Goal: Task Accomplishment & Management: Manage account settings

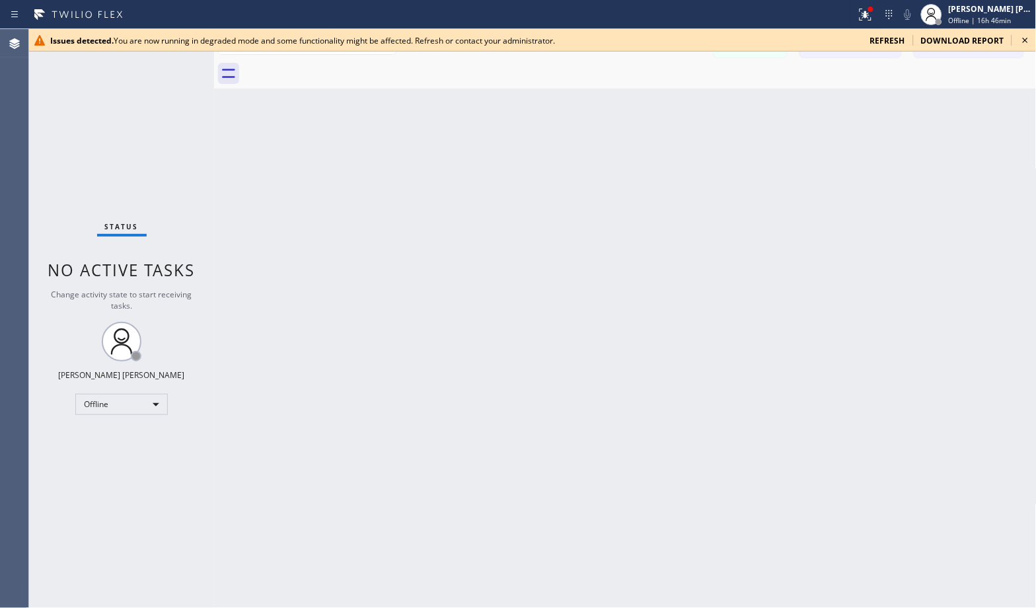
drag, startPoint x: 526, startPoint y: 334, endPoint x: 434, endPoint y: 337, distance: 92.5
click at [434, 337] on div "Back to Dashboard Change Sender ID Customers Technicians Select a contact Outbo…" at bounding box center [625, 318] width 822 height 579
click at [1024, 35] on icon at bounding box center [1025, 40] width 16 height 16
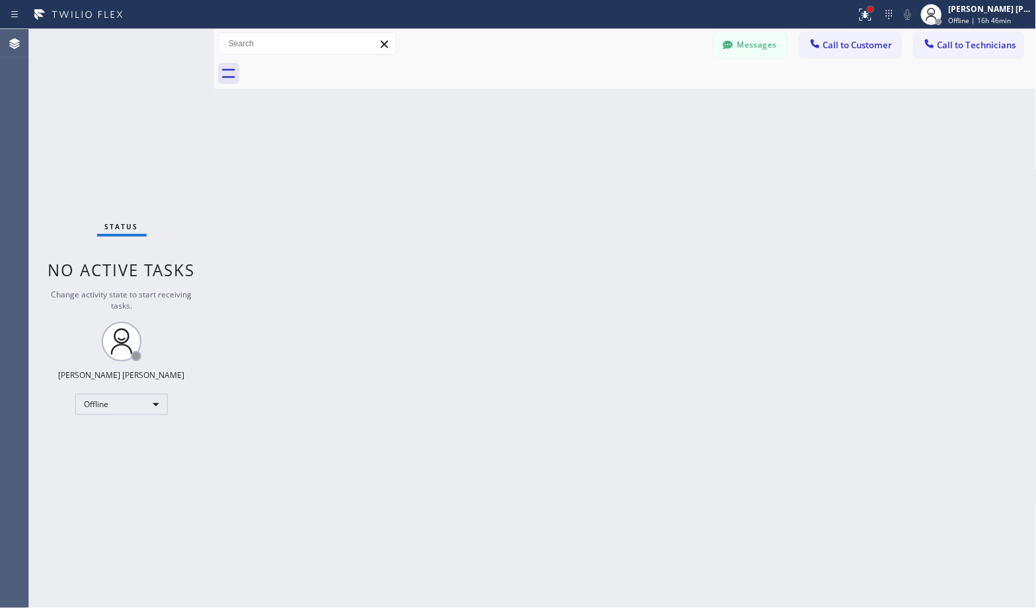
click at [872, 9] on div at bounding box center [870, 9] width 5 height 5
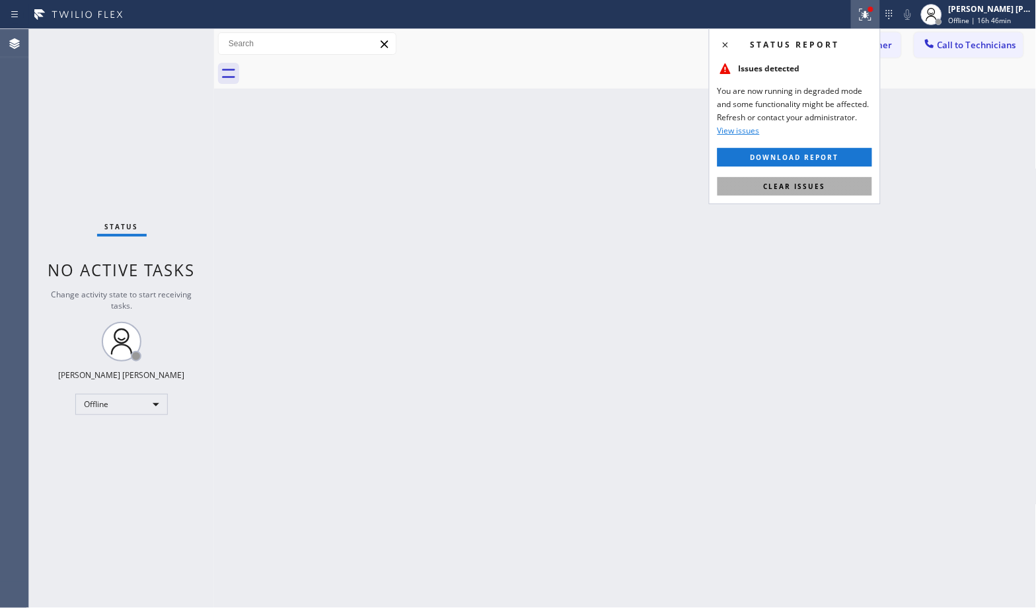
click at [840, 188] on button "Clear issues" at bounding box center [794, 186] width 155 height 18
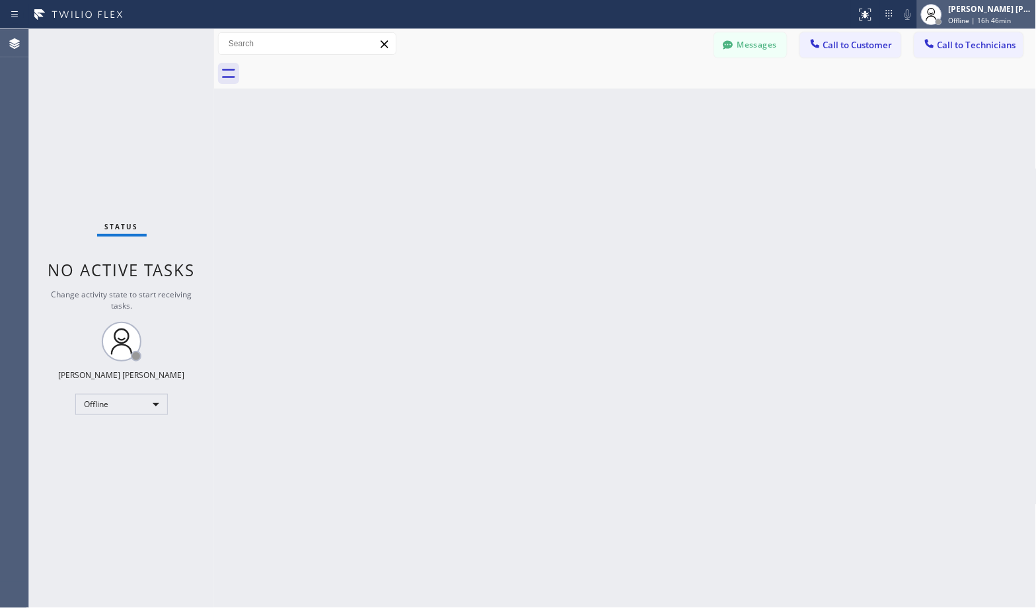
click at [966, 4] on div "[PERSON_NAME] [PERSON_NAME]" at bounding box center [989, 8] width 83 height 11
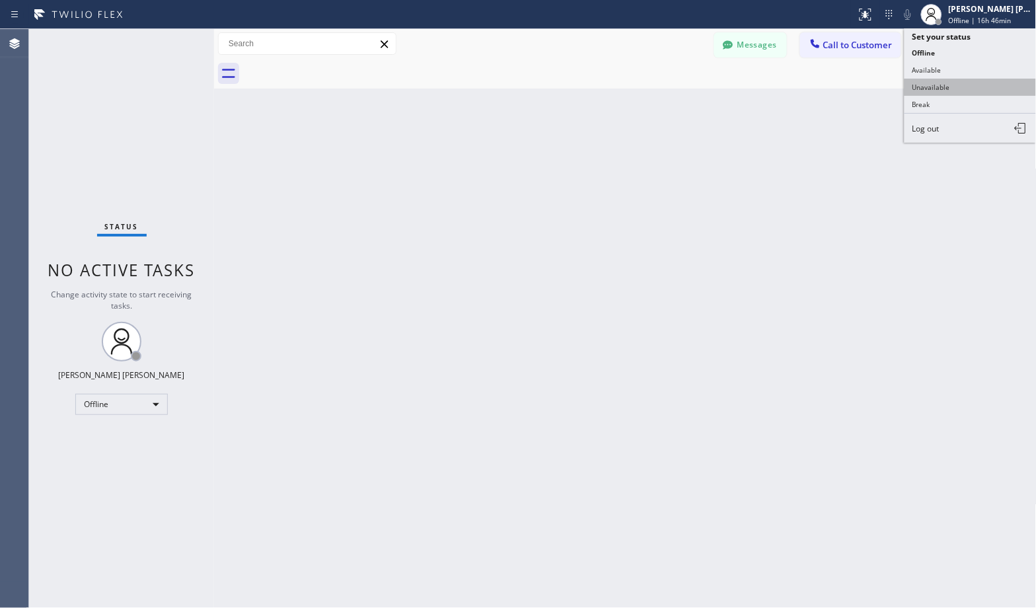
click at [953, 92] on button "Unavailable" at bounding box center [970, 87] width 132 height 17
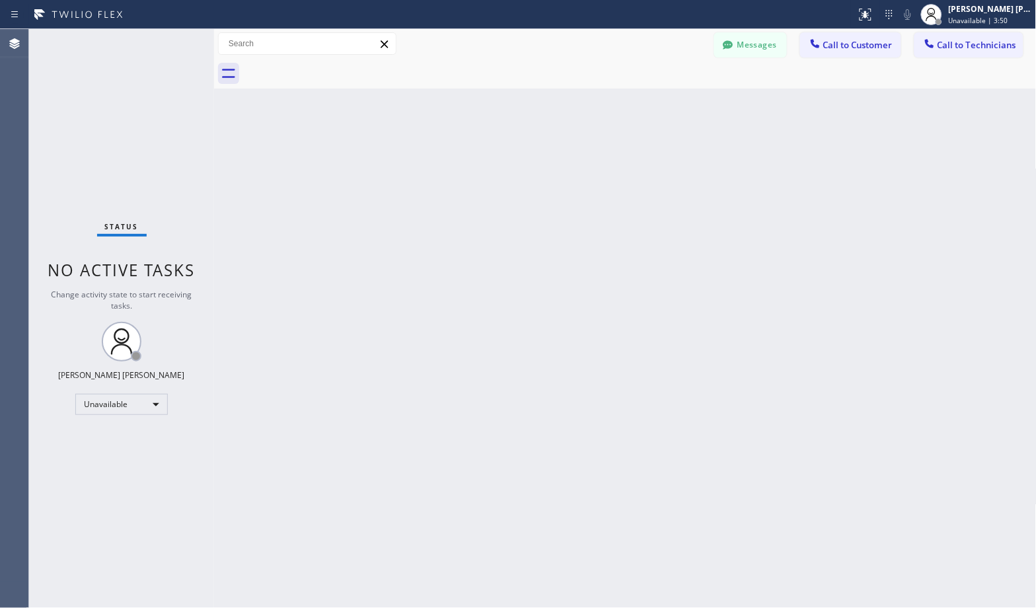
click at [665, 102] on div "Back to Dashboard Change Sender ID Customers Technicians Select a contact Outbo…" at bounding box center [625, 318] width 822 height 579
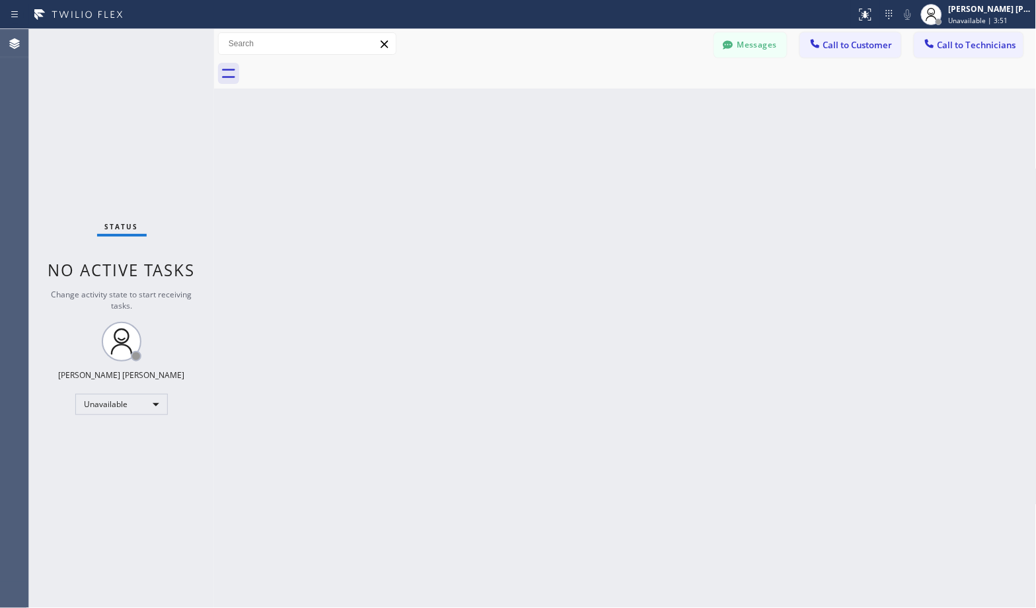
click at [665, 102] on div "Back to Dashboard Change Sender ID Customers Technicians Select a contact Outbo…" at bounding box center [625, 318] width 822 height 579
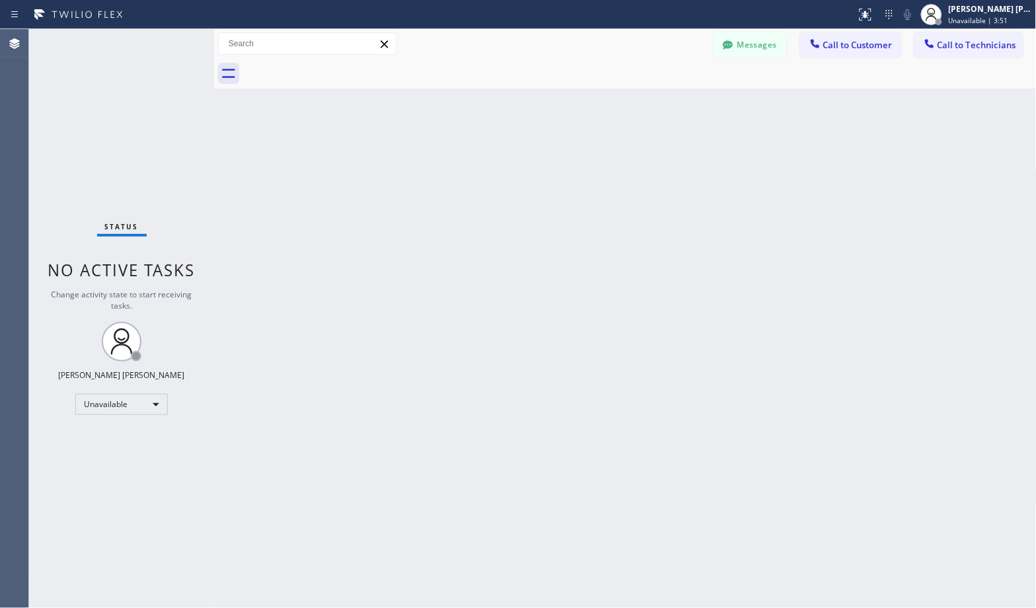
click at [665, 102] on div "Back to Dashboard Change Sender ID Customers Technicians Select a contact Outbo…" at bounding box center [625, 318] width 822 height 579
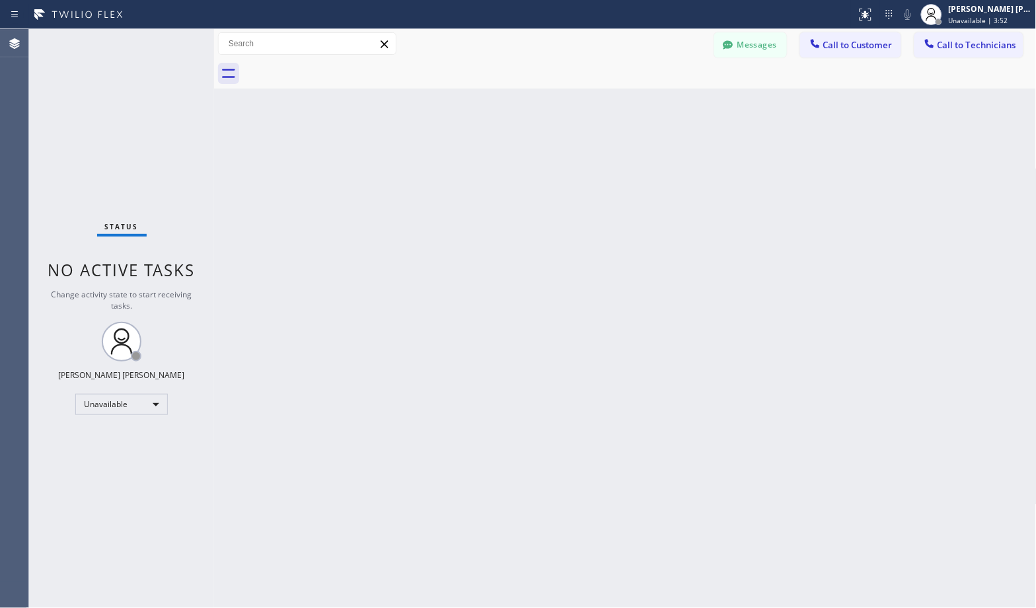
click at [665, 102] on div "Back to Dashboard Change Sender ID Customers Technicians Select a contact Outbo…" at bounding box center [625, 318] width 822 height 579
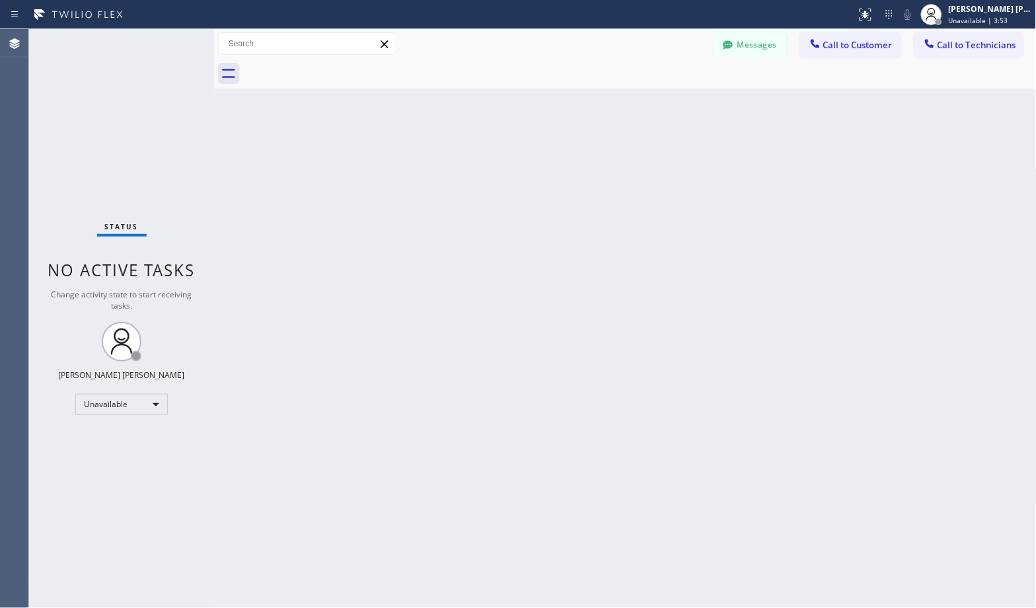
click at [665, 102] on div "Back to Dashboard Change Sender ID Customers Technicians Select a contact Outbo…" at bounding box center [625, 318] width 822 height 579
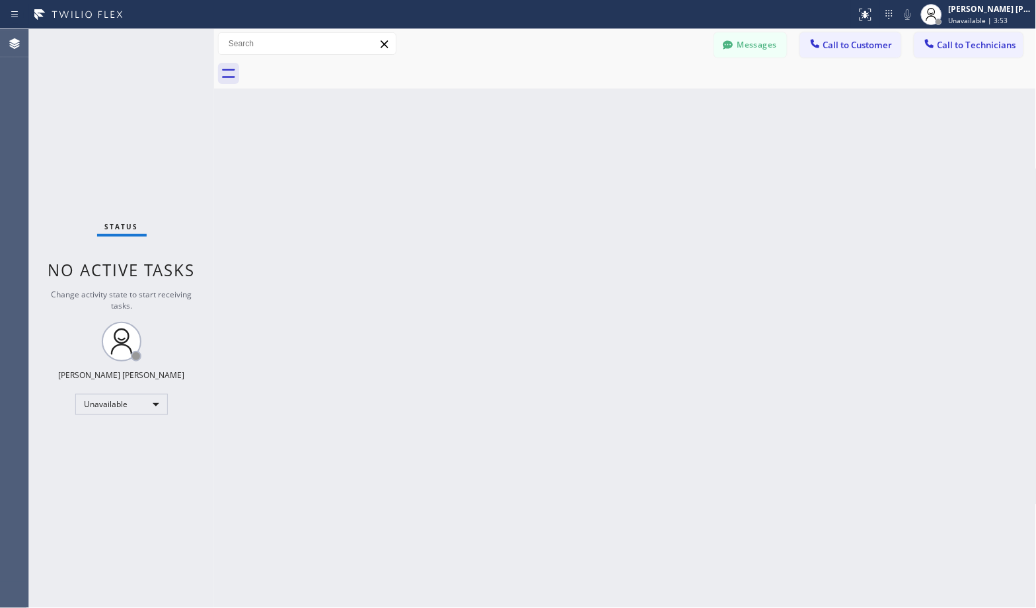
click at [665, 102] on div "Back to Dashboard Change Sender ID Customers Technicians Select a contact Outbo…" at bounding box center [625, 318] width 822 height 579
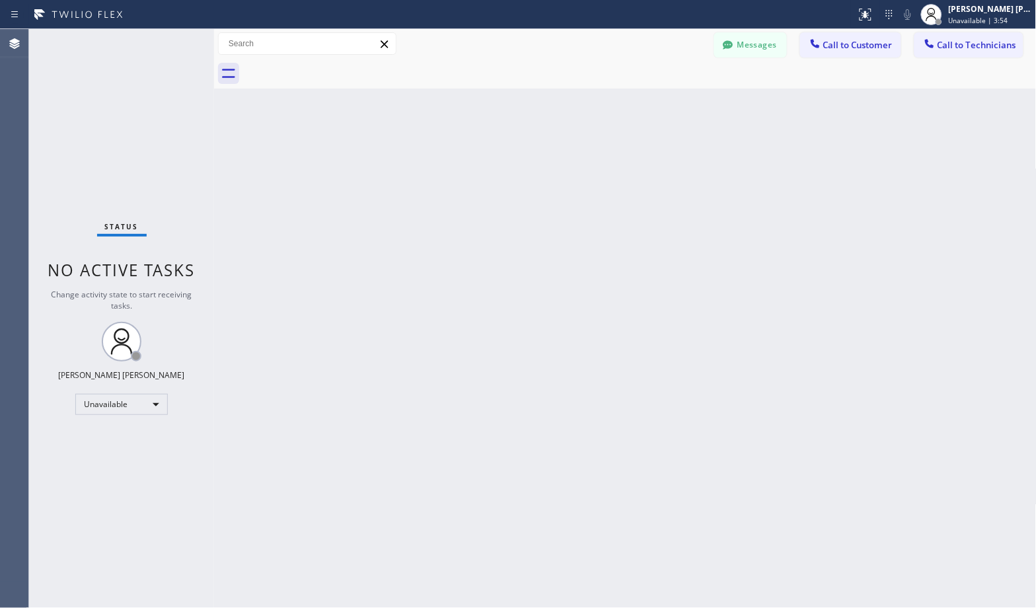
click at [665, 102] on div "Back to Dashboard Change Sender ID Customers Technicians Select a contact Outbo…" at bounding box center [625, 318] width 822 height 579
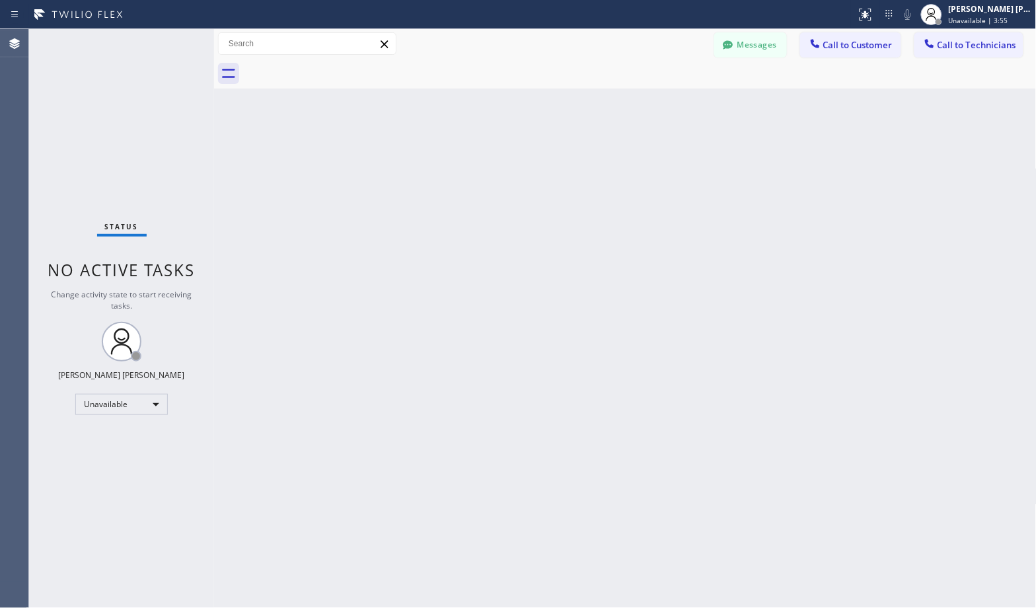
click at [665, 102] on div "Back to Dashboard Change Sender ID Customers Technicians Select a contact Outbo…" at bounding box center [625, 318] width 822 height 579
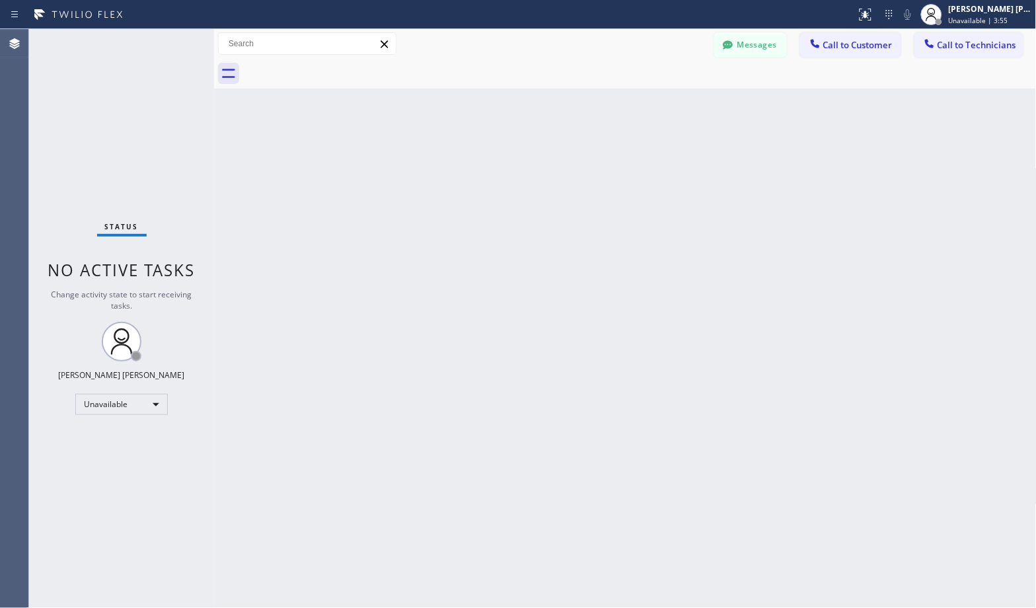
click at [665, 102] on div "Back to Dashboard Change Sender ID Customers Technicians Select a contact Outbo…" at bounding box center [625, 318] width 822 height 579
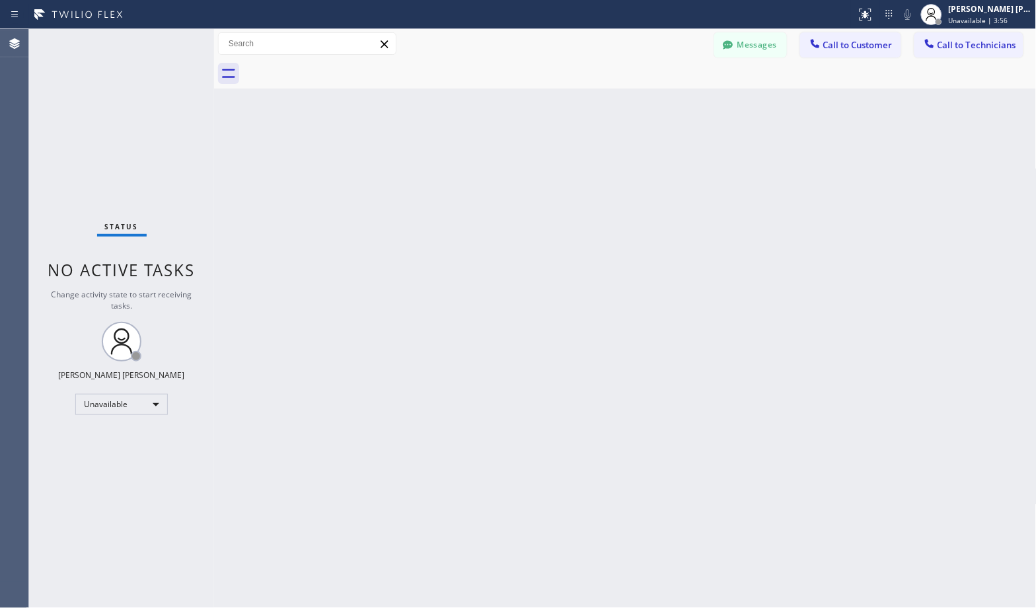
click at [665, 102] on div "Back to Dashboard Change Sender ID Customers Technicians Select a contact Outbo…" at bounding box center [625, 318] width 822 height 579
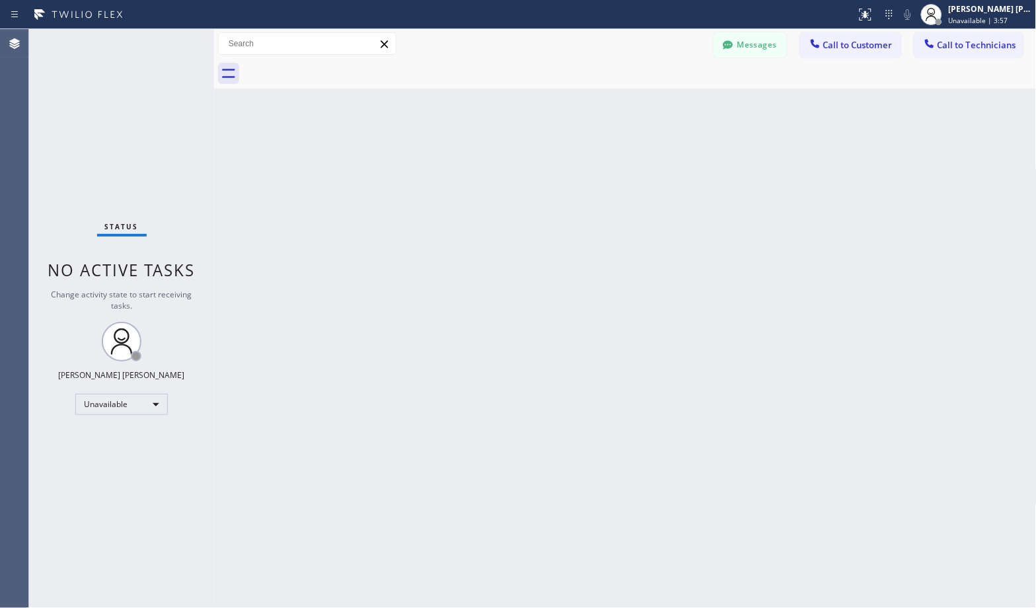
click at [665, 102] on div "Back to Dashboard Change Sender ID Customers Technicians Select a contact Outbo…" at bounding box center [625, 318] width 822 height 579
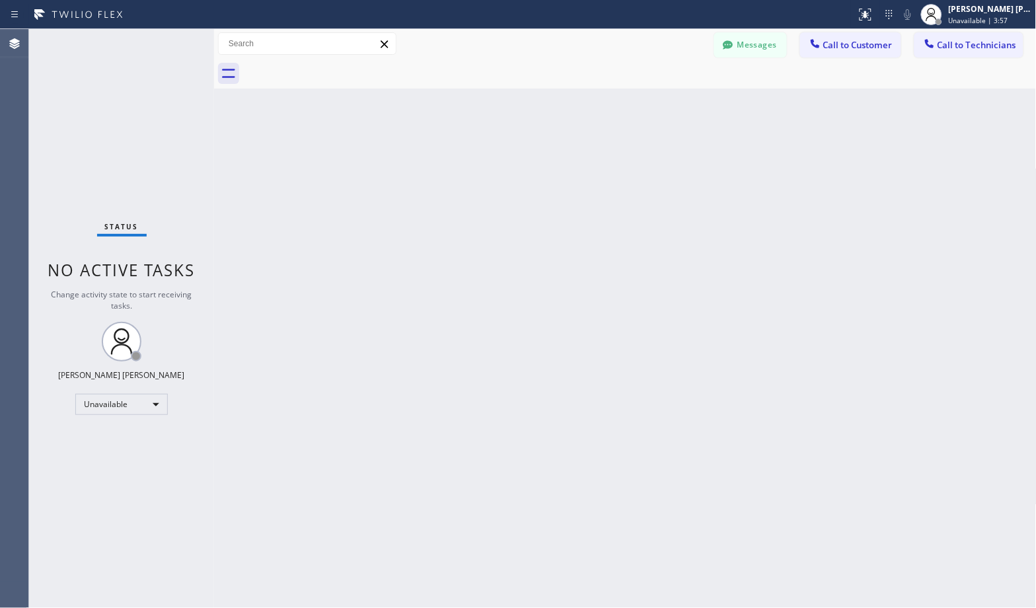
click at [665, 102] on div "Back to Dashboard Change Sender ID Customers Technicians Select a contact Outbo…" at bounding box center [625, 318] width 822 height 579
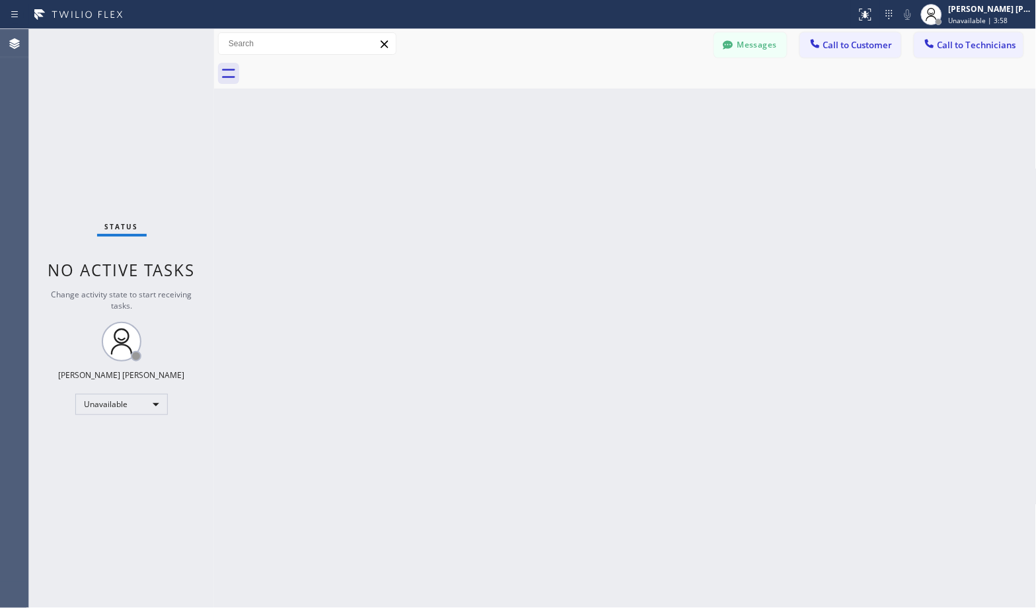
click at [665, 102] on div "Back to Dashboard Change Sender ID Customers Technicians Select a contact Outbo…" at bounding box center [625, 318] width 822 height 579
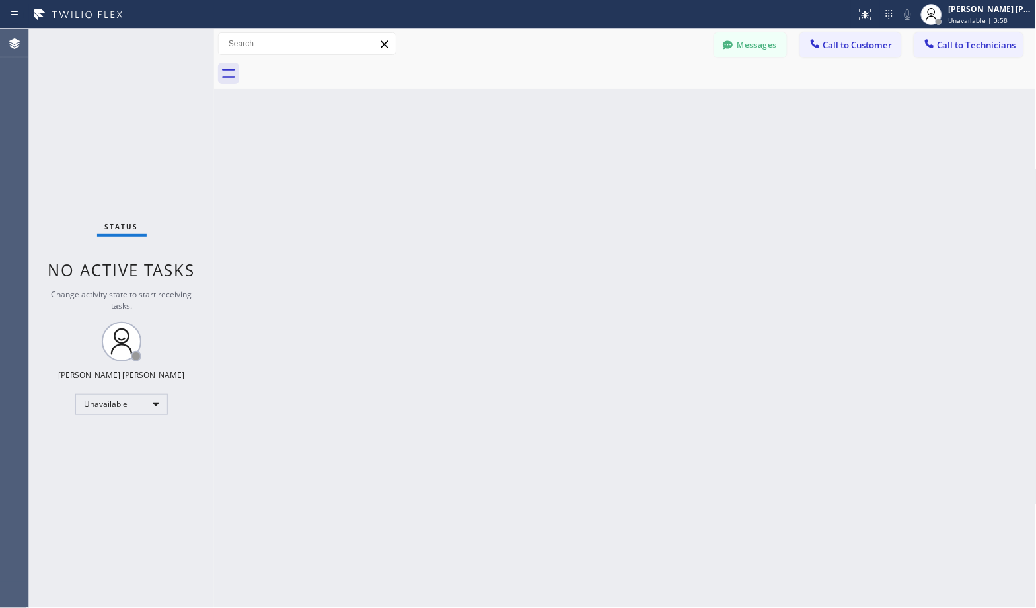
click at [665, 102] on div "Back to Dashboard Change Sender ID Customers Technicians Select a contact Outbo…" at bounding box center [625, 318] width 822 height 579
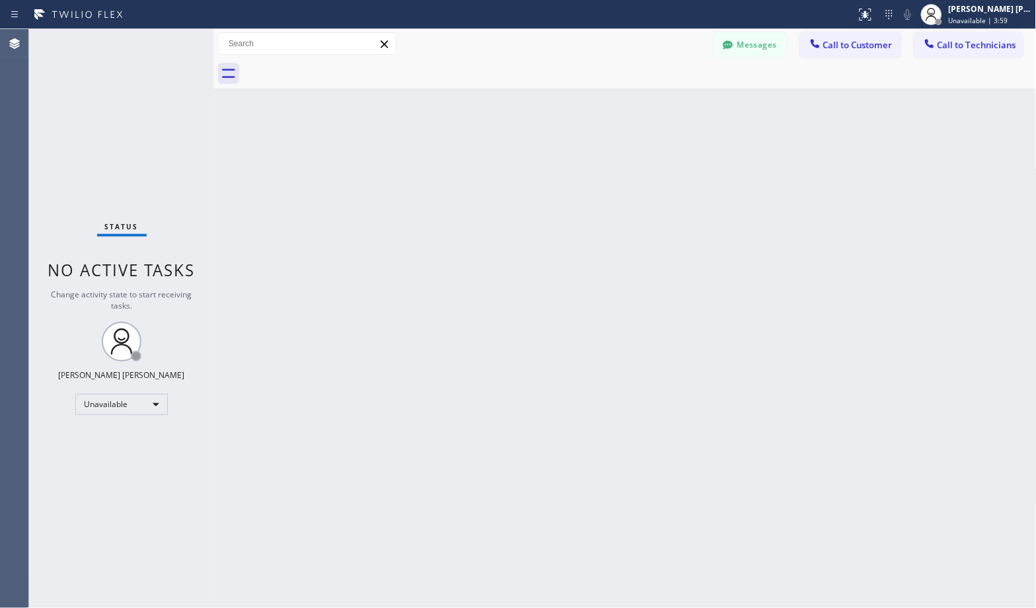
click at [665, 102] on div "Back to Dashboard Change Sender ID Customers Technicians Select a contact Outbo…" at bounding box center [625, 318] width 822 height 579
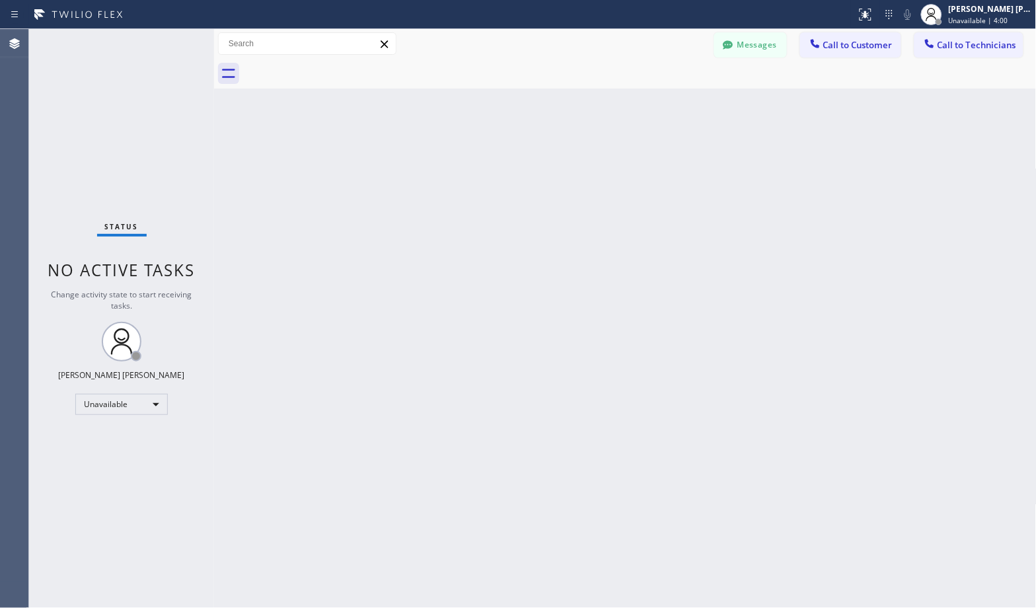
click at [665, 102] on div "Back to Dashboard Change Sender ID Customers Technicians Select a contact Outbo…" at bounding box center [625, 318] width 822 height 579
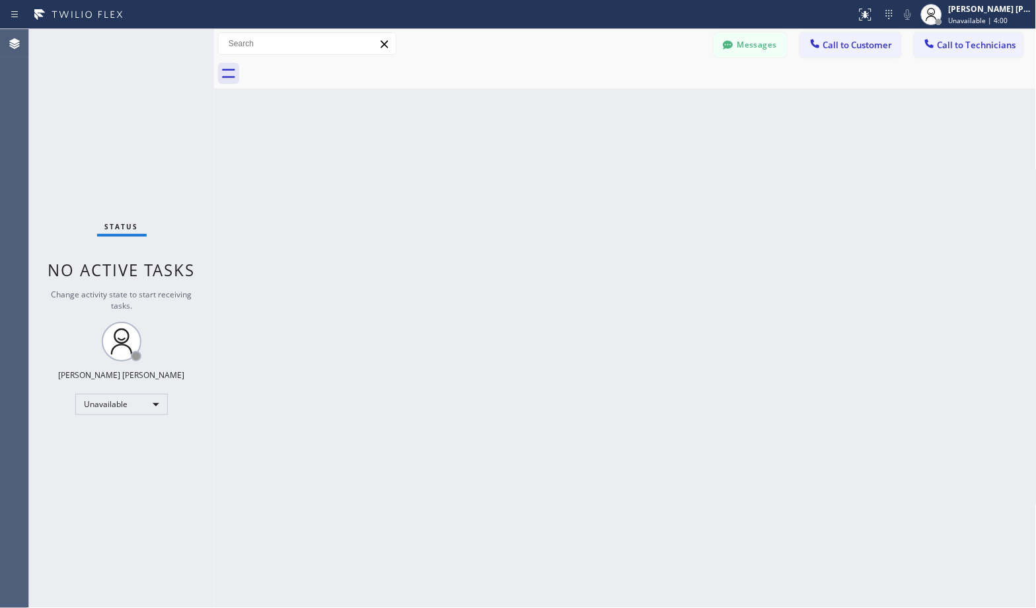
click at [665, 102] on div "Back to Dashboard Change Sender ID Customers Technicians Select a contact Outbo…" at bounding box center [625, 318] width 822 height 579
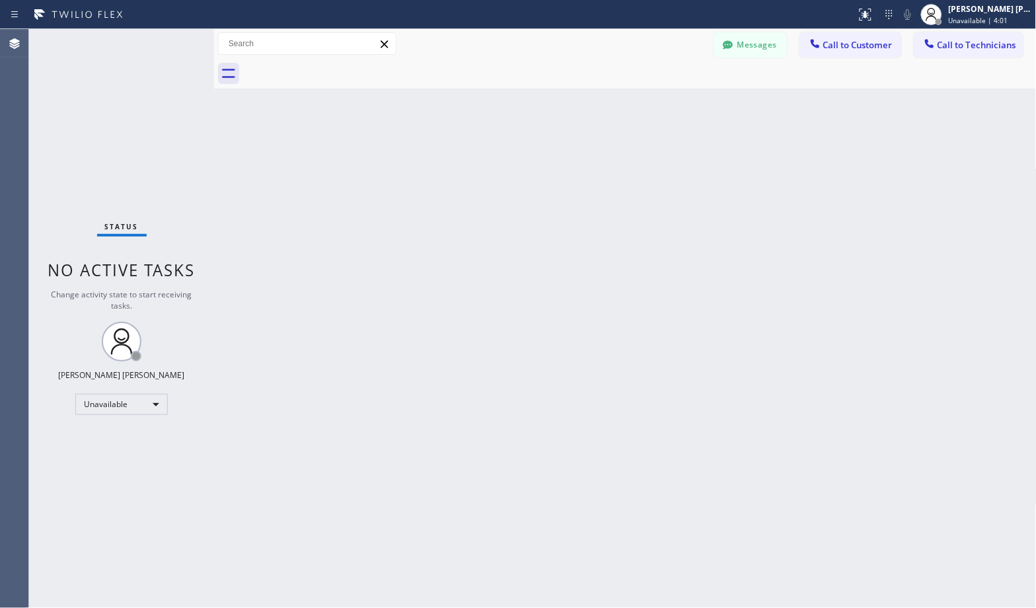
click at [665, 102] on div "Back to Dashboard Change Sender ID Customers Technicians Select a contact Outbo…" at bounding box center [625, 318] width 822 height 579
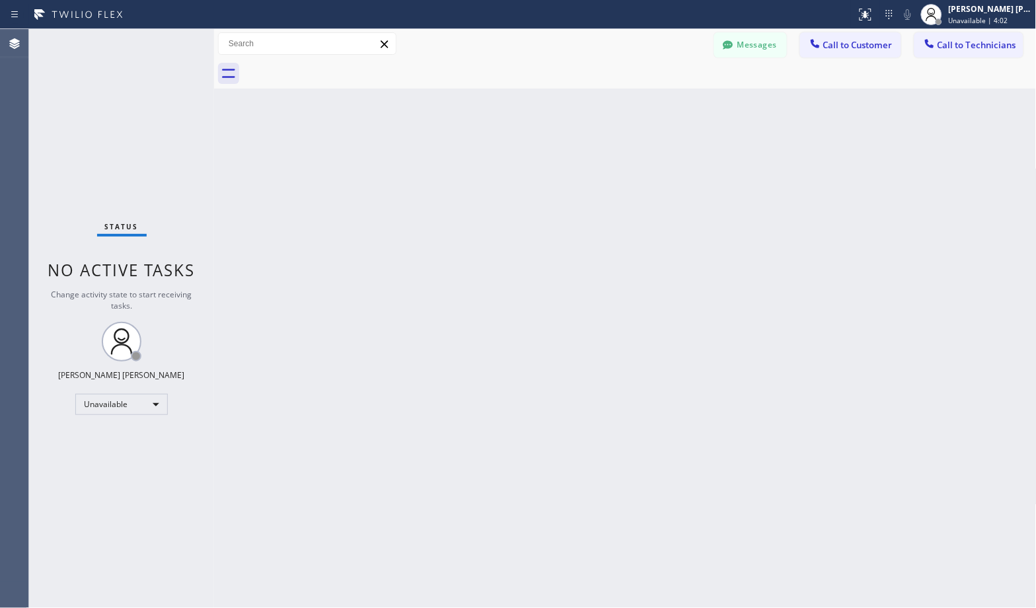
click at [665, 102] on div "Back to Dashboard Change Sender ID Customers Technicians Select a contact Outbo…" at bounding box center [625, 318] width 822 height 579
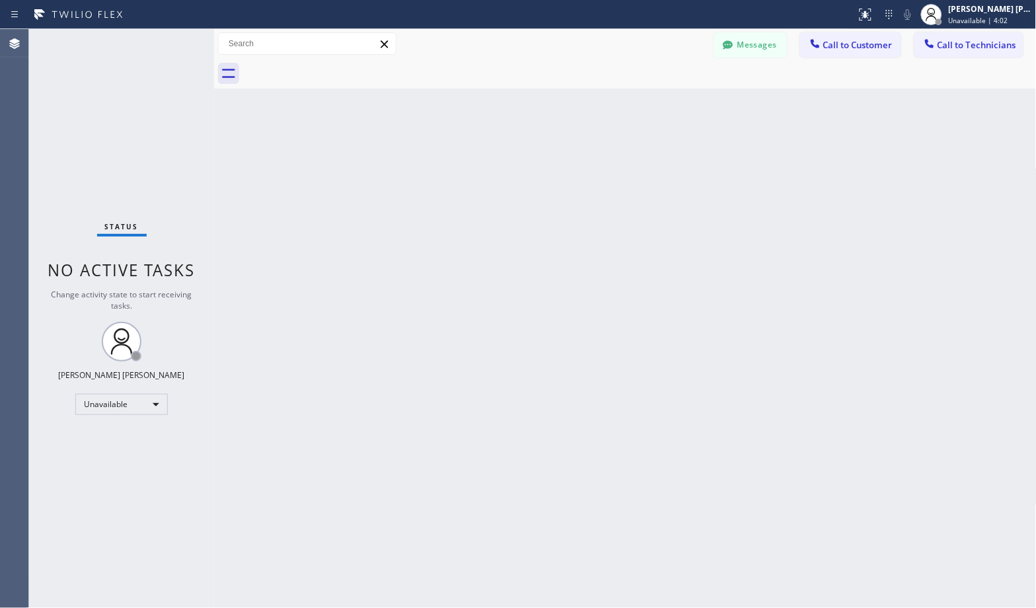
click at [665, 102] on div "Back to Dashboard Change Sender ID Customers Technicians Select a contact Outbo…" at bounding box center [625, 318] width 822 height 579
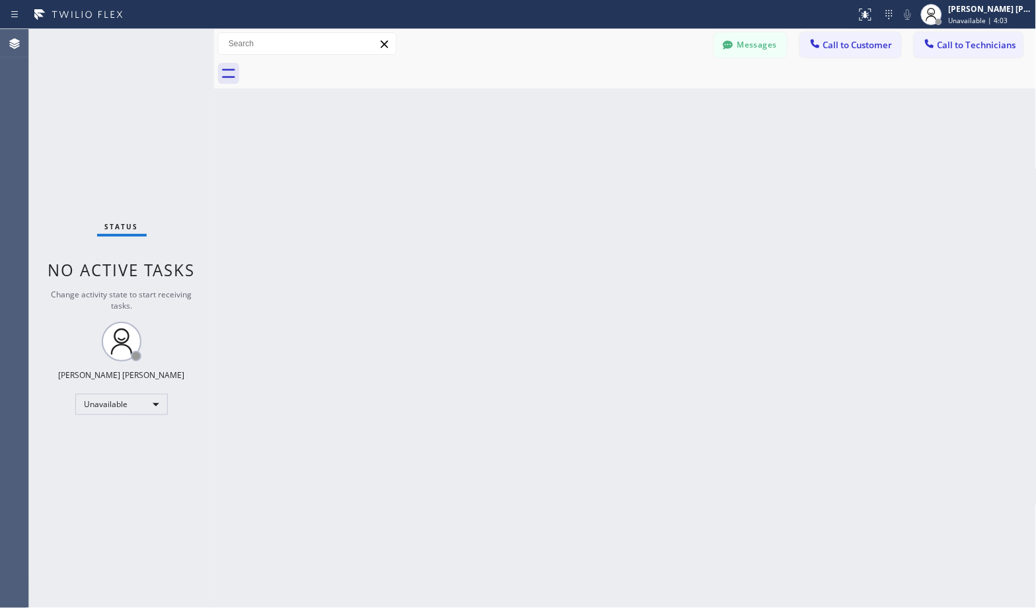
click at [665, 102] on div "Back to Dashboard Change Sender ID Customers Technicians Select a contact Outbo…" at bounding box center [625, 318] width 822 height 579
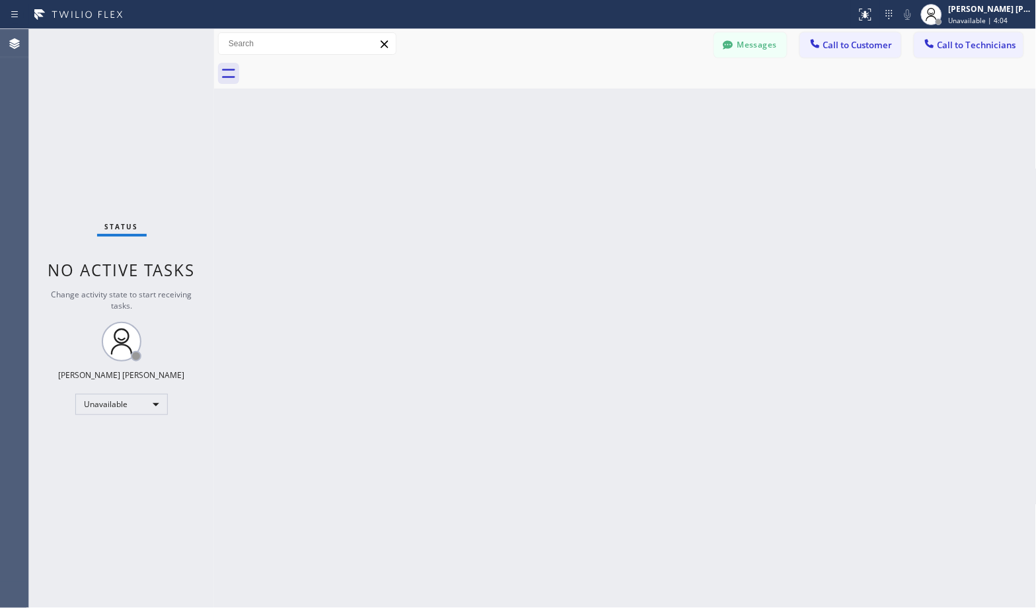
click at [665, 102] on div "Back to Dashboard Change Sender ID Customers Technicians Select a contact Outbo…" at bounding box center [625, 318] width 822 height 579
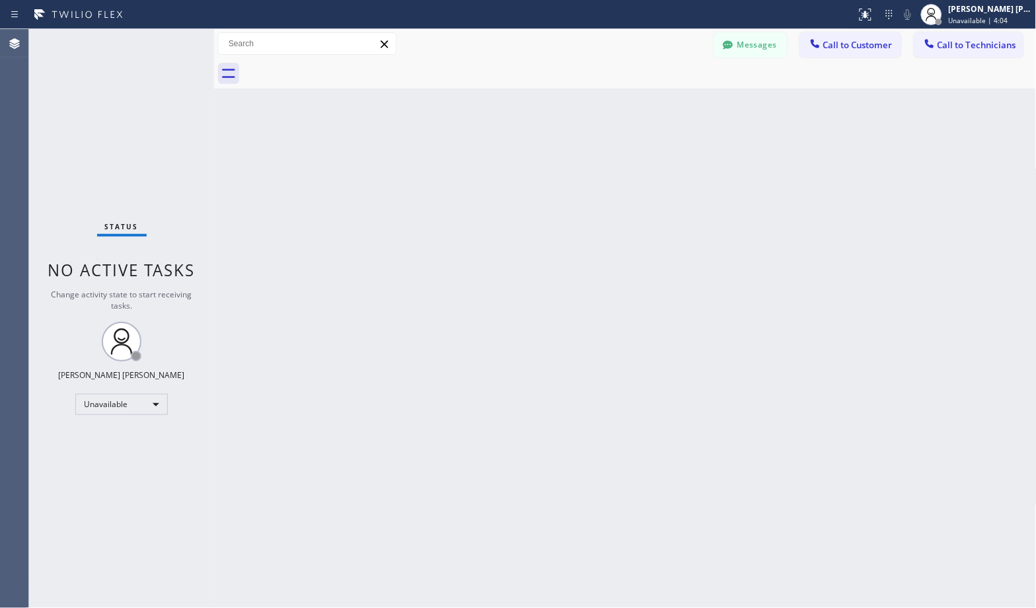
click at [665, 102] on div "Back to Dashboard Change Sender ID Customers Technicians Select a contact Outbo…" at bounding box center [625, 318] width 822 height 579
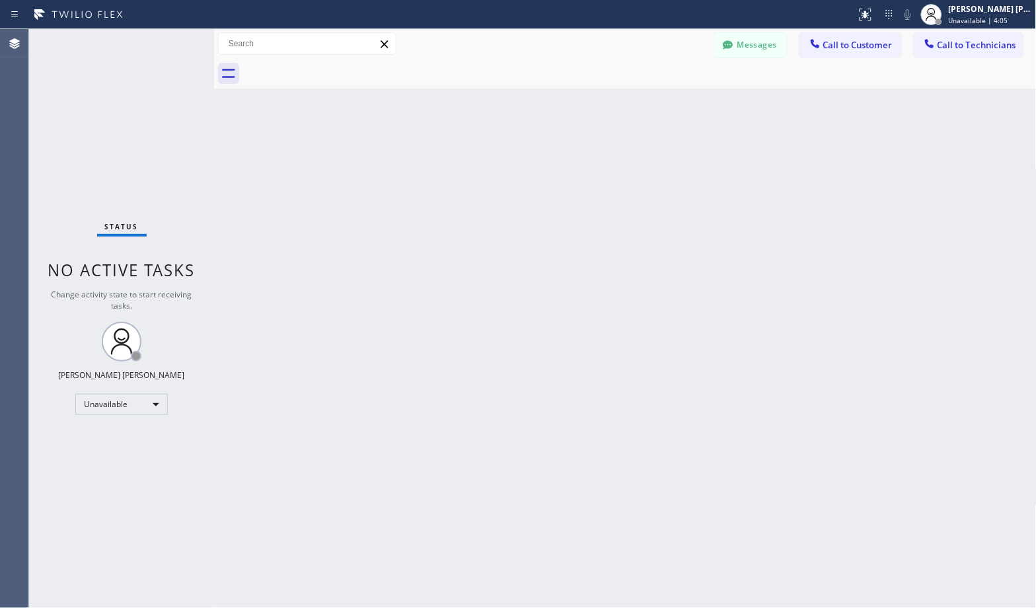
click at [665, 102] on div "Back to Dashboard Change Sender ID Customers Technicians Select a contact Outbo…" at bounding box center [625, 318] width 822 height 579
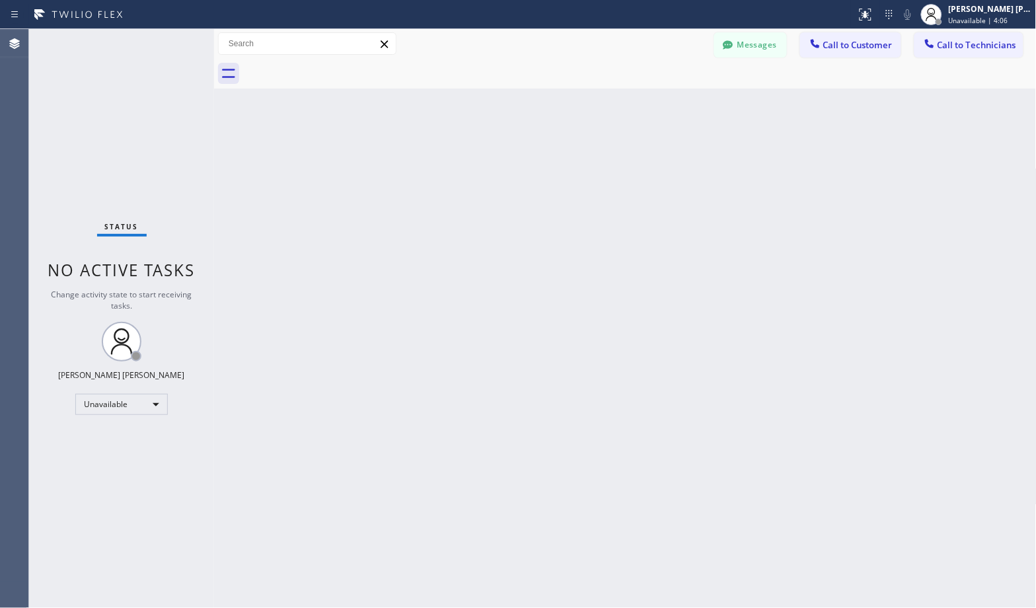
click at [665, 102] on div "Back to Dashboard Change Sender ID Customers Technicians Select a contact Outbo…" at bounding box center [625, 318] width 822 height 579
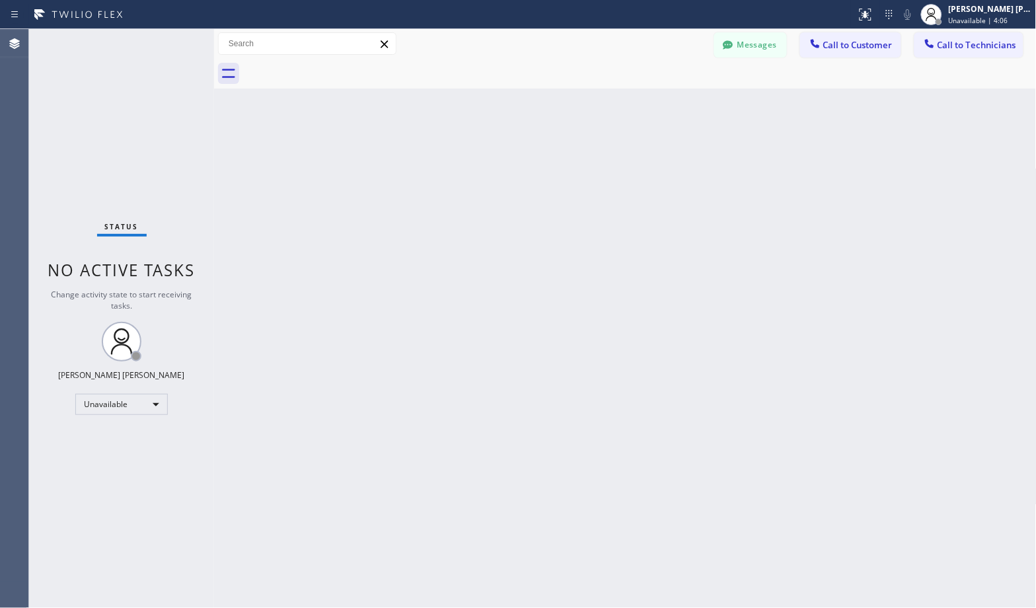
click at [665, 102] on div "Back to Dashboard Change Sender ID Customers Technicians Select a contact Outbo…" at bounding box center [625, 318] width 822 height 579
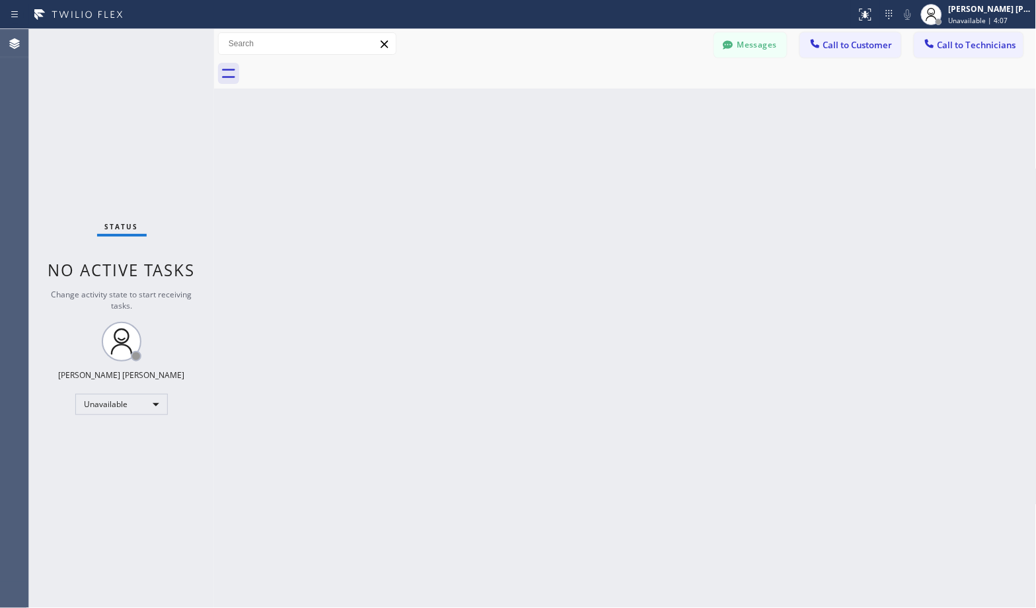
click at [665, 102] on div "Back to Dashboard Change Sender ID Customers Technicians Select a contact Outbo…" at bounding box center [625, 318] width 822 height 579
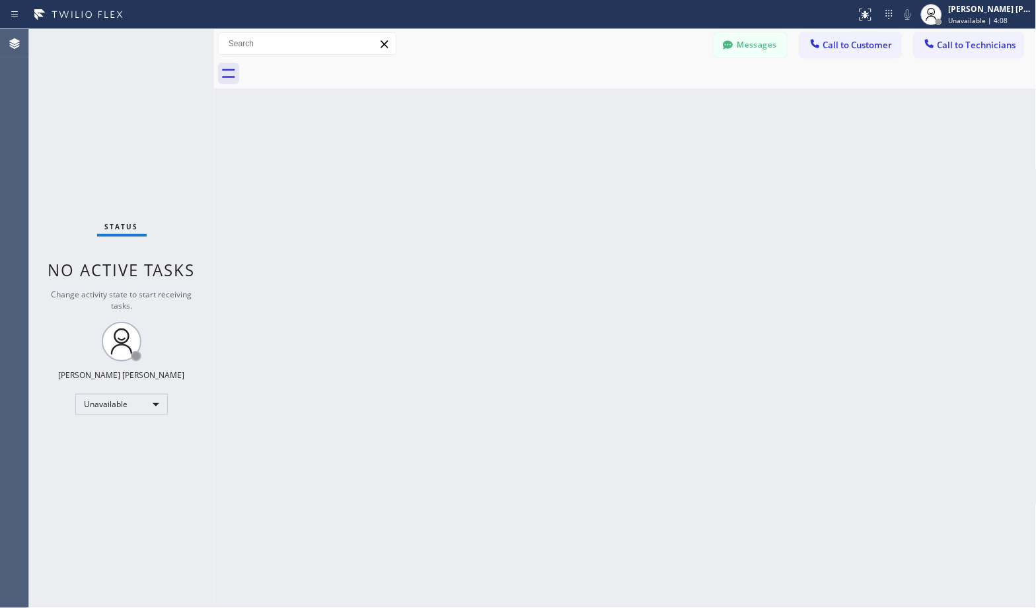
click at [665, 102] on div "Back to Dashboard Change Sender ID Customers Technicians Select a contact Outbo…" at bounding box center [625, 318] width 822 height 579
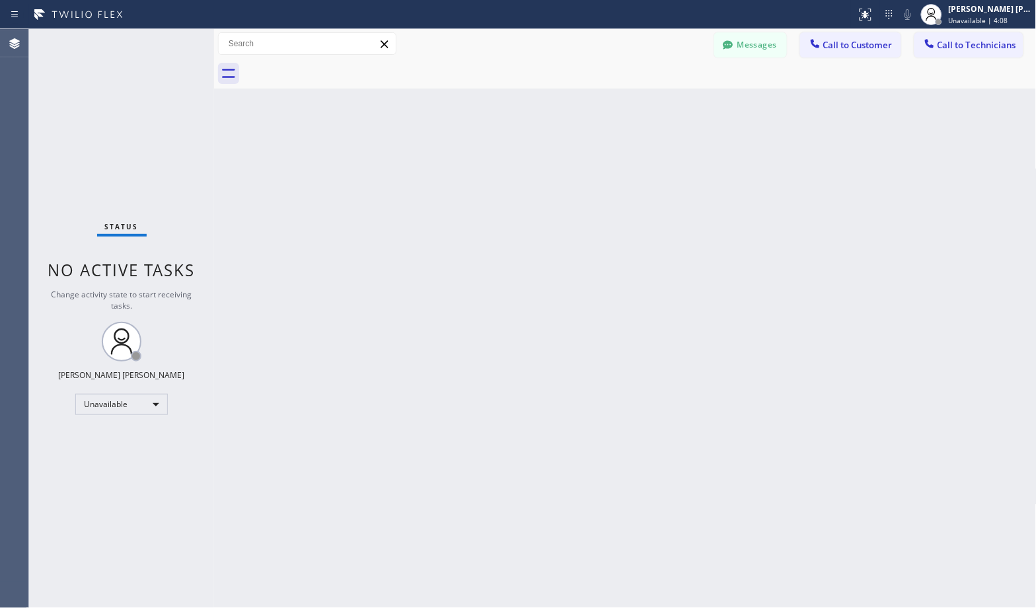
click at [665, 102] on div "Back to Dashboard Change Sender ID Customers Technicians Select a contact Outbo…" at bounding box center [625, 318] width 822 height 579
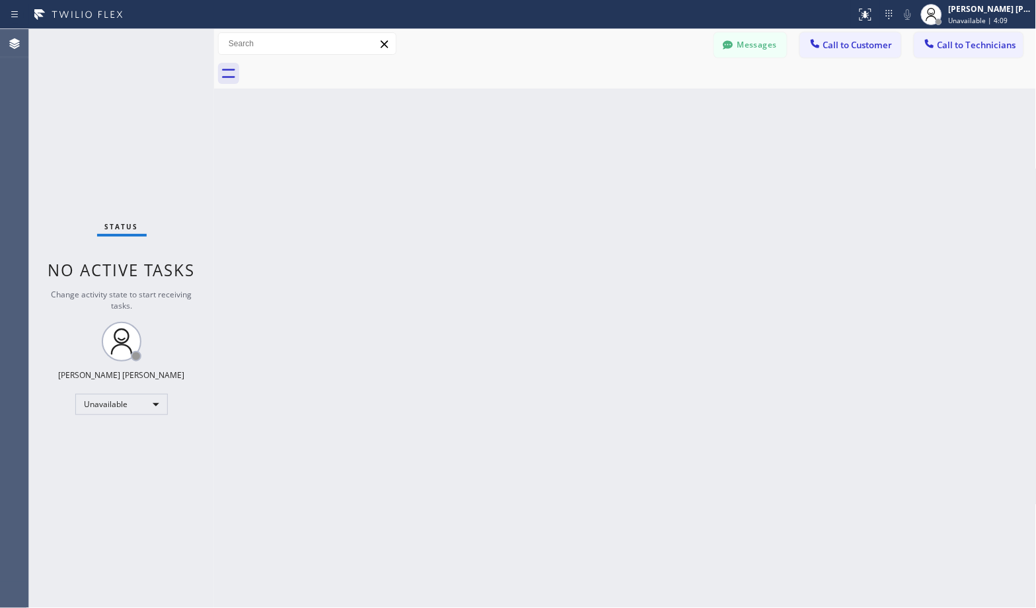
click at [665, 102] on div "Back to Dashboard Change Sender ID Customers Technicians Select a contact Outbo…" at bounding box center [625, 318] width 822 height 579
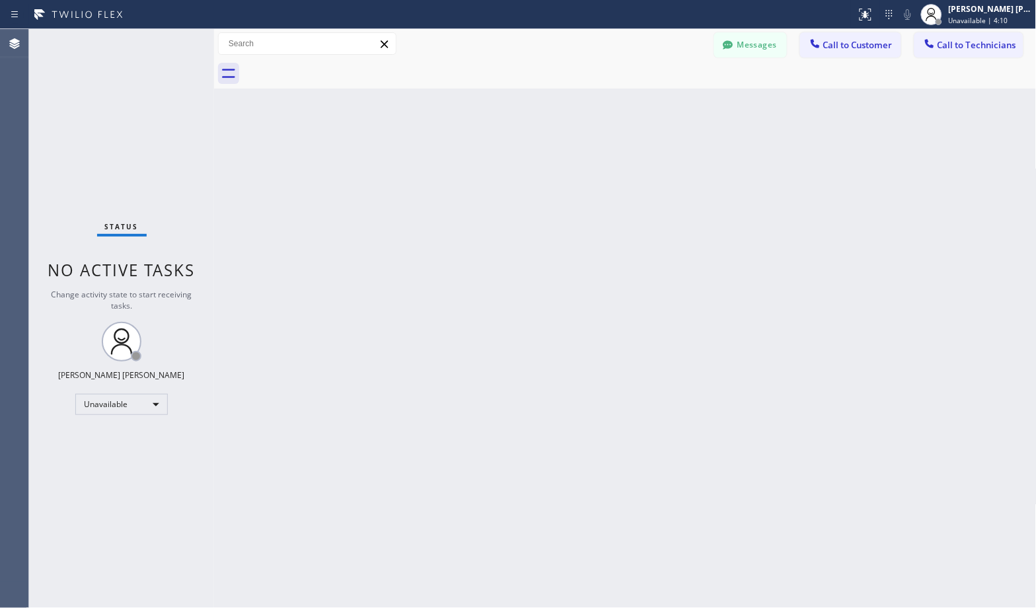
click at [665, 102] on div "Back to Dashboard Change Sender ID Customers Technicians Select a contact Outbo…" at bounding box center [625, 318] width 822 height 579
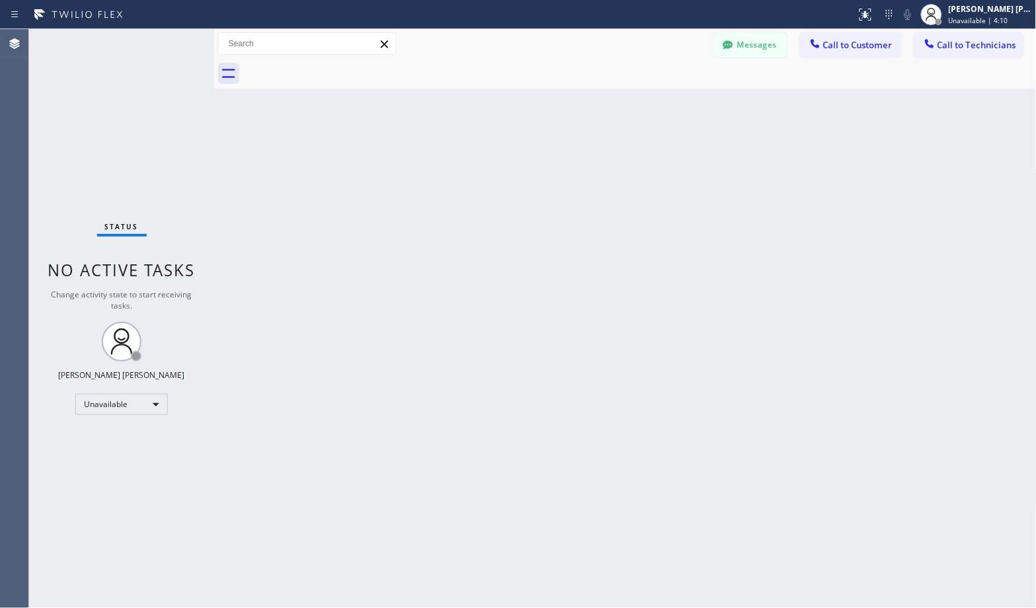
click at [665, 102] on div "Back to Dashboard Change Sender ID Customers Technicians Select a contact Outbo…" at bounding box center [625, 318] width 822 height 579
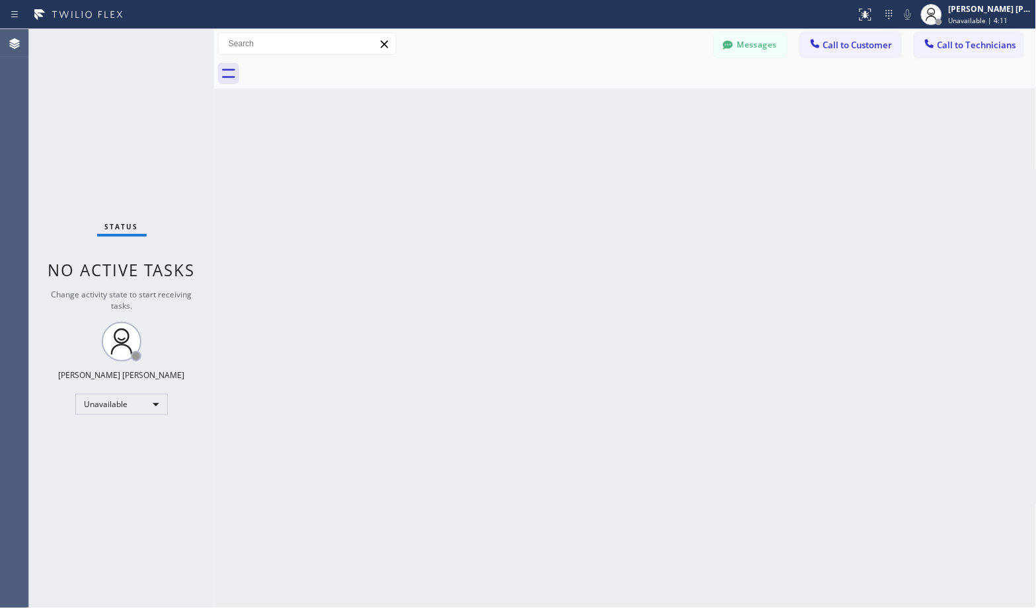
click at [665, 102] on div "Back to Dashboard Change Sender ID Customers Technicians Select a contact Outbo…" at bounding box center [625, 318] width 822 height 579
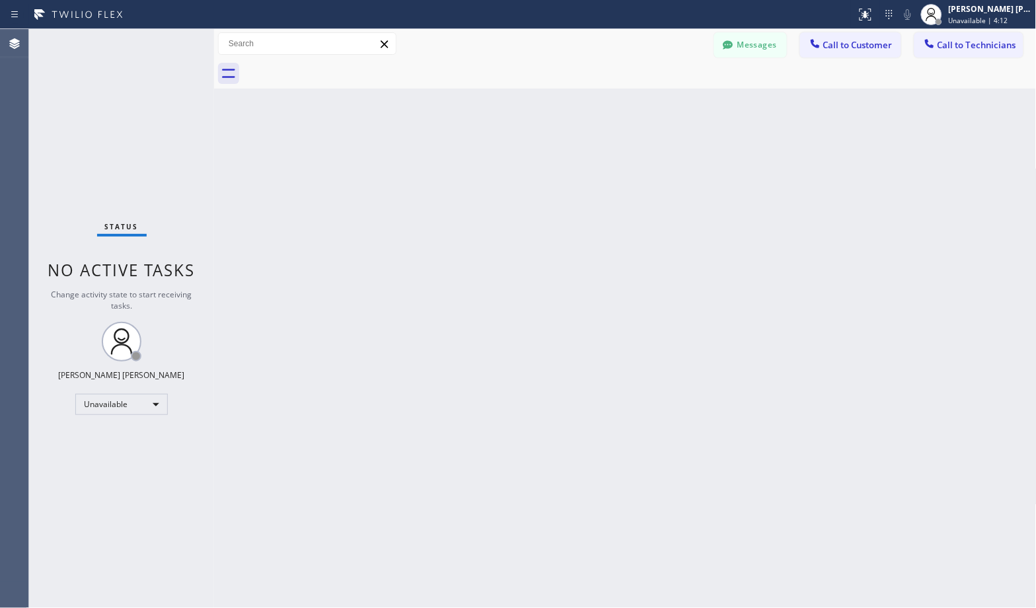
click at [665, 102] on div "Back to Dashboard Change Sender ID Customers Technicians Select a contact Outbo…" at bounding box center [625, 318] width 822 height 579
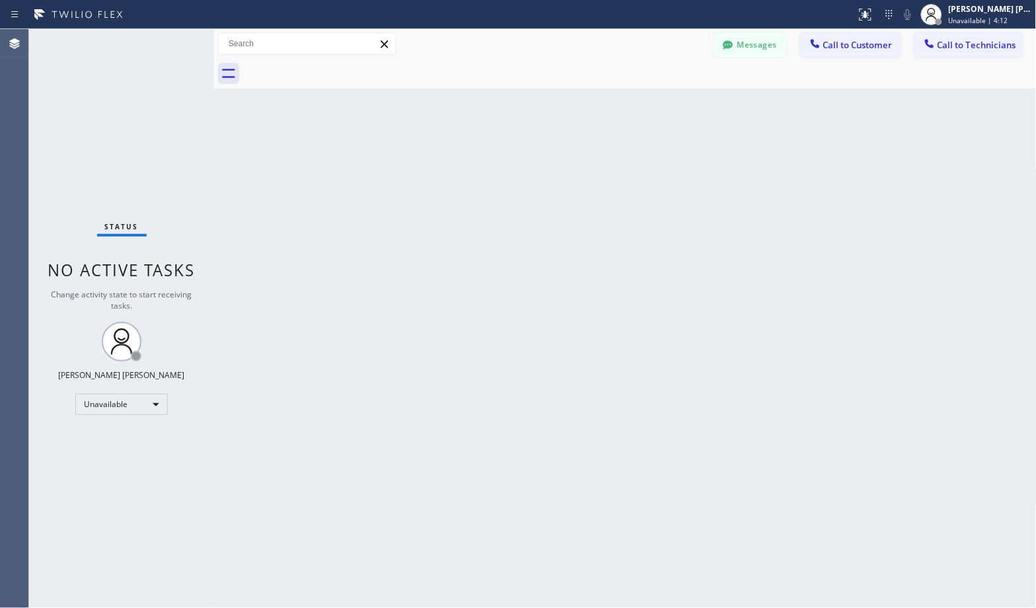
click at [665, 102] on div "Back to Dashboard Change Sender ID Customers Technicians Select a contact Outbo…" at bounding box center [625, 318] width 822 height 579
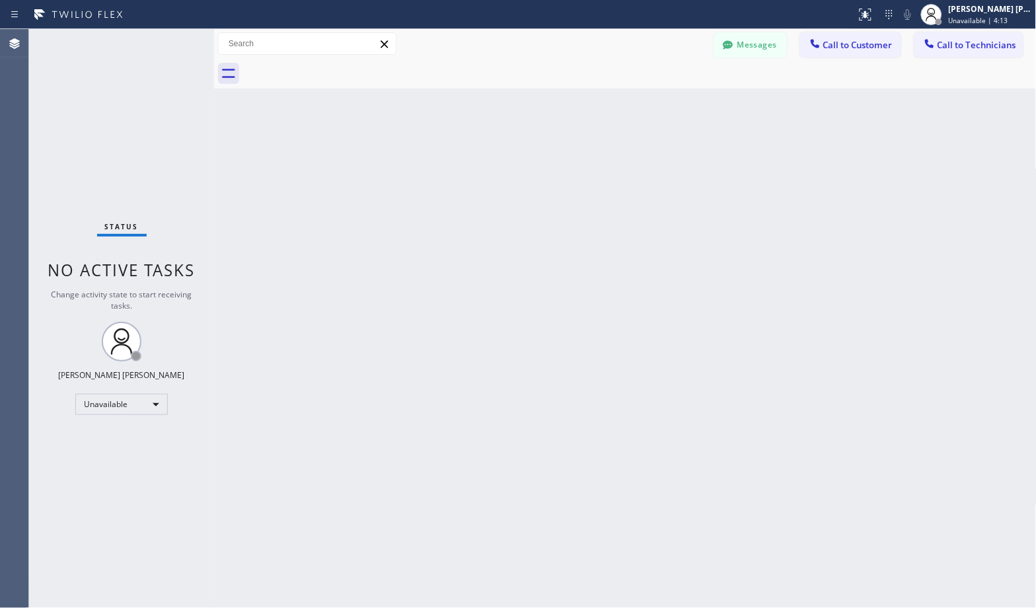
click at [665, 102] on div "Back to Dashboard Change Sender ID Customers Technicians Select a contact Outbo…" at bounding box center [625, 318] width 822 height 579
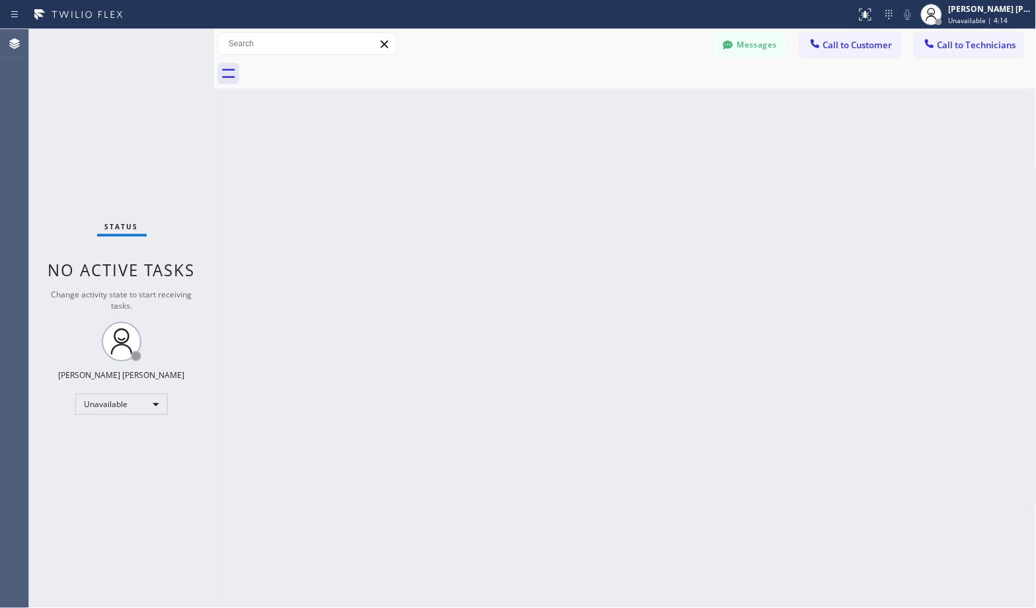
click at [665, 102] on div "Back to Dashboard Change Sender ID Customers Technicians Select a contact Outbo…" at bounding box center [625, 318] width 822 height 579
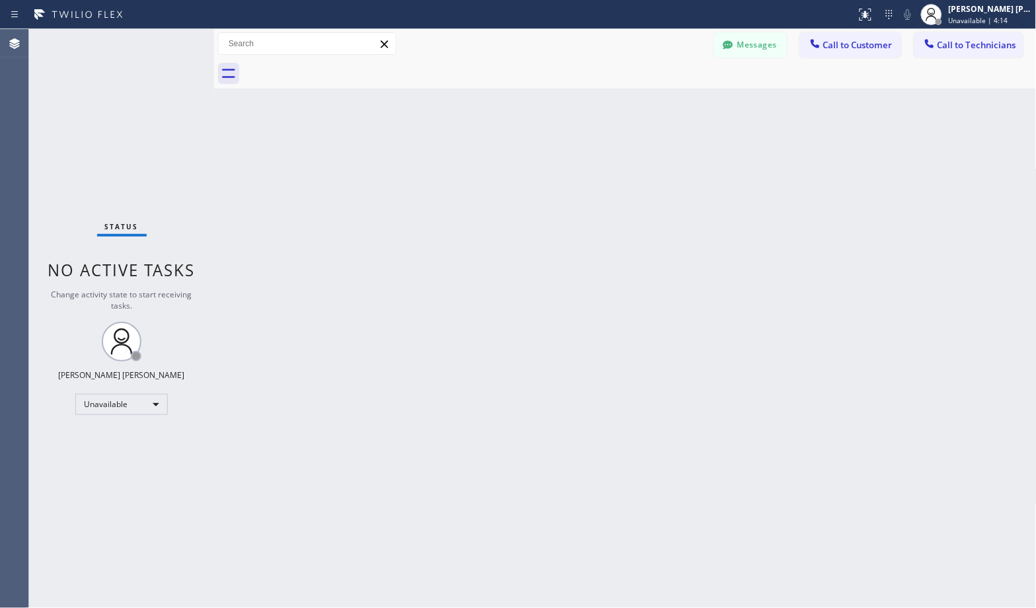
click at [665, 102] on div "Back to Dashboard Change Sender ID Customers Technicians Select a contact Outbo…" at bounding box center [625, 318] width 822 height 579
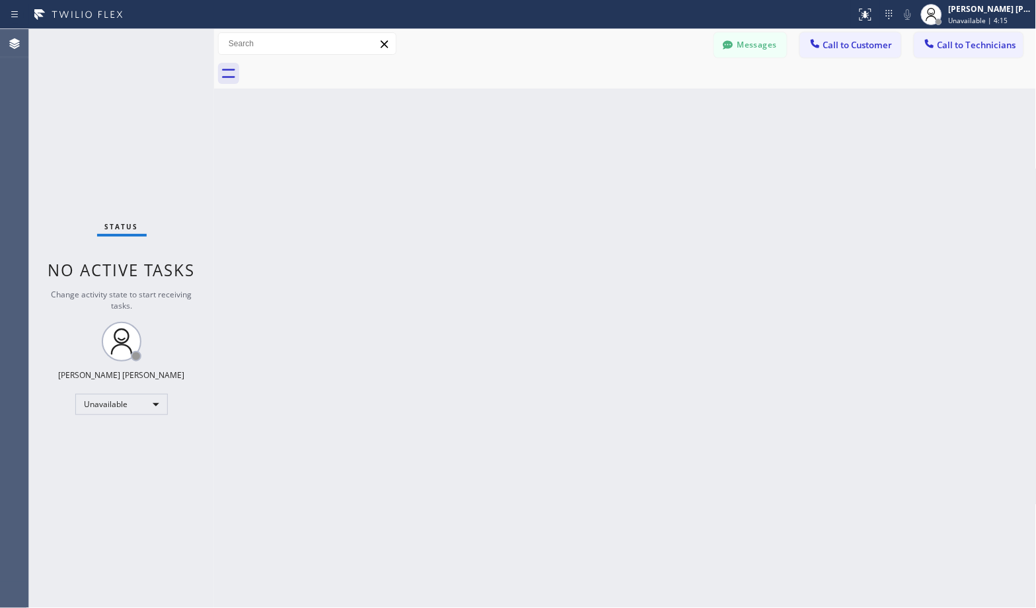
click at [665, 102] on div "Back to Dashboard Change Sender ID Customers Technicians Select a contact Outbo…" at bounding box center [625, 318] width 822 height 579
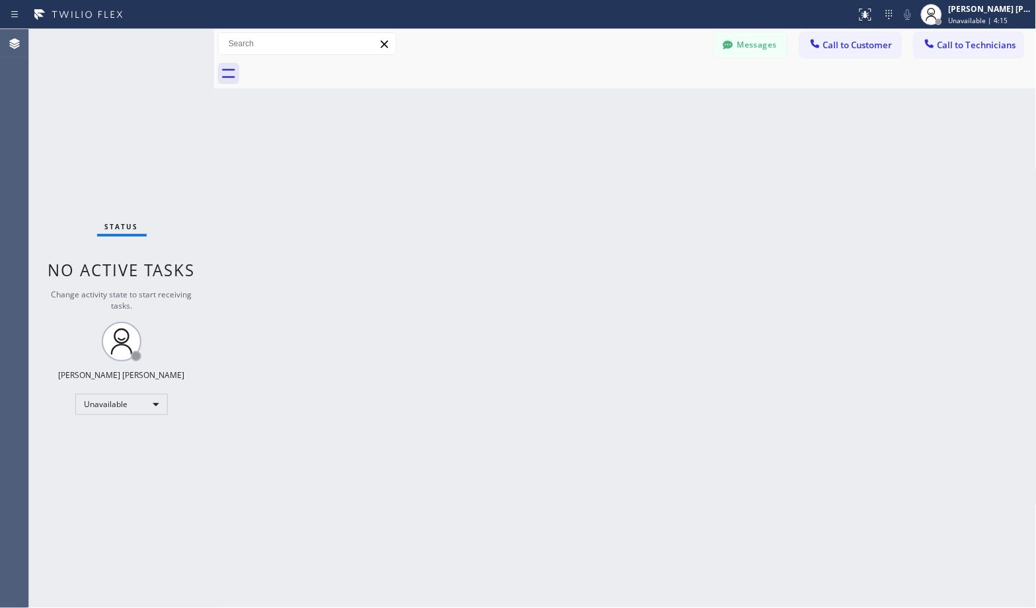
click at [665, 102] on div "Back to Dashboard Change Sender ID Customers Technicians Select a contact Outbo…" at bounding box center [625, 318] width 822 height 579
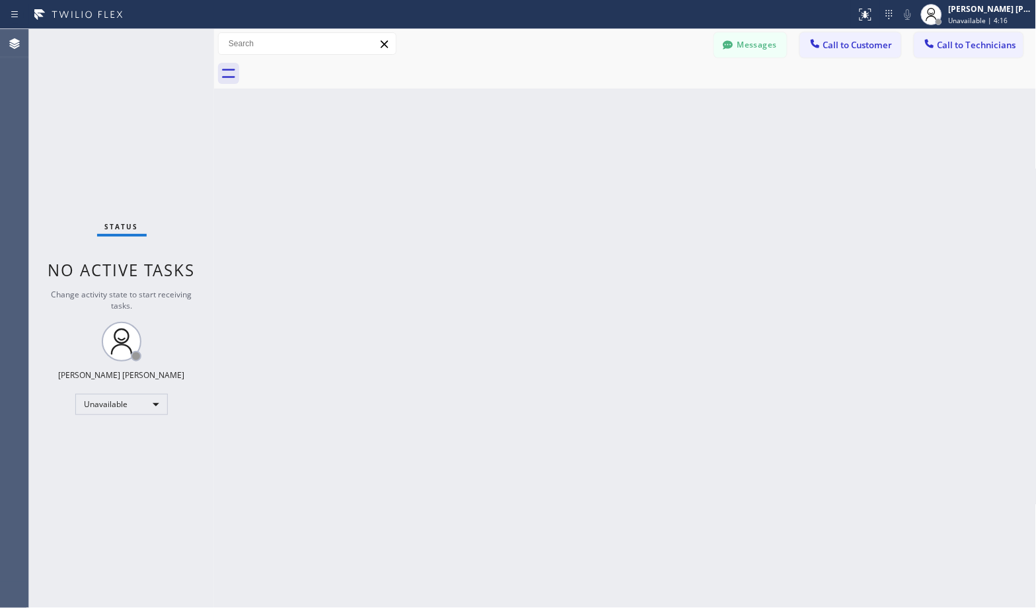
click at [665, 102] on div "Back to Dashboard Change Sender ID Customers Technicians Select a contact Outbo…" at bounding box center [625, 318] width 822 height 579
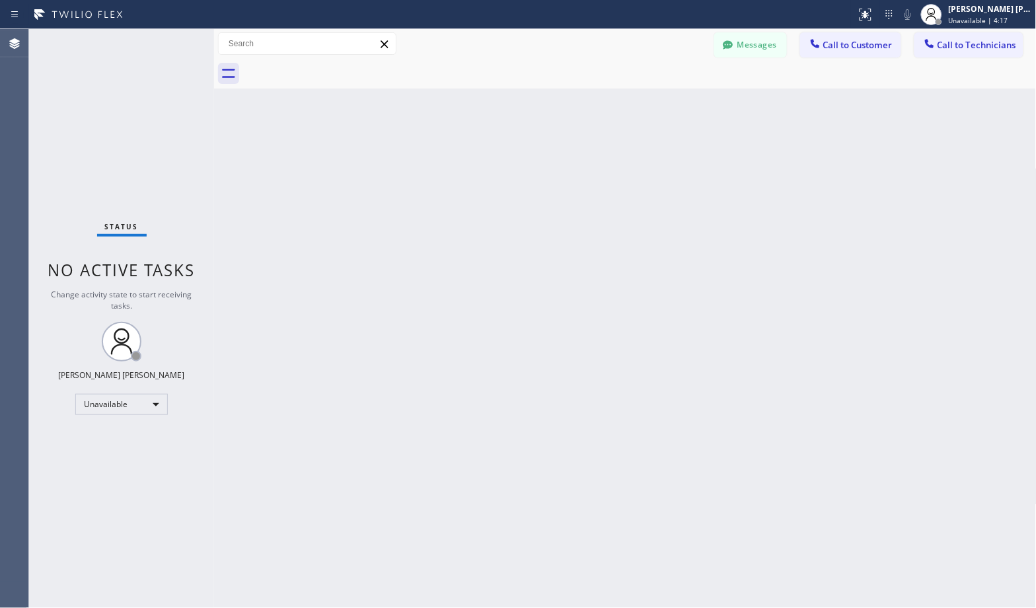
click at [665, 102] on div "Back to Dashboard Change Sender ID Customers Technicians Select a contact Outbo…" at bounding box center [625, 318] width 822 height 579
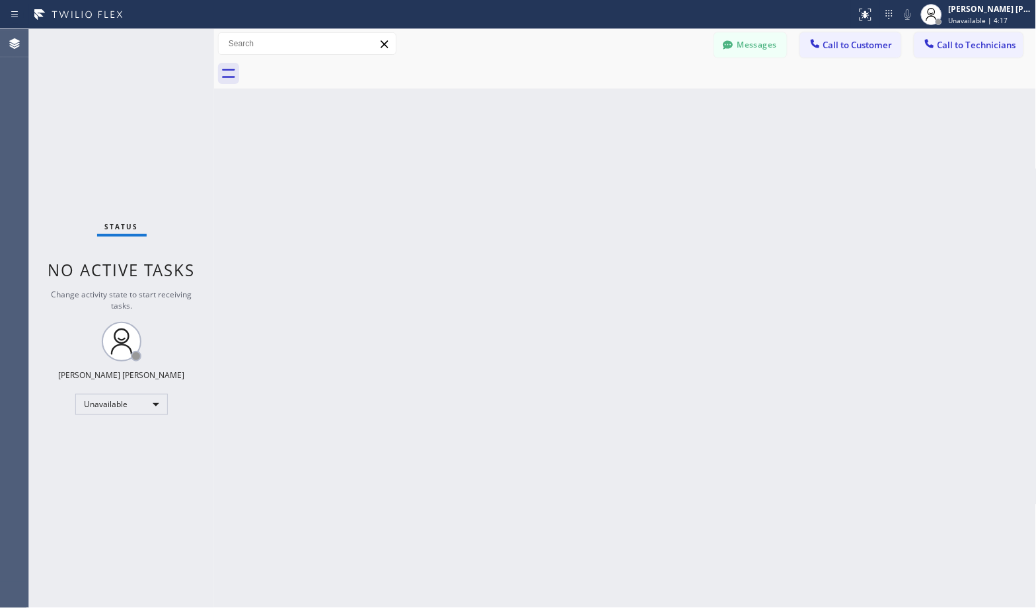
click at [665, 102] on div "Back to Dashboard Change Sender ID Customers Technicians Select a contact Outbo…" at bounding box center [625, 318] width 822 height 579
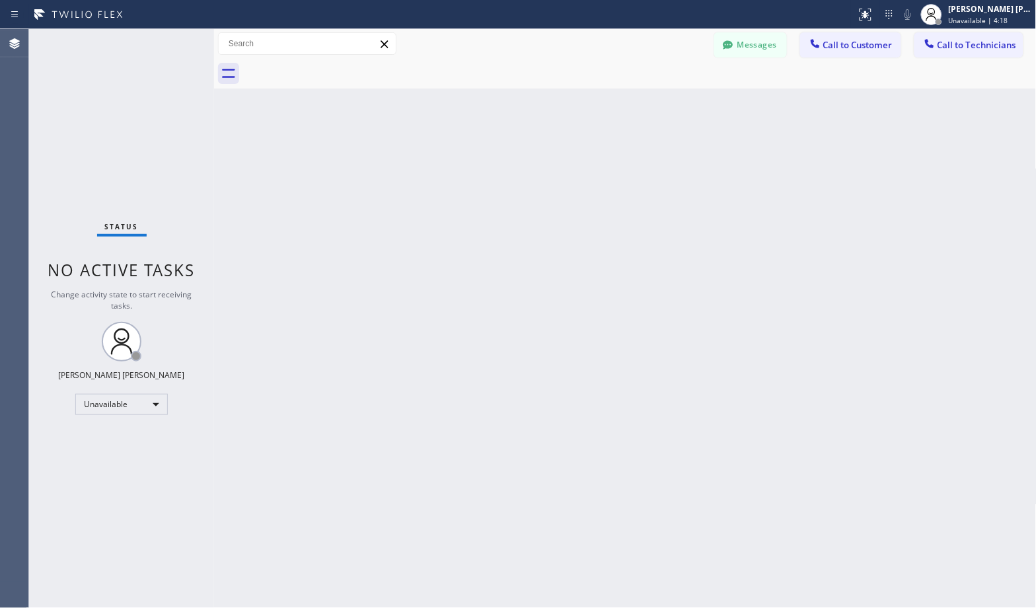
click at [665, 102] on div "Back to Dashboard Change Sender ID Customers Technicians Select a contact Outbo…" at bounding box center [625, 318] width 822 height 579
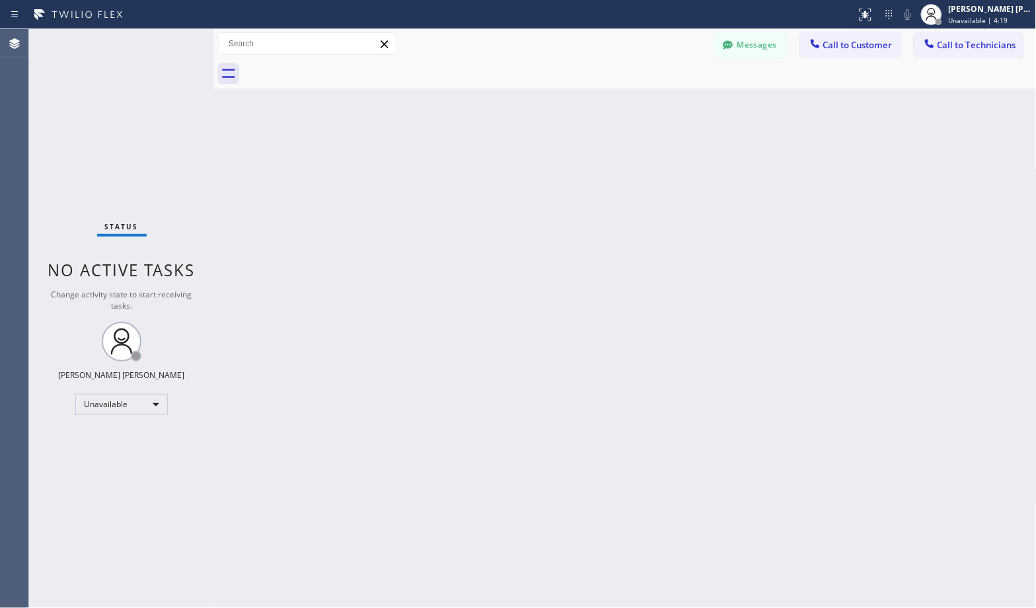
click at [665, 102] on div "Back to Dashboard Change Sender ID Customers Technicians Select a contact Outbo…" at bounding box center [625, 318] width 822 height 579
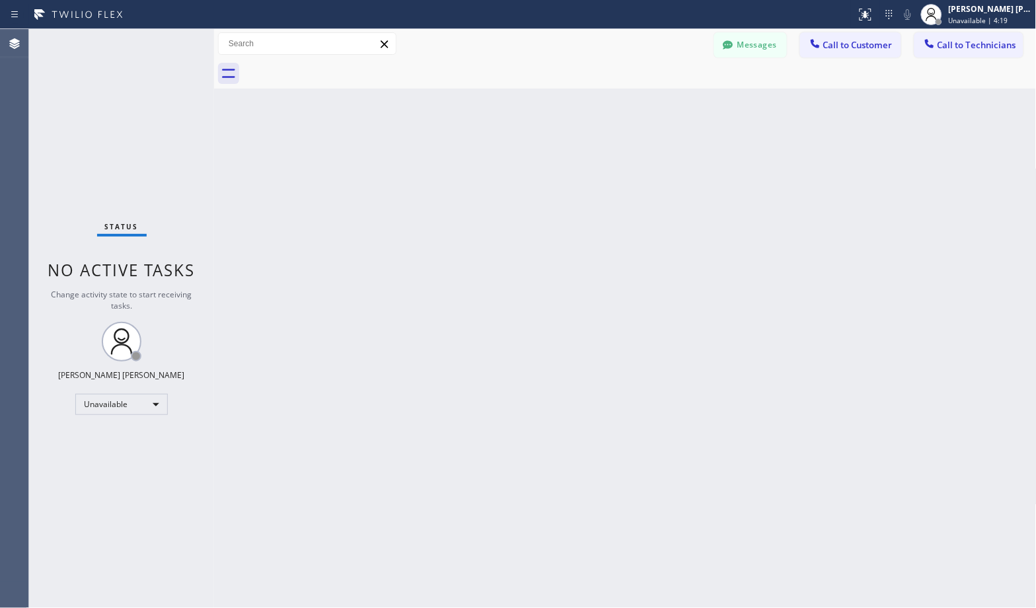
click at [665, 102] on div "Back to Dashboard Change Sender ID Customers Technicians Select a contact Outbo…" at bounding box center [625, 318] width 822 height 579
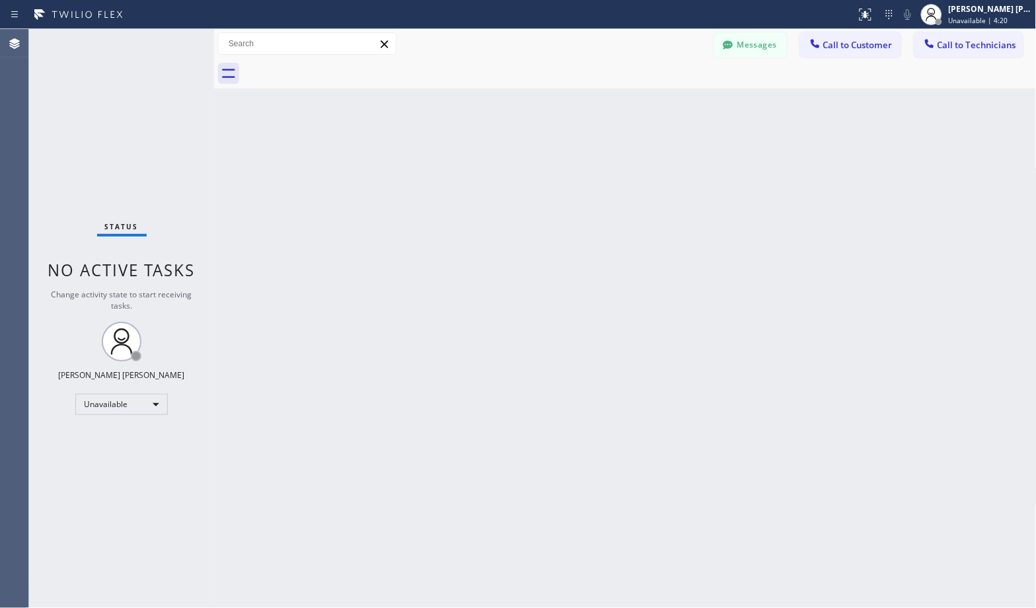
click at [665, 102] on div "Back to Dashboard Change Sender ID Customers Technicians Select a contact Outbo…" at bounding box center [625, 318] width 822 height 579
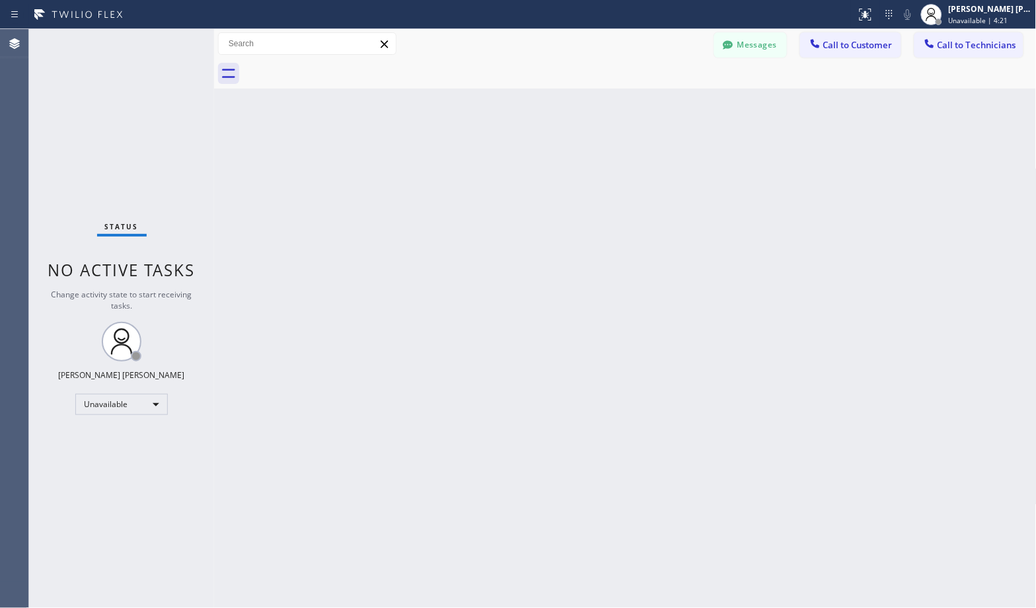
click at [665, 102] on div "Back to Dashboard Change Sender ID Customers Technicians Select a contact Outbo…" at bounding box center [625, 318] width 822 height 579
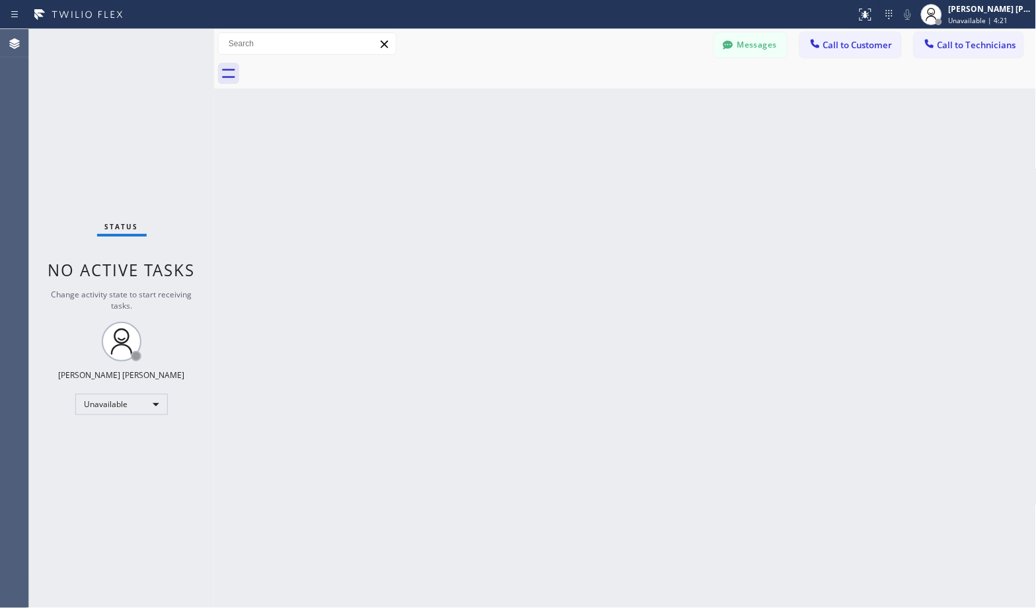
click at [665, 102] on div "Back to Dashboard Change Sender ID Customers Technicians Select a contact Outbo…" at bounding box center [625, 318] width 822 height 579
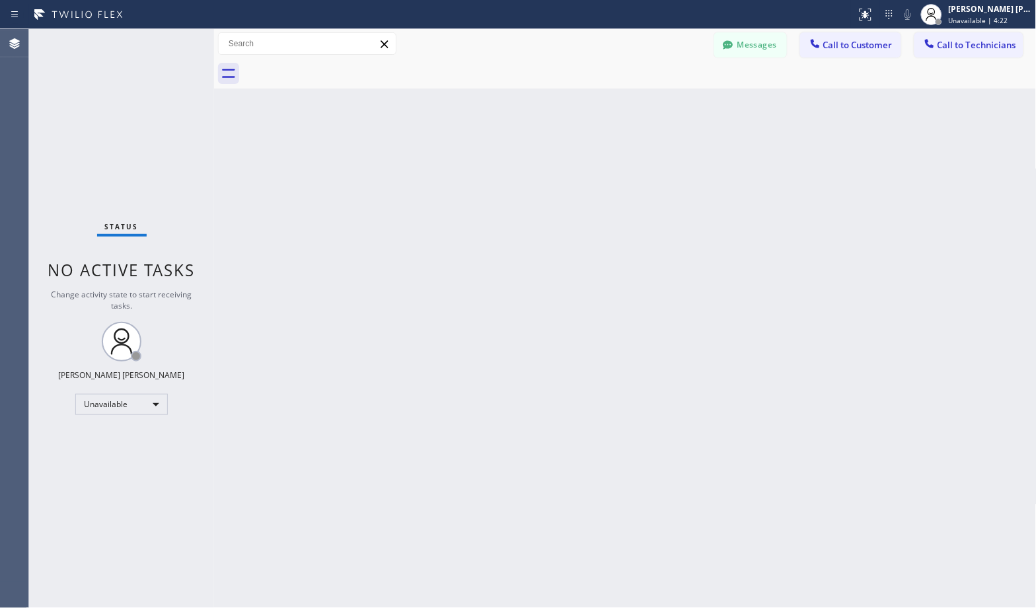
click at [665, 102] on div "Back to Dashboard Change Sender ID Customers Technicians Select a contact Outbo…" at bounding box center [625, 318] width 822 height 579
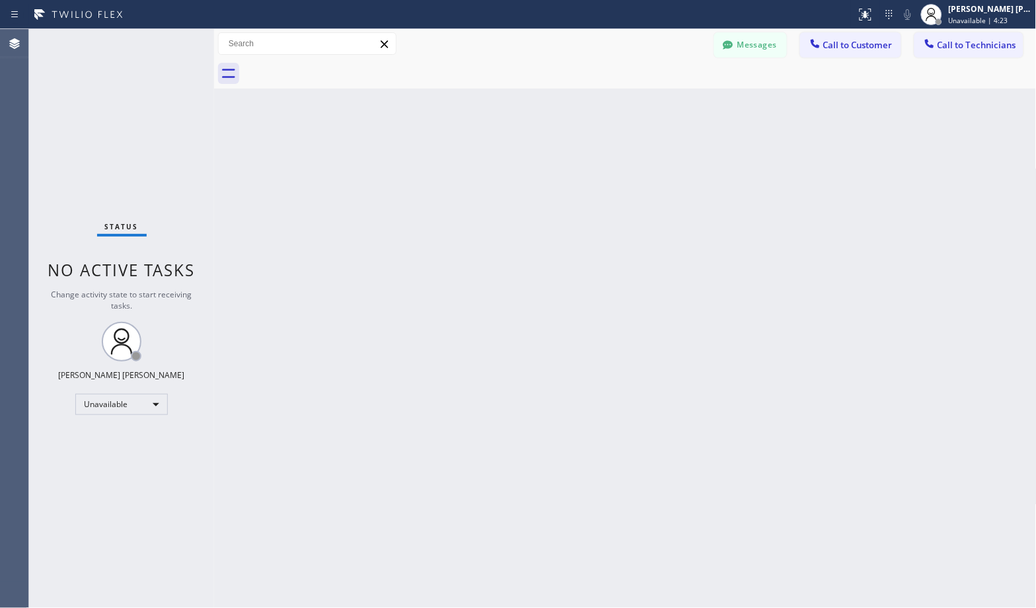
click at [665, 102] on div "Back to Dashboard Change Sender ID Customers Technicians Select a contact Outbo…" at bounding box center [625, 318] width 822 height 579
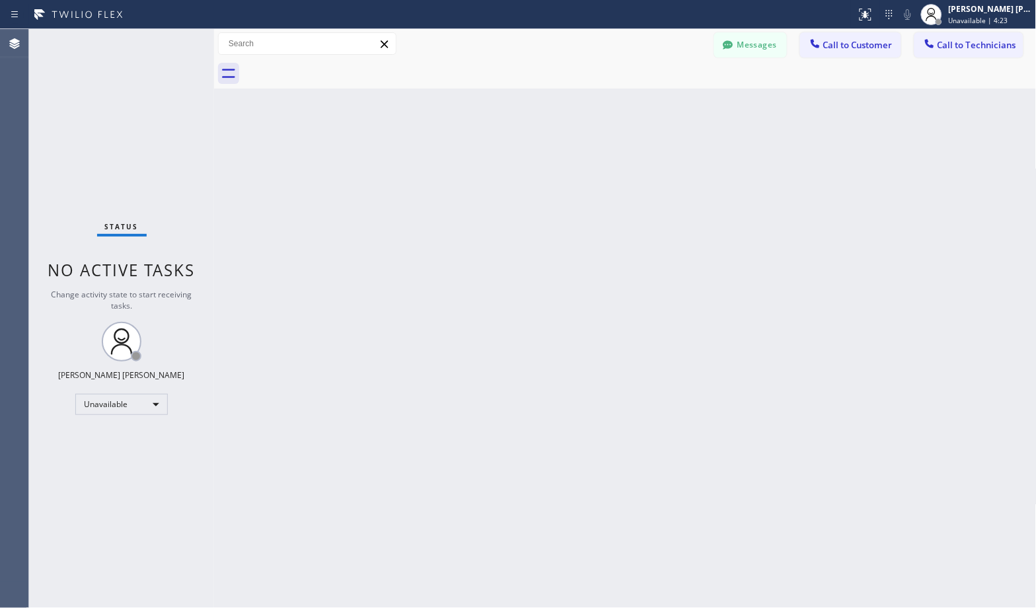
click at [665, 102] on div "Back to Dashboard Change Sender ID Customers Technicians Select a contact Outbo…" at bounding box center [625, 318] width 822 height 579
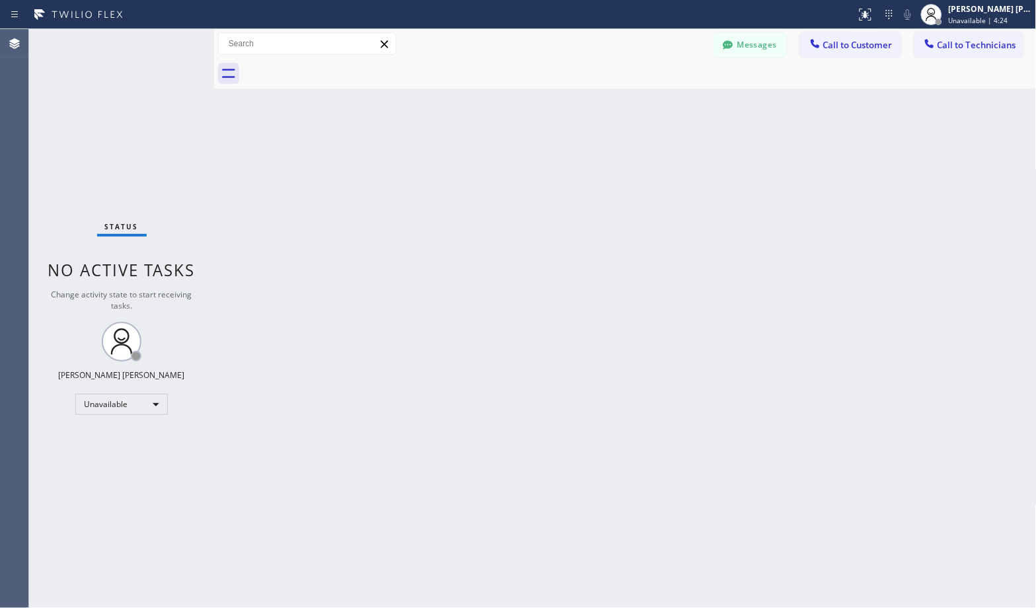
click at [665, 102] on div "Back to Dashboard Change Sender ID Customers Technicians Select a contact Outbo…" at bounding box center [625, 318] width 822 height 579
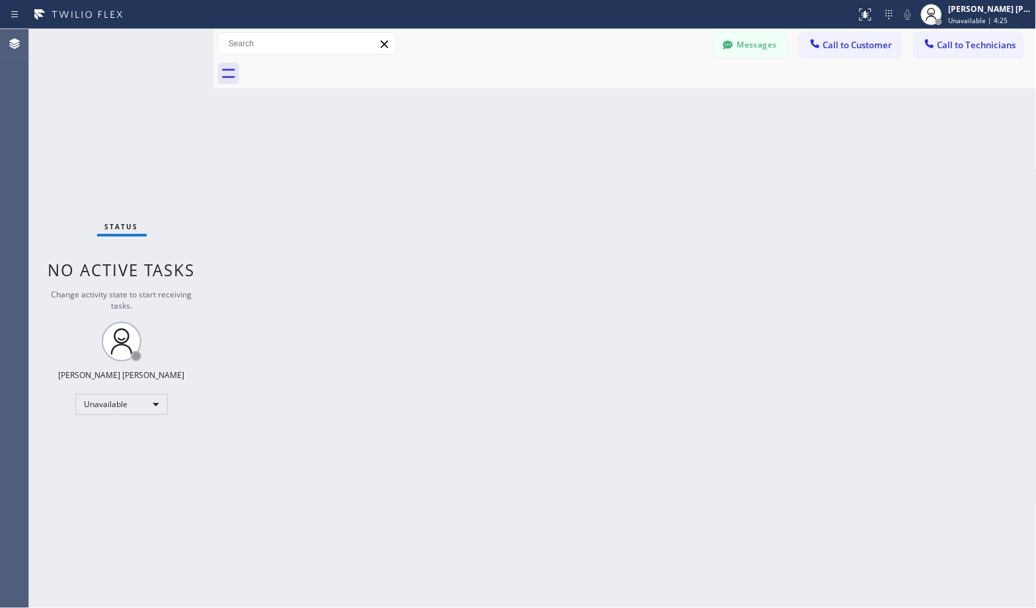
click at [665, 102] on div "Back to Dashboard Change Sender ID Customers Technicians Select a contact Outbo…" at bounding box center [625, 318] width 822 height 579
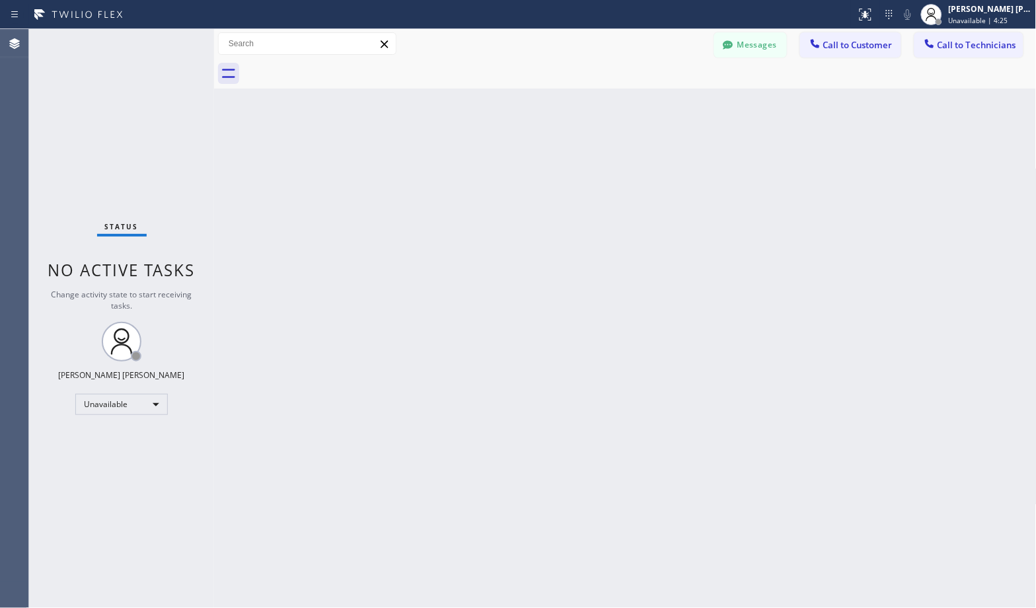
click at [665, 102] on div "Back to Dashboard Change Sender ID Customers Technicians Select a contact Outbo…" at bounding box center [625, 318] width 822 height 579
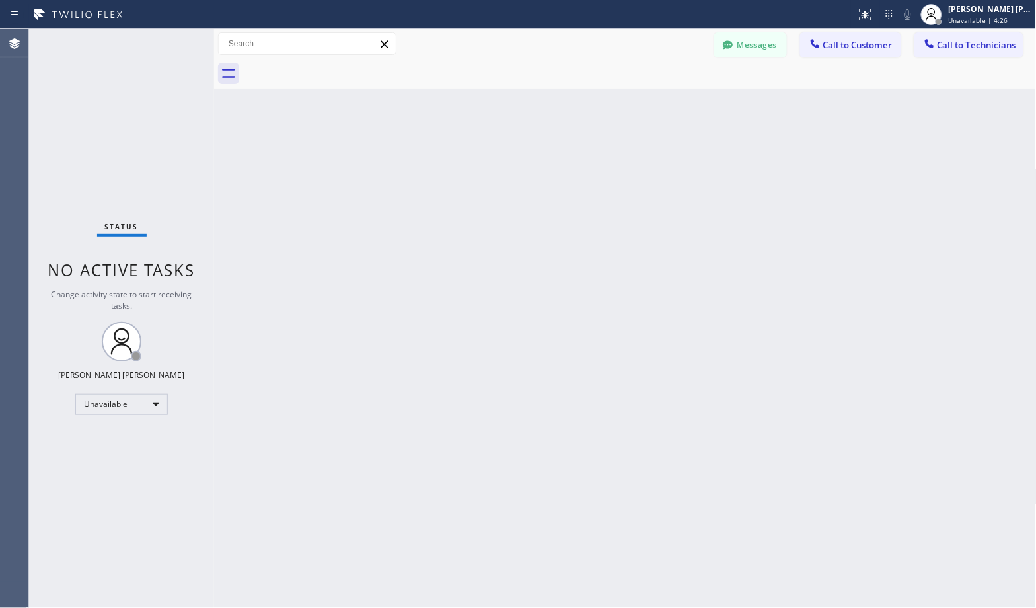
click at [665, 102] on div "Back to Dashboard Change Sender ID Customers Technicians Select a contact Outbo…" at bounding box center [625, 318] width 822 height 579
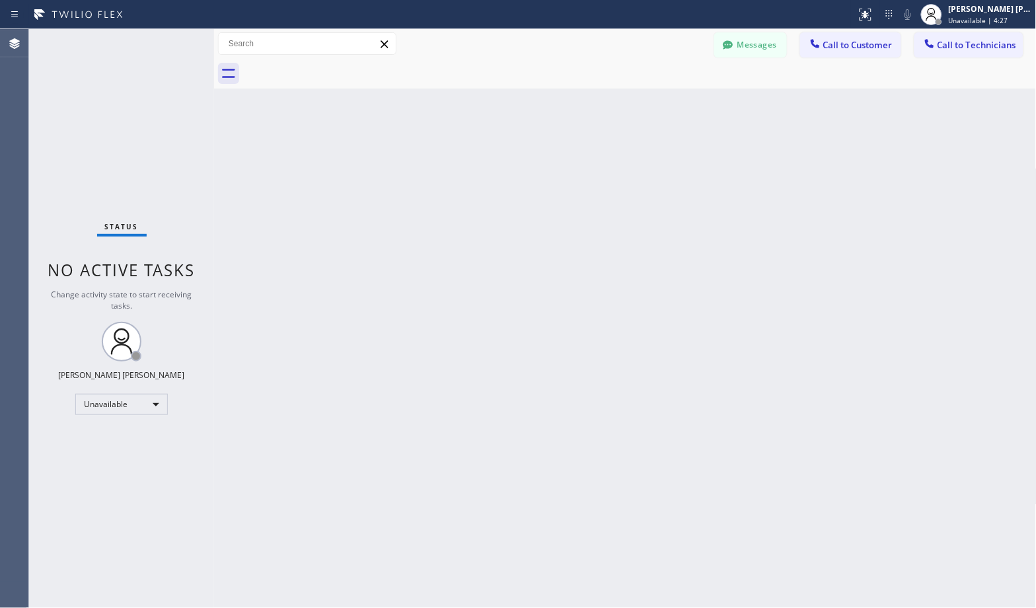
click at [665, 102] on div "Back to Dashboard Change Sender ID Customers Technicians Select a contact Outbo…" at bounding box center [625, 318] width 822 height 579
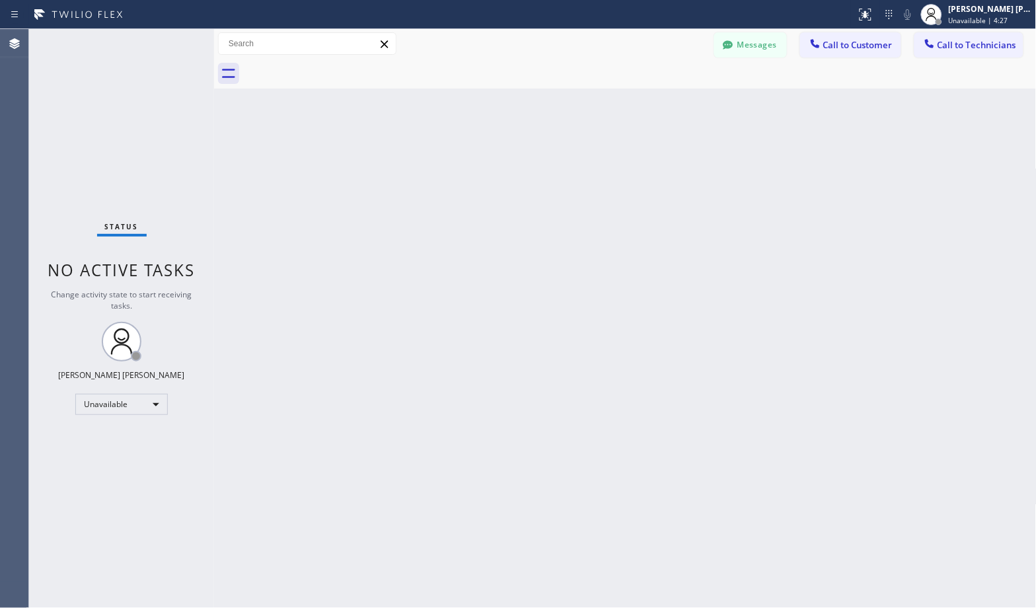
click at [665, 102] on div "Back to Dashboard Change Sender ID Customers Technicians Select a contact Outbo…" at bounding box center [625, 318] width 822 height 579
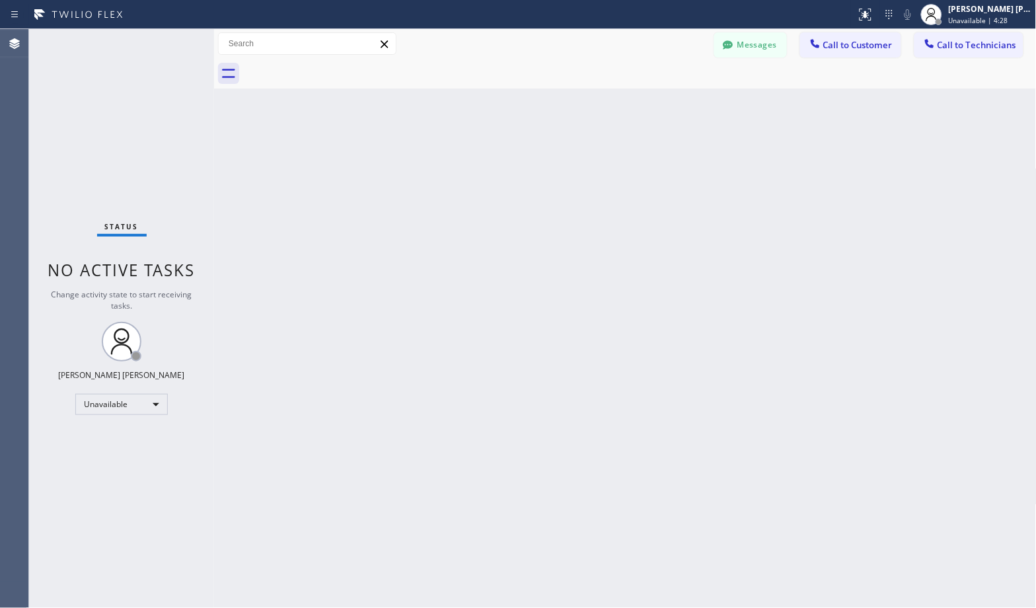
click at [665, 102] on div "Back to Dashboard Change Sender ID Customers Technicians Select a contact Outbo…" at bounding box center [625, 318] width 822 height 579
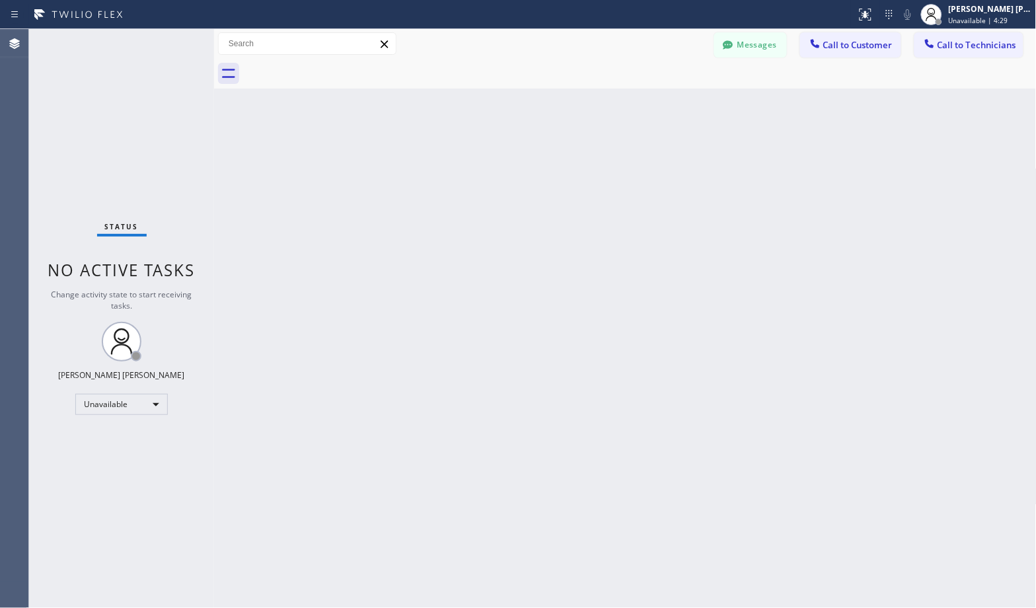
click at [665, 102] on div "Back to Dashboard Change Sender ID Customers Technicians Select a contact Outbo…" at bounding box center [625, 318] width 822 height 579
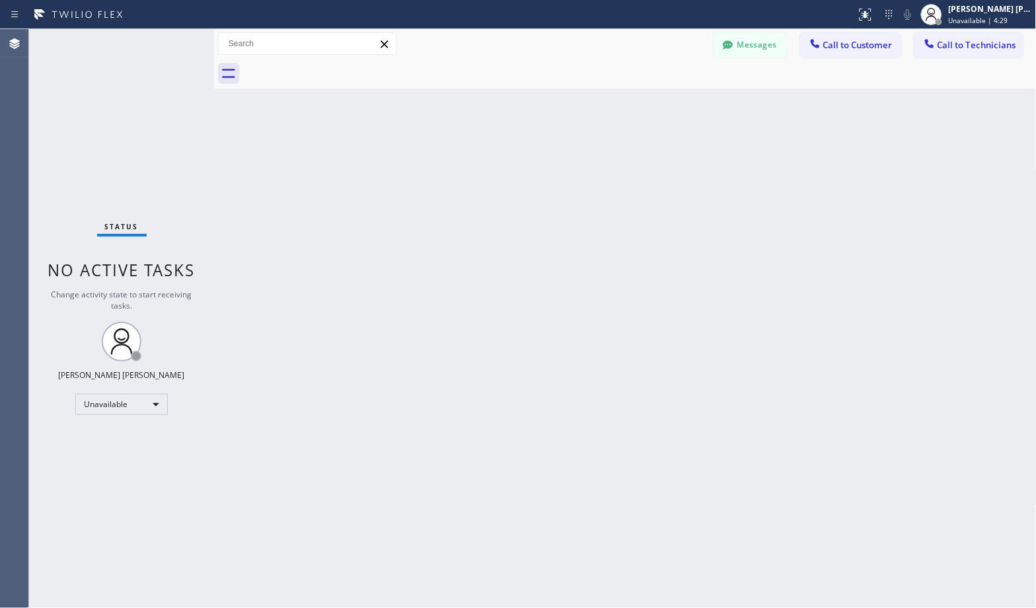
click at [665, 102] on div "Back to Dashboard Change Sender ID Customers Technicians Select a contact Outbo…" at bounding box center [625, 318] width 822 height 579
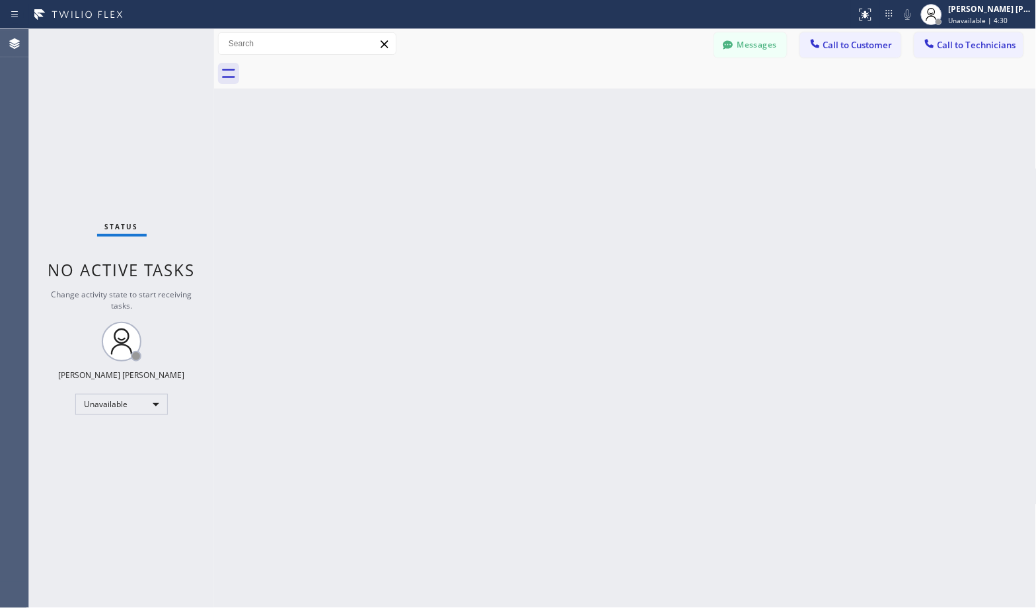
click at [665, 102] on div "Back to Dashboard Change Sender ID Customers Technicians Select a contact Outbo…" at bounding box center [625, 318] width 822 height 579
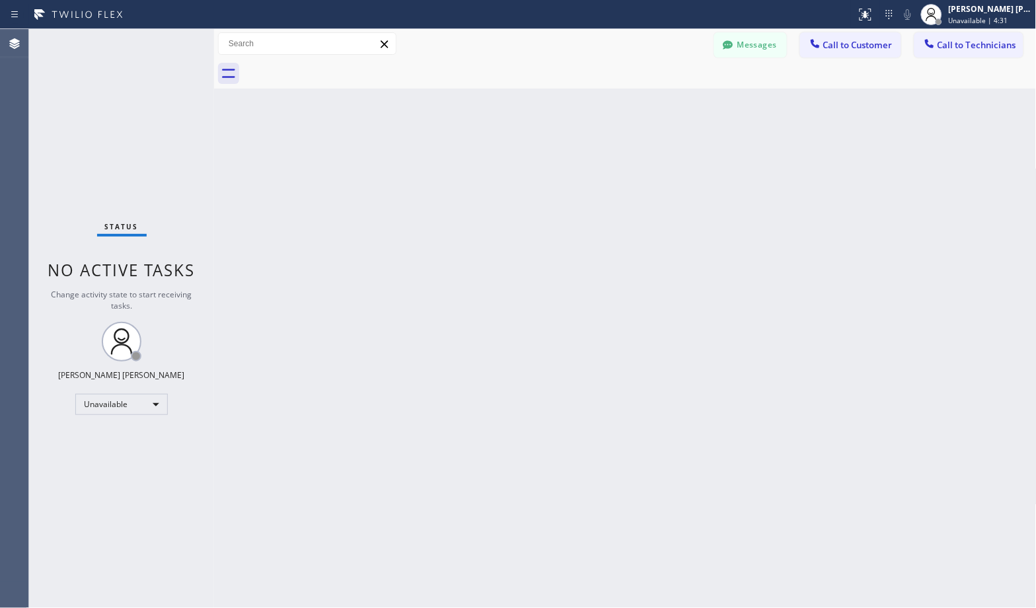
click at [665, 102] on div "Back to Dashboard Change Sender ID Customers Technicians Select a contact Outbo…" at bounding box center [625, 318] width 822 height 579
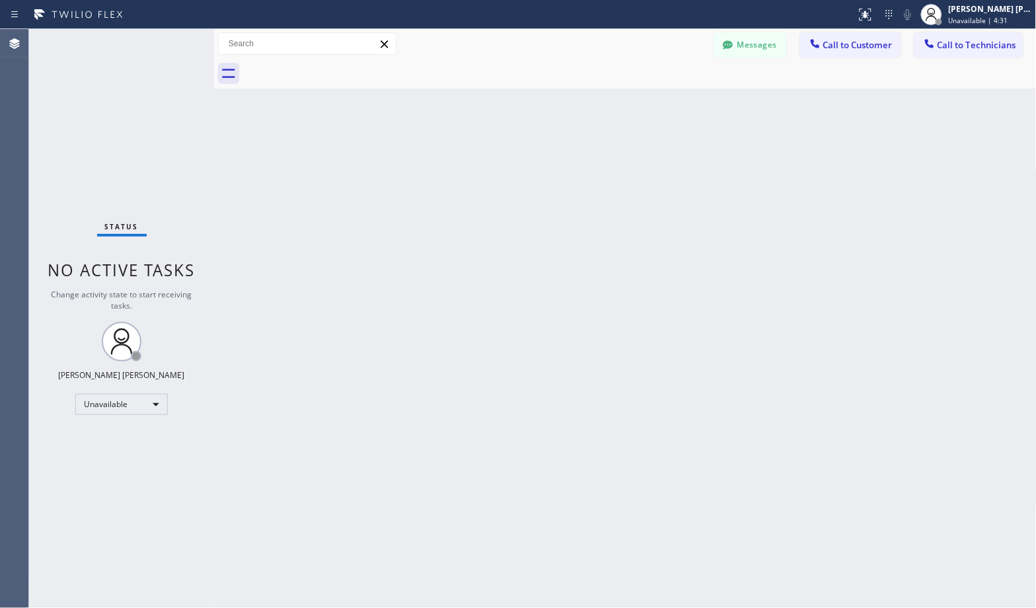
click at [665, 102] on div "Back to Dashboard Change Sender ID Customers Technicians Select a contact Outbo…" at bounding box center [625, 318] width 822 height 579
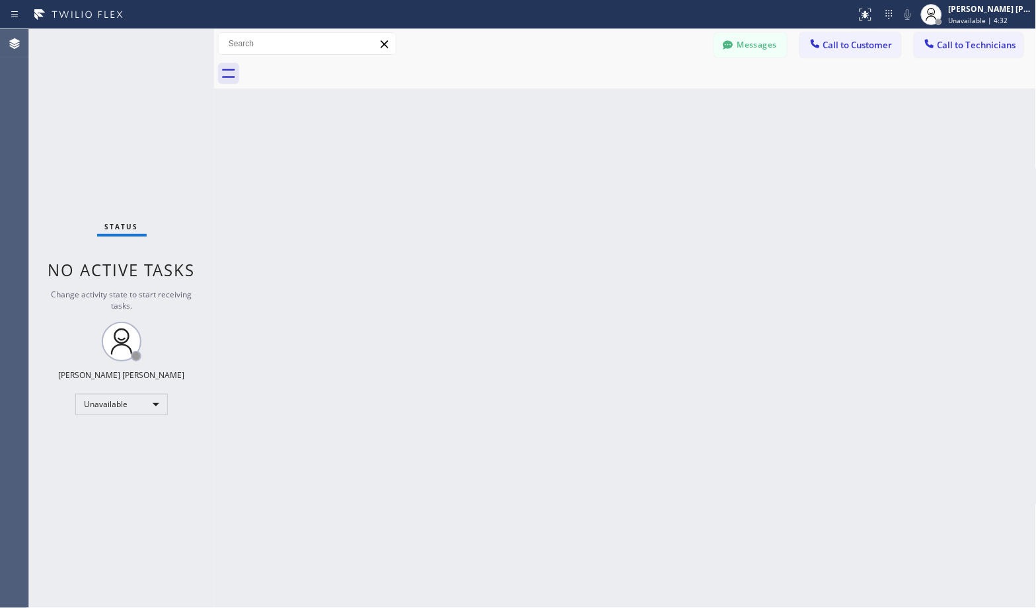
click at [665, 102] on div "Back to Dashboard Change Sender ID Customers Technicians Select a contact Outbo…" at bounding box center [625, 318] width 822 height 579
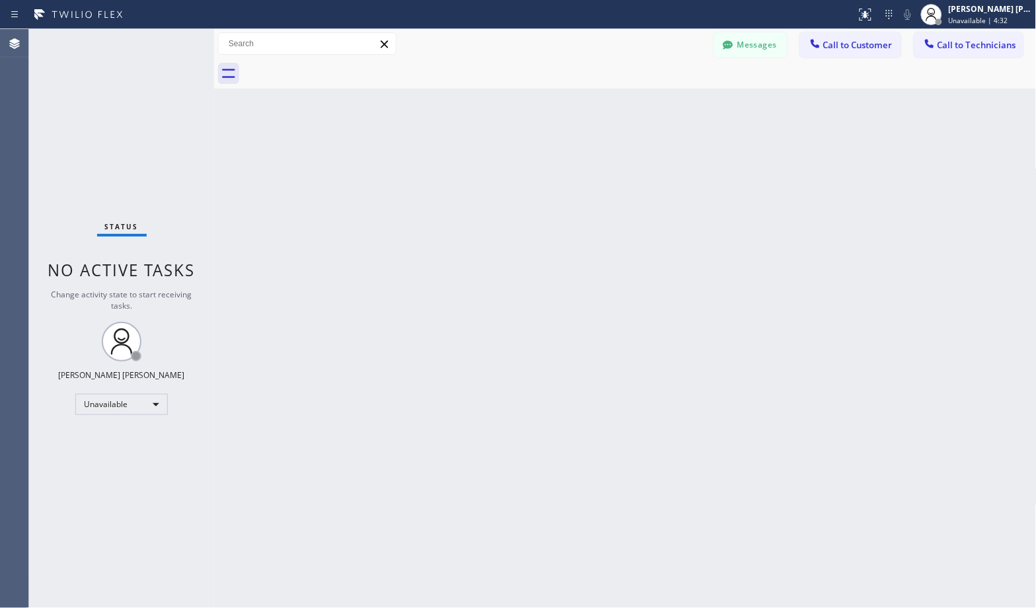
click at [665, 102] on div "Back to Dashboard Change Sender ID Customers Technicians Select a contact Outbo…" at bounding box center [625, 318] width 822 height 579
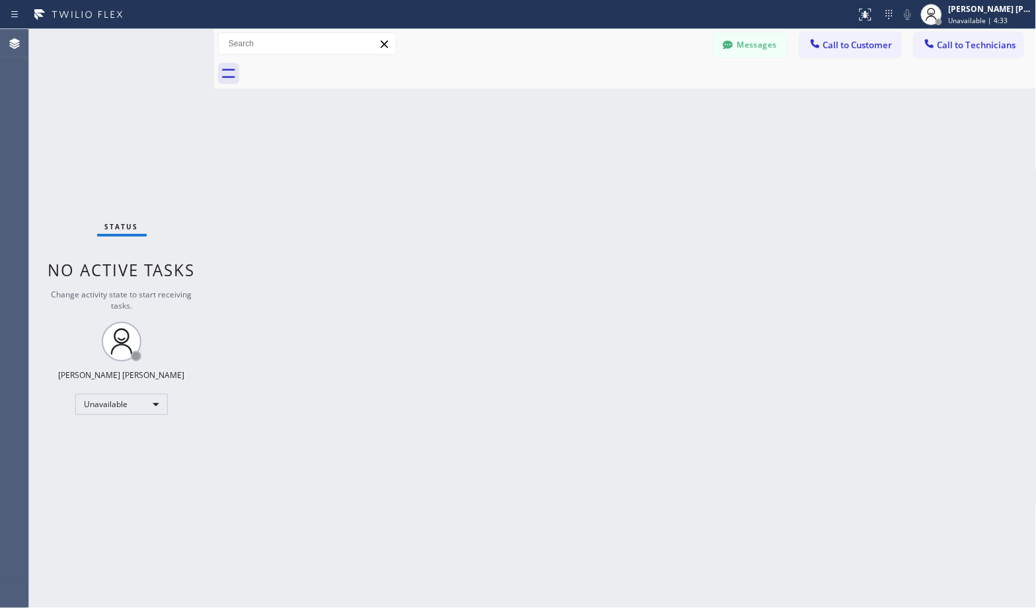
click at [665, 102] on div "Back to Dashboard Change Sender ID Customers Technicians Select a contact Outbo…" at bounding box center [625, 318] width 822 height 579
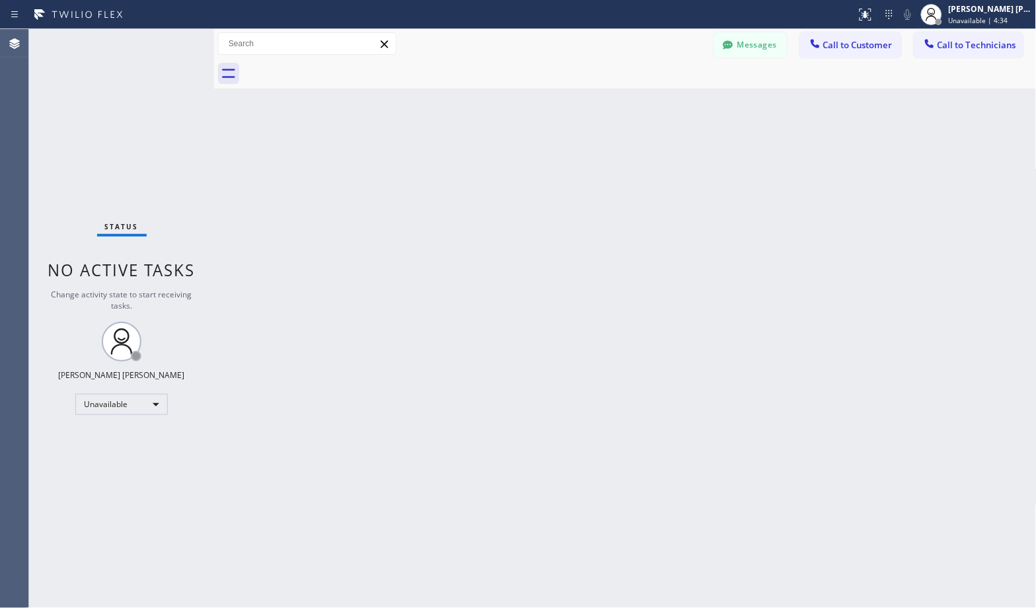
click at [665, 102] on div "Back to Dashboard Change Sender ID Customers Technicians Select a contact Outbo…" at bounding box center [625, 318] width 822 height 579
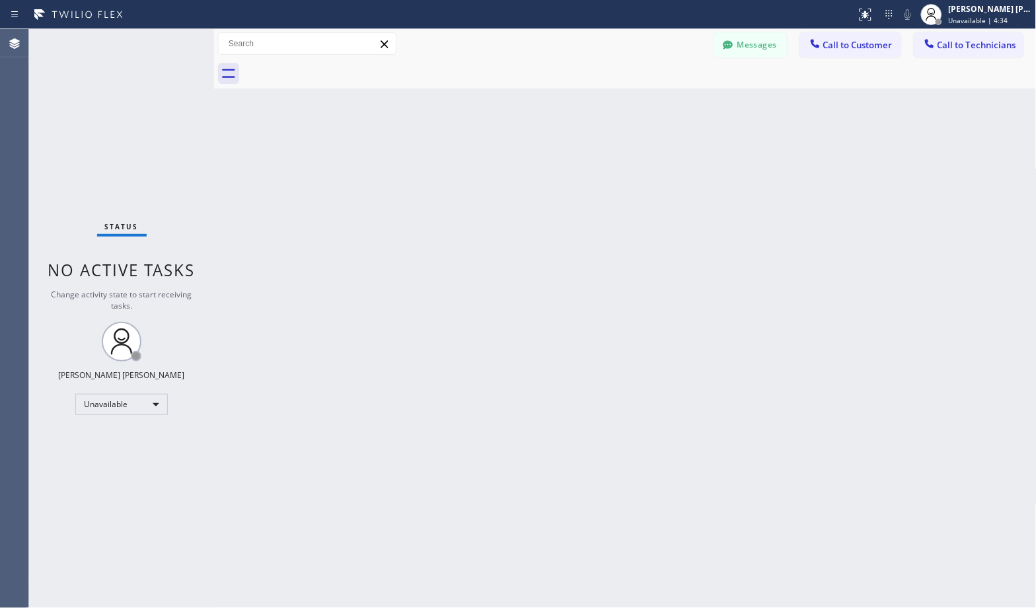
click at [665, 102] on div "Back to Dashboard Change Sender ID Customers Technicians Select a contact Outbo…" at bounding box center [625, 318] width 822 height 579
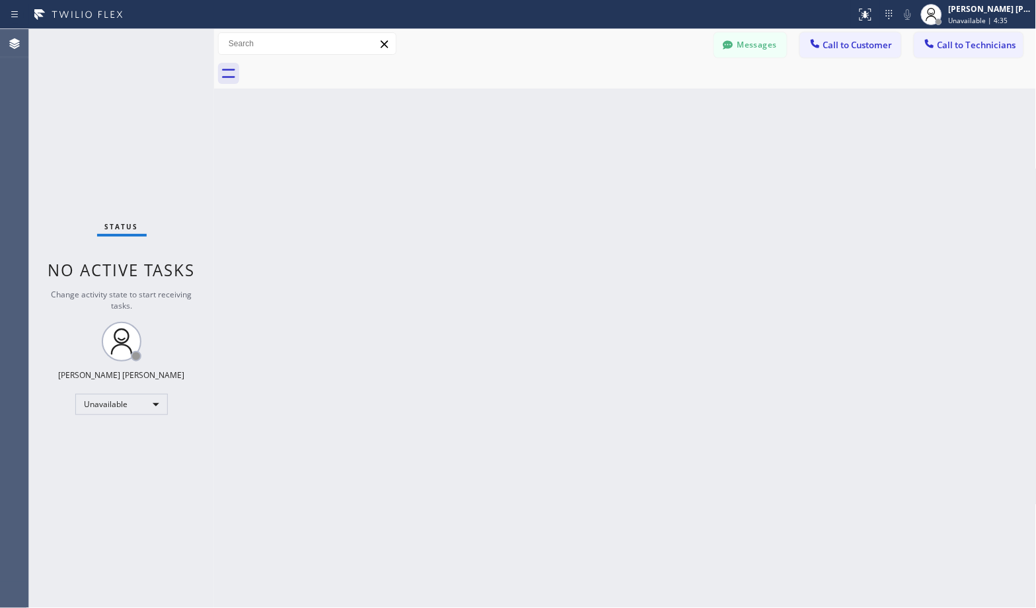
click at [665, 102] on div "Back to Dashboard Change Sender ID Customers Technicians Select a contact Outbo…" at bounding box center [625, 318] width 822 height 579
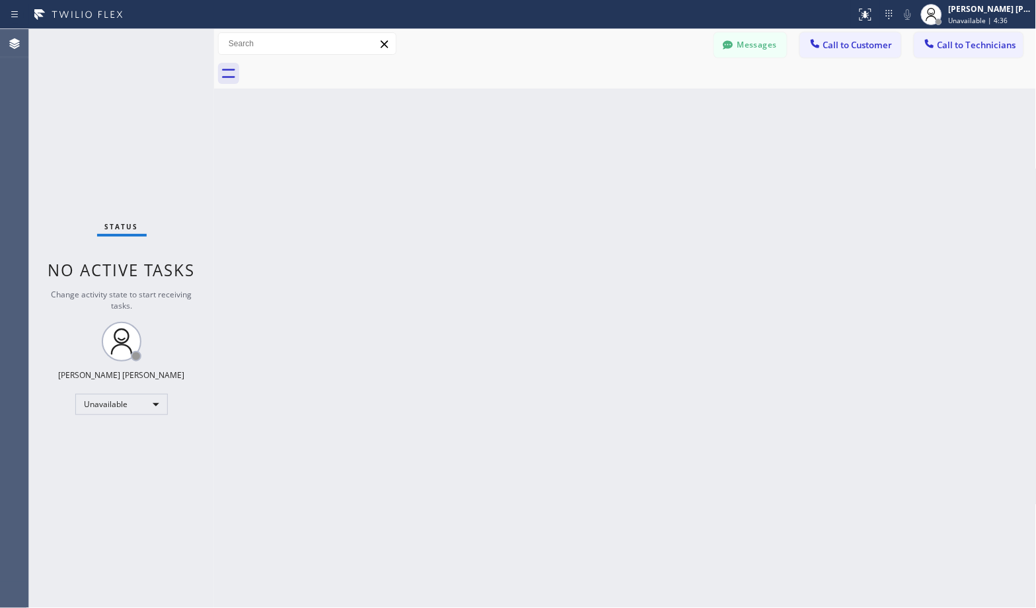
click at [665, 102] on div "Back to Dashboard Change Sender ID Customers Technicians Select a contact Outbo…" at bounding box center [625, 318] width 822 height 579
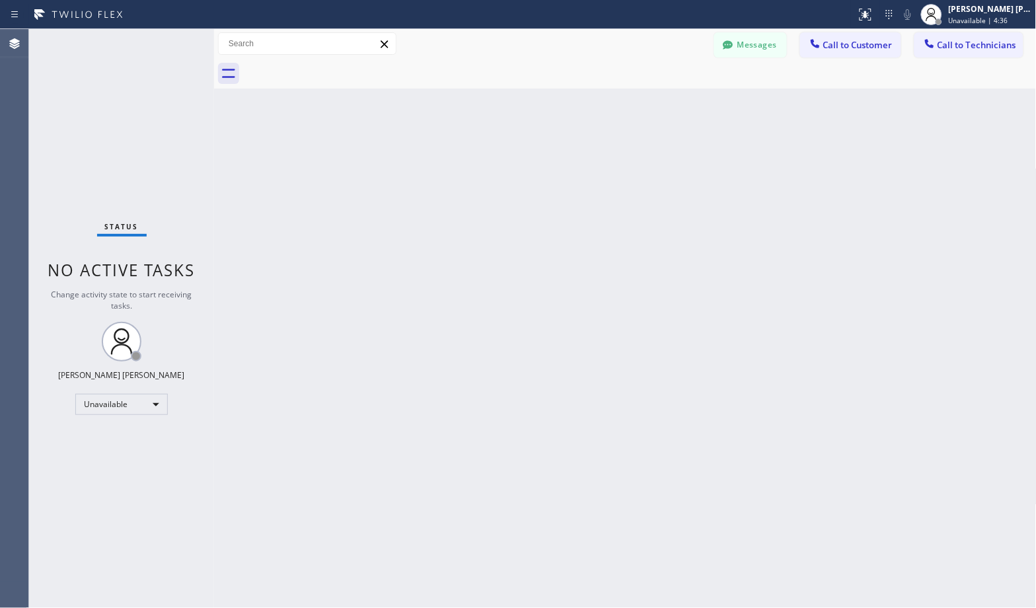
click at [665, 102] on div "Back to Dashboard Change Sender ID Customers Technicians Select a contact Outbo…" at bounding box center [625, 318] width 822 height 579
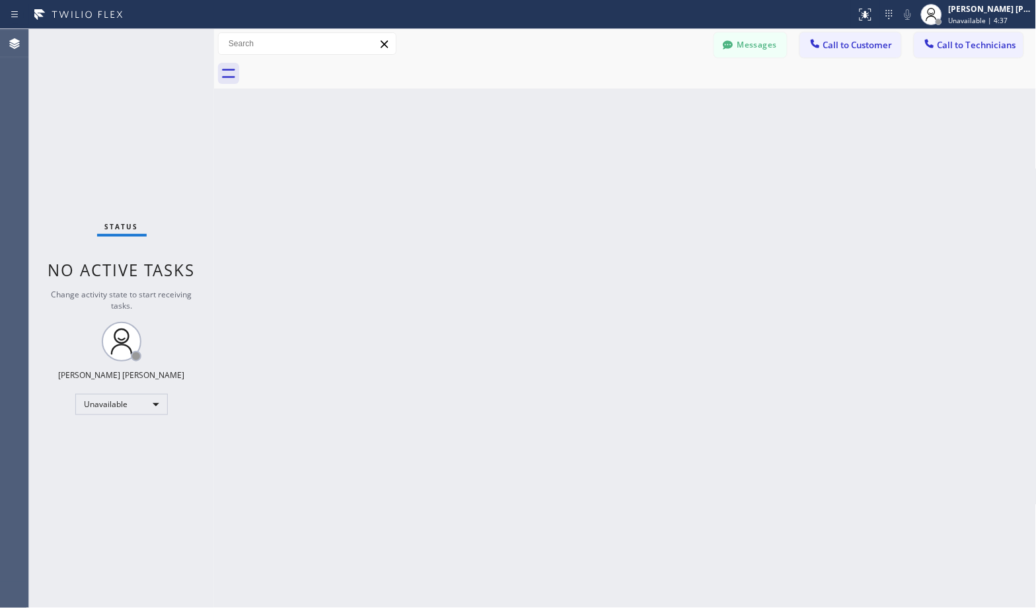
click at [665, 102] on div "Back to Dashboard Change Sender ID Customers Technicians Select a contact Outbo…" at bounding box center [625, 318] width 822 height 579
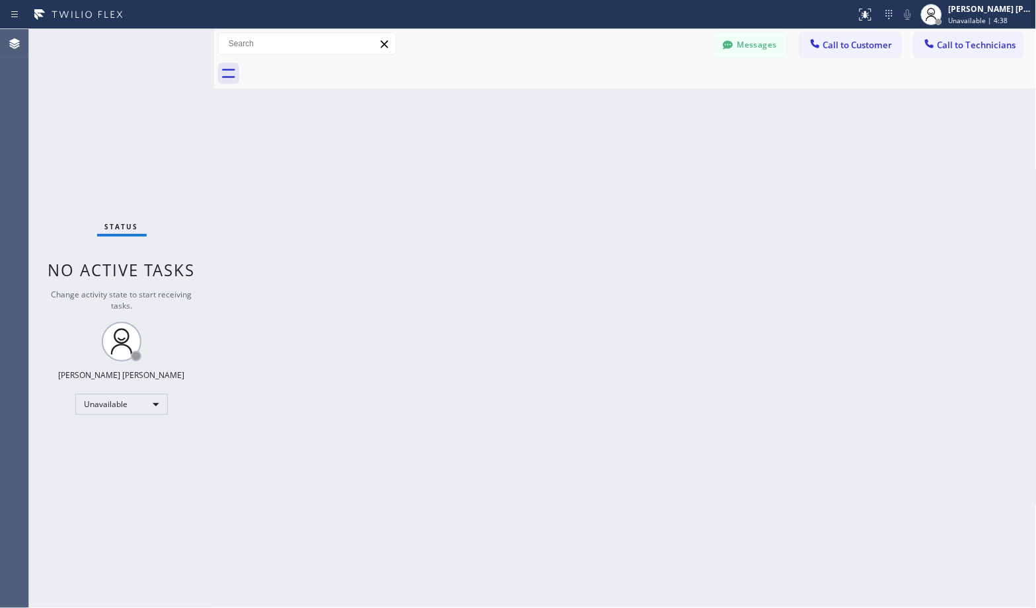
click at [665, 102] on div "Back to Dashboard Change Sender ID Customers Technicians Select a contact Outbo…" at bounding box center [625, 318] width 822 height 579
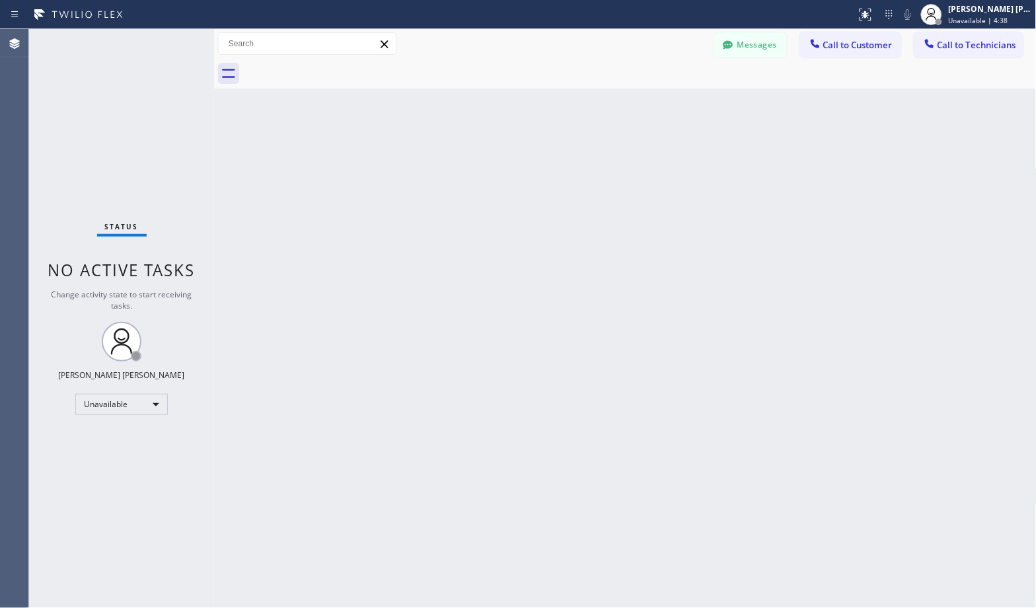
click at [665, 102] on div "Back to Dashboard Change Sender ID Customers Technicians Select a contact Outbo…" at bounding box center [625, 318] width 822 height 579
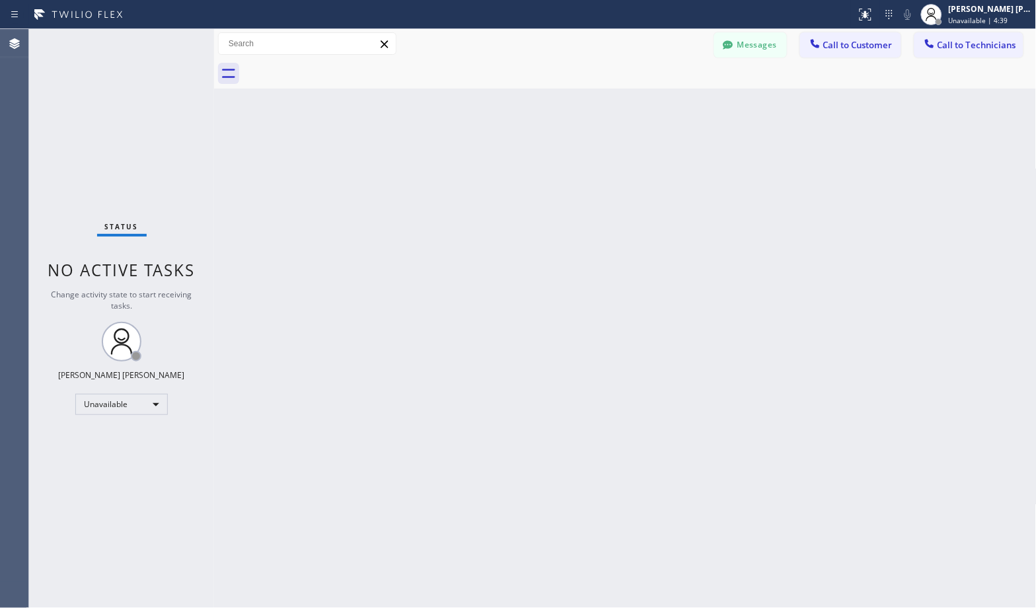
click at [665, 102] on div "Back to Dashboard Change Sender ID Customers Technicians Select a contact Outbo…" at bounding box center [625, 318] width 822 height 579
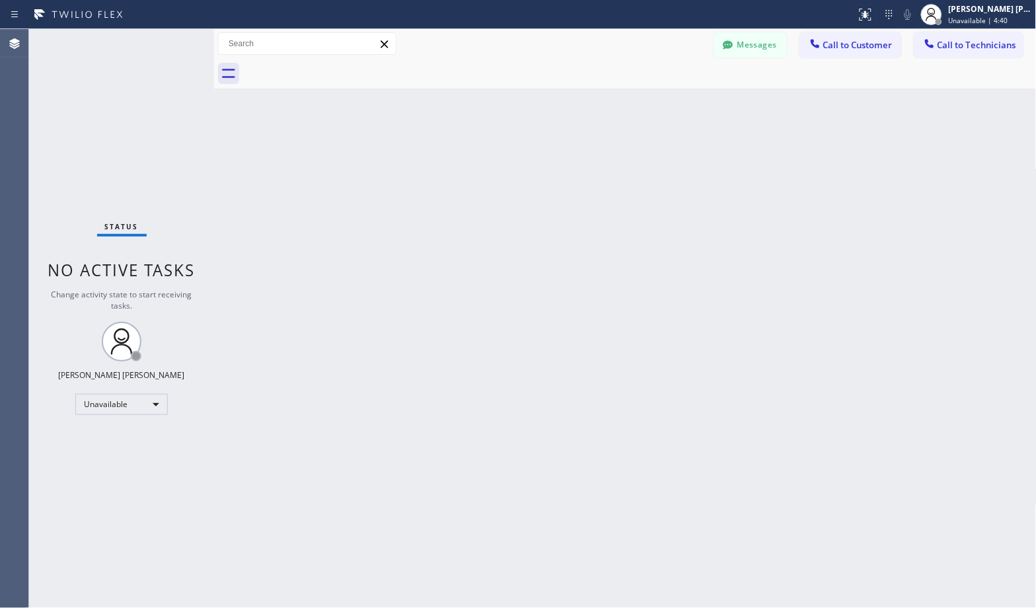
click at [665, 102] on div "Back to Dashboard Change Sender ID Customers Technicians Select a contact Outbo…" at bounding box center [625, 318] width 822 height 579
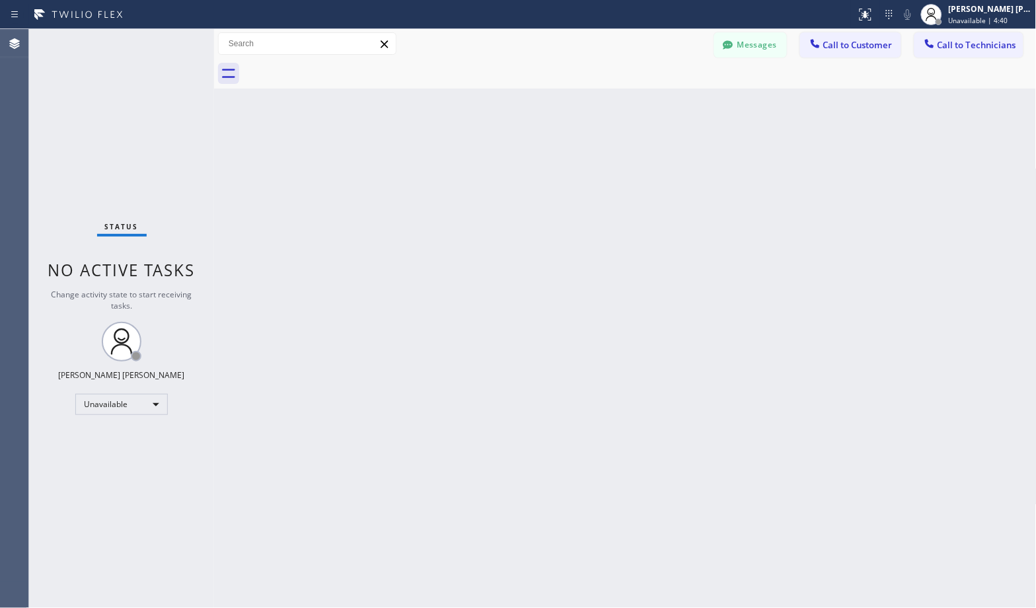
click at [665, 102] on div "Back to Dashboard Change Sender ID Customers Technicians Select a contact Outbo…" at bounding box center [625, 318] width 822 height 579
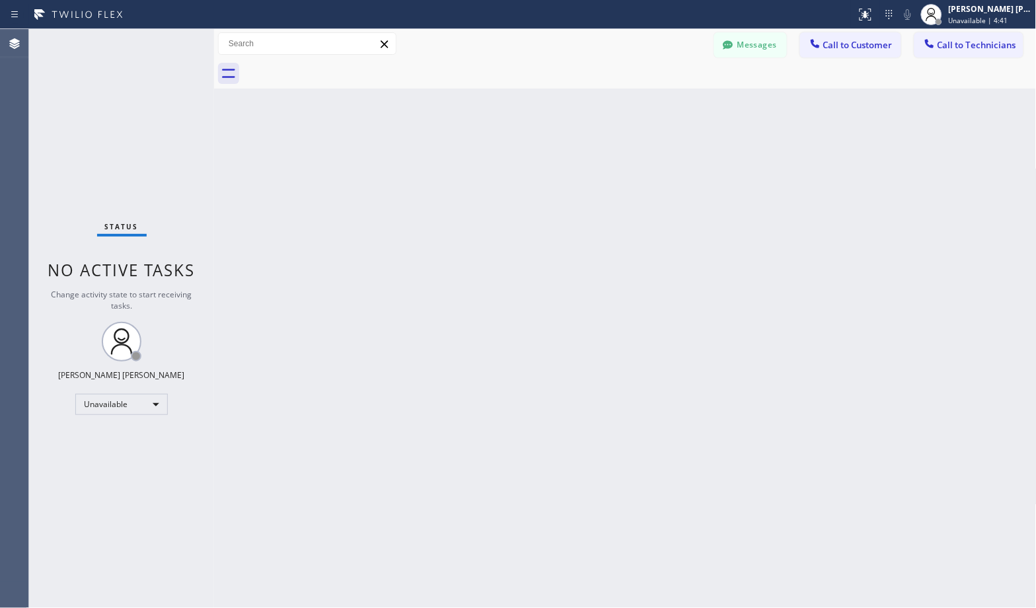
click at [665, 102] on div "Back to Dashboard Change Sender ID Customers Technicians Select a contact Outbo…" at bounding box center [625, 318] width 822 height 579
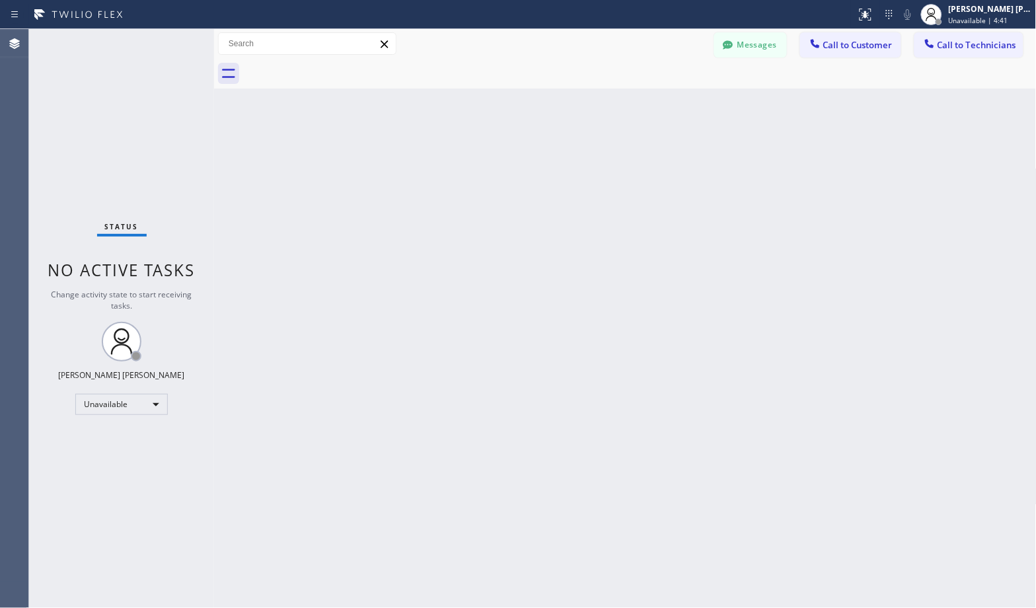
click at [665, 102] on div "Back to Dashboard Change Sender ID Customers Technicians Select a contact Outbo…" at bounding box center [625, 318] width 822 height 579
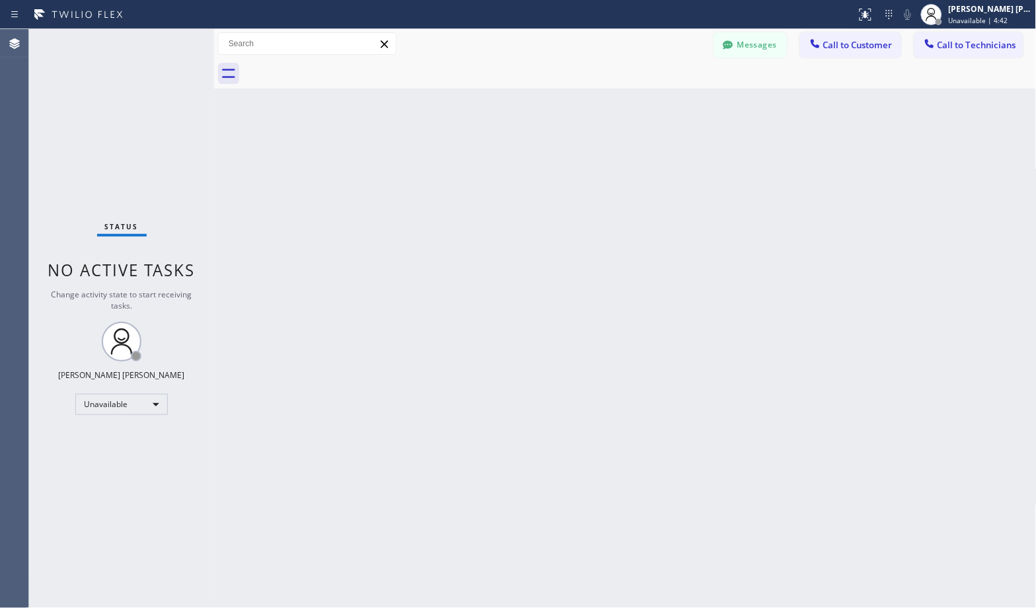
click at [665, 102] on div "Back to Dashboard Change Sender ID Customers Technicians Select a contact Outbo…" at bounding box center [625, 318] width 822 height 579
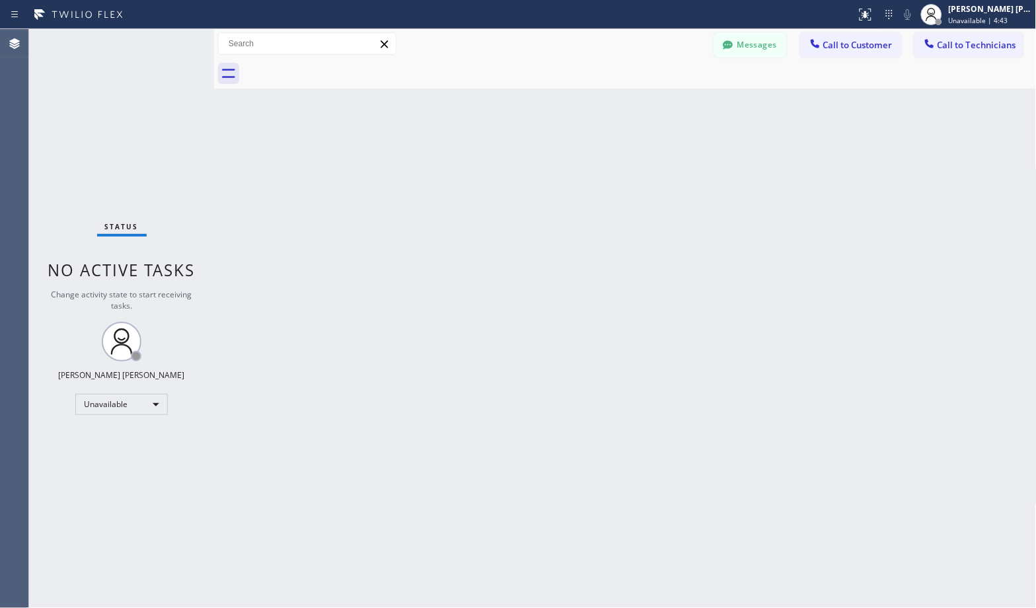
click at [665, 102] on div "Back to Dashboard Change Sender ID Customers Technicians Select a contact Outbo…" at bounding box center [625, 318] width 822 height 579
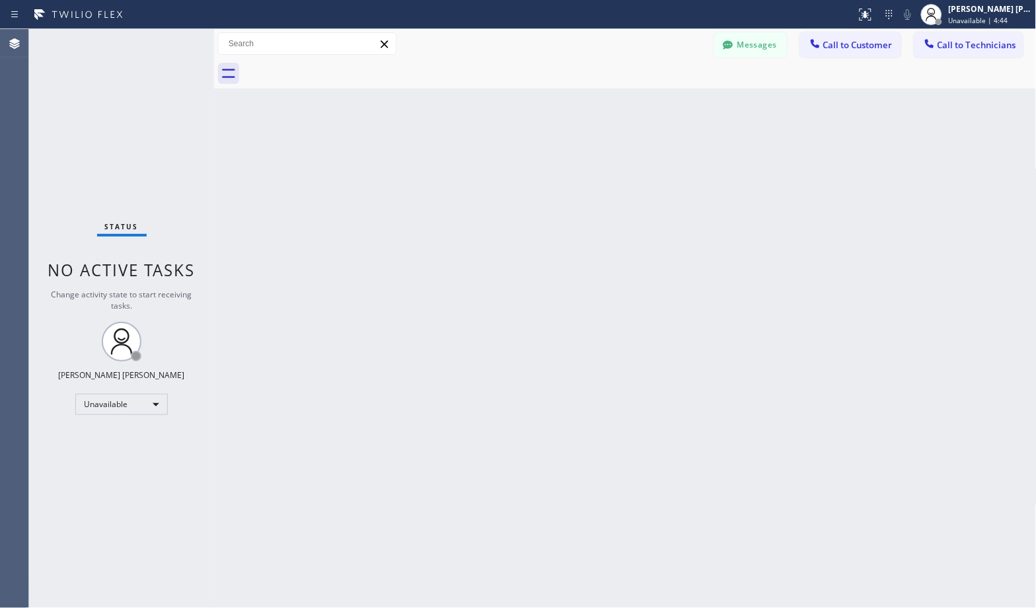
click at [665, 102] on div "Back to Dashboard Change Sender ID Customers Technicians Select a contact Outbo…" at bounding box center [625, 318] width 822 height 579
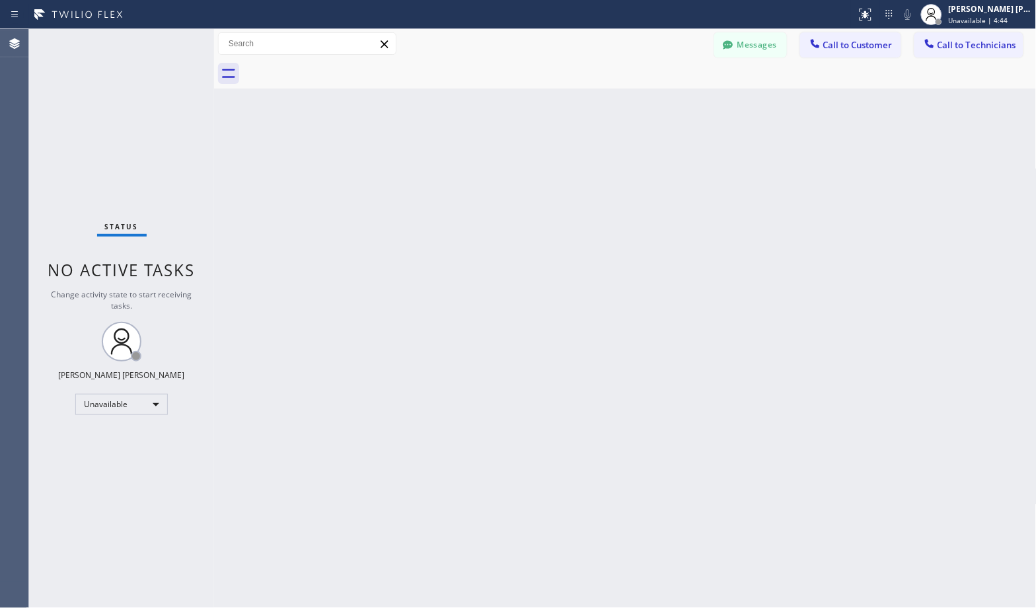
click at [665, 102] on div "Back to Dashboard Change Sender ID Customers Technicians Select a contact Outbo…" at bounding box center [625, 318] width 822 height 579
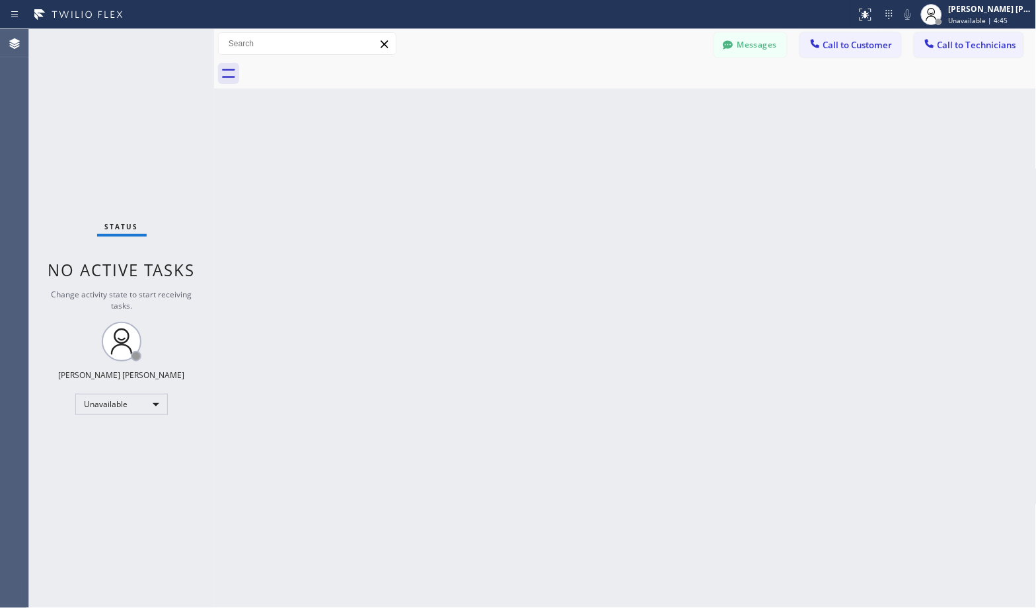
click at [665, 102] on div "Back to Dashboard Change Sender ID Customers Technicians Select a contact Outbo…" at bounding box center [625, 318] width 822 height 579
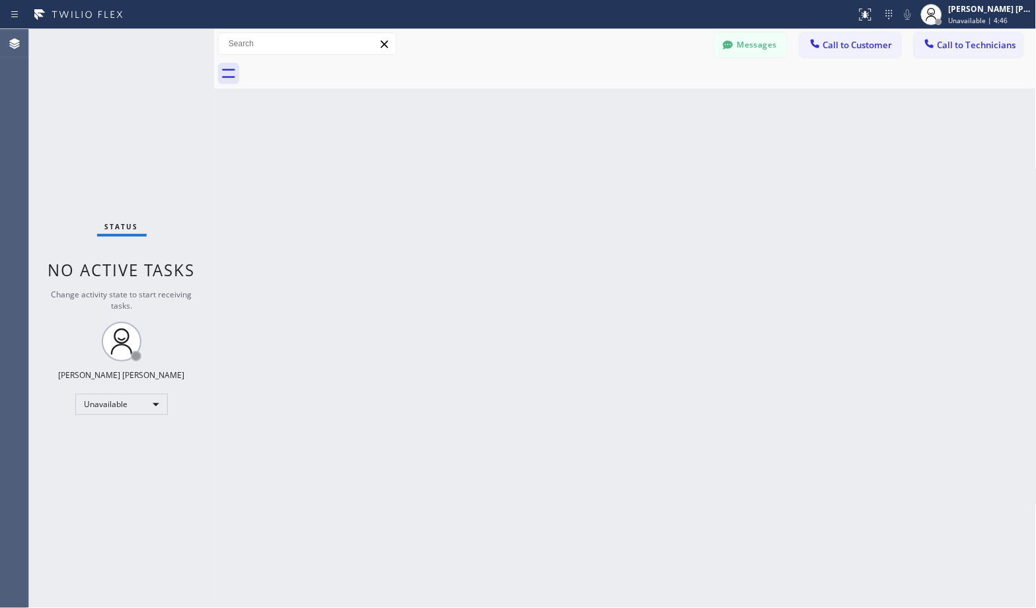
click at [665, 102] on div "Back to Dashboard Change Sender ID Customers Technicians Select a contact Outbo…" at bounding box center [625, 318] width 822 height 579
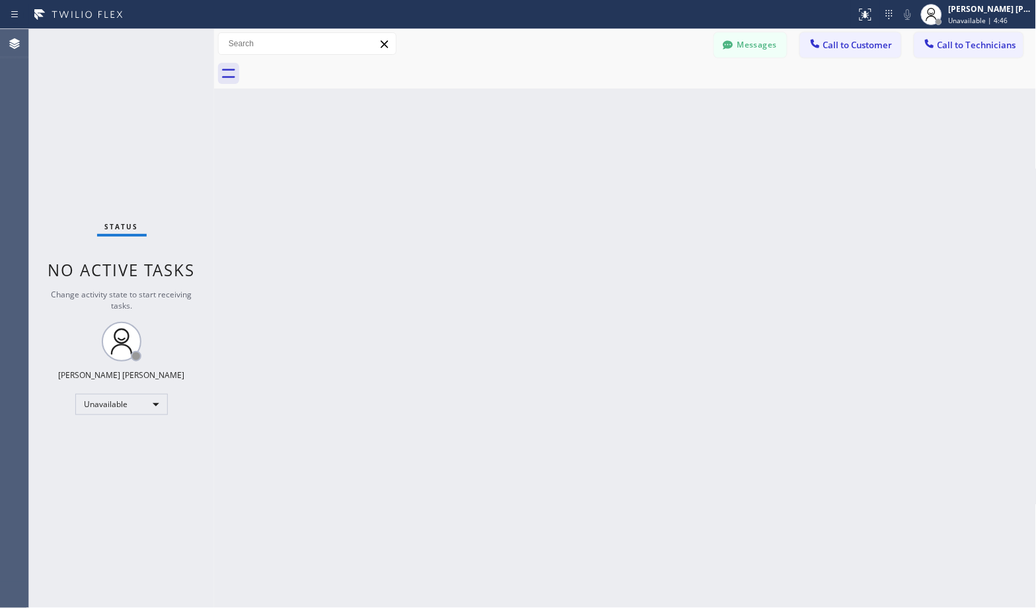
click at [665, 102] on div "Back to Dashboard Change Sender ID Customers Technicians Select a contact Outbo…" at bounding box center [625, 318] width 822 height 579
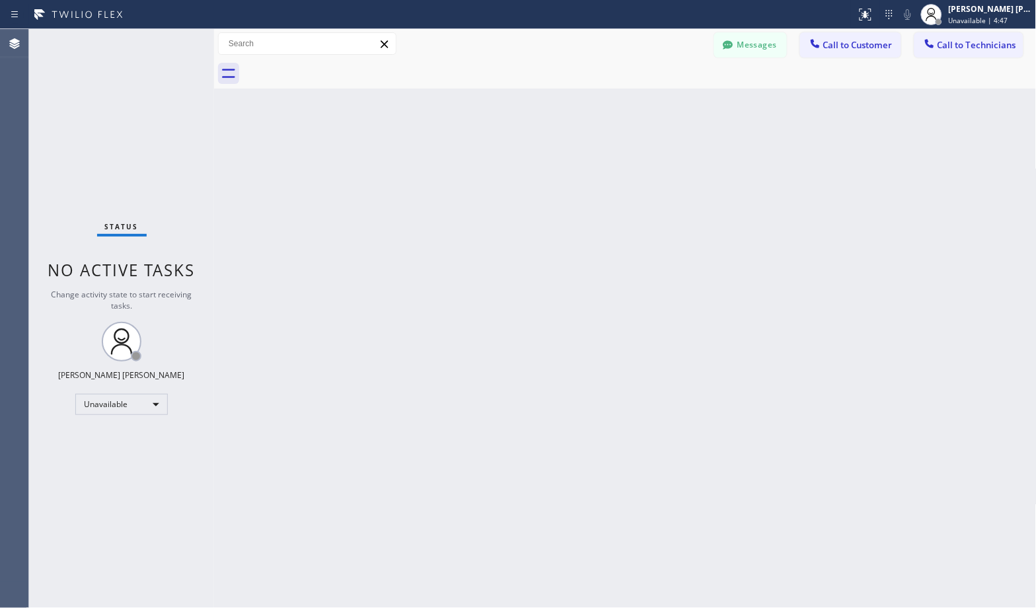
click at [665, 102] on div "Back to Dashboard Change Sender ID Customers Technicians Select a contact Outbo…" at bounding box center [625, 318] width 822 height 579
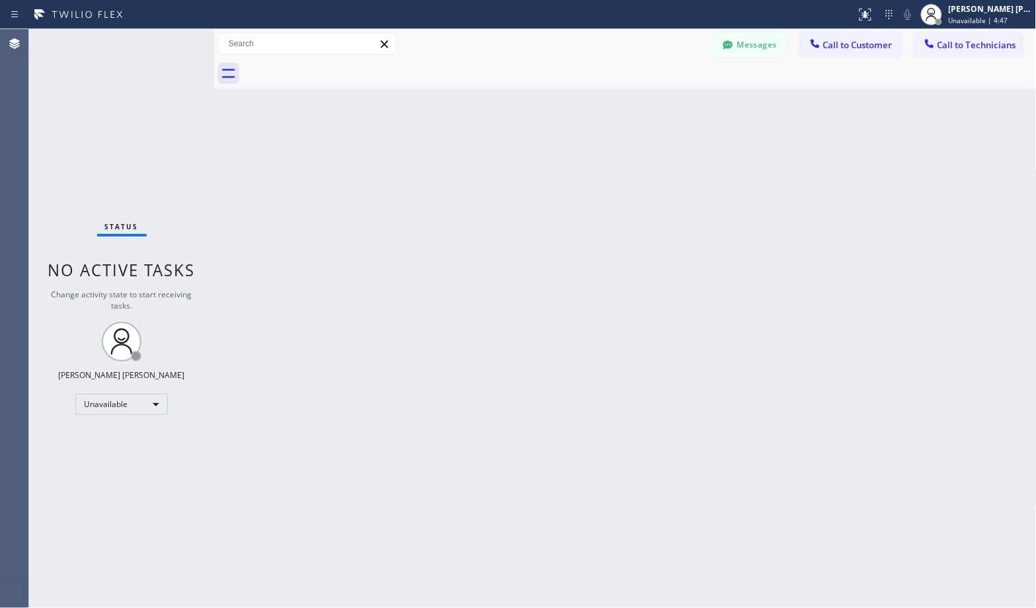
click at [665, 102] on div "Back to Dashboard Change Sender ID Customers Technicians Select a contact Outbo…" at bounding box center [625, 318] width 822 height 579
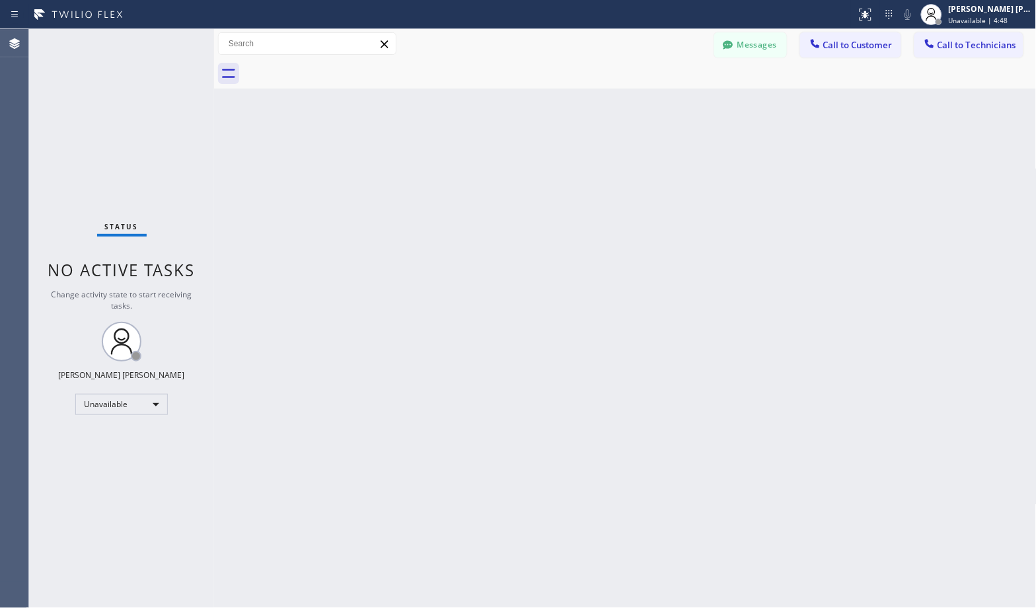
click at [665, 102] on div "Back to Dashboard Change Sender ID Customers Technicians Select a contact Outbo…" at bounding box center [625, 318] width 822 height 579
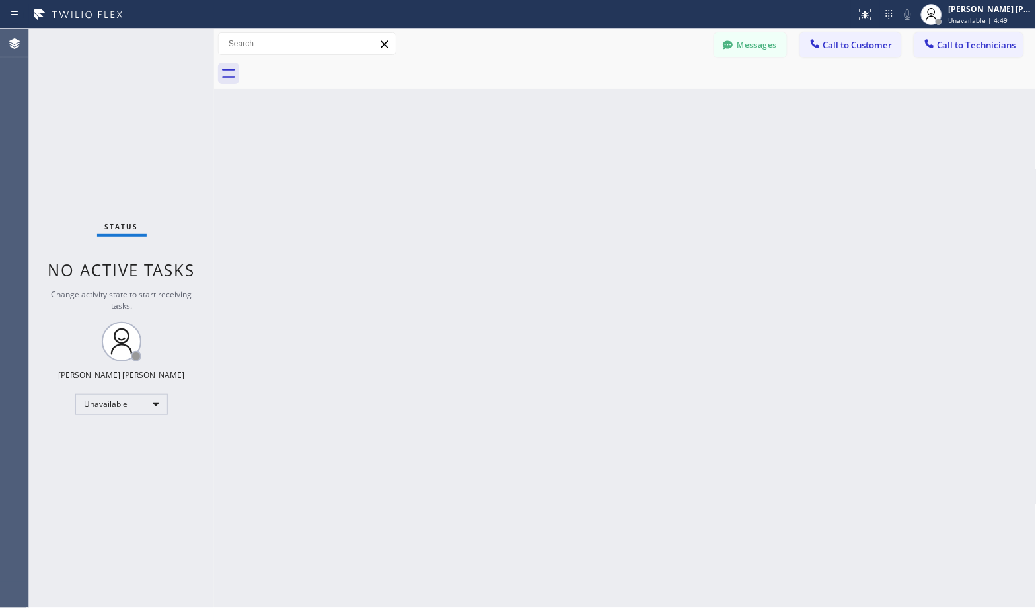
click at [665, 102] on div "Back to Dashboard Change Sender ID Customers Technicians Select a contact Outbo…" at bounding box center [625, 318] width 822 height 579
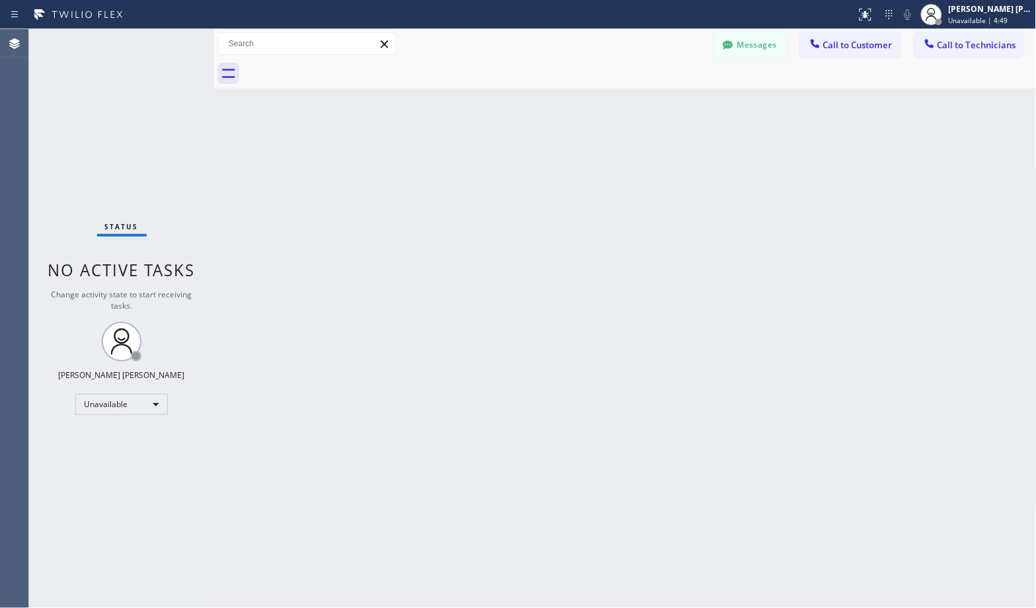
click at [665, 102] on div "Back to Dashboard Change Sender ID Customers Technicians Select a contact Outbo…" at bounding box center [625, 318] width 822 height 579
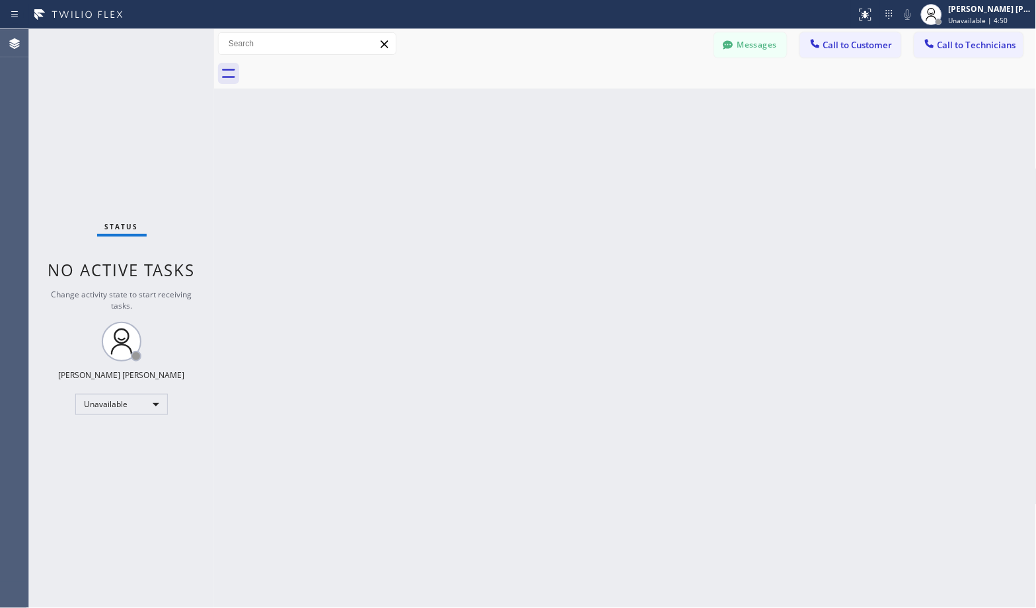
click at [665, 102] on div "Back to Dashboard Change Sender ID Customers Technicians Select a contact Outbo…" at bounding box center [625, 318] width 822 height 579
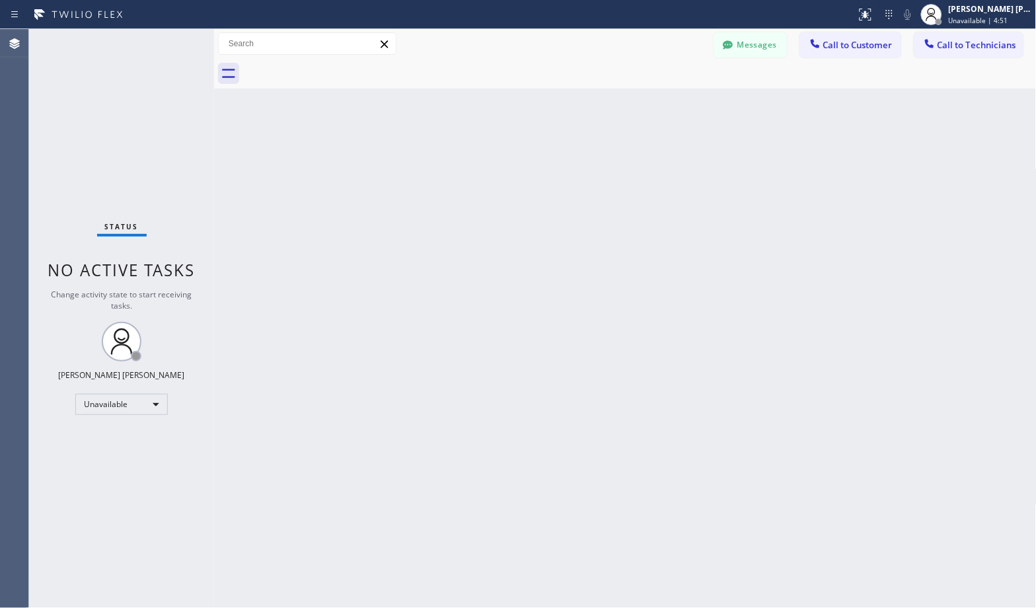
click at [665, 102] on div "Back to Dashboard Change Sender ID Customers Technicians Select a contact Outbo…" at bounding box center [625, 318] width 822 height 579
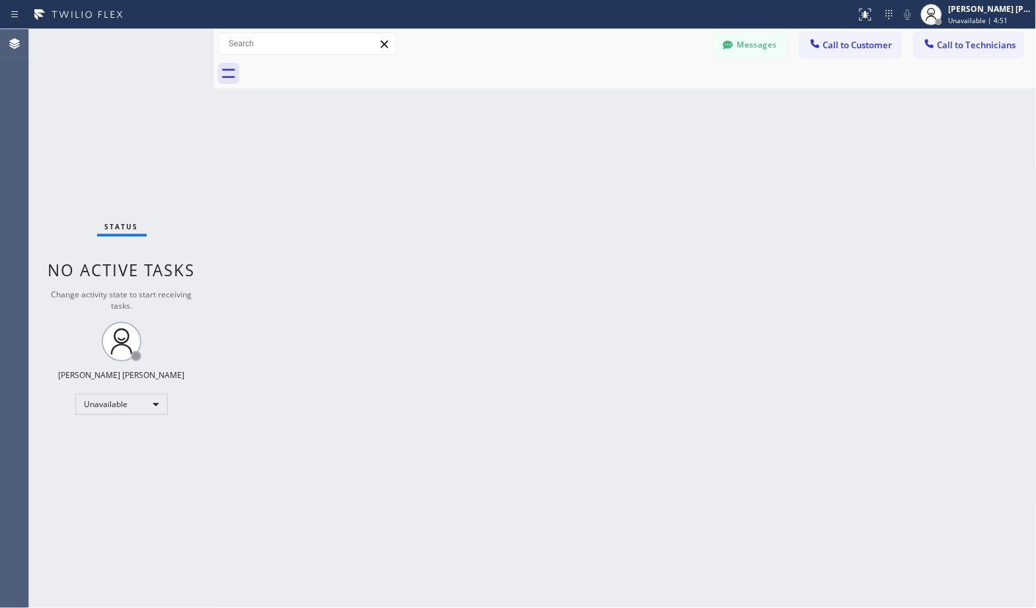
click at [665, 102] on div "Back to Dashboard Change Sender ID Customers Technicians Select a contact Outbo…" at bounding box center [625, 318] width 822 height 579
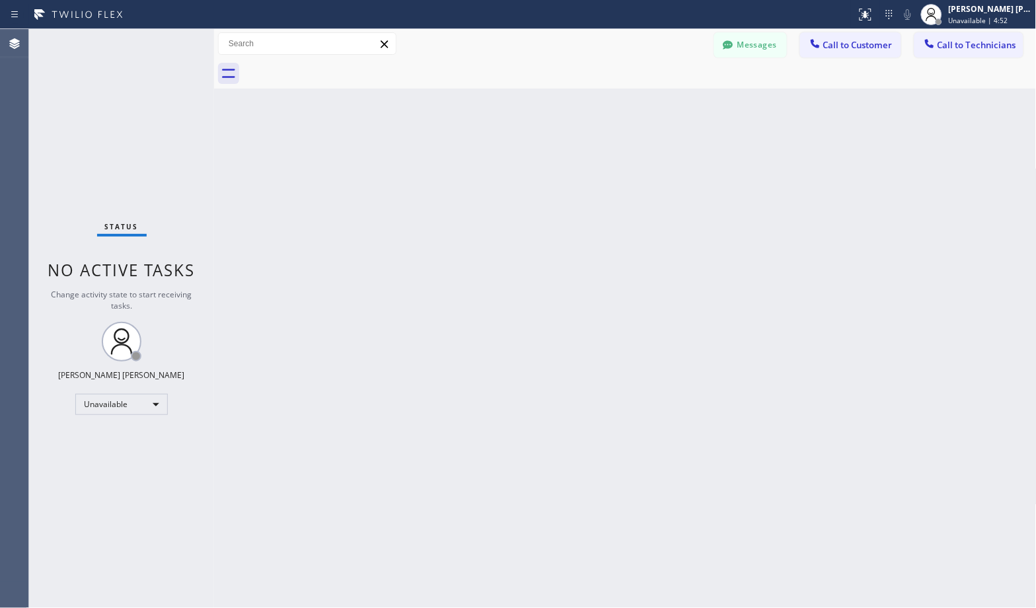
click at [665, 102] on div "Back to Dashboard Change Sender ID Customers Technicians Select a contact Outbo…" at bounding box center [625, 318] width 822 height 579
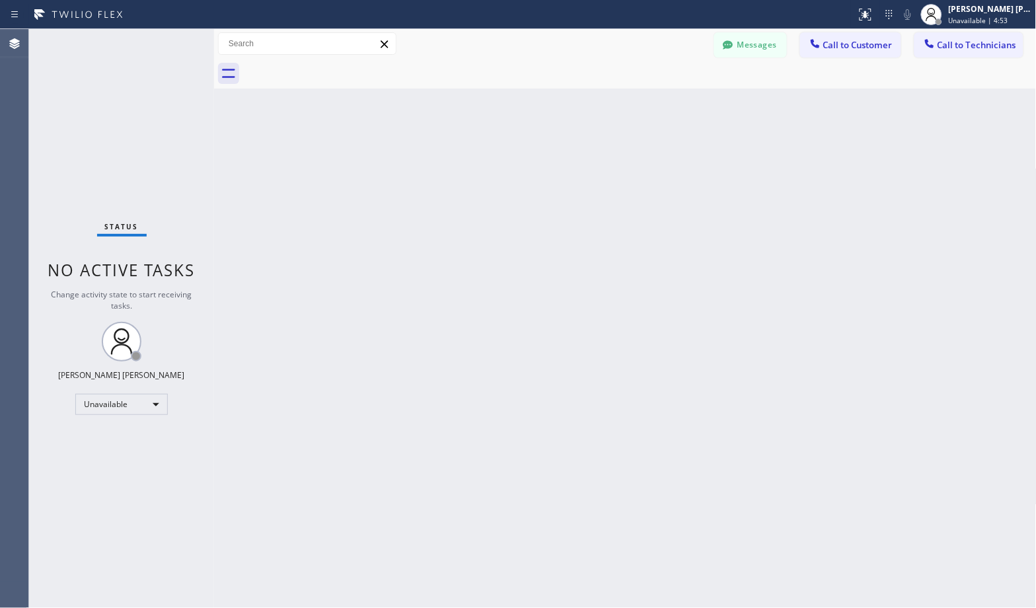
click at [665, 102] on div "Back to Dashboard Change Sender ID Customers Technicians Select a contact Outbo…" at bounding box center [625, 318] width 822 height 579
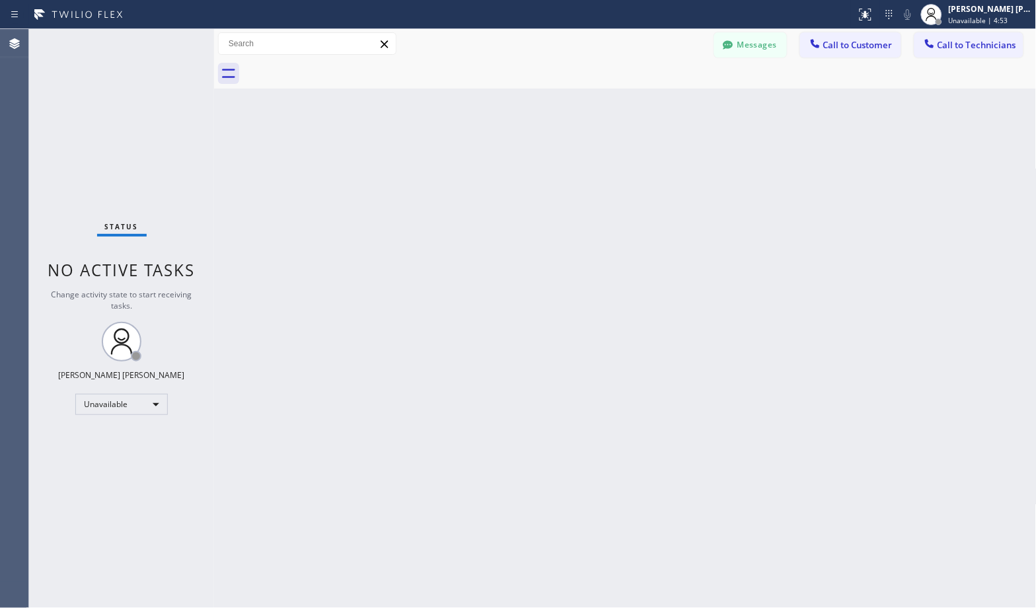
click at [665, 102] on div "Back to Dashboard Change Sender ID Customers Technicians Select a contact Outbo…" at bounding box center [625, 318] width 822 height 579
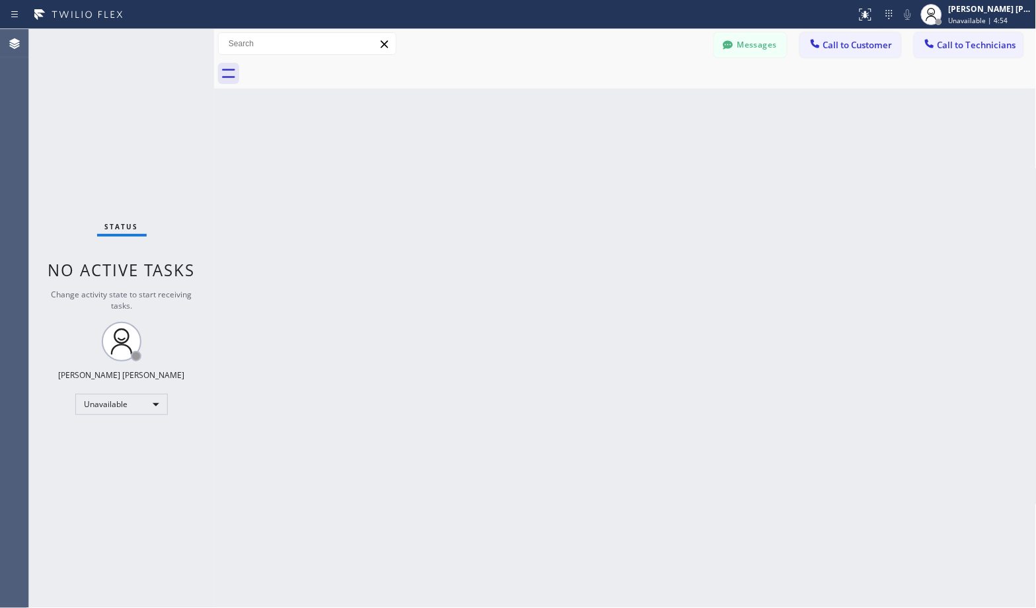
click at [665, 102] on div "Back to Dashboard Change Sender ID Customers Technicians Select a contact Outbo…" at bounding box center [625, 318] width 822 height 579
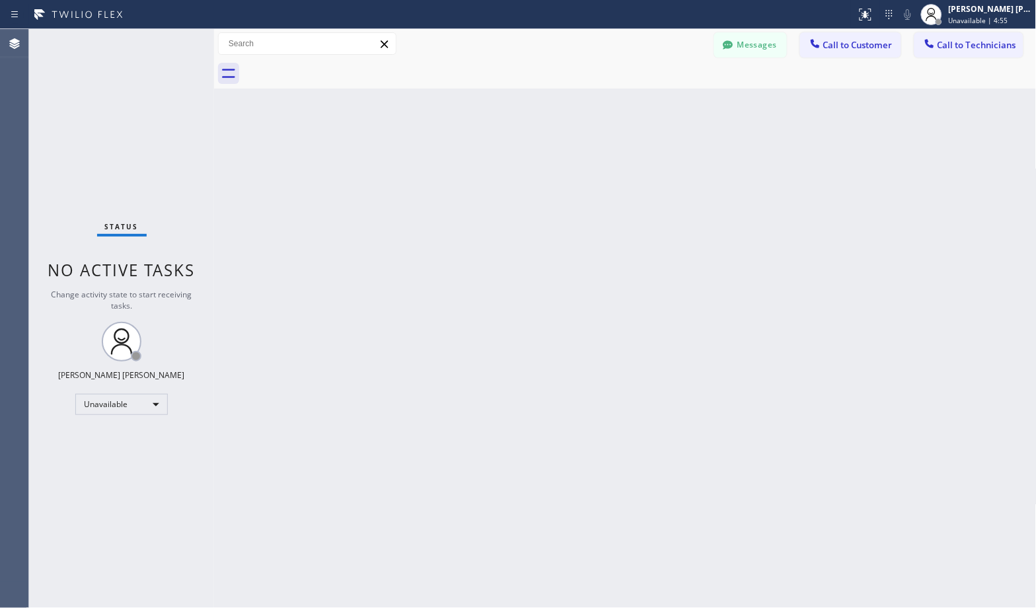
click at [665, 102] on div "Back to Dashboard Change Sender ID Customers Technicians Select a contact Outbo…" at bounding box center [625, 318] width 822 height 579
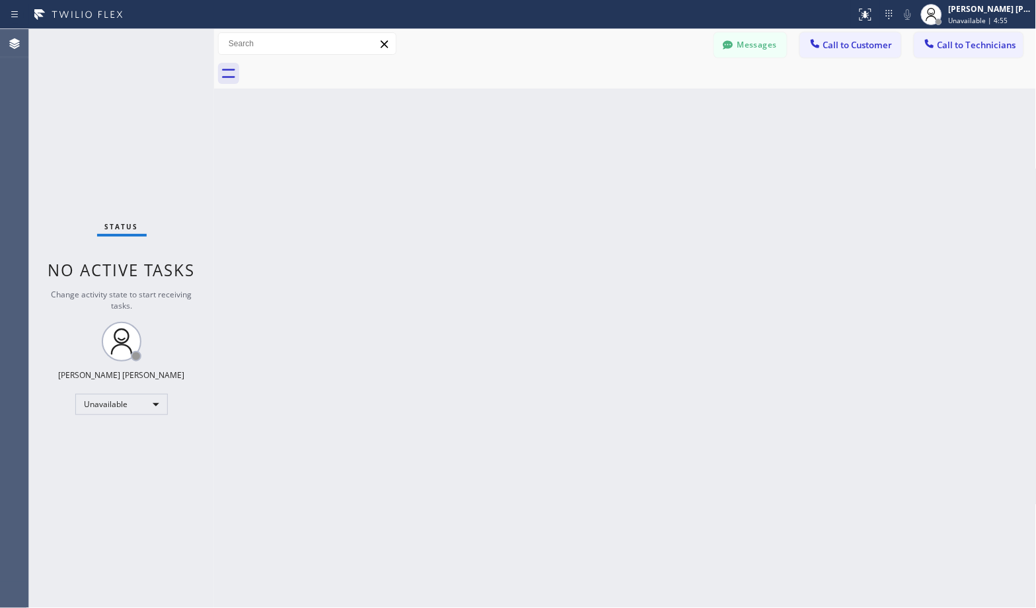
click at [665, 102] on div "Back to Dashboard Change Sender ID Customers Technicians Select a contact Outbo…" at bounding box center [625, 318] width 822 height 579
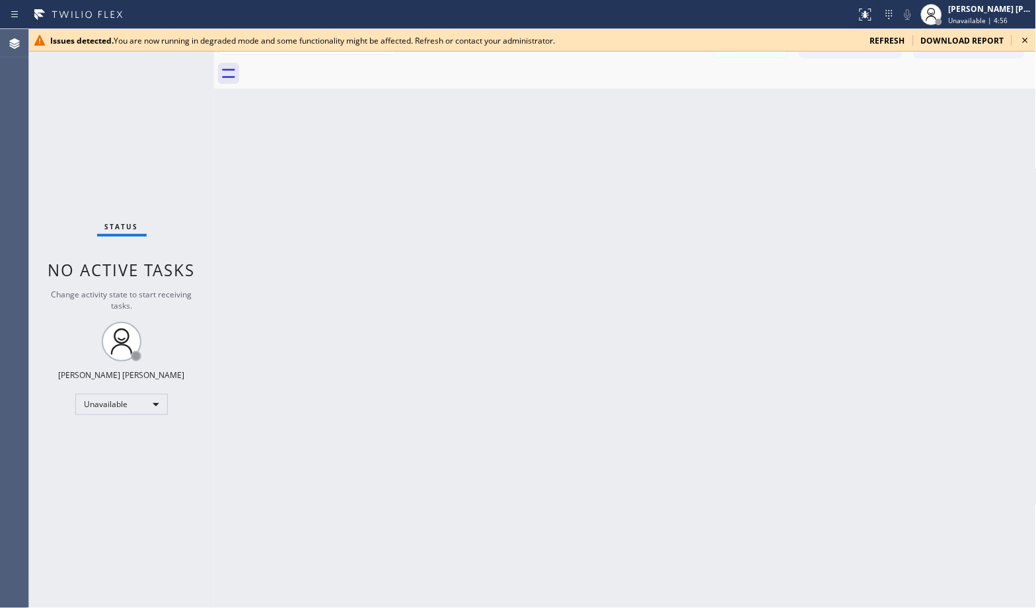
click at [665, 102] on div "Back to Dashboard Change Sender ID Customers Technicians Select a contact Outbo…" at bounding box center [625, 318] width 822 height 579
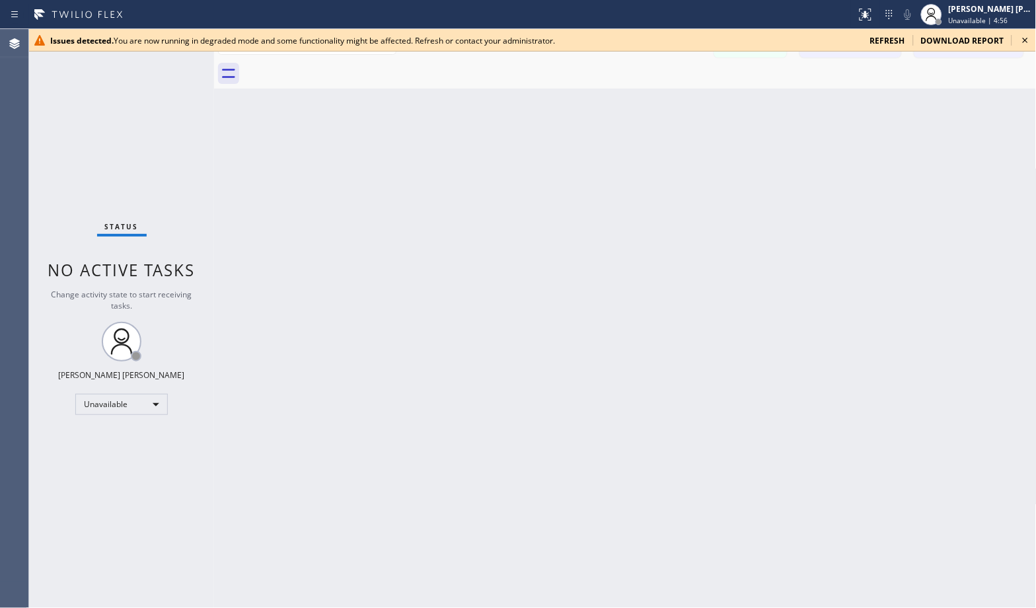
click at [665, 102] on div "Back to Dashboard Change Sender ID Customers Technicians Select a contact Outbo…" at bounding box center [625, 318] width 822 height 579
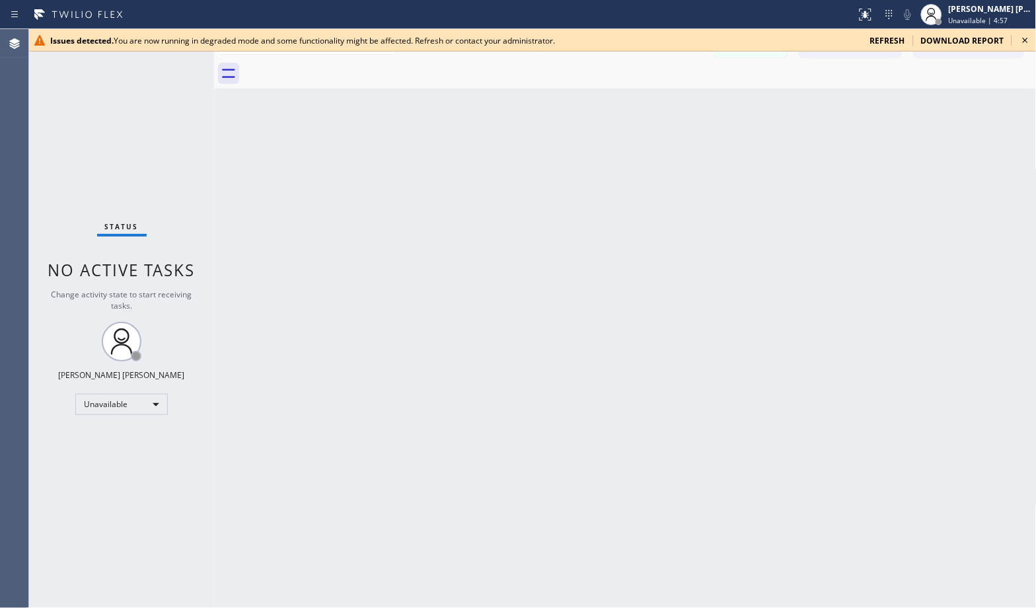
click at [665, 102] on div "Back to Dashboard Change Sender ID Customers Technicians Select a contact Outbo…" at bounding box center [625, 318] width 822 height 579
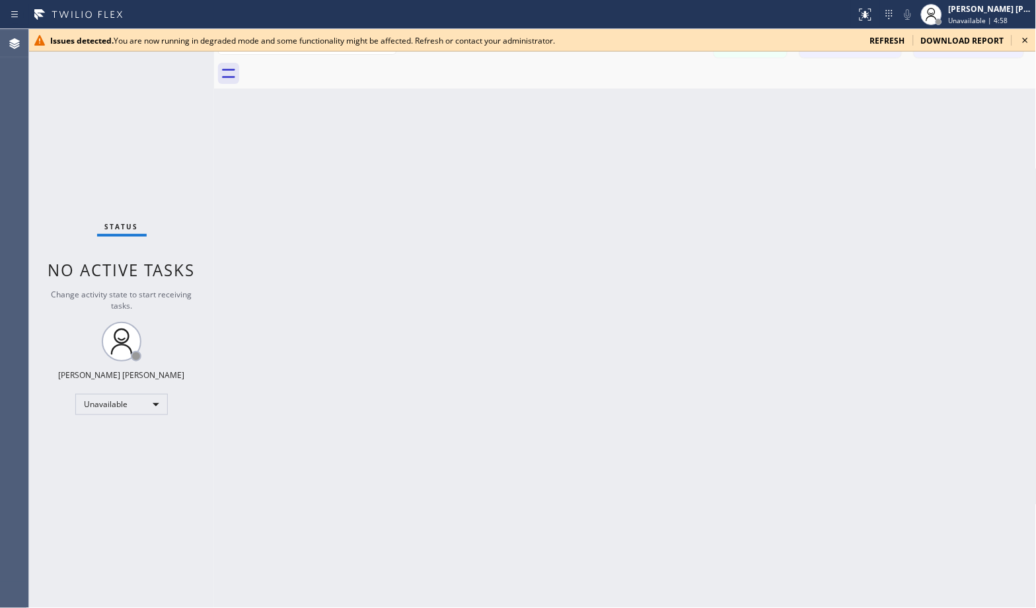
click at [665, 102] on div "Back to Dashboard Change Sender ID Customers Technicians Select a contact Outbo…" at bounding box center [625, 318] width 822 height 579
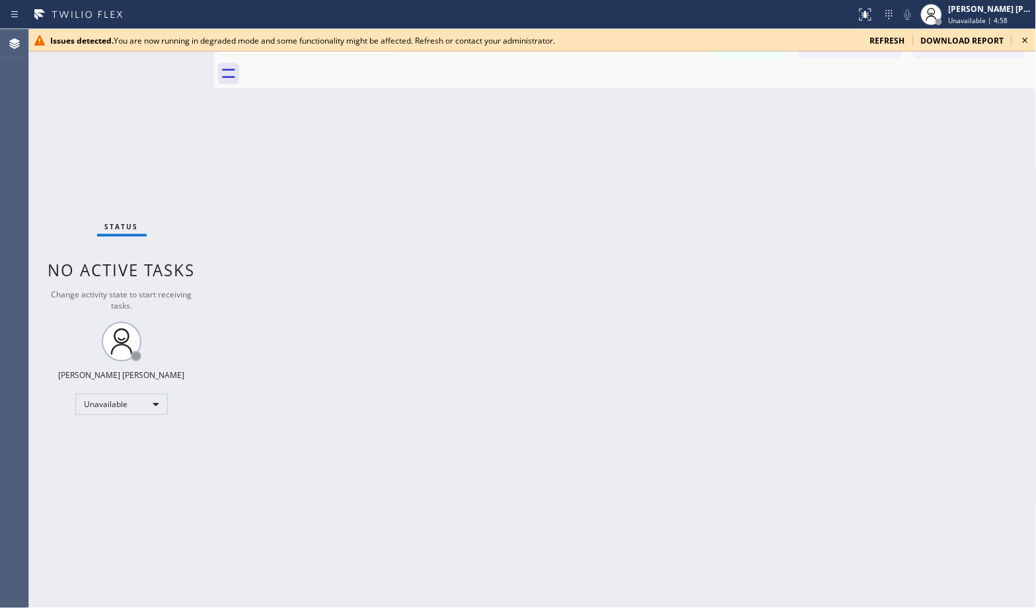
click at [665, 102] on div "Back to Dashboard Change Sender ID Customers Technicians Select a contact Outbo…" at bounding box center [625, 318] width 822 height 579
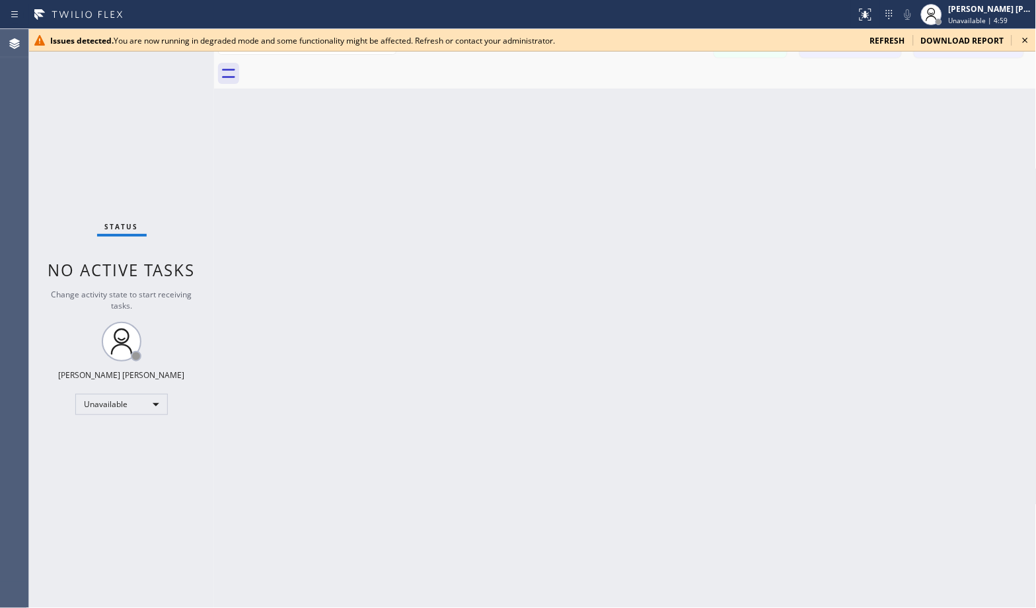
click at [665, 102] on div "Back to Dashboard Change Sender ID Customers Technicians Select a contact Outbo…" at bounding box center [625, 318] width 822 height 579
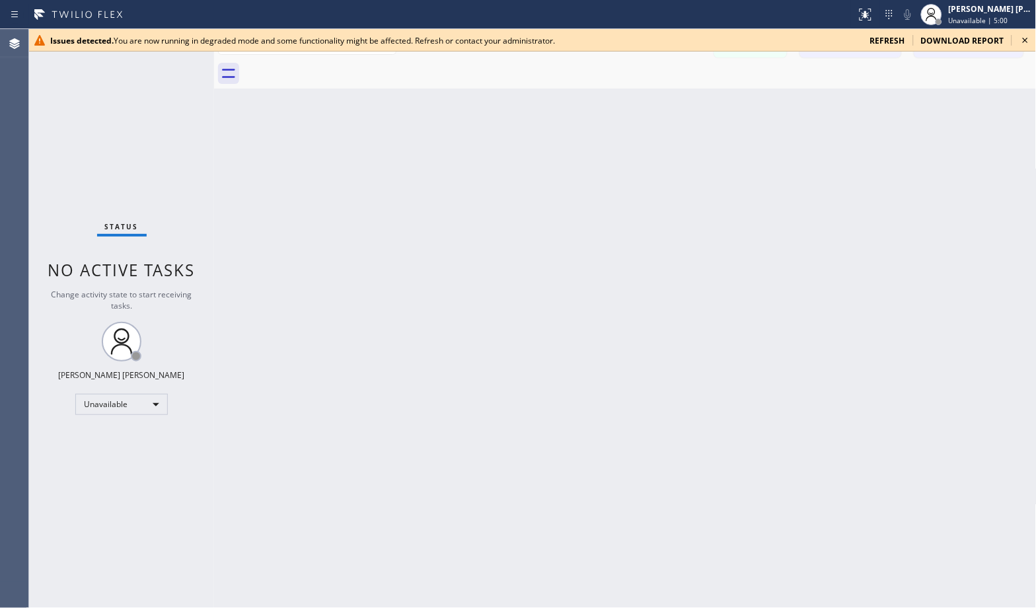
click at [665, 102] on div "Back to Dashboard Change Sender ID Customers Technicians Select a contact Outbo…" at bounding box center [625, 318] width 822 height 579
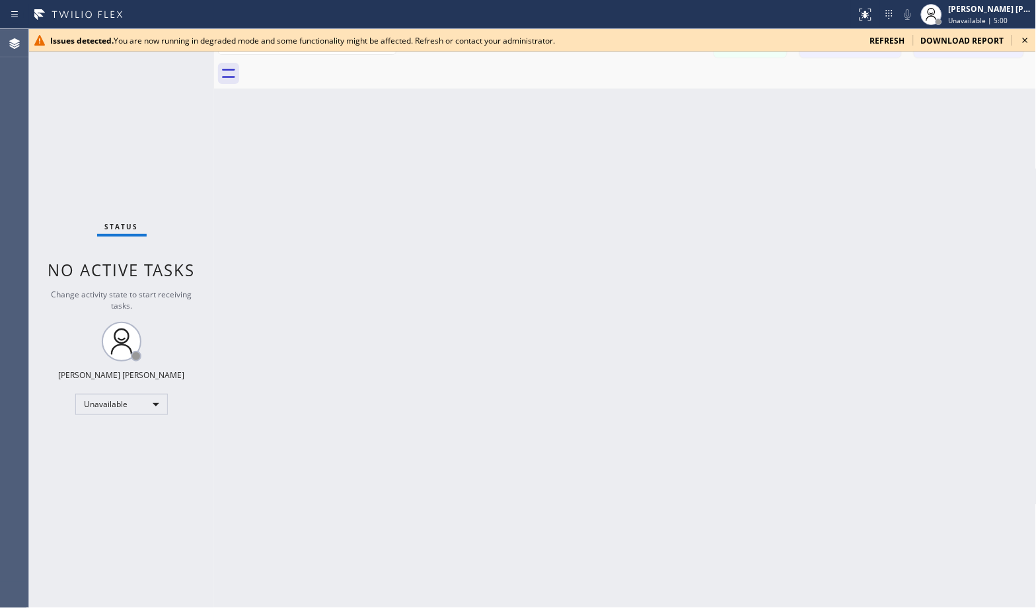
click at [665, 102] on div "Back to Dashboard Change Sender ID Customers Technicians Select a contact Outbo…" at bounding box center [625, 318] width 822 height 579
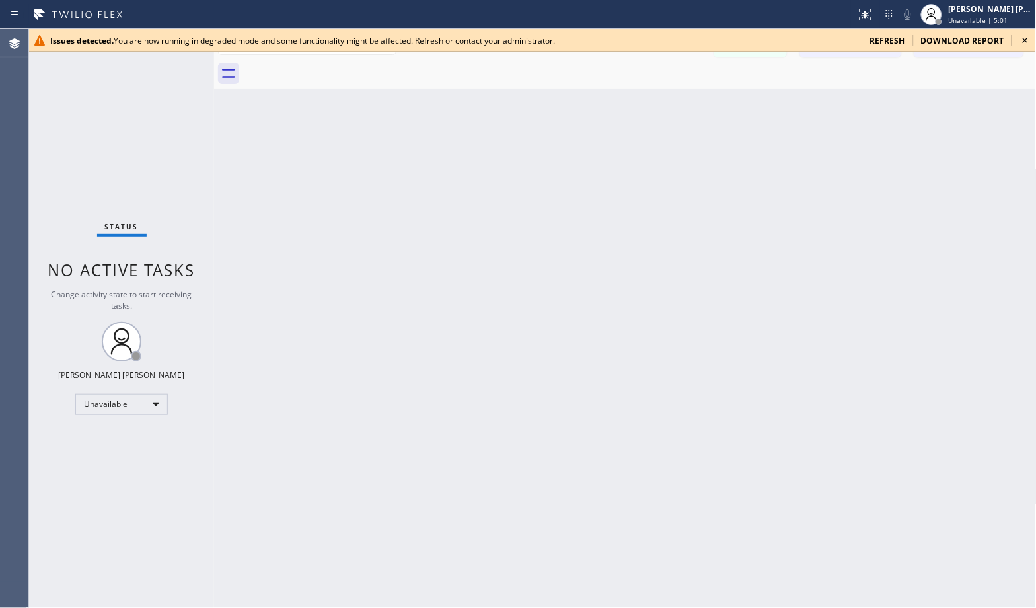
click at [665, 102] on div "Back to Dashboard Change Sender ID Customers Technicians Select a contact Outbo…" at bounding box center [625, 318] width 822 height 579
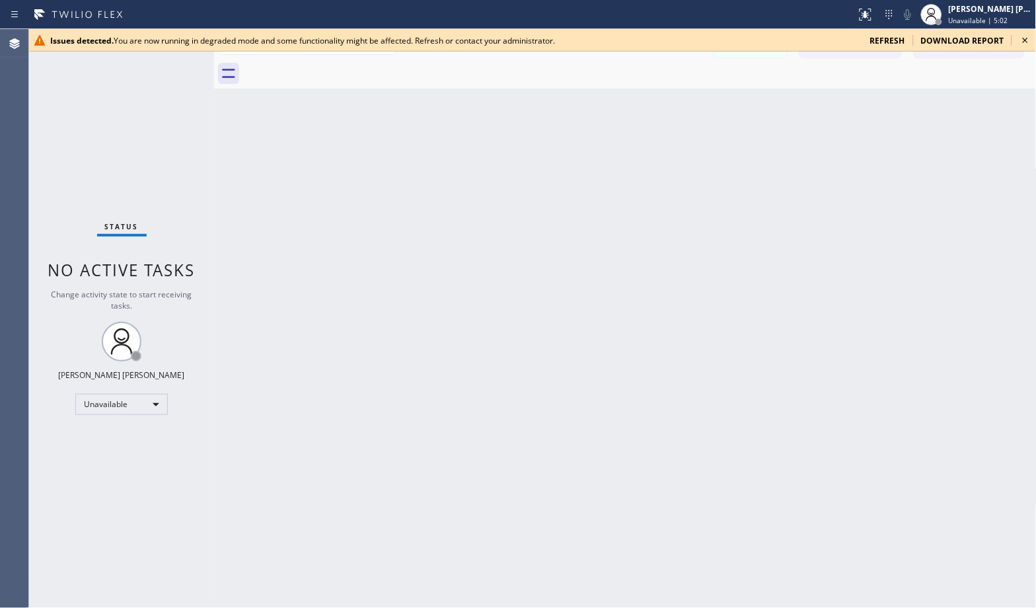
click at [665, 102] on div "Back to Dashboard Change Sender ID Customers Technicians Select a contact Outbo…" at bounding box center [625, 318] width 822 height 579
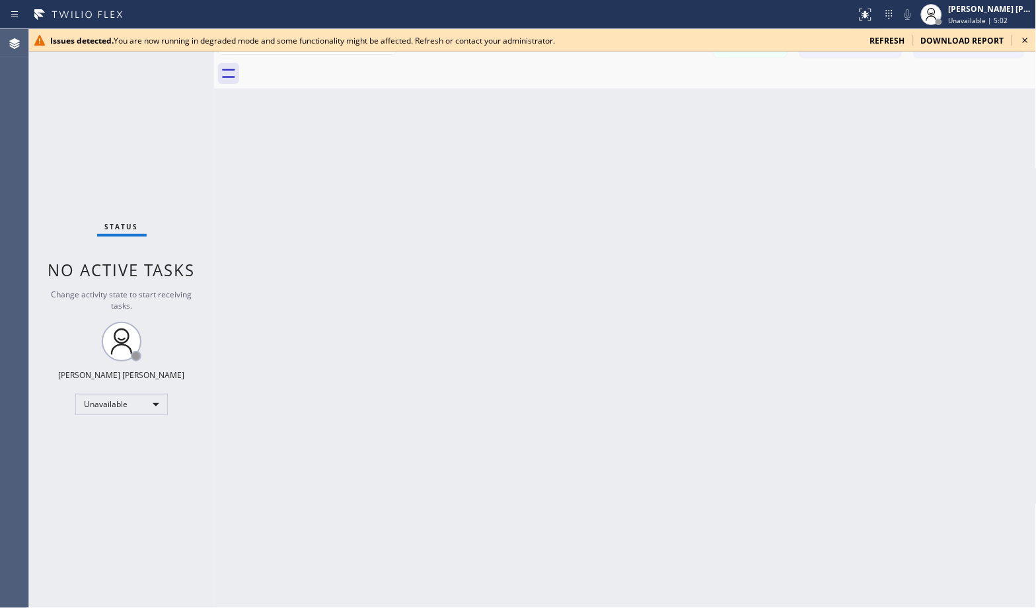
click at [665, 102] on div "Back to Dashboard Change Sender ID Customers Technicians Select a contact Outbo…" at bounding box center [625, 318] width 822 height 579
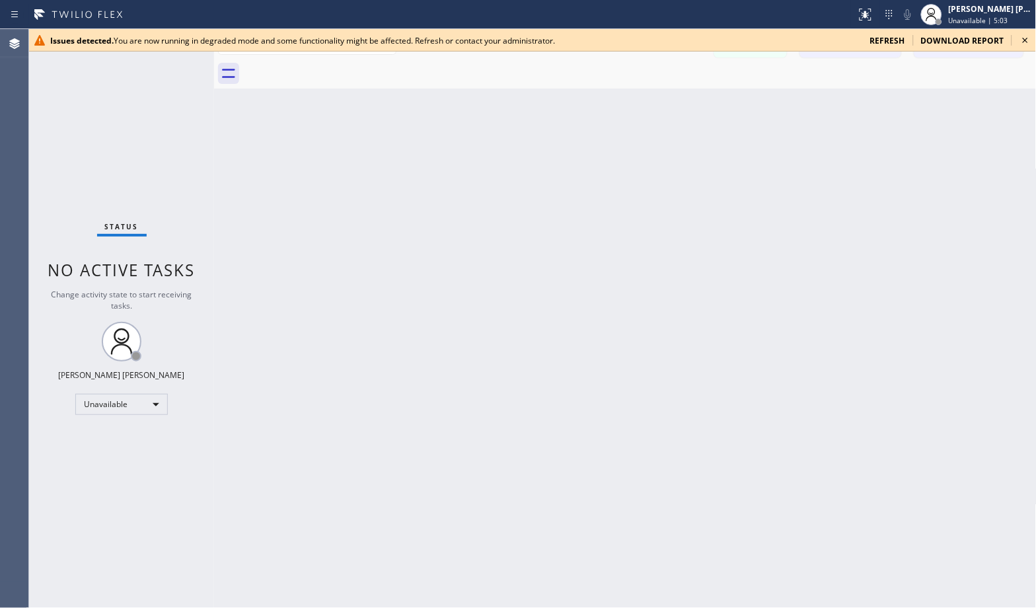
click at [665, 102] on div "Back to Dashboard Change Sender ID Customers Technicians Select a contact Outbo…" at bounding box center [625, 318] width 822 height 579
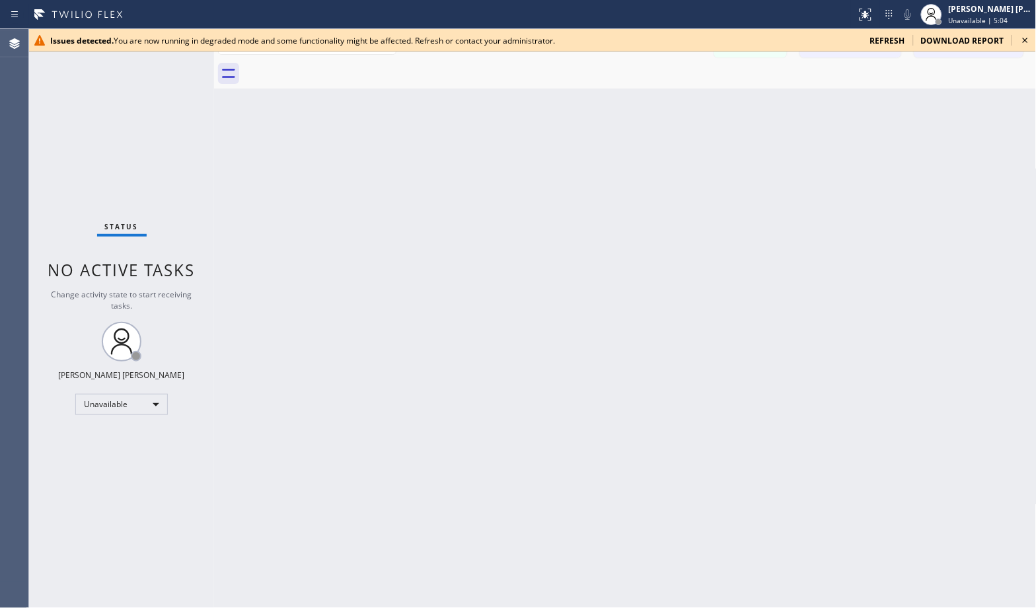
click at [665, 102] on div "Back to Dashboard Change Sender ID Customers Technicians Select a contact Outbo…" at bounding box center [625, 318] width 822 height 579
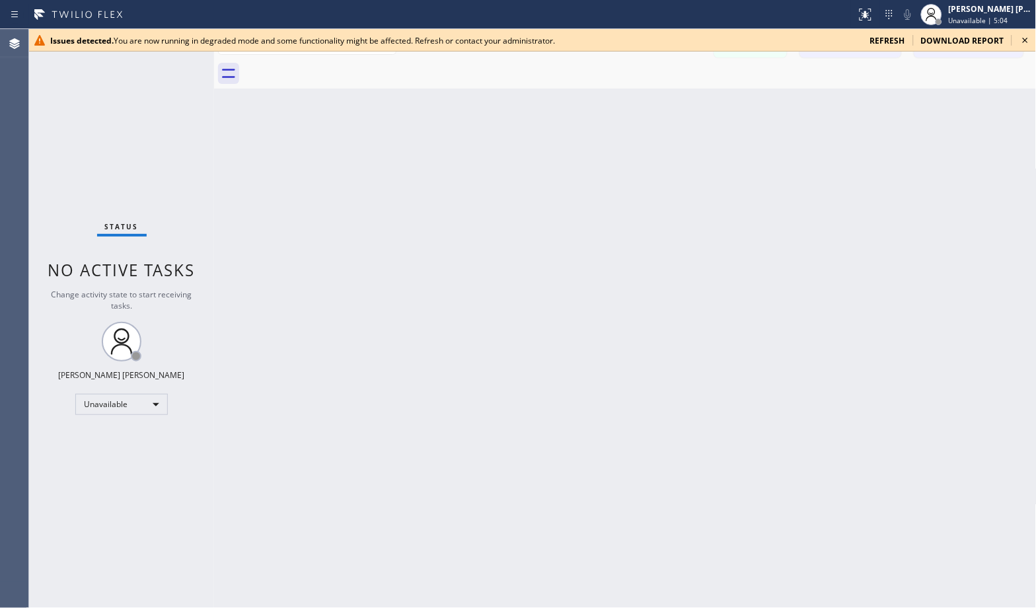
click at [665, 102] on div "Back to Dashboard Change Sender ID Customers Technicians Select a contact Outbo…" at bounding box center [625, 318] width 822 height 579
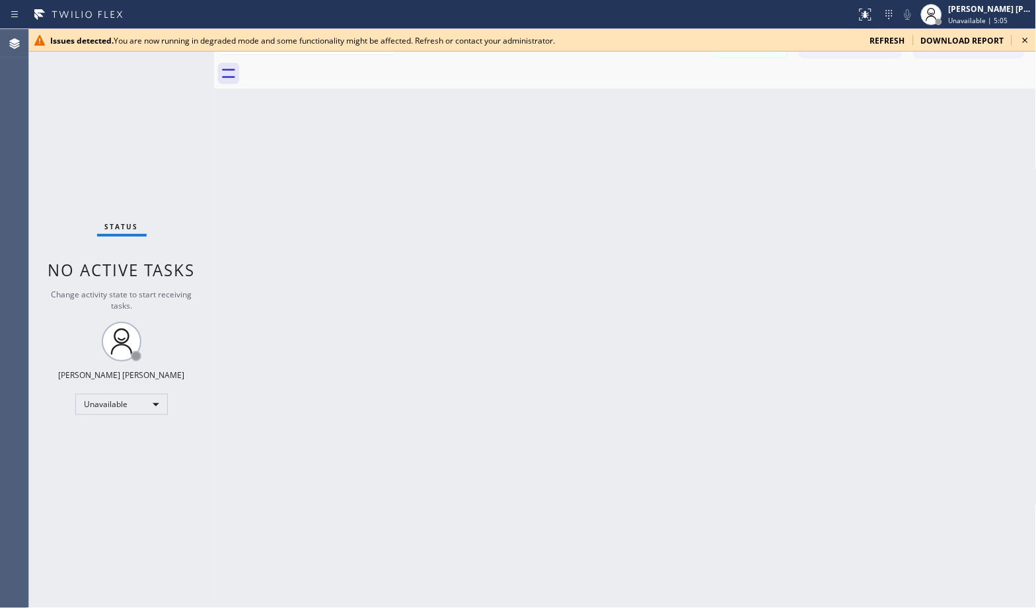
click at [665, 102] on div "Back to Dashboard Change Sender ID Customers Technicians Select a contact Outbo…" at bounding box center [625, 318] width 822 height 579
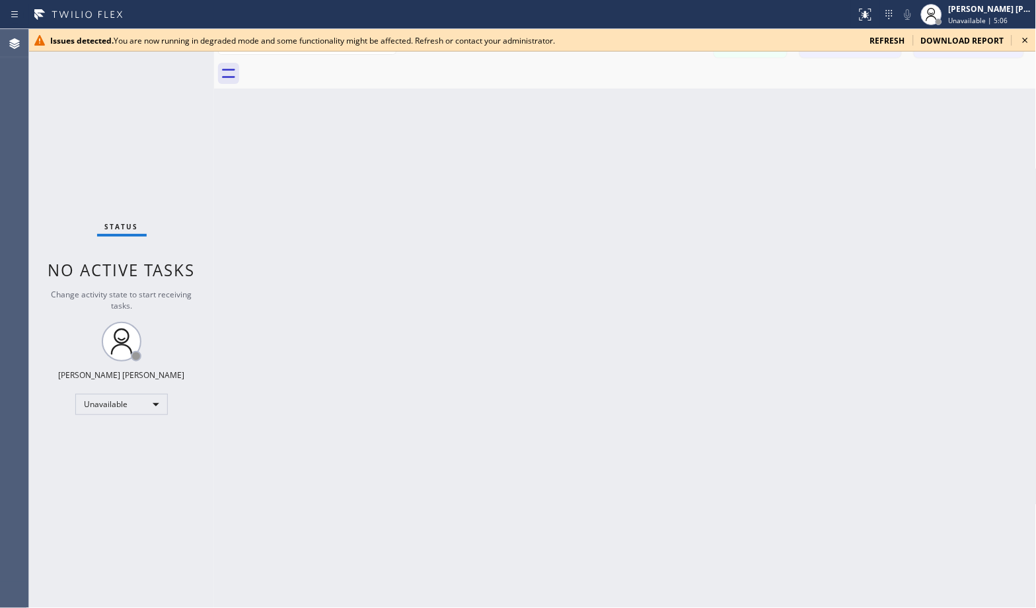
click at [665, 102] on div "Back to Dashboard Change Sender ID Customers Technicians Select a contact Outbo…" at bounding box center [625, 318] width 822 height 579
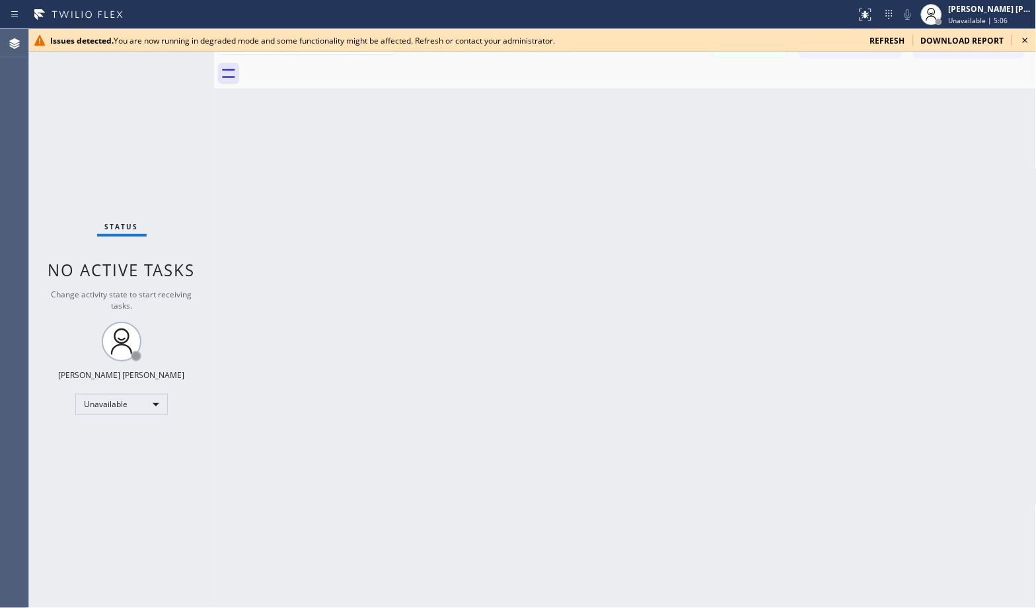
click at [665, 102] on div "Back to Dashboard Change Sender ID Customers Technicians Select a contact Outbo…" at bounding box center [625, 318] width 822 height 579
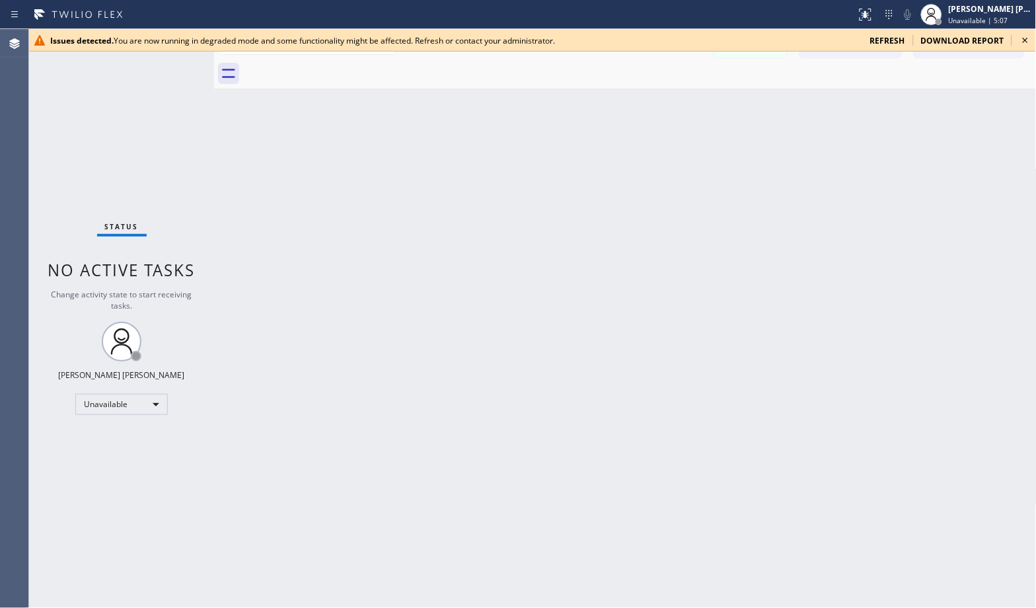
click at [665, 102] on div "Back to Dashboard Change Sender ID Customers Technicians Select a contact Outbo…" at bounding box center [625, 318] width 822 height 579
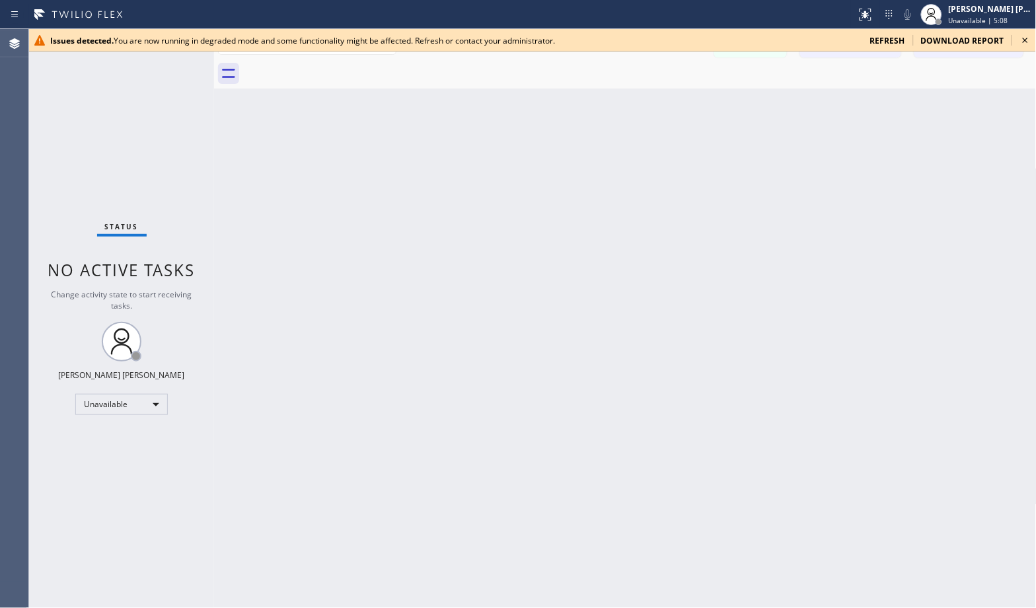
click at [665, 102] on div "Back to Dashboard Change Sender ID Customers Technicians Select a contact Outbo…" at bounding box center [625, 318] width 822 height 579
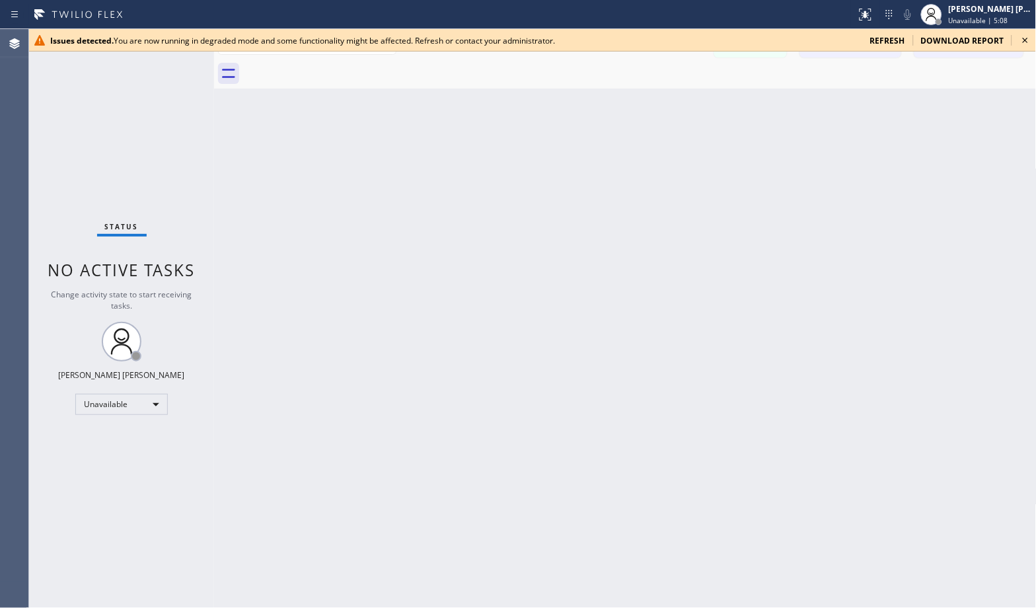
click at [665, 102] on div "Back to Dashboard Change Sender ID Customers Technicians Select a contact Outbo…" at bounding box center [625, 318] width 822 height 579
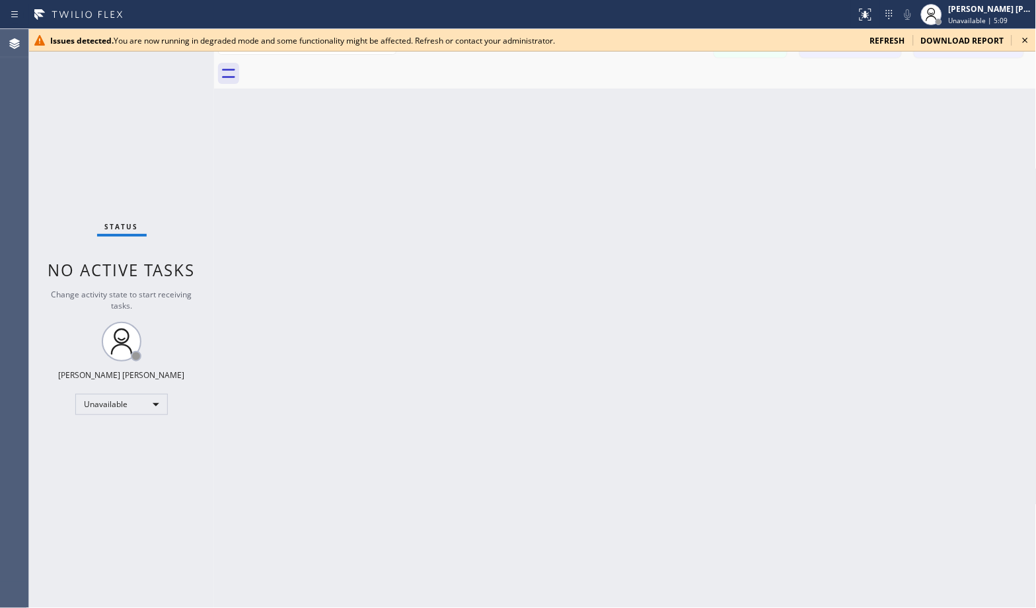
click at [665, 102] on div "Back to Dashboard Change Sender ID Customers Technicians Select a contact Outbo…" at bounding box center [625, 318] width 822 height 579
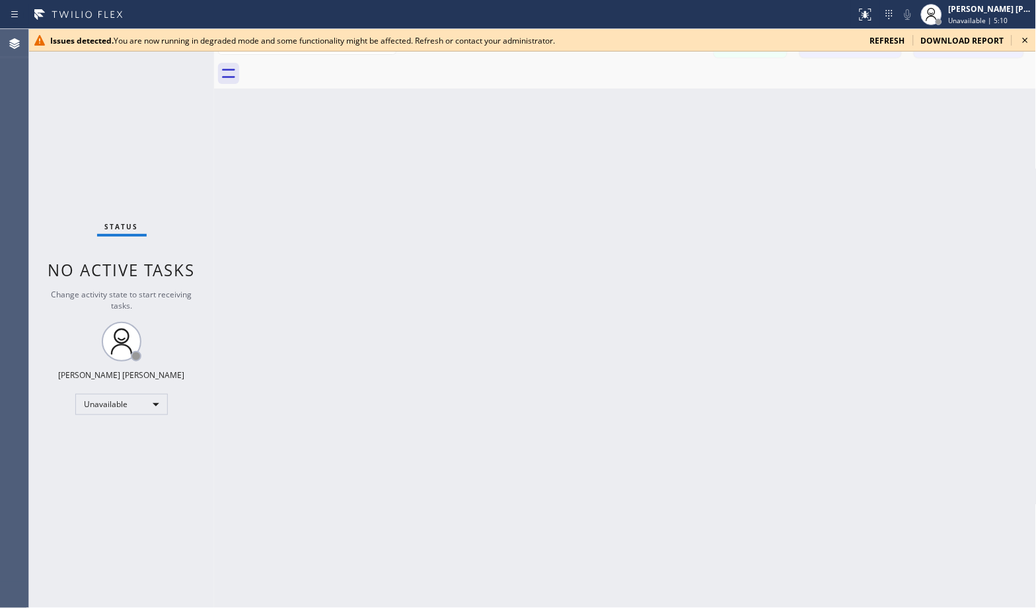
click at [665, 102] on div "Back to Dashboard Change Sender ID Customers Technicians Select a contact Outbo…" at bounding box center [625, 318] width 822 height 579
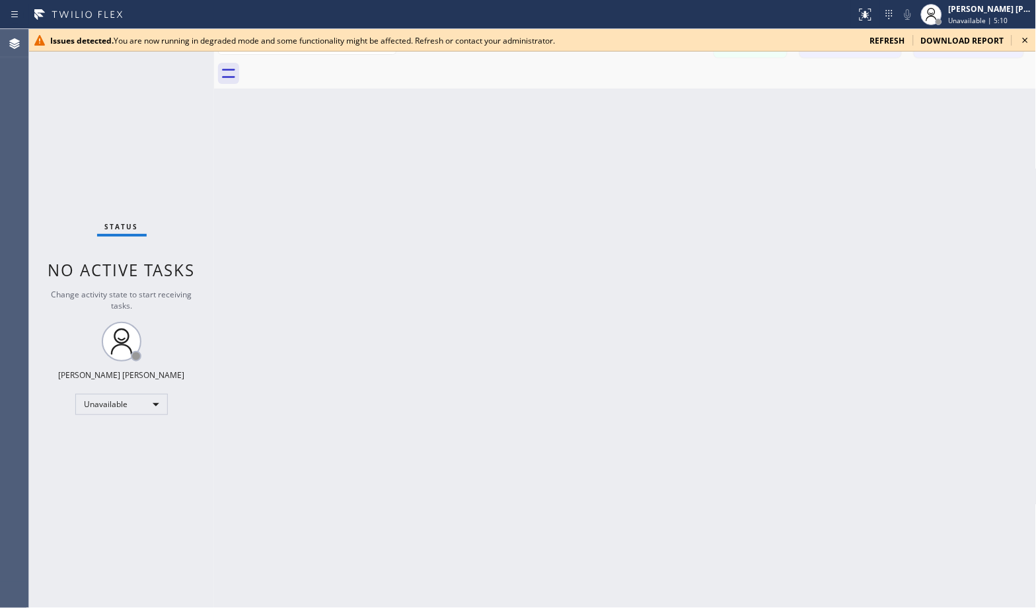
click at [665, 102] on div "Back to Dashboard Change Sender ID Customers Technicians Select a contact Outbo…" at bounding box center [625, 318] width 822 height 579
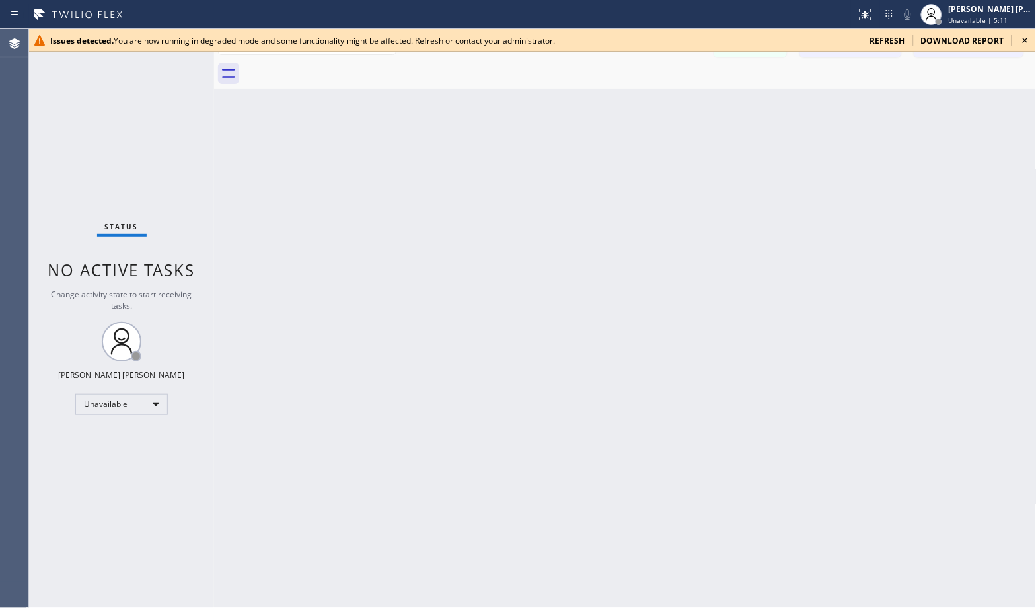
click at [665, 102] on div "Back to Dashboard Change Sender ID Customers Technicians Select a contact Outbo…" at bounding box center [625, 318] width 822 height 579
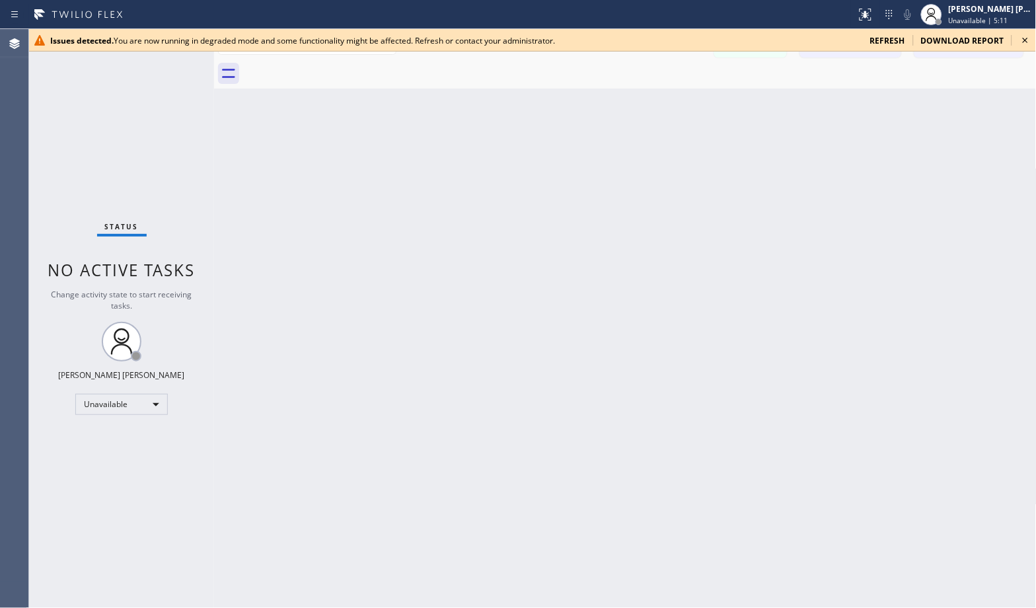
click at [665, 102] on div "Back to Dashboard Change Sender ID Customers Technicians Select a contact Outbo…" at bounding box center [625, 318] width 822 height 579
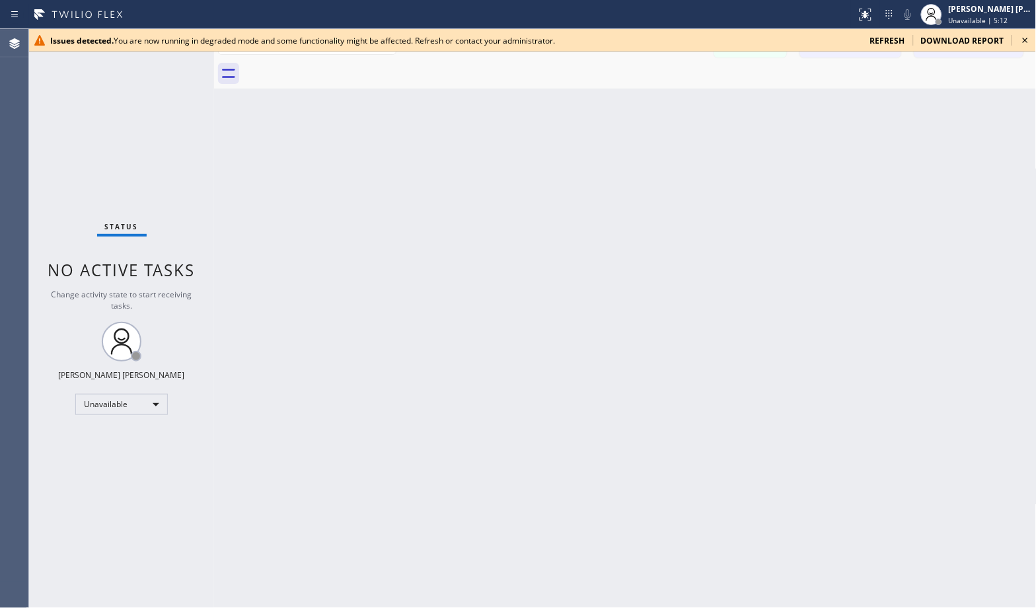
click at [665, 102] on div "Back to Dashboard Change Sender ID Customers Technicians Select a contact Outbo…" at bounding box center [625, 318] width 822 height 579
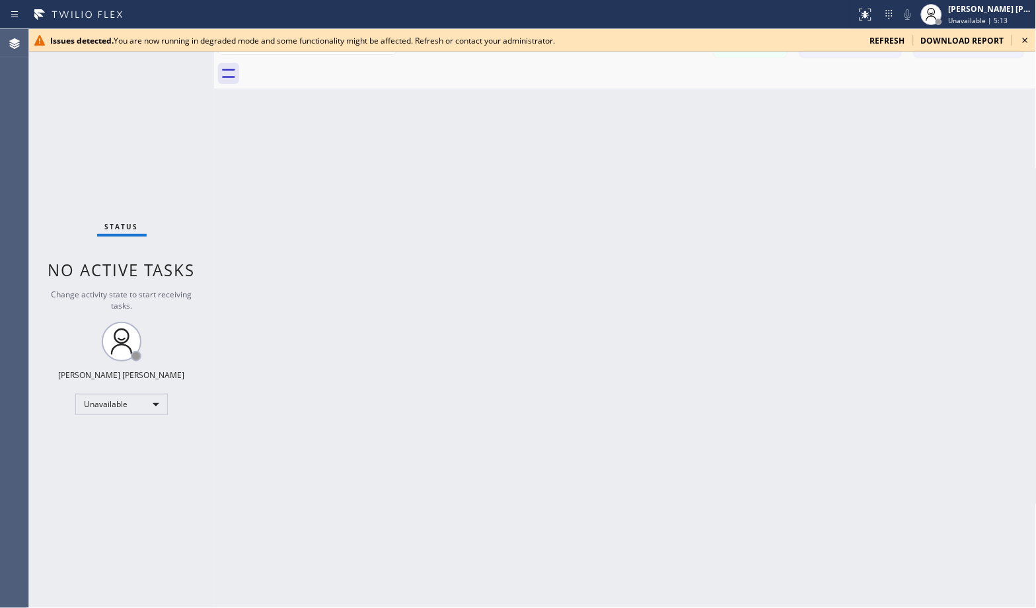
click at [665, 102] on div "Back to Dashboard Change Sender ID Customers Technicians Select a contact Outbo…" at bounding box center [625, 318] width 822 height 579
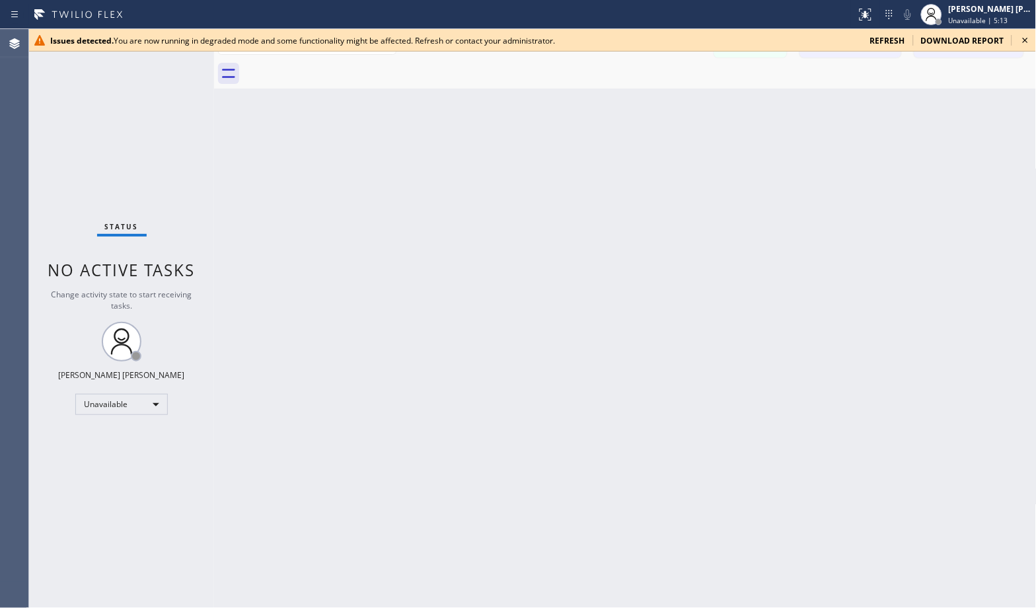
click at [665, 102] on div "Back to Dashboard Change Sender ID Customers Technicians Select a contact Outbo…" at bounding box center [625, 318] width 822 height 579
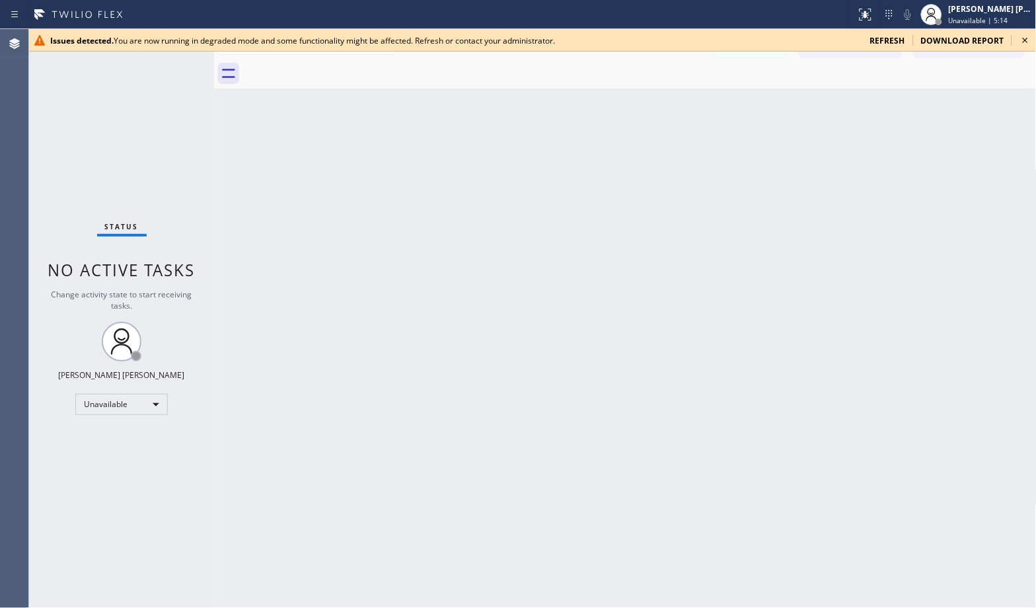
click at [665, 102] on div "Back to Dashboard Change Sender ID Customers Technicians Select a contact Outbo…" at bounding box center [625, 318] width 822 height 579
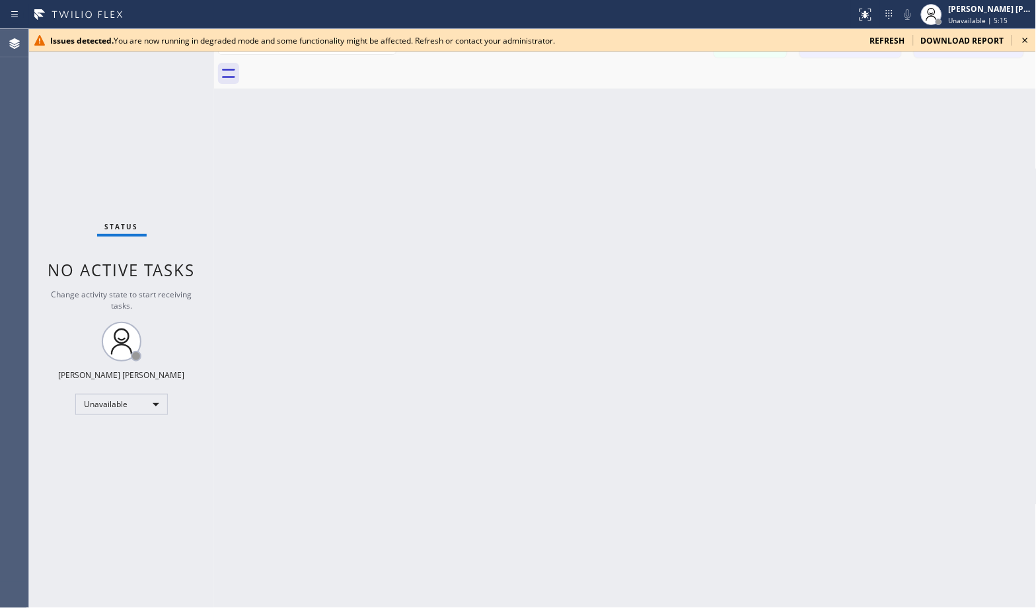
click at [665, 102] on div "Back to Dashboard Change Sender ID Customers Technicians Select a contact Outbo…" at bounding box center [625, 318] width 822 height 579
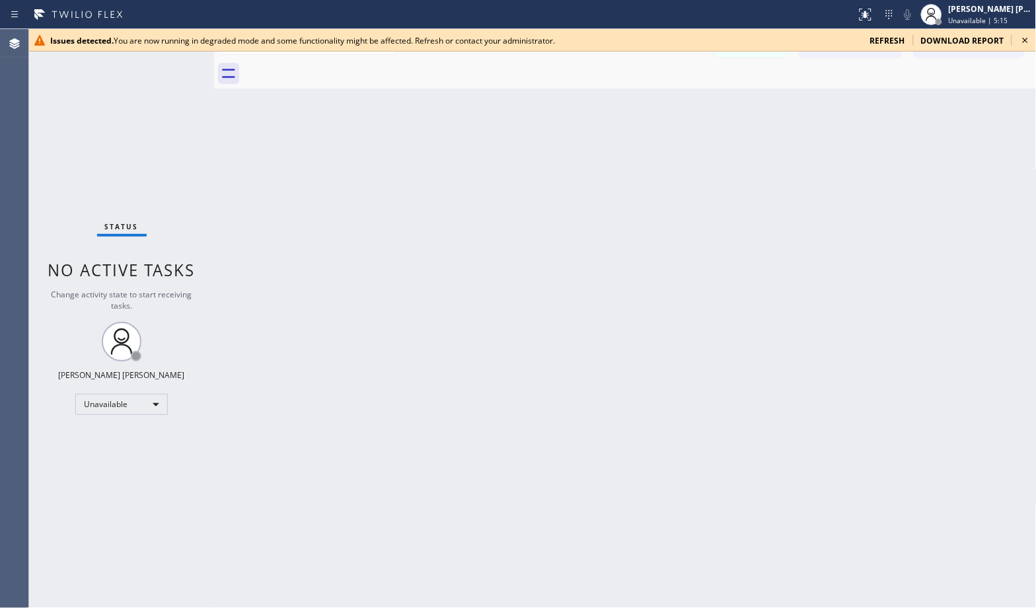
click at [665, 102] on div "Back to Dashboard Change Sender ID Customers Technicians Select a contact Outbo…" at bounding box center [625, 318] width 822 height 579
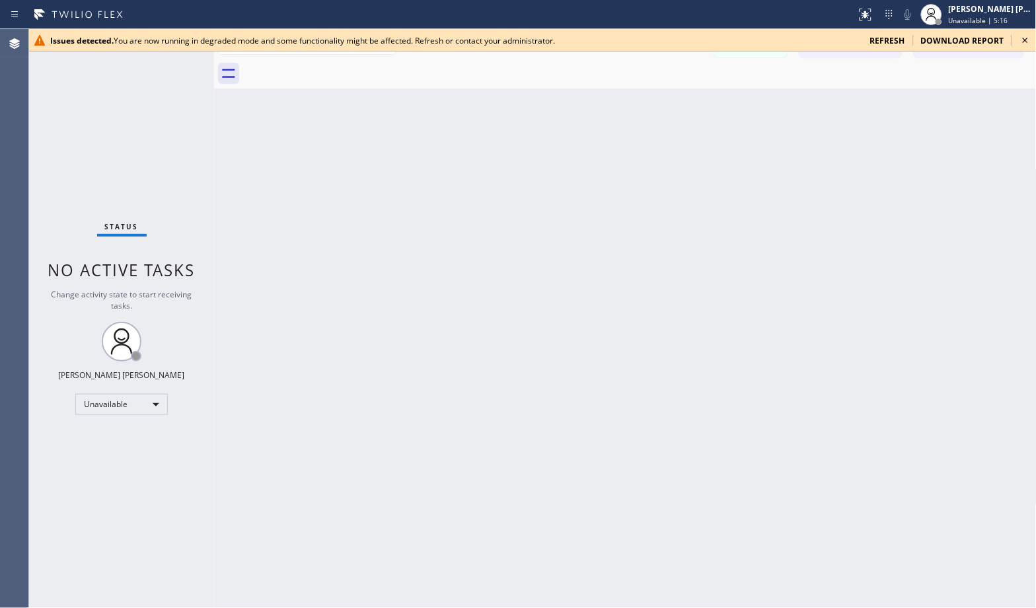
click at [665, 102] on div "Back to Dashboard Change Sender ID Customers Technicians Select a contact Outbo…" at bounding box center [625, 318] width 822 height 579
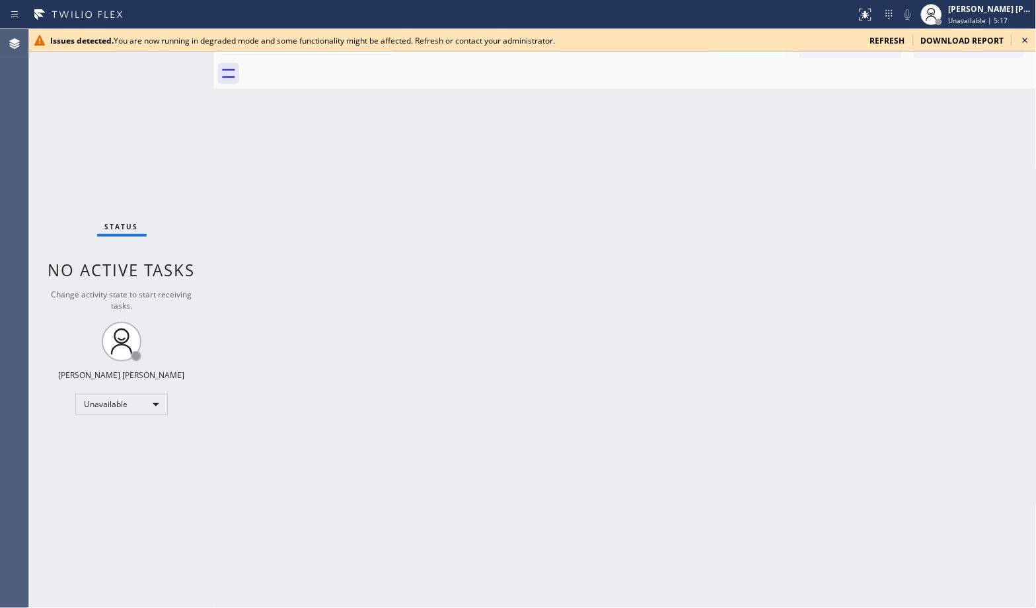
click at [665, 102] on div "Back to Dashboard Change Sender ID Customers Technicians Select a contact Outbo…" at bounding box center [625, 318] width 822 height 579
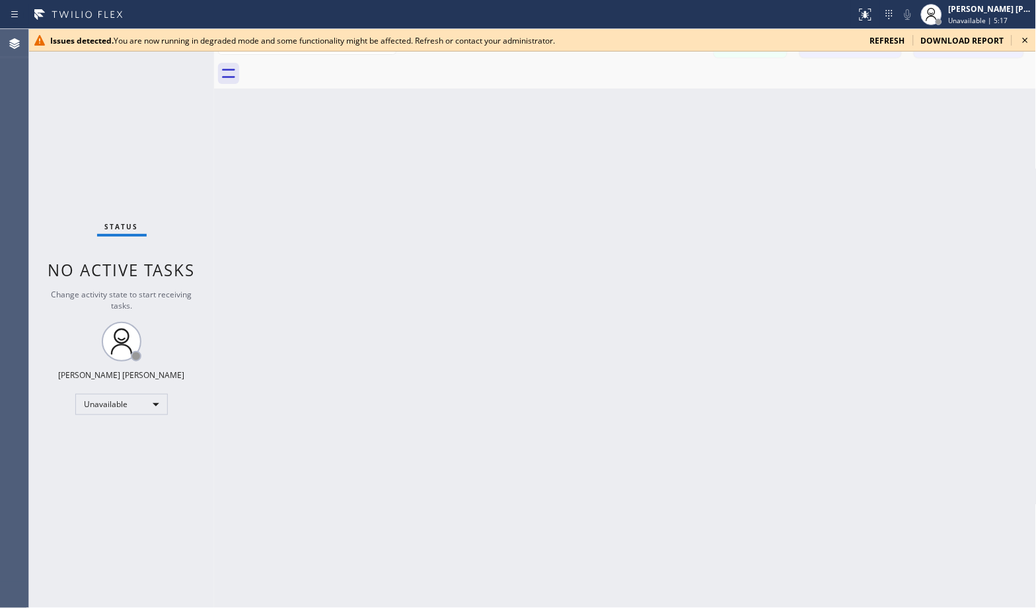
click at [665, 102] on div "Back to Dashboard Change Sender ID Customers Technicians Select a contact Outbo…" at bounding box center [625, 318] width 822 height 579
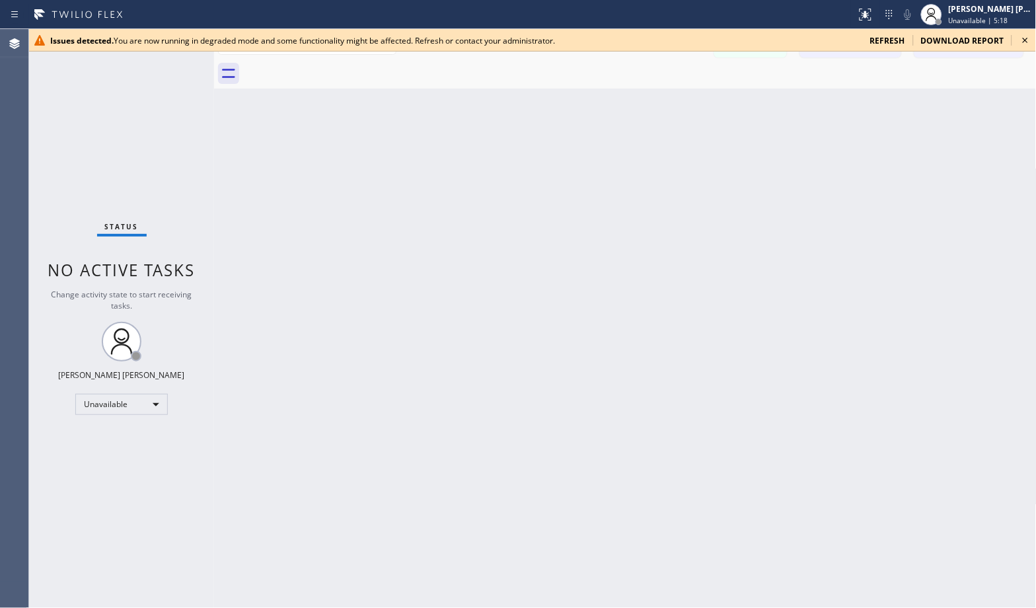
click at [665, 102] on div "Back to Dashboard Change Sender ID Customers Technicians Select a contact Outbo…" at bounding box center [625, 318] width 822 height 579
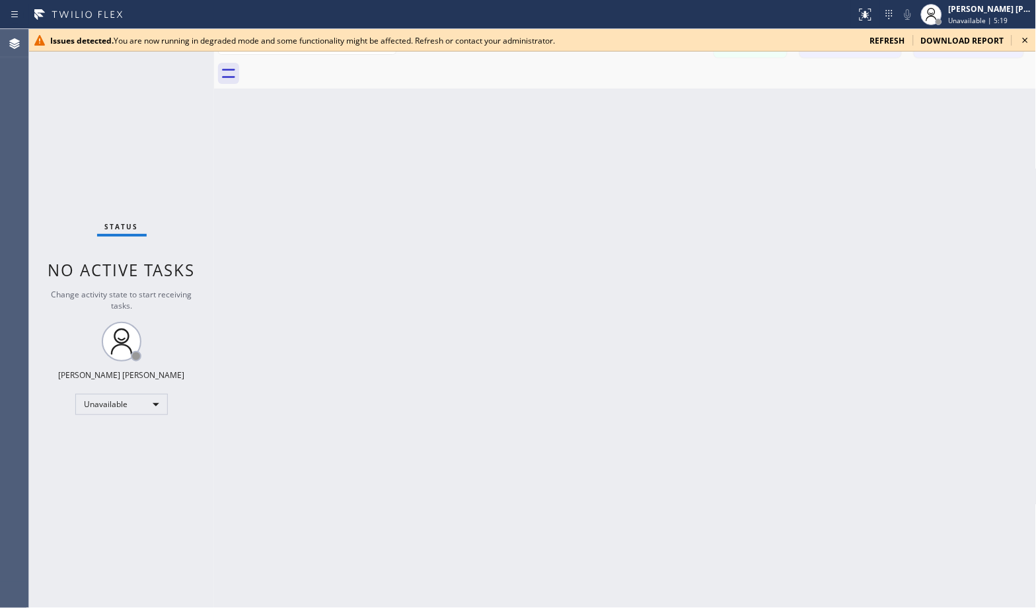
click at [665, 102] on div "Back to Dashboard Change Sender ID Customers Technicians Select a contact Outbo…" at bounding box center [625, 318] width 822 height 579
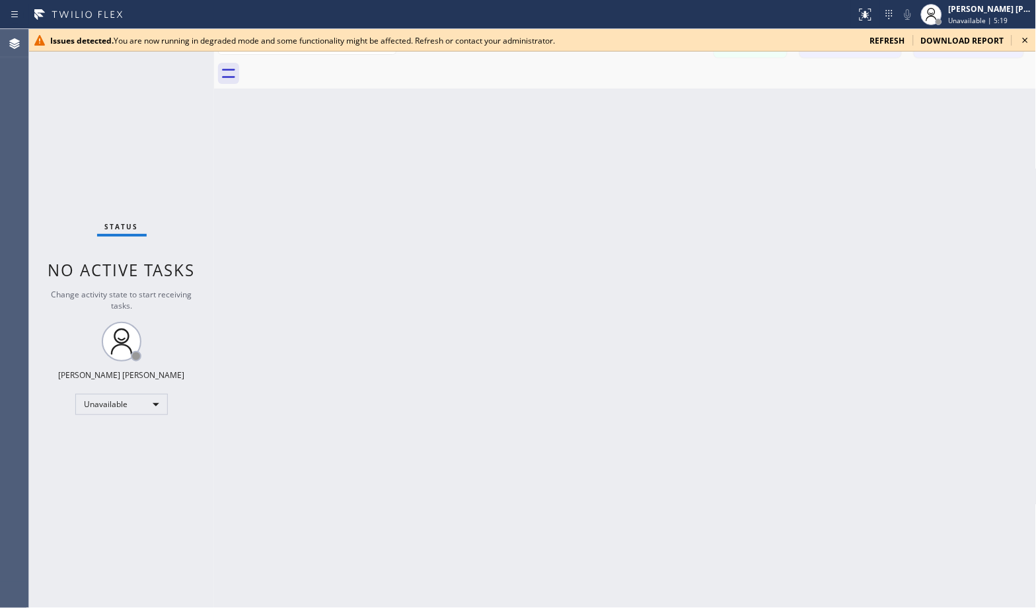
click at [665, 102] on div "Back to Dashboard Change Sender ID Customers Technicians Select a contact Outbo…" at bounding box center [625, 318] width 822 height 579
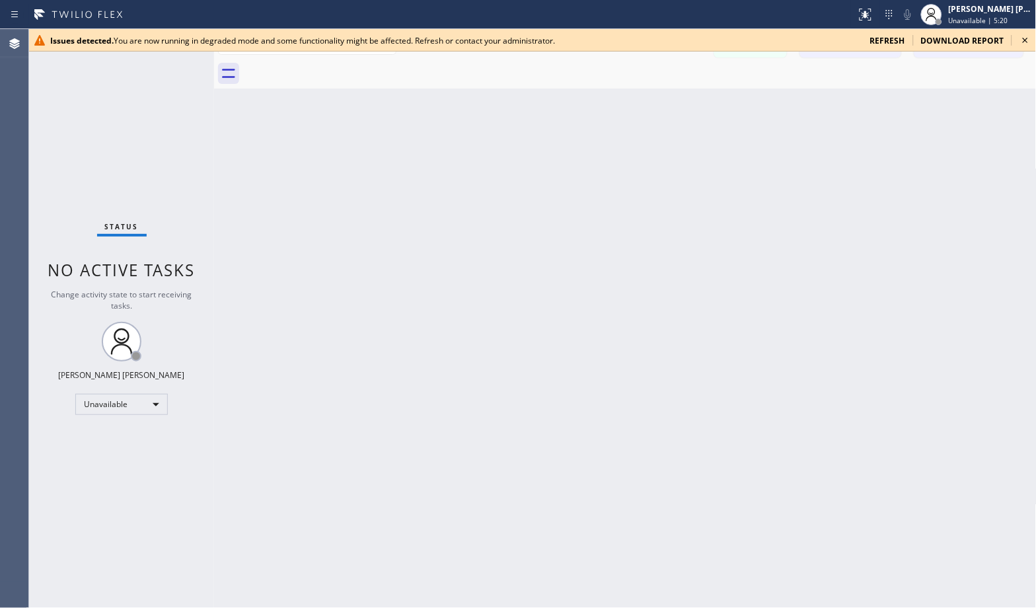
click at [665, 102] on div "Back to Dashboard Change Sender ID Customers Technicians Select a contact Outbo…" at bounding box center [625, 318] width 822 height 579
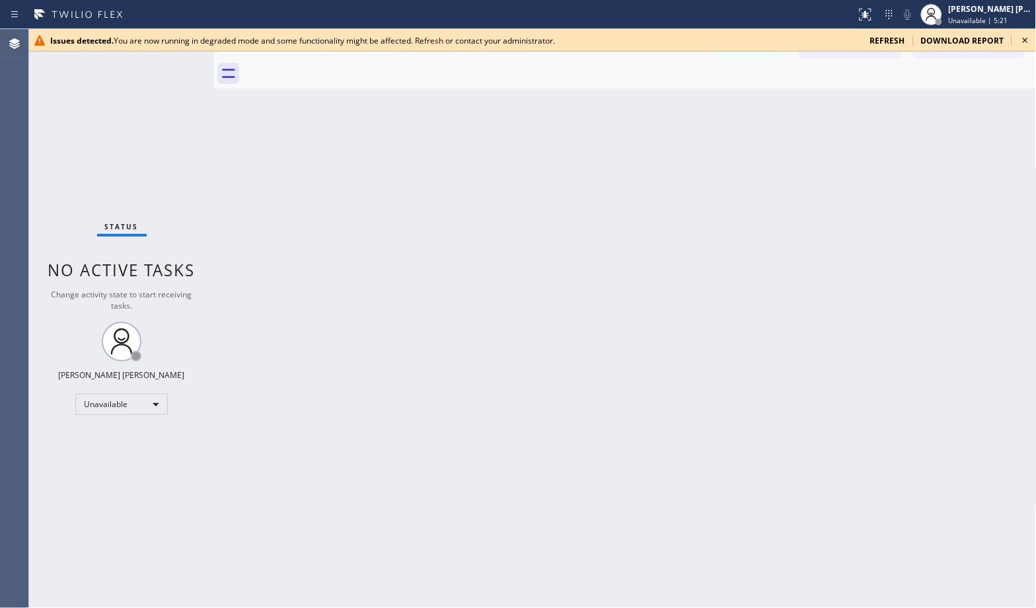
click at [665, 102] on div "Back to Dashboard Change Sender ID Customers Technicians Select a contact Outbo…" at bounding box center [625, 318] width 822 height 579
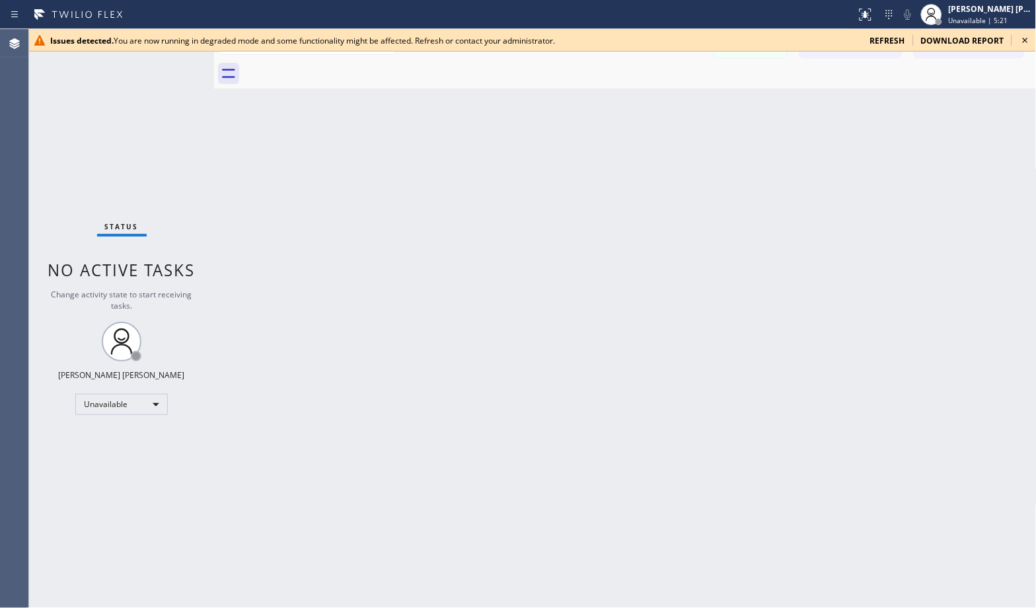
click at [665, 102] on div "Back to Dashboard Change Sender ID Customers Technicians Select a contact Outbo…" at bounding box center [625, 318] width 822 height 579
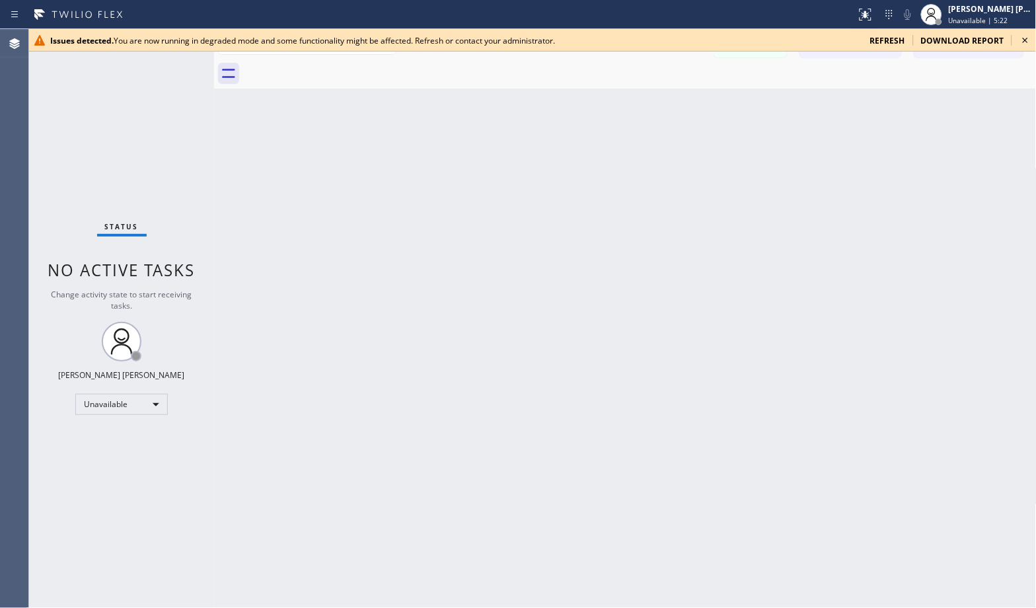
click at [665, 102] on div "Back to Dashboard Change Sender ID Customers Technicians Select a contact Outbo…" at bounding box center [625, 318] width 822 height 579
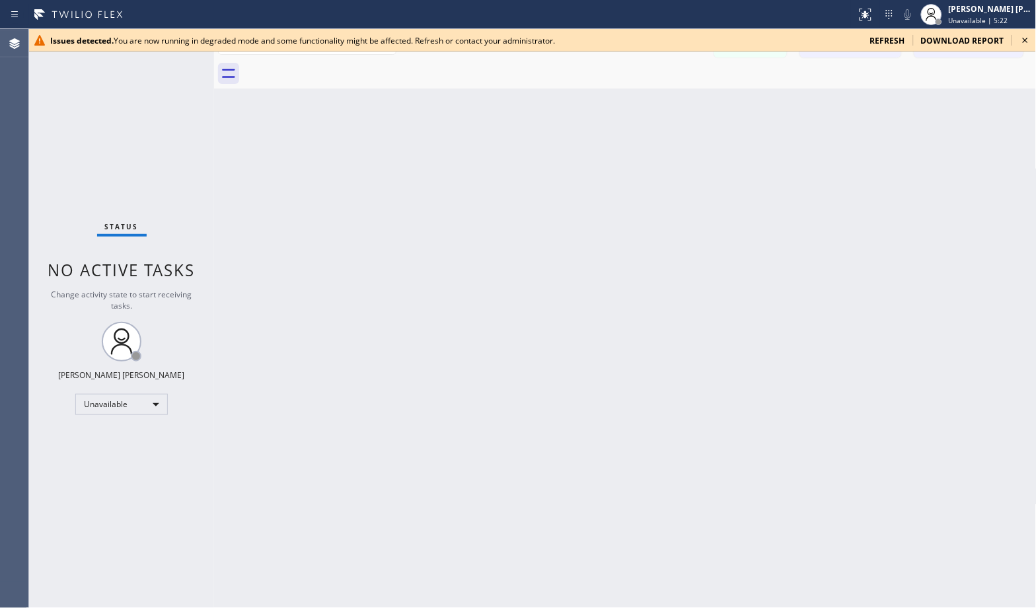
click at [665, 102] on div "Back to Dashboard Change Sender ID Customers Technicians Select a contact Outbo…" at bounding box center [625, 318] width 822 height 579
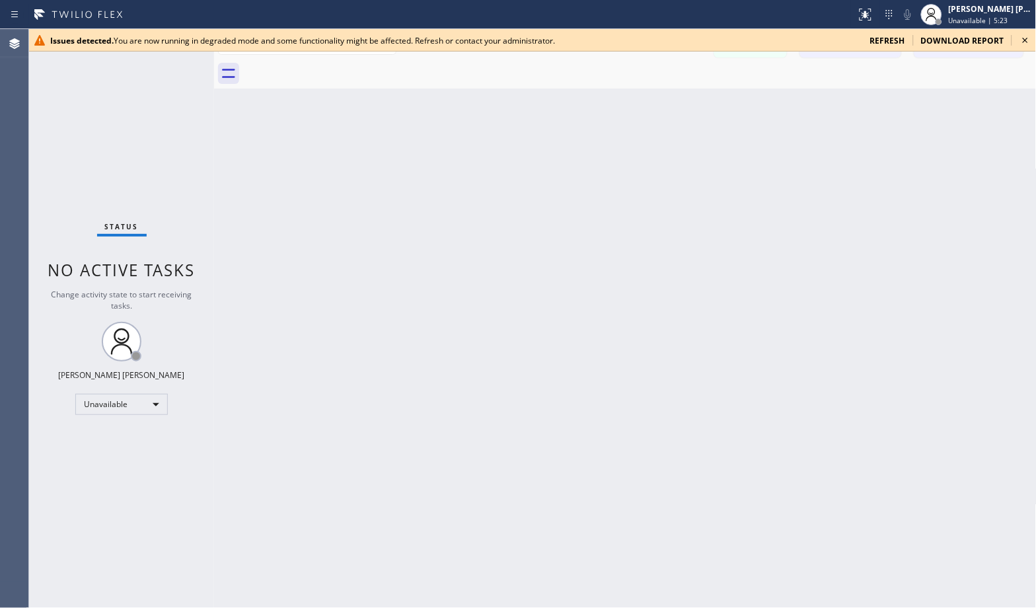
click at [665, 102] on div "Back to Dashboard Change Sender ID Customers Technicians Select a contact Outbo…" at bounding box center [625, 318] width 822 height 579
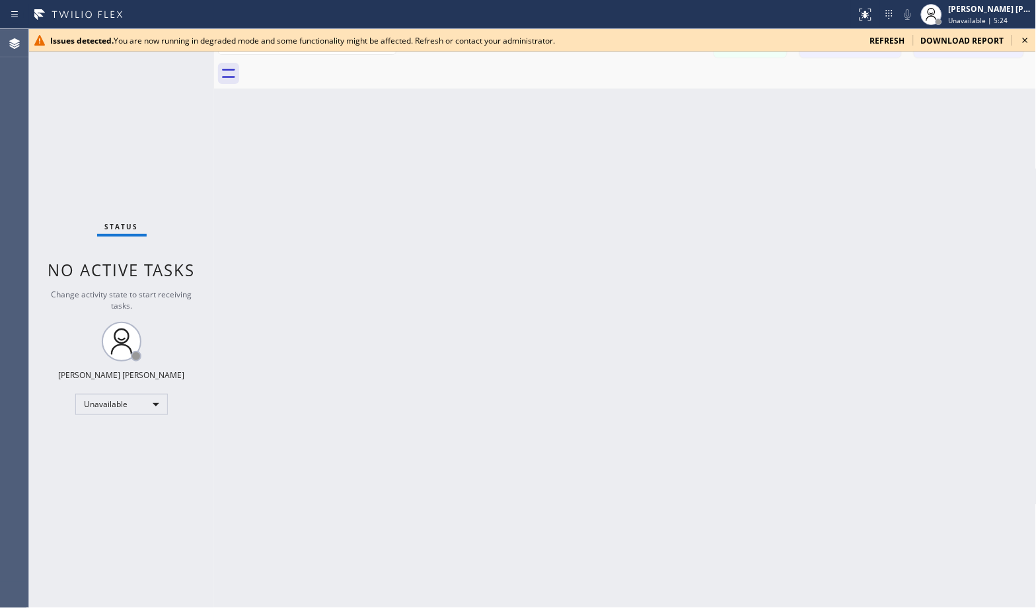
click at [665, 102] on div "Back to Dashboard Change Sender ID Customers Technicians Select a contact Outbo…" at bounding box center [625, 318] width 822 height 579
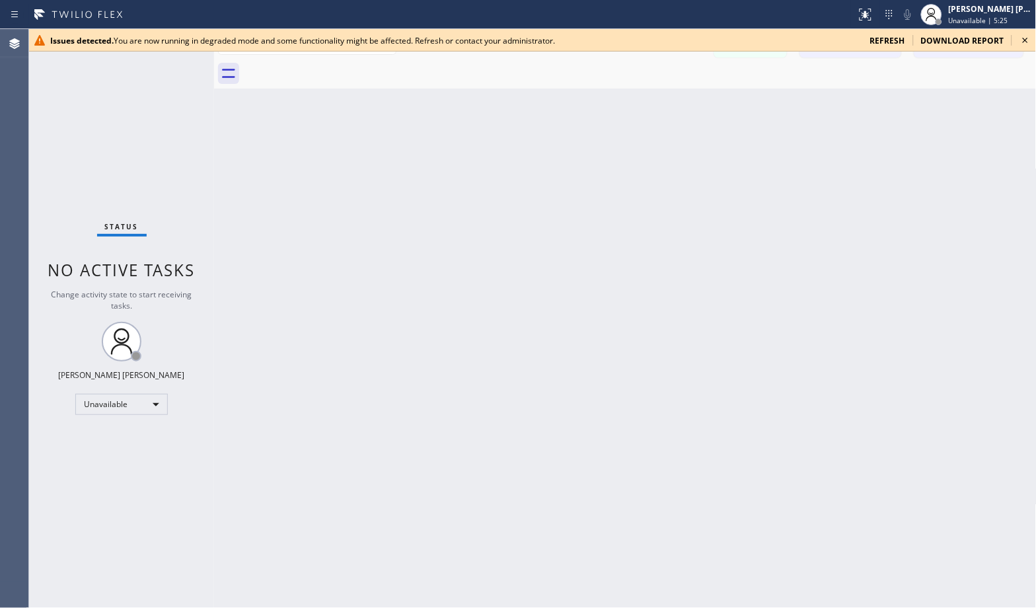
click at [665, 102] on div "Back to Dashboard Change Sender ID Customers Technicians Select a contact Outbo…" at bounding box center [625, 318] width 822 height 579
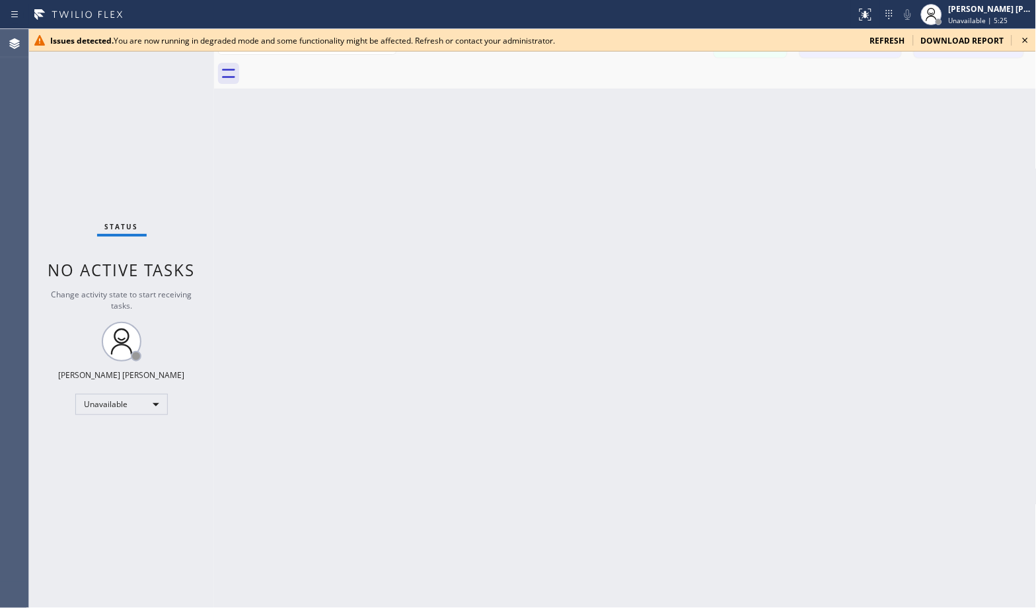
click at [665, 102] on div "Back to Dashboard Change Sender ID Customers Technicians Select a contact Outbo…" at bounding box center [625, 318] width 822 height 579
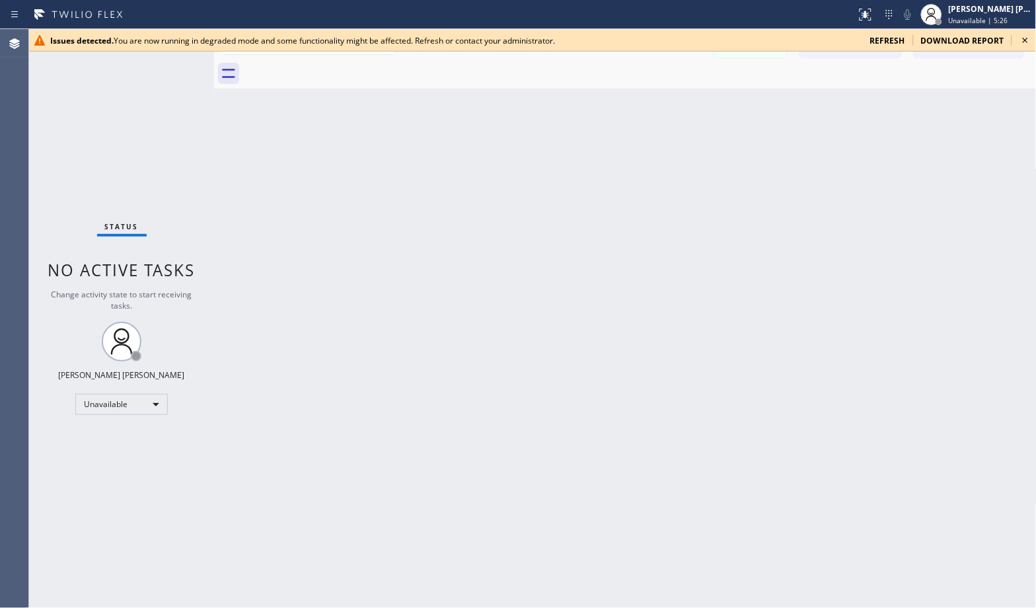
click at [665, 102] on div "Back to Dashboard Change Sender ID Customers Technicians Select a contact Outbo…" at bounding box center [625, 318] width 822 height 579
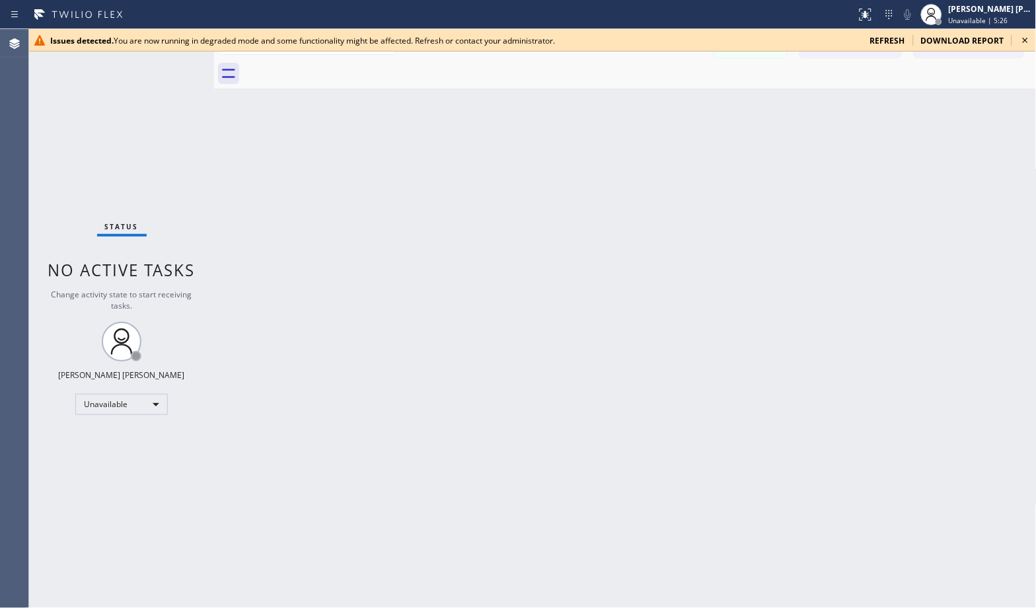
click at [665, 102] on div "Back to Dashboard Change Sender ID Customers Technicians Select a contact Outbo…" at bounding box center [625, 318] width 822 height 579
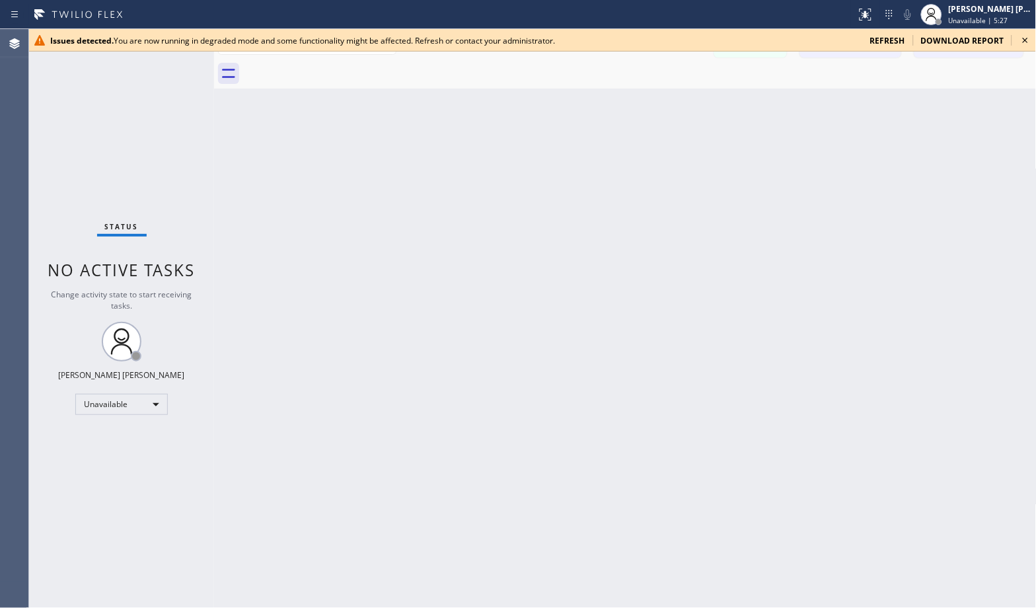
click
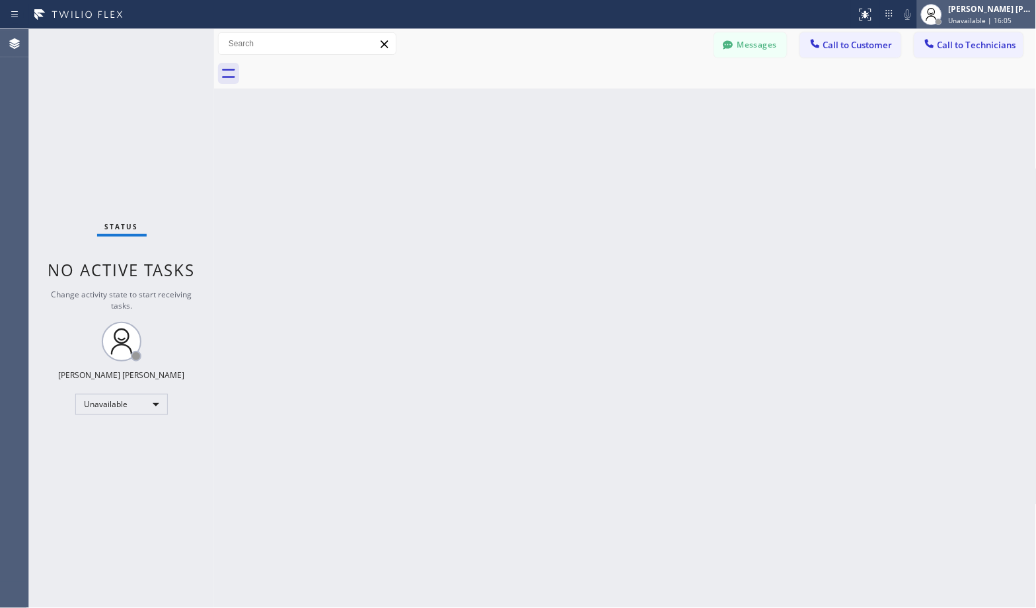
click at [967, 12] on div "[PERSON_NAME] [PERSON_NAME]" at bounding box center [989, 8] width 83 height 11
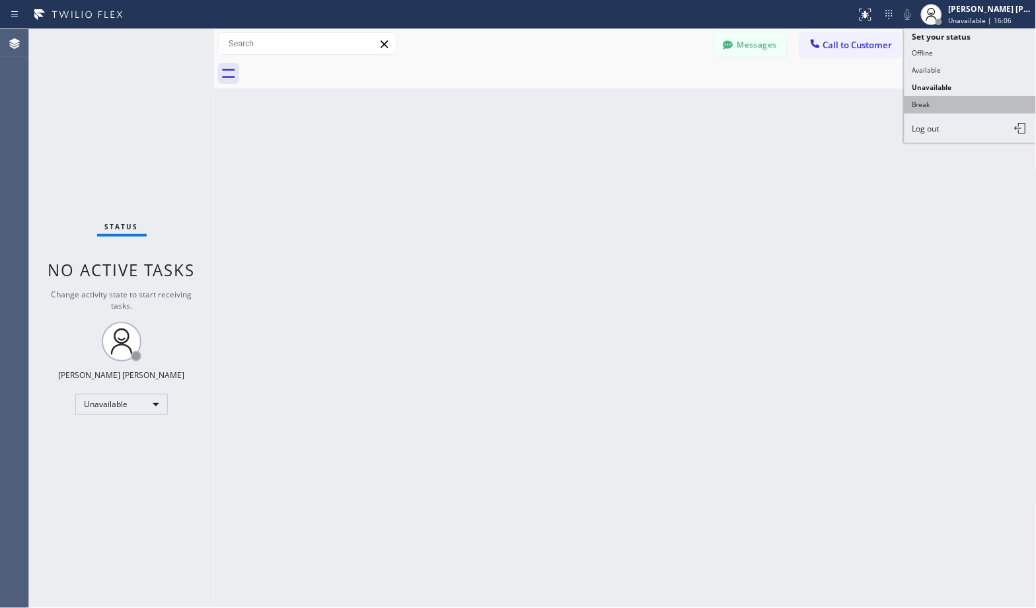
click at [975, 99] on button "Break" at bounding box center [970, 104] width 132 height 17
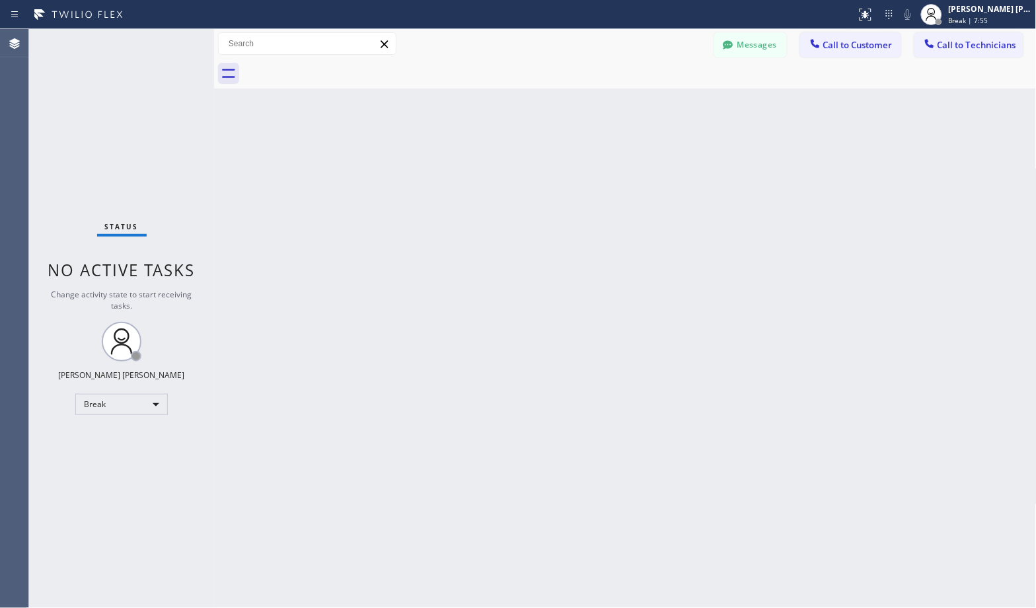
drag, startPoint x: 306, startPoint y: 359, endPoint x: 322, endPoint y: 367, distance: 17.1
click at [307, 359] on div "Back to Dashboard Change Sender ID Customers Technicians Select a contact Outbo…" at bounding box center [625, 318] width 822 height 579
click at [913, 405] on div "Back to Dashboard Change Sender ID Customers Technicians Select a contact Outbo…" at bounding box center [625, 318] width 822 height 579
click at [666, 101] on div "Back to Dashboard Change Sender ID Customers Technicians Select a contact Outbo…" at bounding box center [625, 318] width 822 height 579
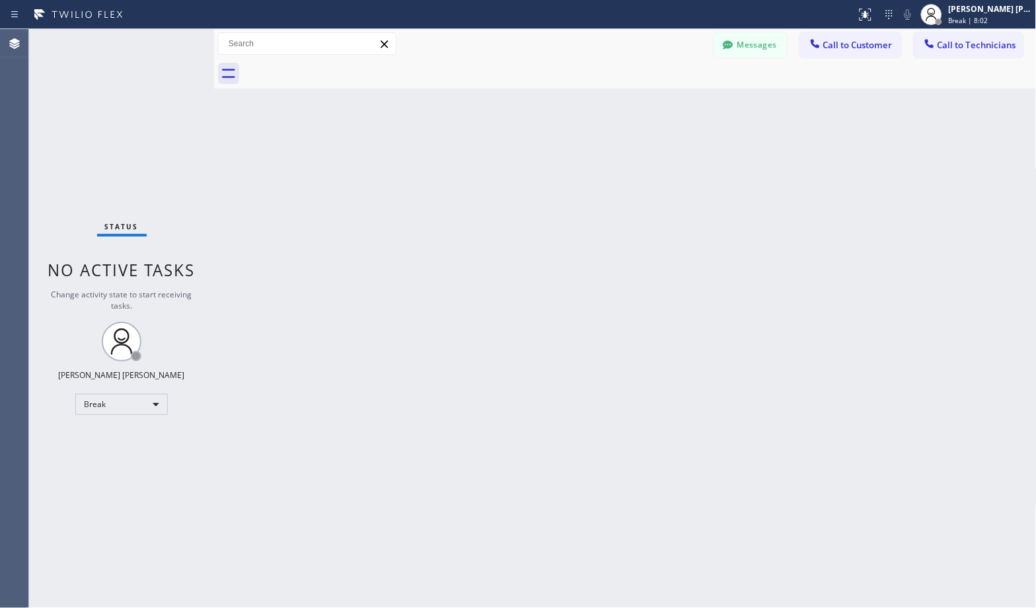
click at [666, 101] on div "Back to Dashboard Change Sender ID Customers Technicians Select a contact Outbo…" at bounding box center [625, 318] width 822 height 579
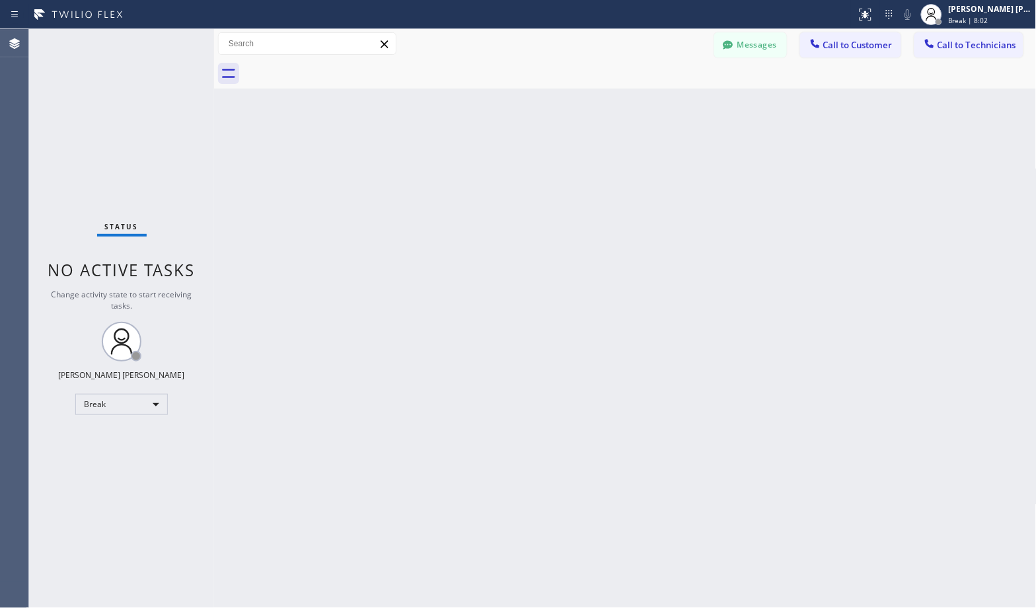
click at [666, 101] on div "Back to Dashboard Change Sender ID Customers Technicians Select a contact Outbo…" at bounding box center [625, 318] width 822 height 579
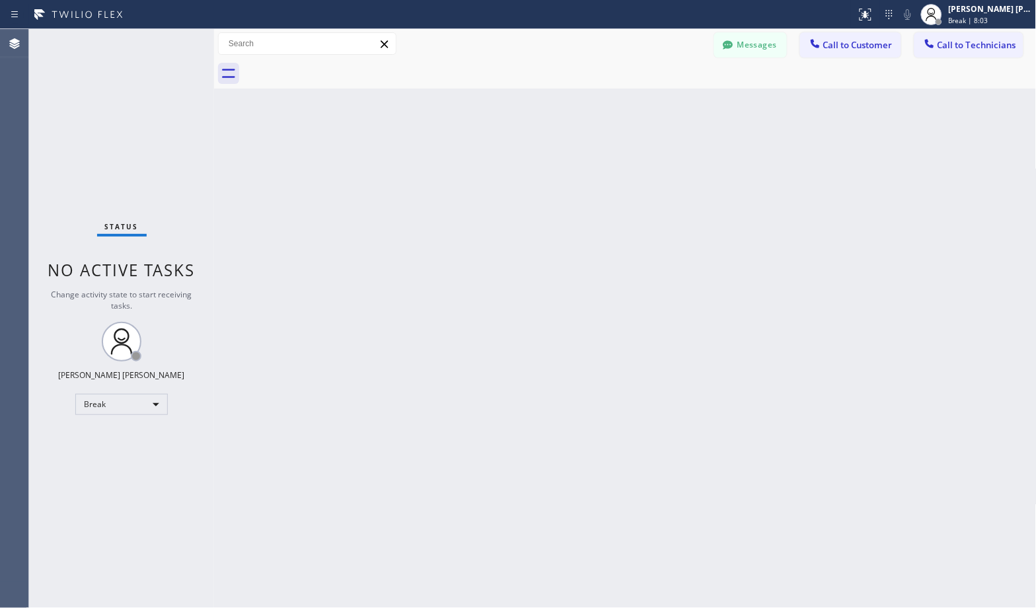
click at [666, 101] on div "Back to Dashboard Change Sender ID Customers Technicians Select a contact Outbo…" at bounding box center [625, 318] width 822 height 579
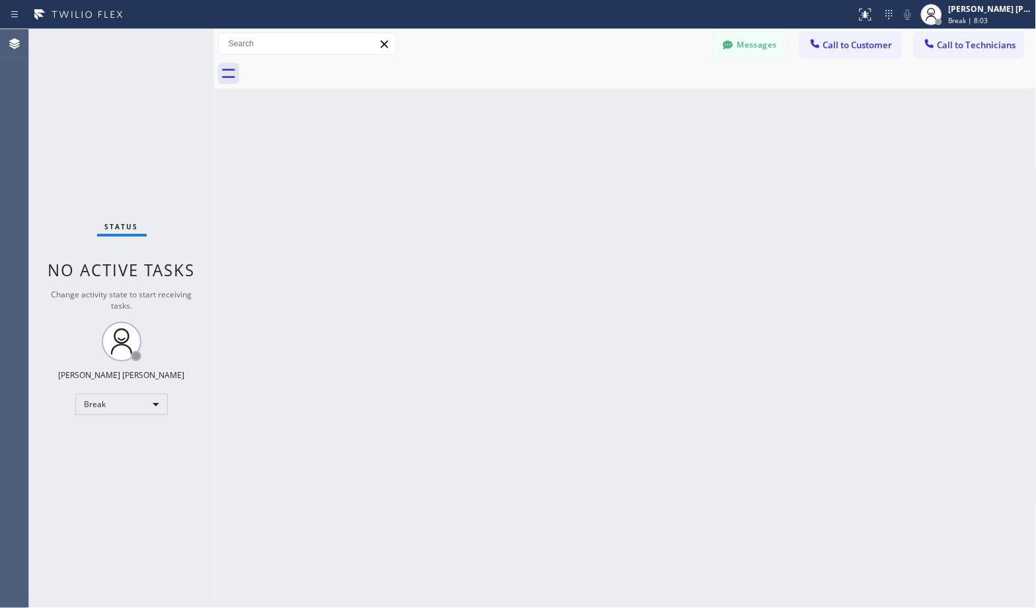
click at [666, 101] on div "Back to Dashboard Change Sender ID Customers Technicians Select a contact Outbo…" at bounding box center [625, 318] width 822 height 579
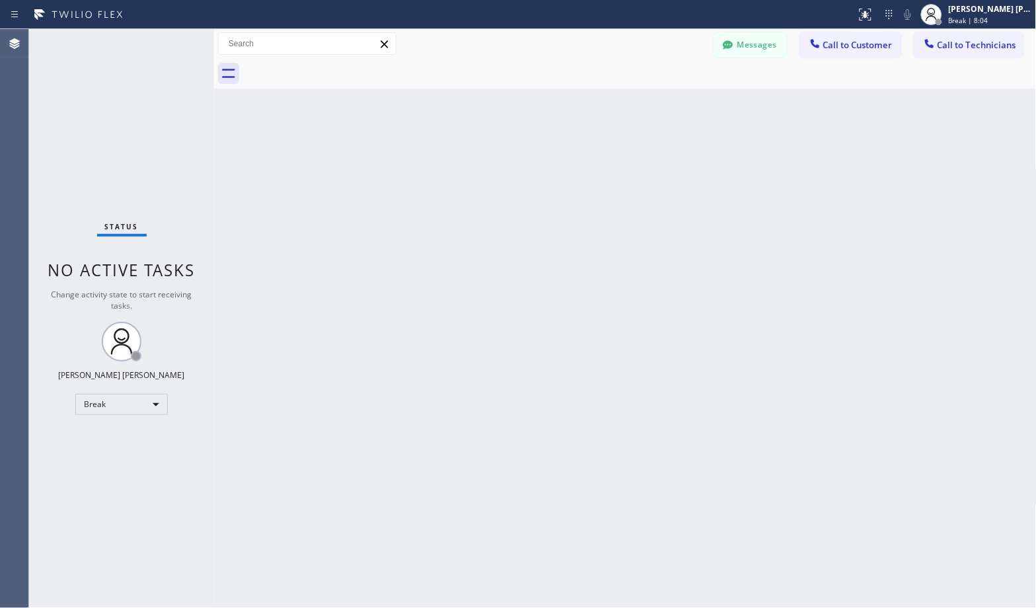
click at [666, 101] on div "Back to Dashboard Change Sender ID Customers Technicians Select a contact Outbo…" at bounding box center [625, 318] width 822 height 579
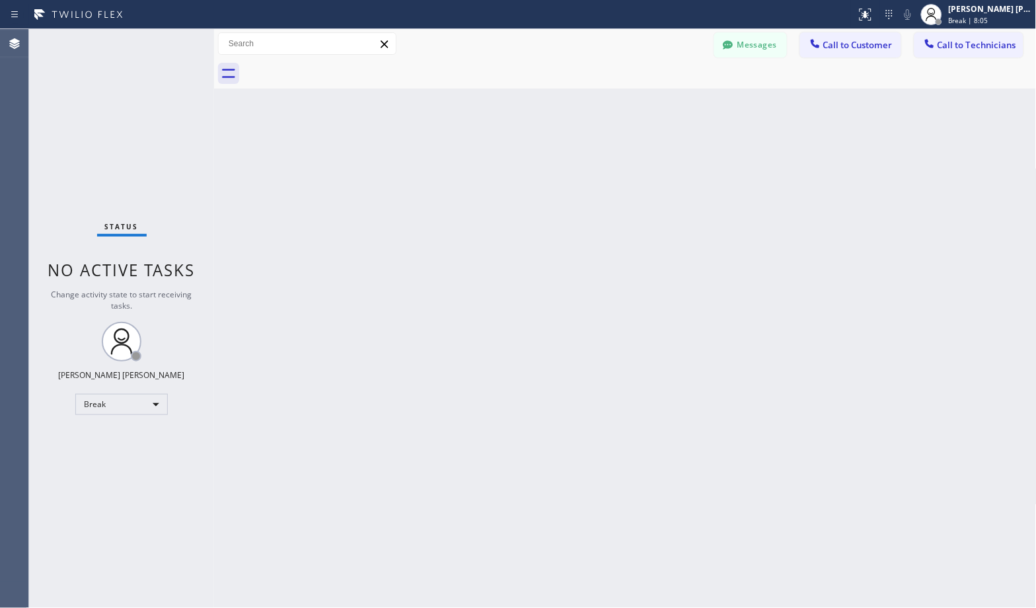
click at [666, 101] on div "Back to Dashboard Change Sender ID Customers Technicians Select a contact Outbo…" at bounding box center [625, 318] width 822 height 579
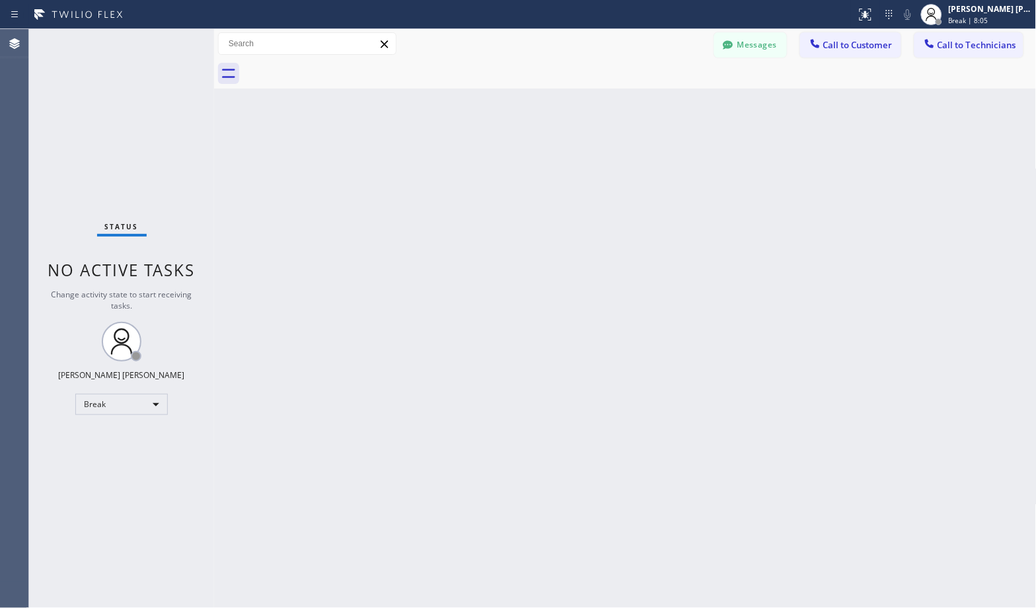
click at [666, 101] on div "Back to Dashboard Change Sender ID Customers Technicians Select a contact Outbo…" at bounding box center [625, 318] width 822 height 579
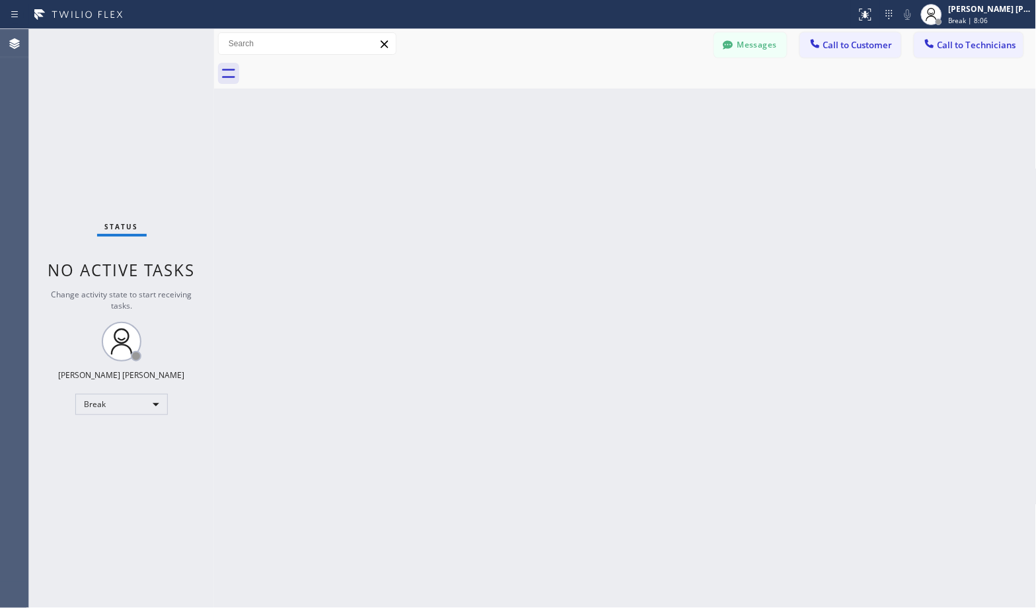
click at [666, 101] on div "Back to Dashboard Change Sender ID Customers Technicians Select a contact Outbo…" at bounding box center [625, 318] width 822 height 579
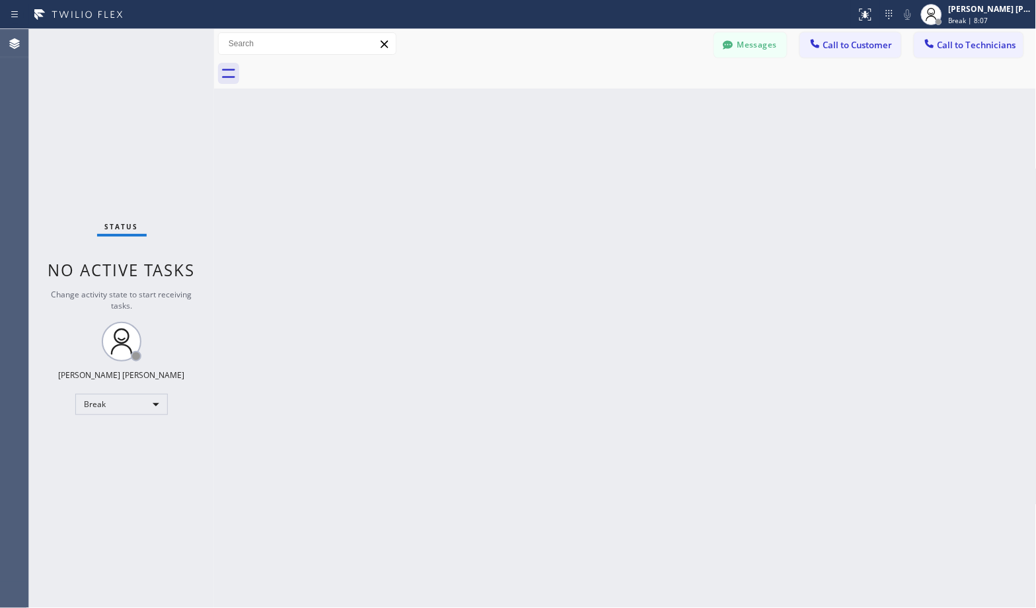
click at [666, 101] on div "Back to Dashboard Change Sender ID Customers Technicians Select a contact Outbo…" at bounding box center [625, 318] width 822 height 579
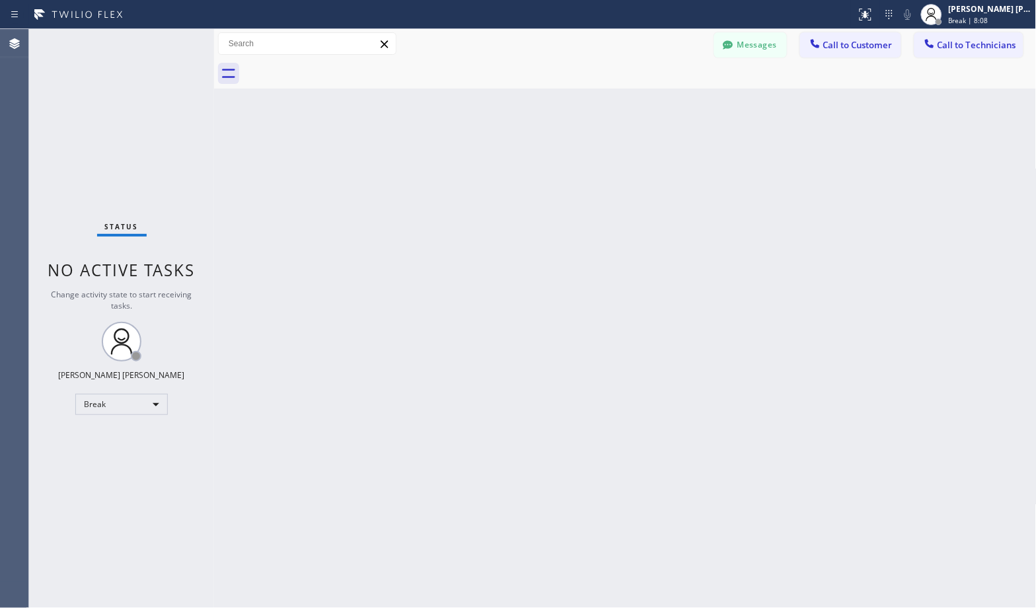
click at [666, 101] on div "Back to Dashboard Change Sender ID Customers Technicians Select a contact Outbo…" at bounding box center [625, 318] width 822 height 579
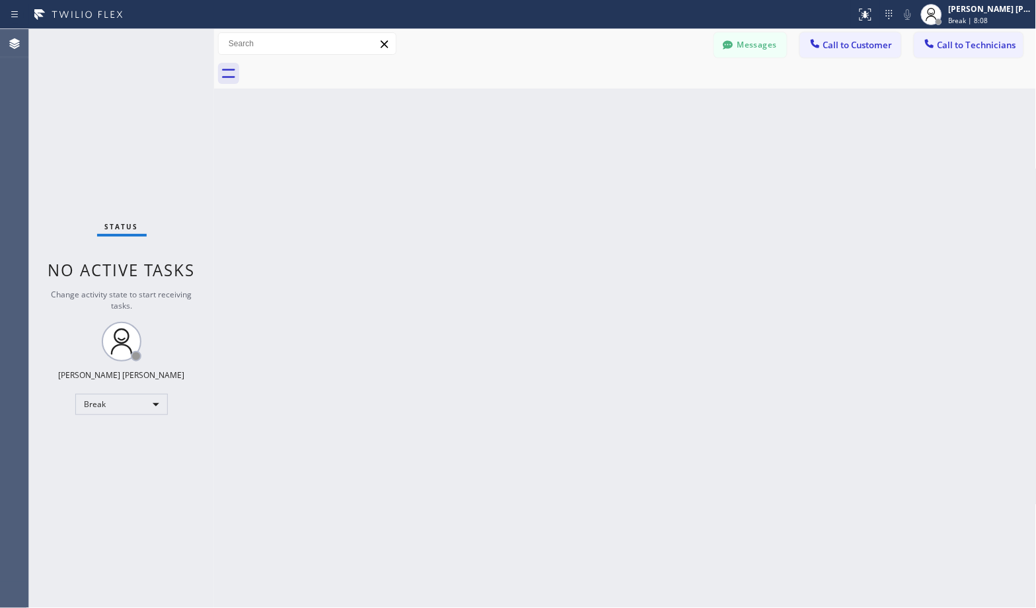
click at [666, 101] on div "Back to Dashboard Change Sender ID Customers Technicians Select a contact Outbo…" at bounding box center [625, 318] width 822 height 579
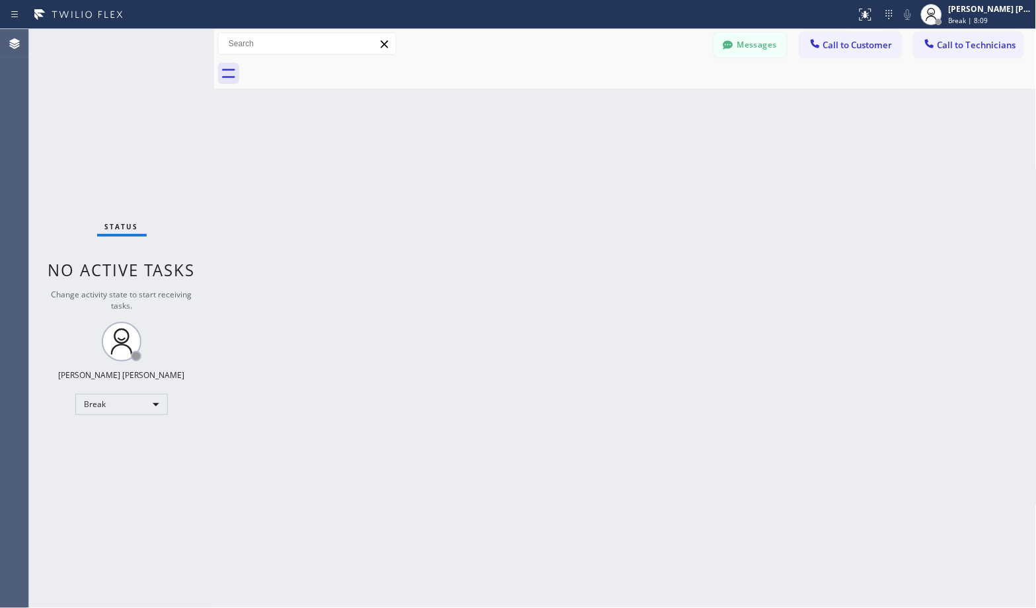
click at [666, 101] on div "Back to Dashboard Change Sender ID Customers Technicians Select a contact Outbo…" at bounding box center [625, 318] width 822 height 579
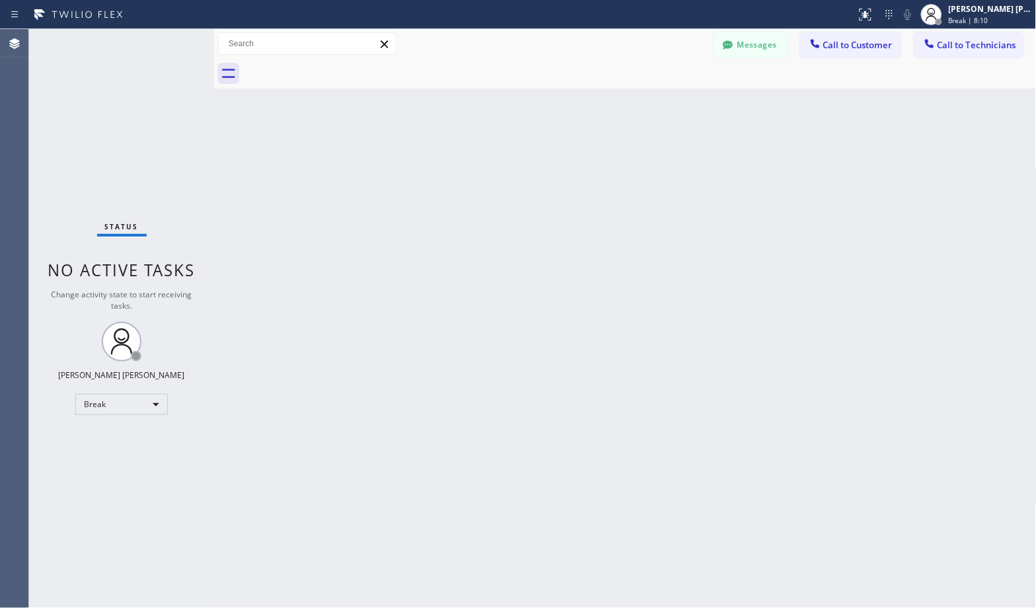
click at [666, 101] on div "Back to Dashboard Change Sender ID Customers Technicians Select a contact Outbo…" at bounding box center [625, 318] width 822 height 579
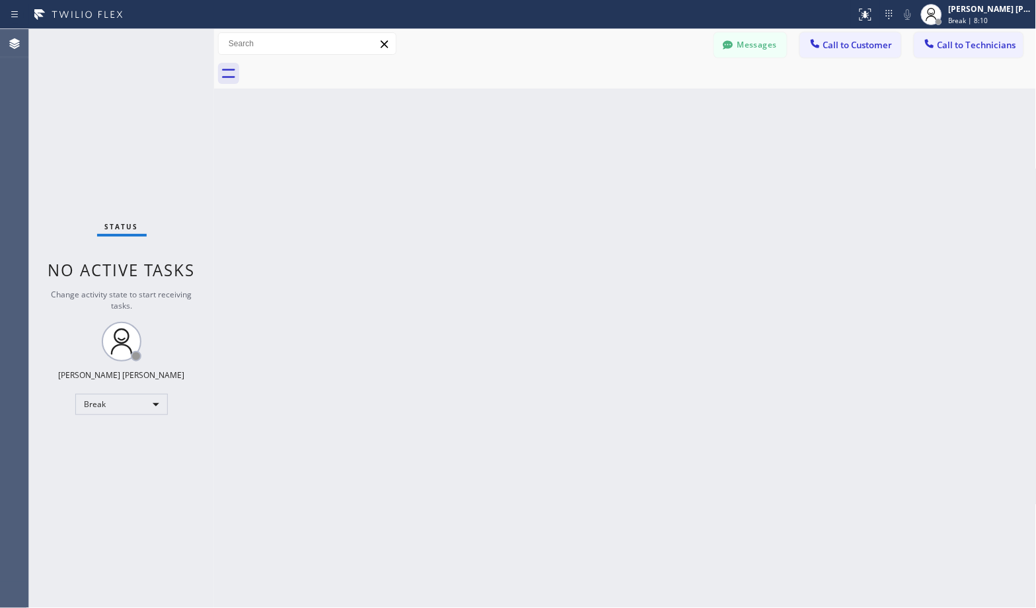
click at [666, 101] on div "Back to Dashboard Change Sender ID Customers Technicians Select a contact Outbo…" at bounding box center [625, 318] width 822 height 579
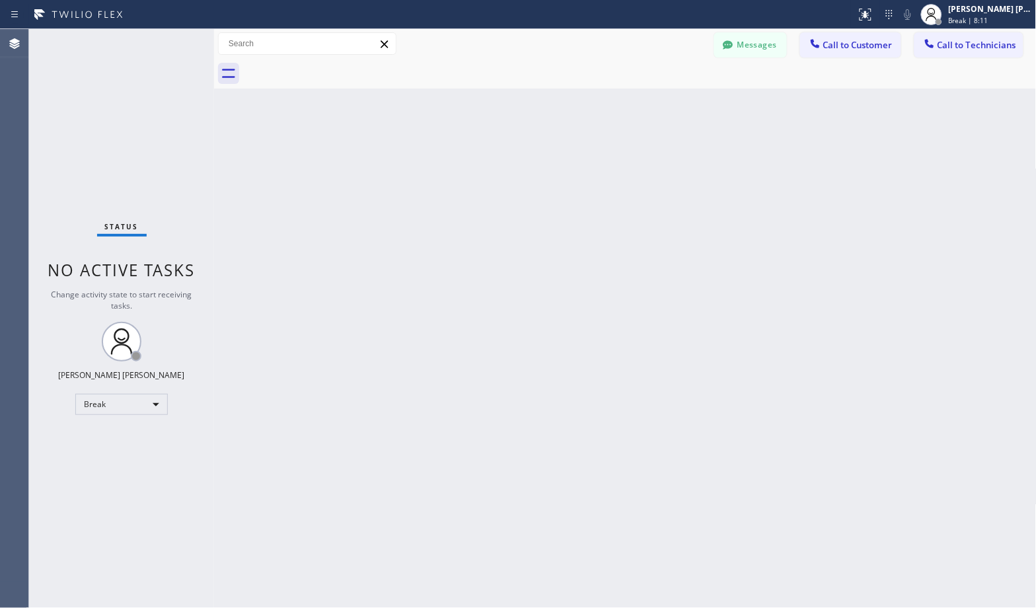
click at [666, 101] on div "Back to Dashboard Change Sender ID Customers Technicians Select a contact Outbo…" at bounding box center [625, 318] width 822 height 579
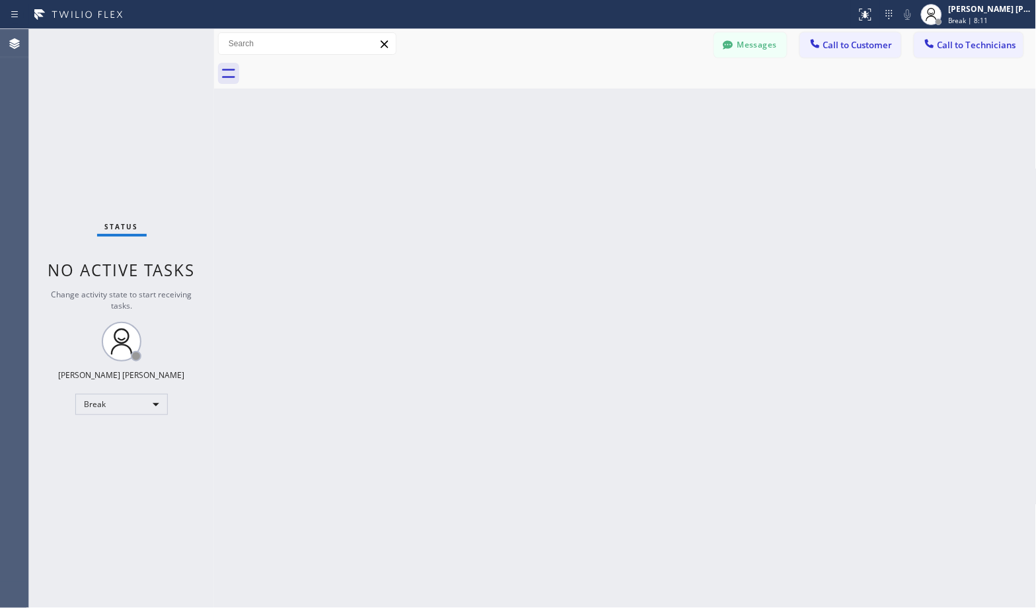
click at [666, 101] on div "Back to Dashboard Change Sender ID Customers Technicians Select a contact Outbo…" at bounding box center [625, 318] width 822 height 579
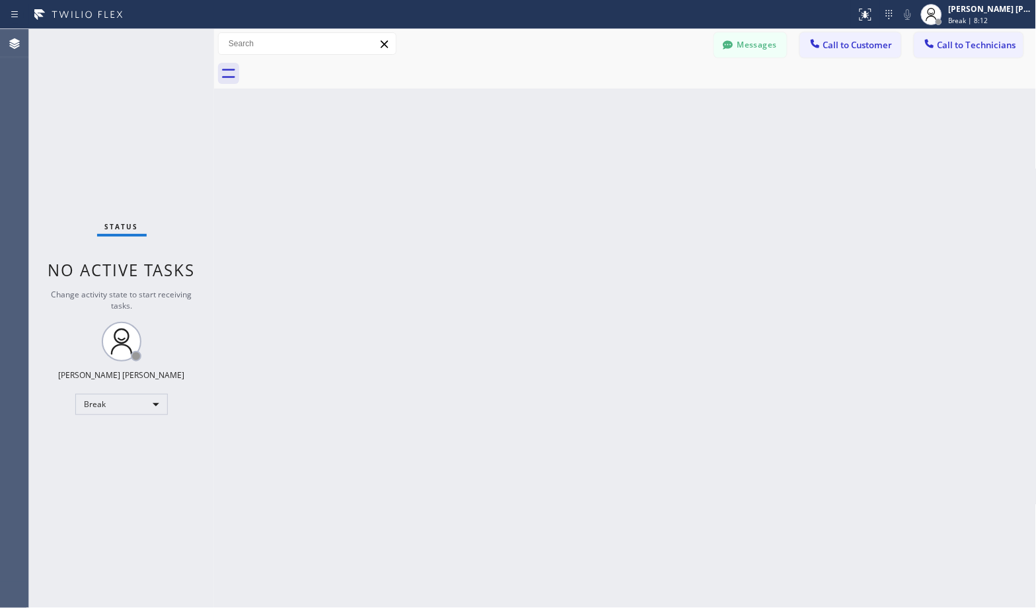
click at [666, 101] on div "Back to Dashboard Change Sender ID Customers Technicians Select a contact Outbo…" at bounding box center [625, 318] width 822 height 579
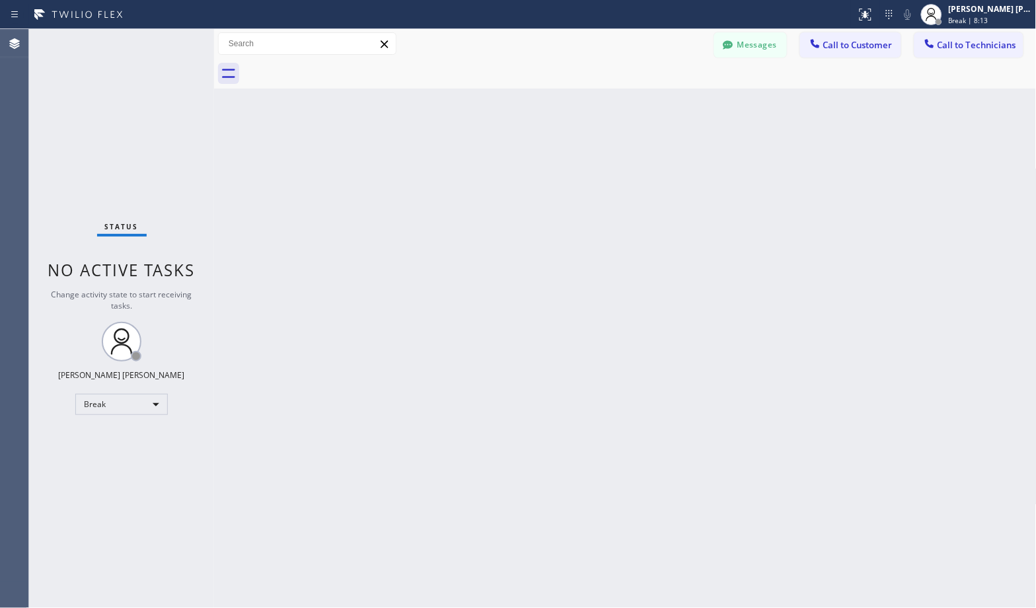
click at [666, 101] on div "Back to Dashboard Change Sender ID Customers Technicians Select a contact Outbo…" at bounding box center [625, 318] width 822 height 579
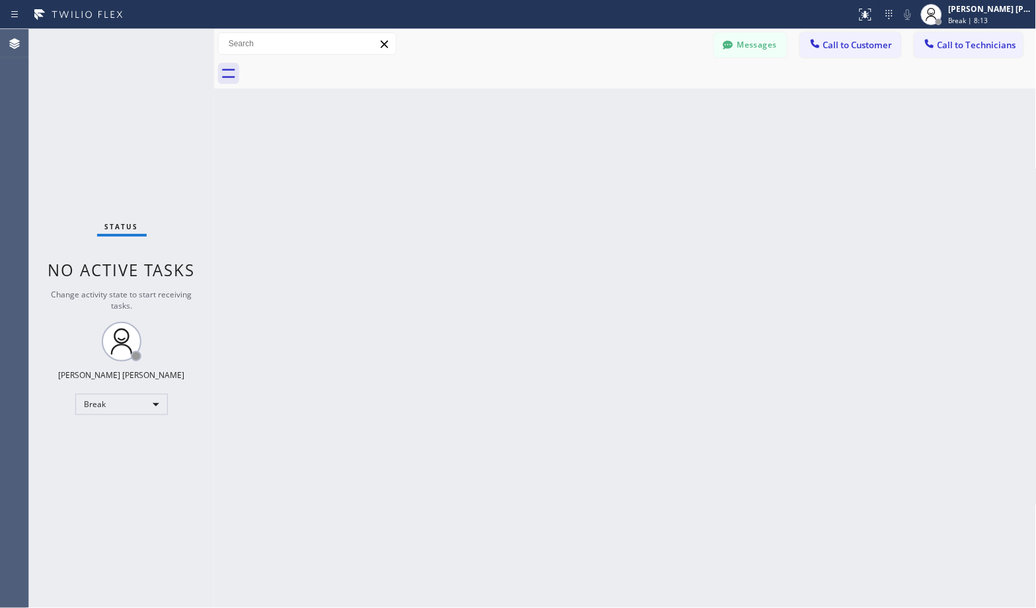
click at [666, 101] on div "Back to Dashboard Change Sender ID Customers Technicians Select a contact Outbo…" at bounding box center [625, 318] width 822 height 579
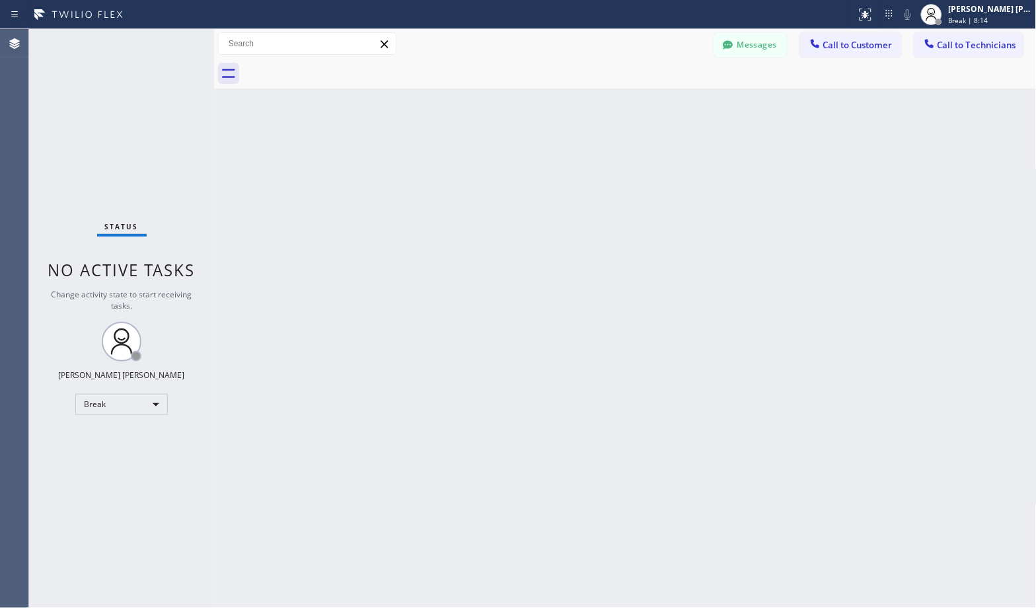
click at [666, 101] on div "Back to Dashboard Change Sender ID Customers Technicians Select a contact Outbo…" at bounding box center [625, 318] width 822 height 579
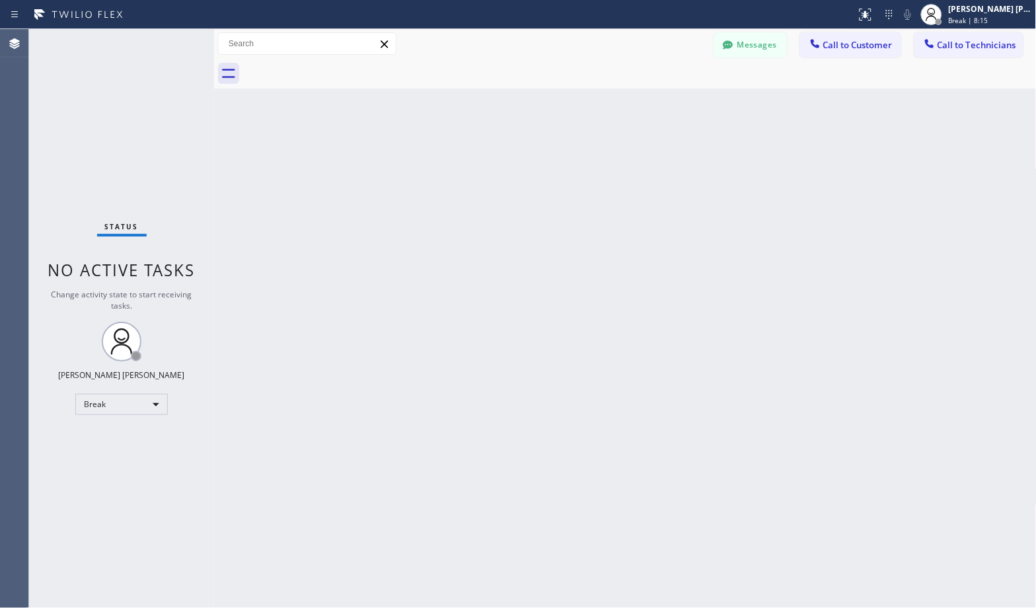
click at [666, 101] on div "Back to Dashboard Change Sender ID Customers Technicians Select a contact Outbo…" at bounding box center [625, 318] width 822 height 579
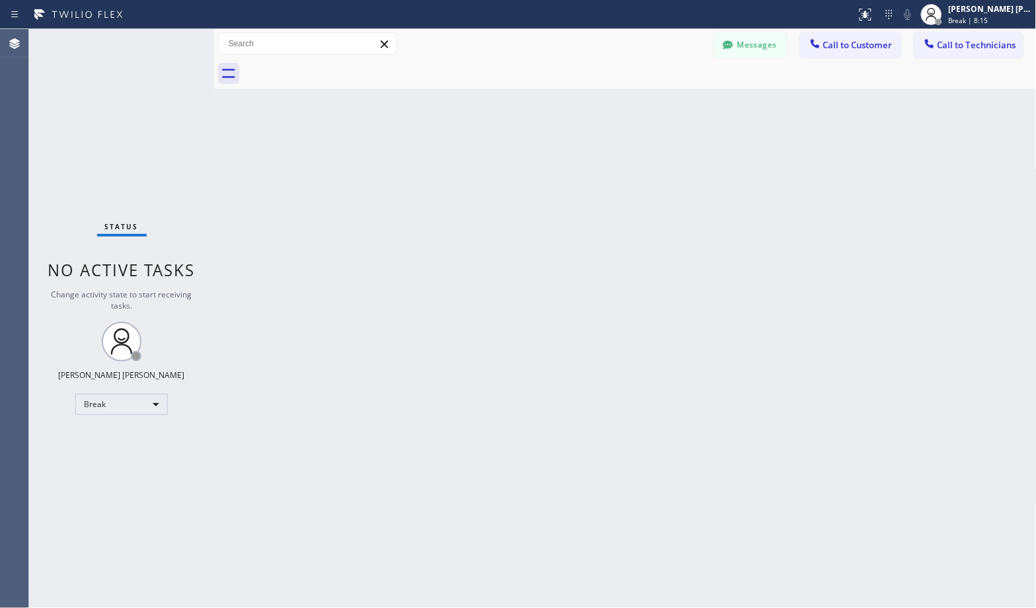
click at [666, 101] on div "Back to Dashboard Change Sender ID Customers Technicians Select a contact Outbo…" at bounding box center [625, 318] width 822 height 579
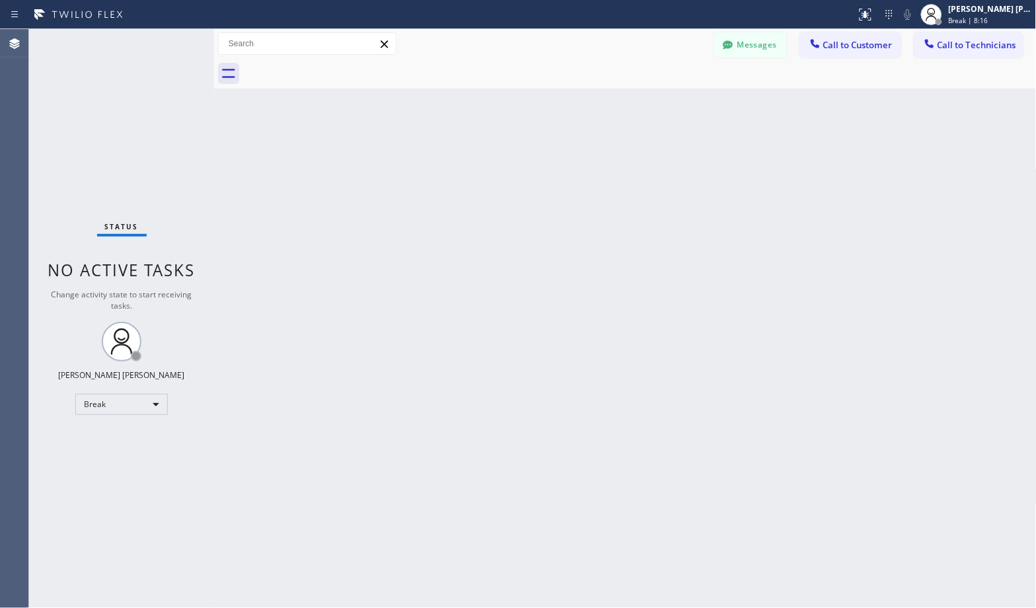
click at [666, 101] on div "Back to Dashboard Change Sender ID Customers Technicians Select a contact Outbo…" at bounding box center [625, 318] width 822 height 579
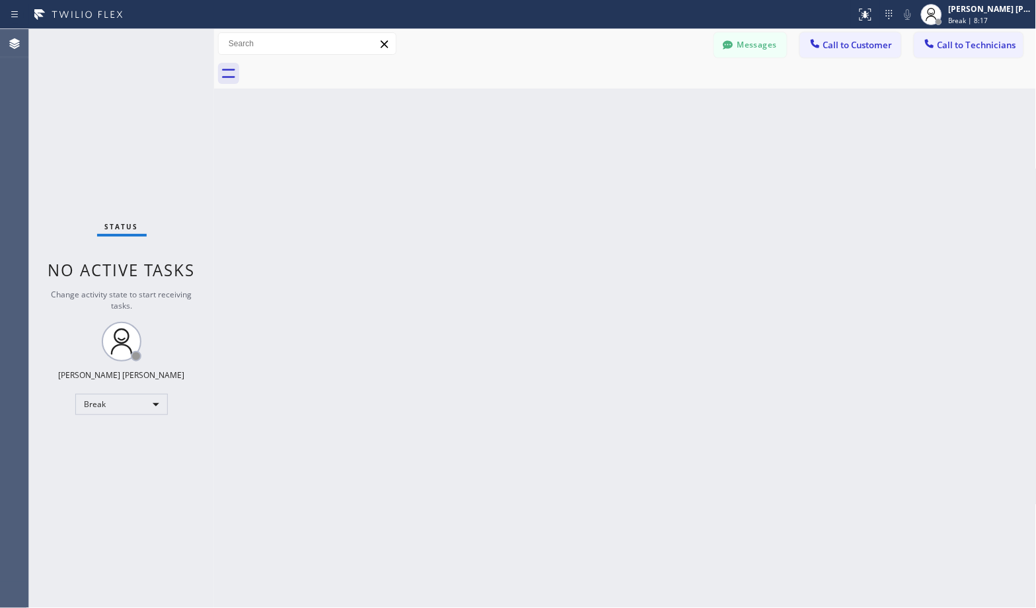
click at [666, 101] on div "Back to Dashboard Change Sender ID Customers Technicians Select a contact Outbo…" at bounding box center [625, 318] width 822 height 579
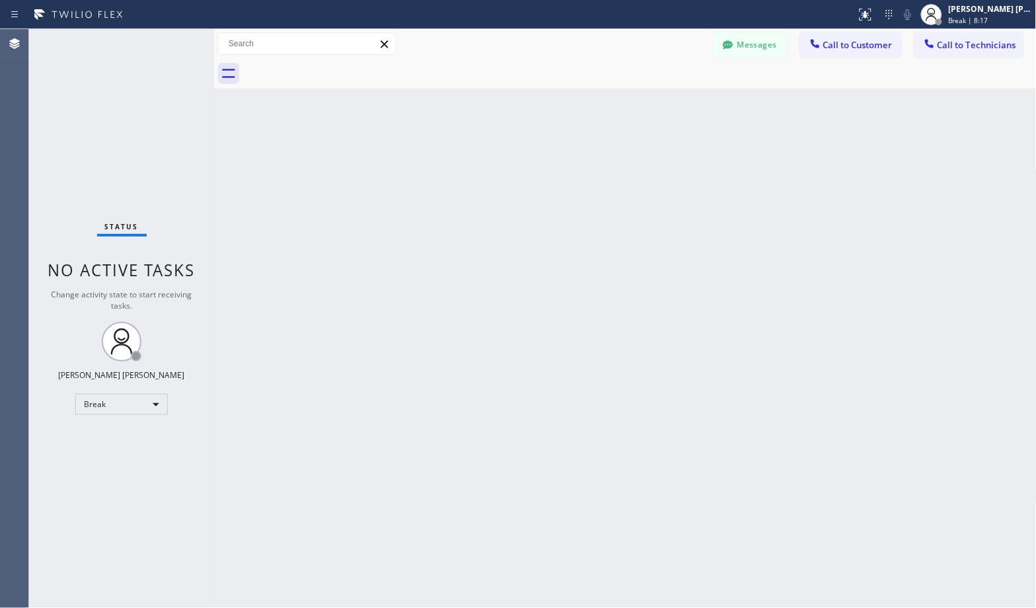
click at [666, 101] on div "Back to Dashboard Change Sender ID Customers Technicians Select a contact Outbo…" at bounding box center [625, 318] width 822 height 579
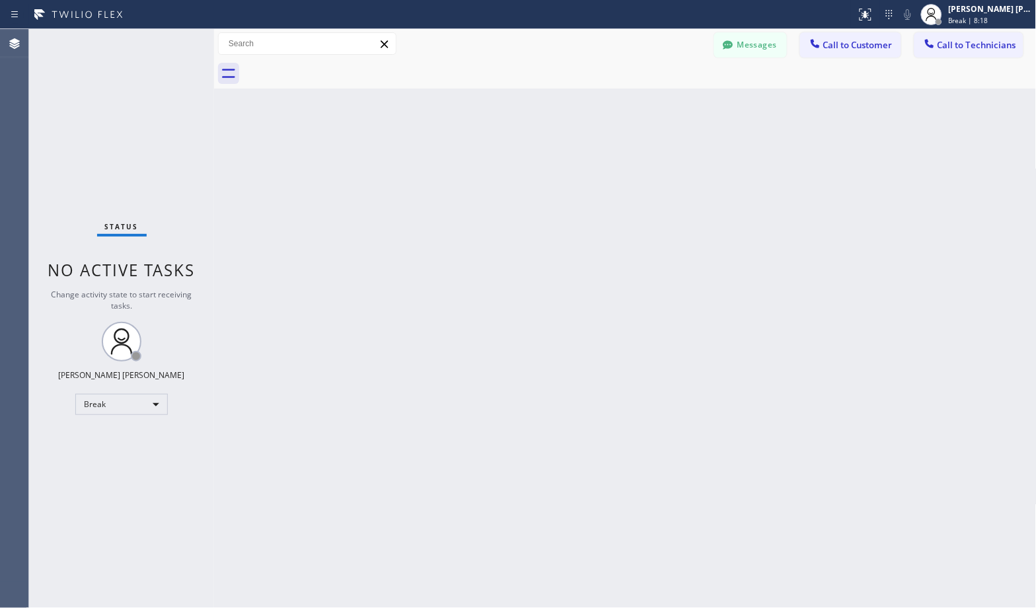
click at [666, 101] on div "Back to Dashboard Change Sender ID Customers Technicians Select a contact Outbo…" at bounding box center [625, 318] width 822 height 579
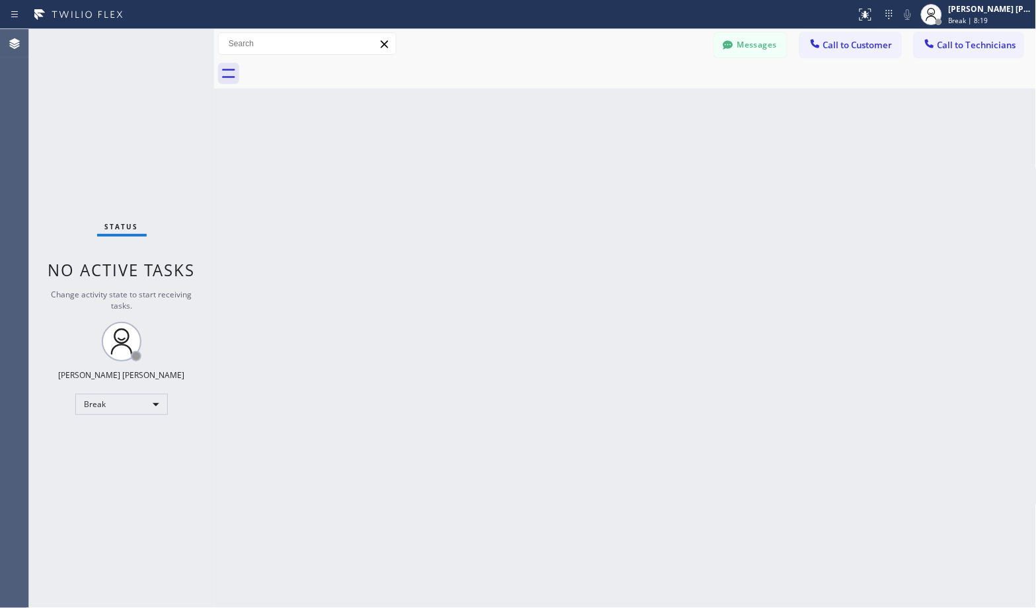
click at [666, 101] on div "Back to Dashboard Change Sender ID Customers Technicians Select a contact Outbo…" at bounding box center [625, 318] width 822 height 579
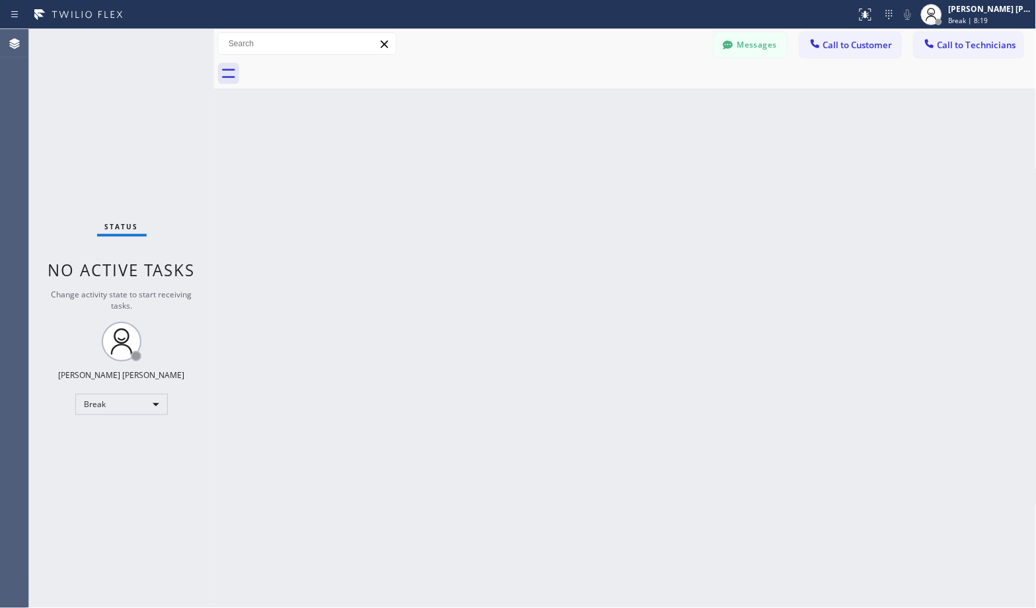
click at [666, 101] on div "Back to Dashboard Change Sender ID Customers Technicians Select a contact Outbo…" at bounding box center [625, 318] width 822 height 579
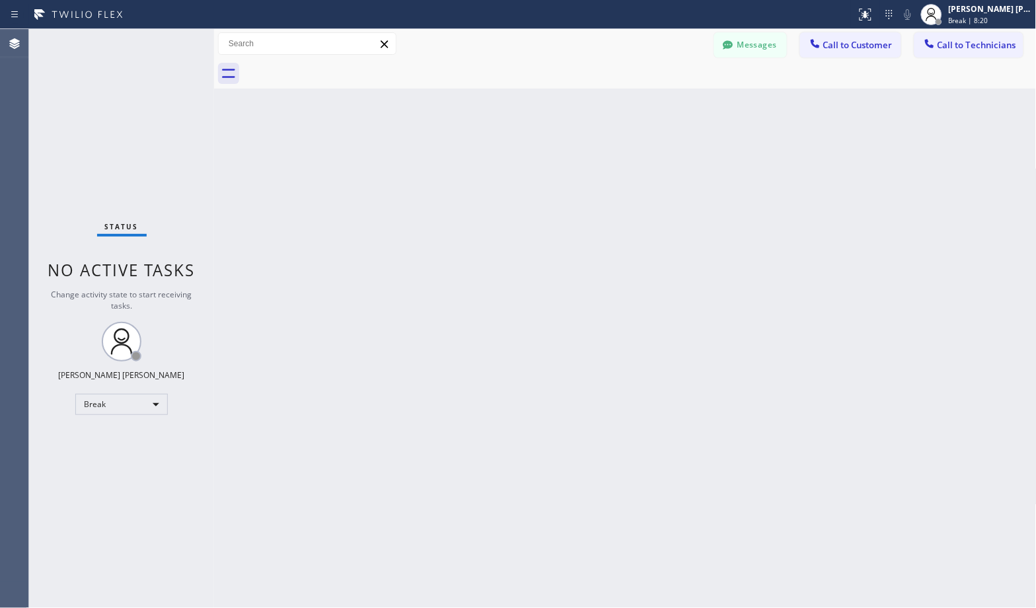
click at [666, 101] on div "Back to Dashboard Change Sender ID Customers Technicians Select a contact Outbo…" at bounding box center [625, 318] width 822 height 579
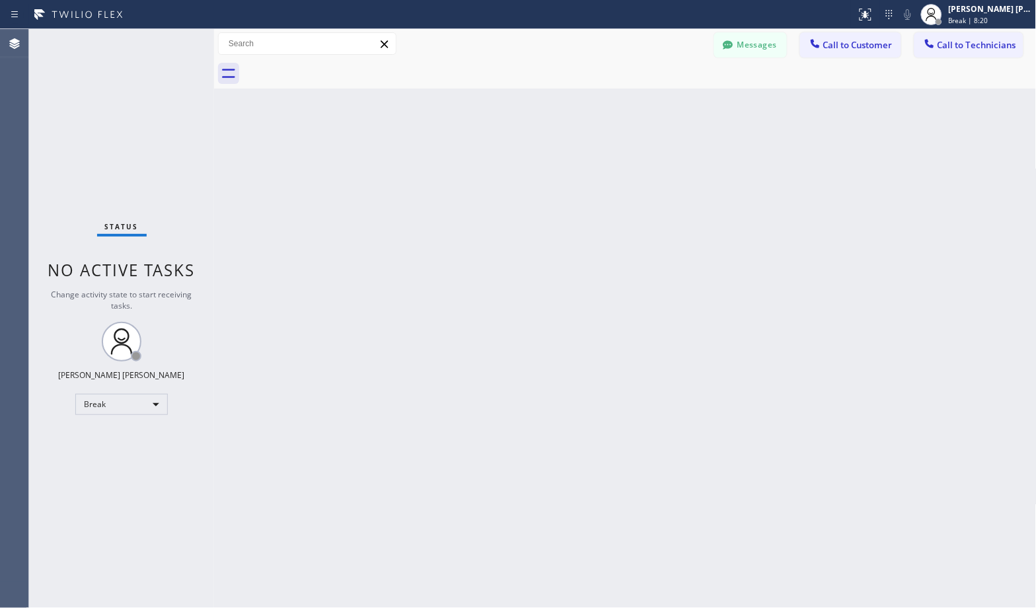
click at [666, 101] on div "Back to Dashboard Change Sender ID Customers Technicians Select a contact Outbo…" at bounding box center [625, 318] width 822 height 579
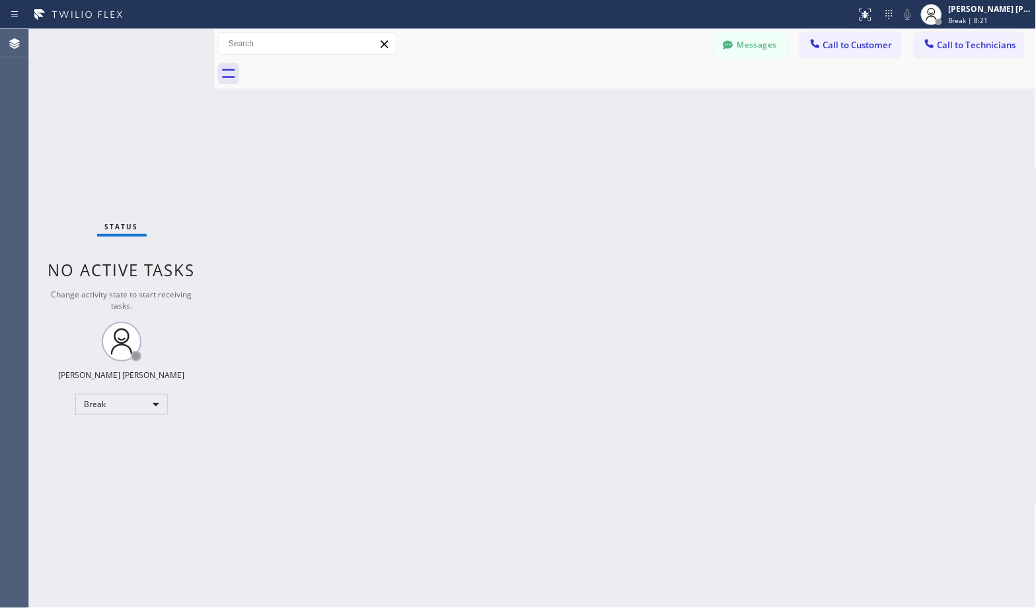
click at [666, 101] on div "Back to Dashboard Change Sender ID Customers Technicians Select a contact Outbo…" at bounding box center [625, 318] width 822 height 579
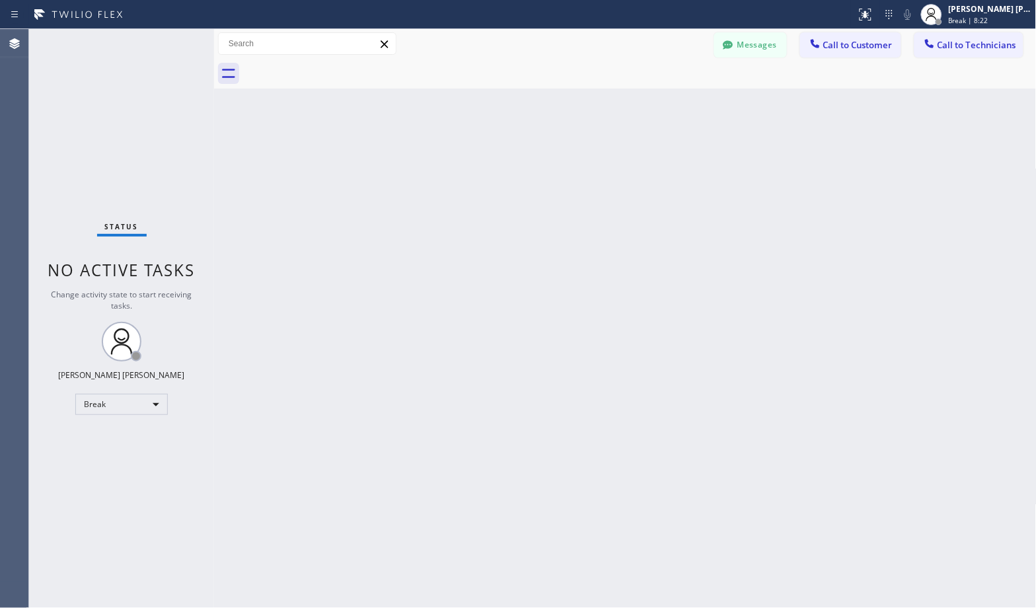
click at [666, 101] on div "Back to Dashboard Change Sender ID Customers Technicians Select a contact Outbo…" at bounding box center [625, 318] width 822 height 579
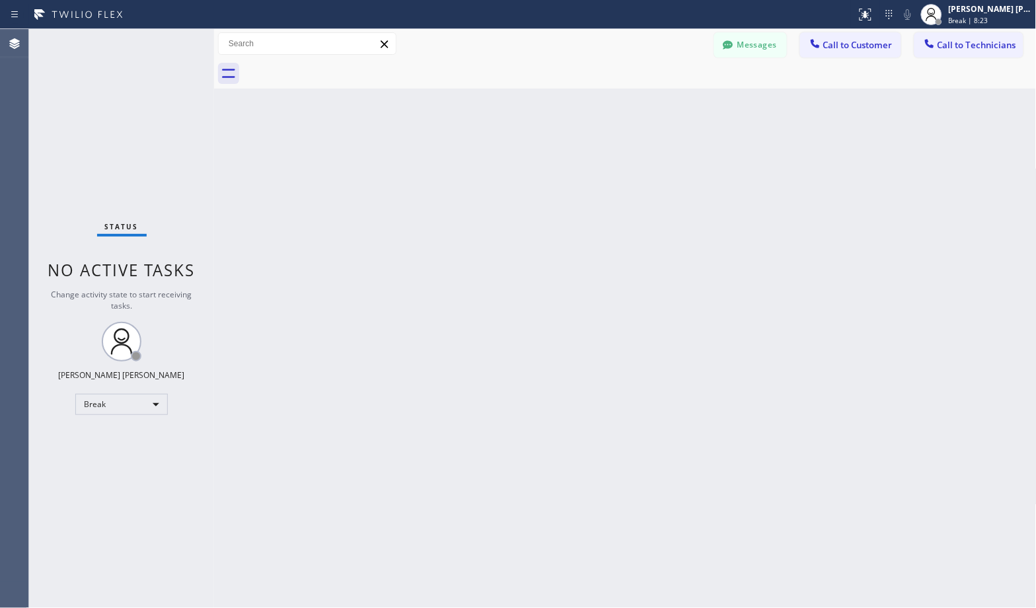
click at [666, 101] on div "Back to Dashboard Change Sender ID Customers Technicians Select a contact Outbo…" at bounding box center [625, 318] width 822 height 579
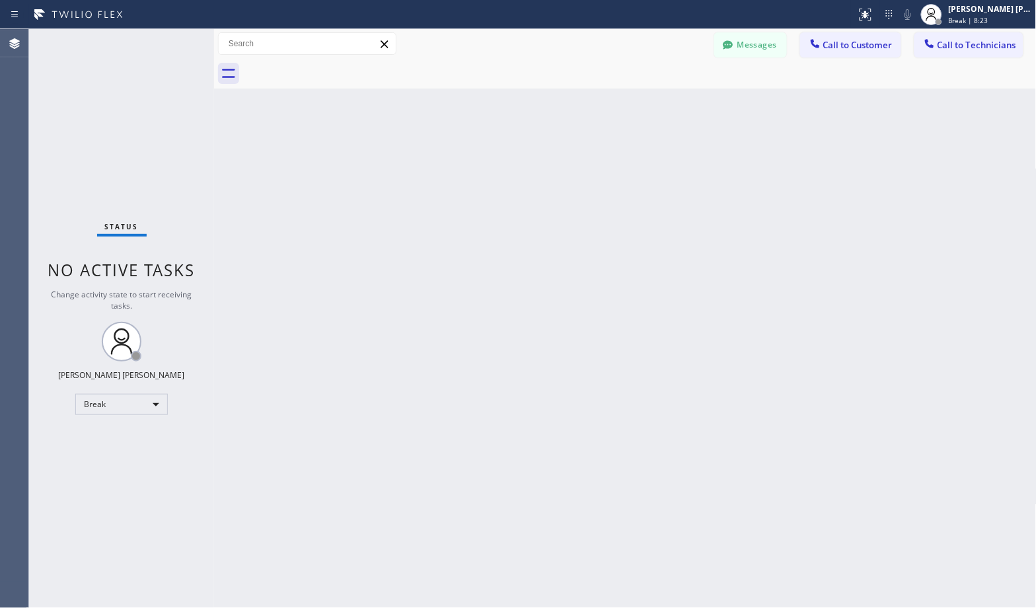
click at [666, 101] on div "Back to Dashboard Change Sender ID Customers Technicians Select a contact Outbo…" at bounding box center [625, 318] width 822 height 579
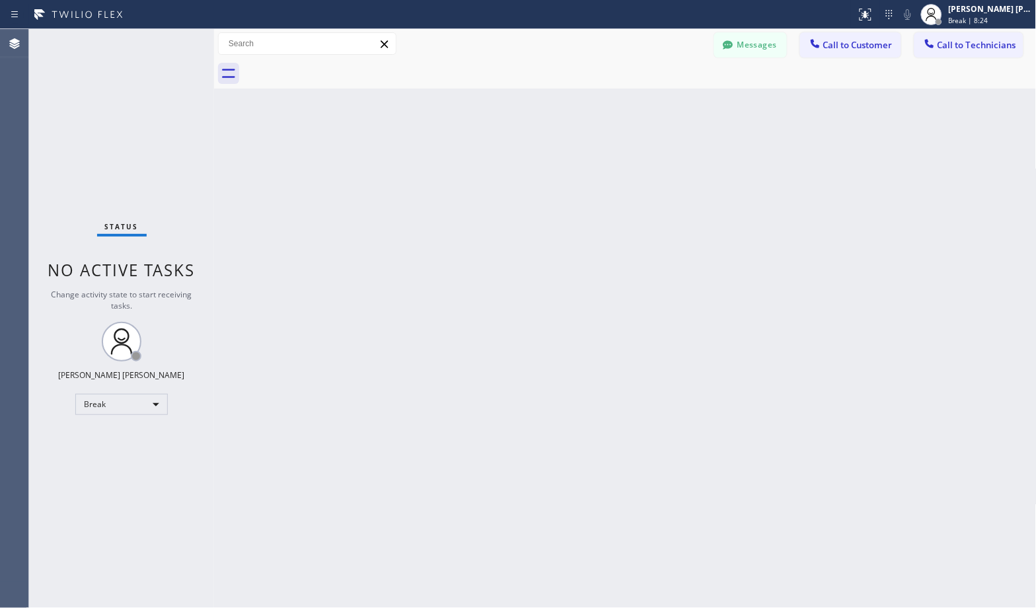
click at [666, 101] on div "Back to Dashboard Change Sender ID Customers Technicians Select a contact Outbo…" at bounding box center [625, 318] width 822 height 579
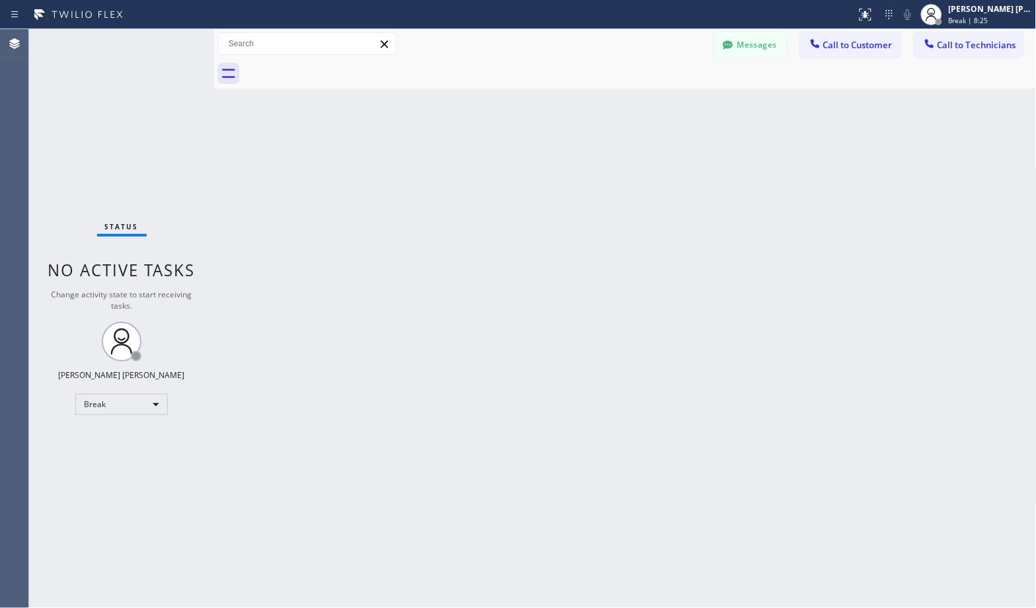
click at [666, 101] on div "Back to Dashboard Change Sender ID Customers Technicians Select a contact Outbo…" at bounding box center [625, 318] width 822 height 579
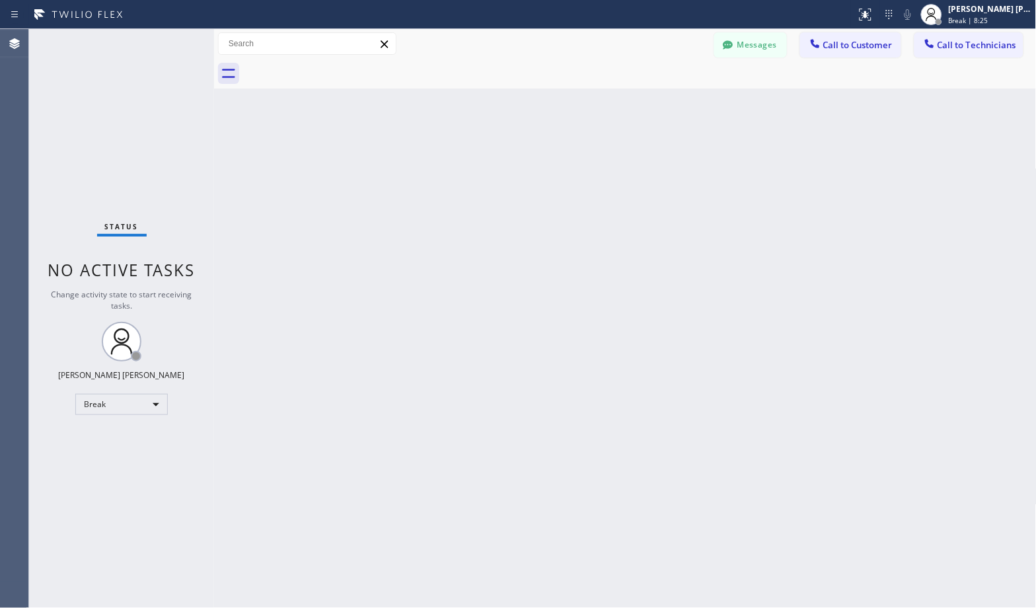
click at [666, 101] on div "Back to Dashboard Change Sender ID Customers Technicians Select a contact Outbo…" at bounding box center [625, 318] width 822 height 579
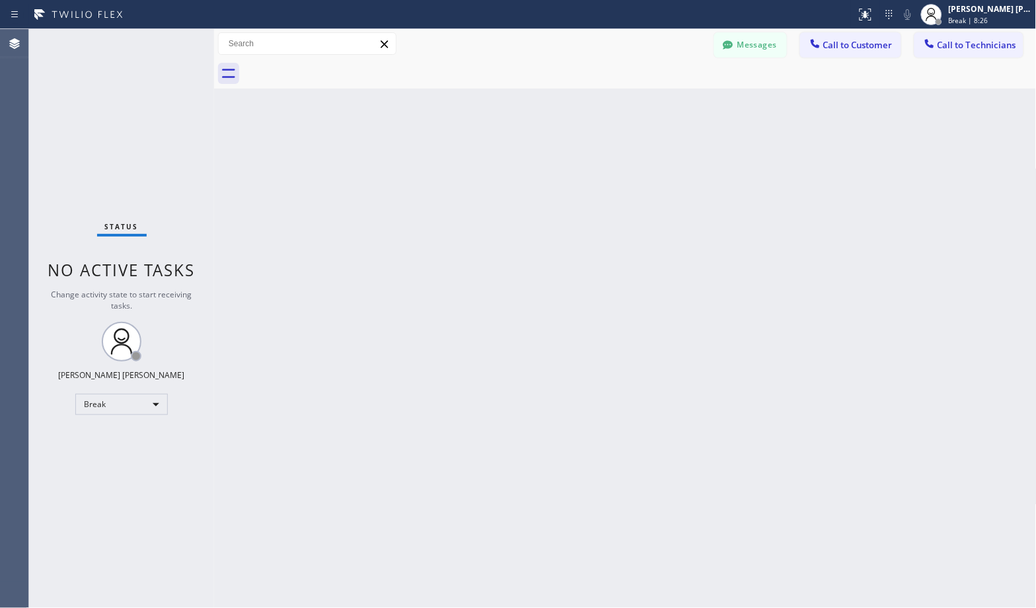
click at [666, 101] on div "Back to Dashboard Change Sender ID Customers Technicians Select a contact Outbo…" at bounding box center [625, 318] width 822 height 579
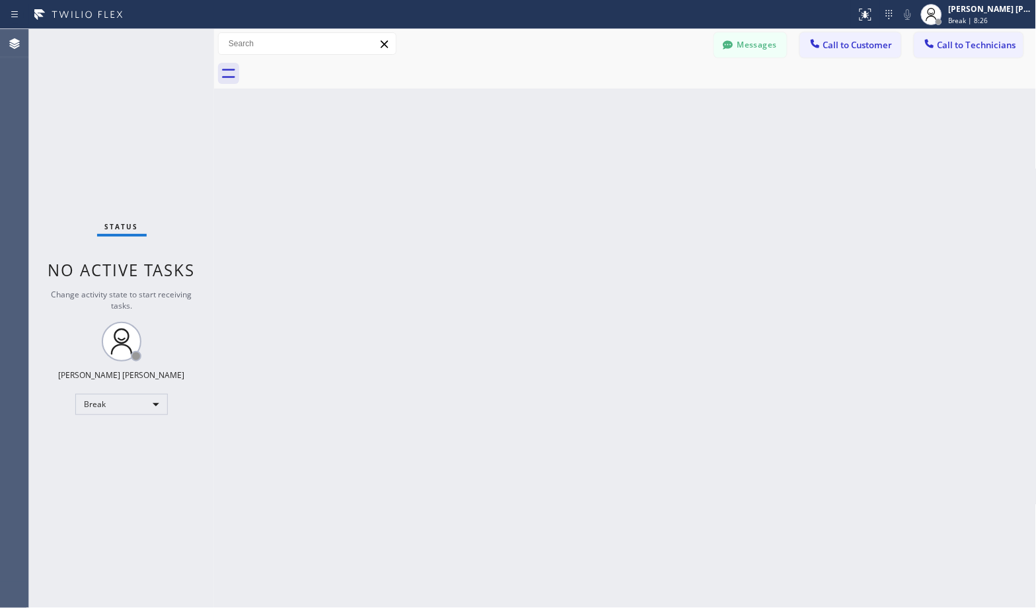
click at [666, 101] on div "Back to Dashboard Change Sender ID Customers Technicians Select a contact Outbo…" at bounding box center [625, 318] width 822 height 579
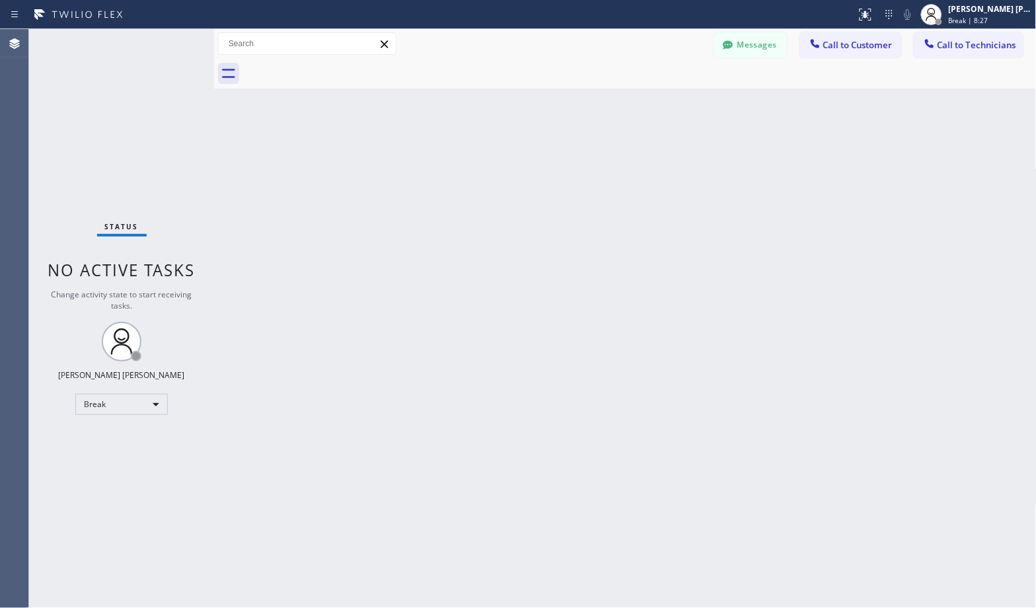
click at [666, 101] on div "Back to Dashboard Change Sender ID Customers Technicians Select a contact Outbo…" at bounding box center [625, 318] width 822 height 579
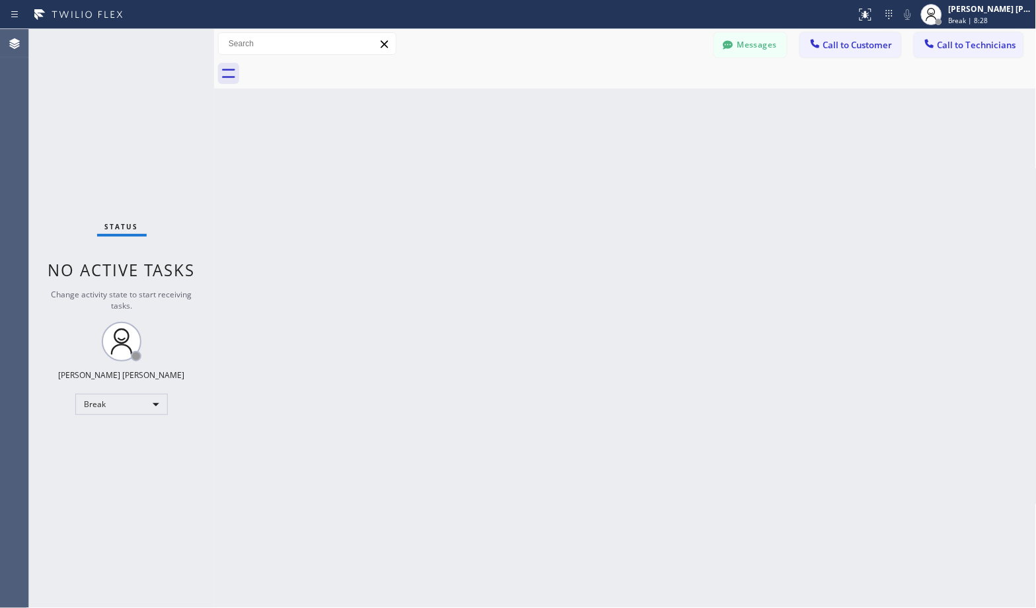
click at [666, 101] on div "Back to Dashboard Change Sender ID Customers Technicians Select a contact Outbo…" at bounding box center [625, 318] width 822 height 579
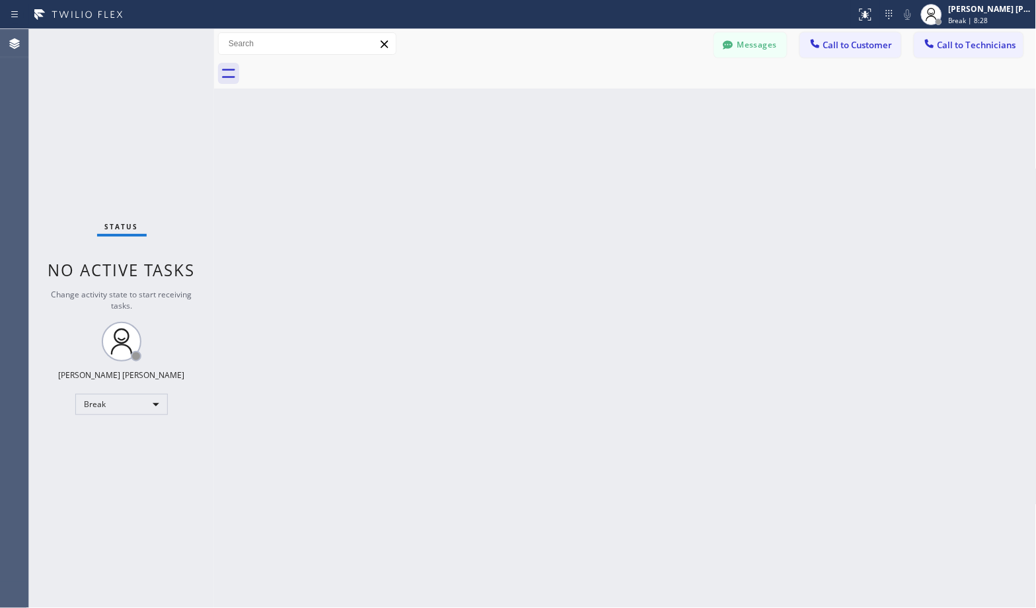
click at [666, 101] on div "Back to Dashboard Change Sender ID Customers Technicians Select a contact Outbo…" at bounding box center [625, 318] width 822 height 579
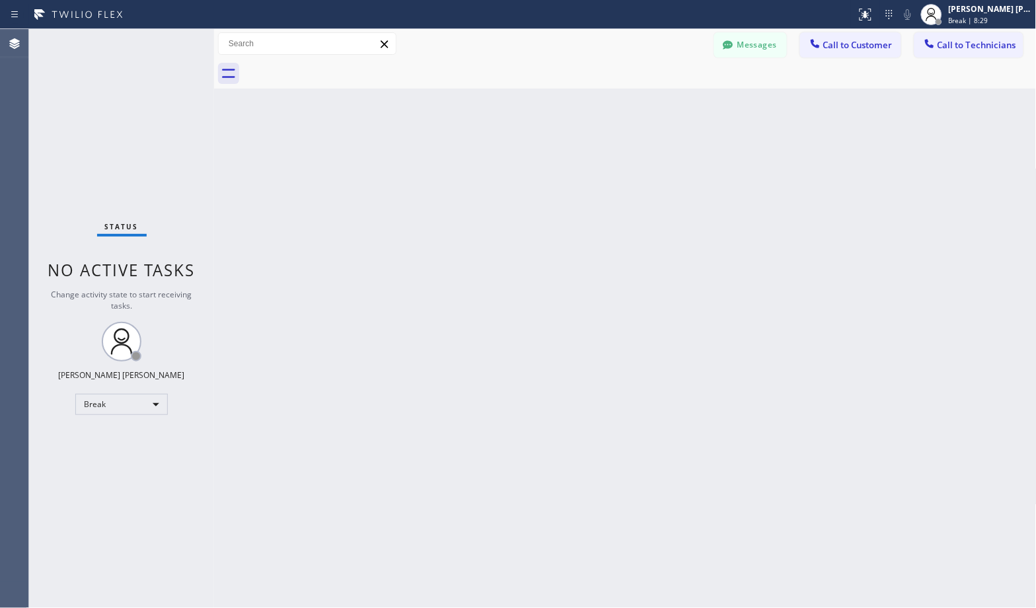
click at [666, 101] on div "Back to Dashboard Change Sender ID Customers Technicians Select a contact Outbo…" at bounding box center [625, 318] width 822 height 579
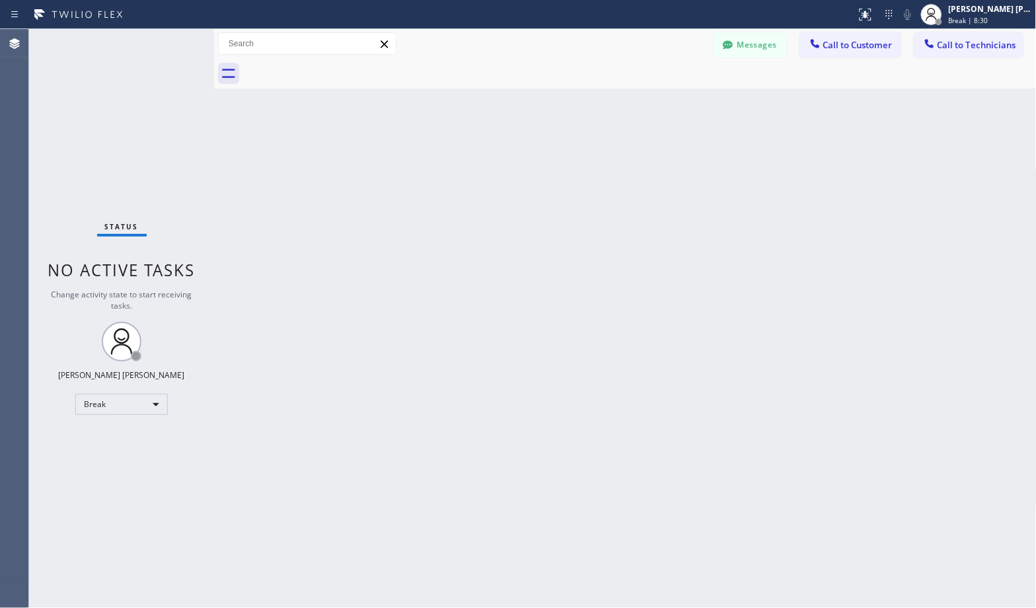
click at [666, 101] on div "Back to Dashboard Change Sender ID Customers Technicians Select a contact Outbo…" at bounding box center [625, 318] width 822 height 579
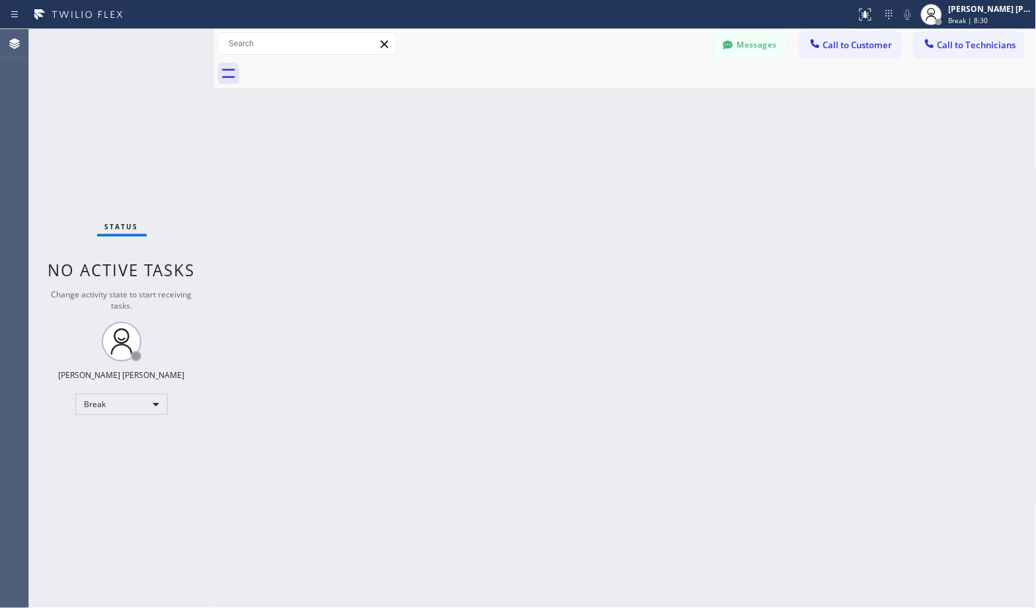
click at [666, 101] on div "Back to Dashboard Change Sender ID Customers Technicians Select a contact Outbo…" at bounding box center [625, 318] width 822 height 579
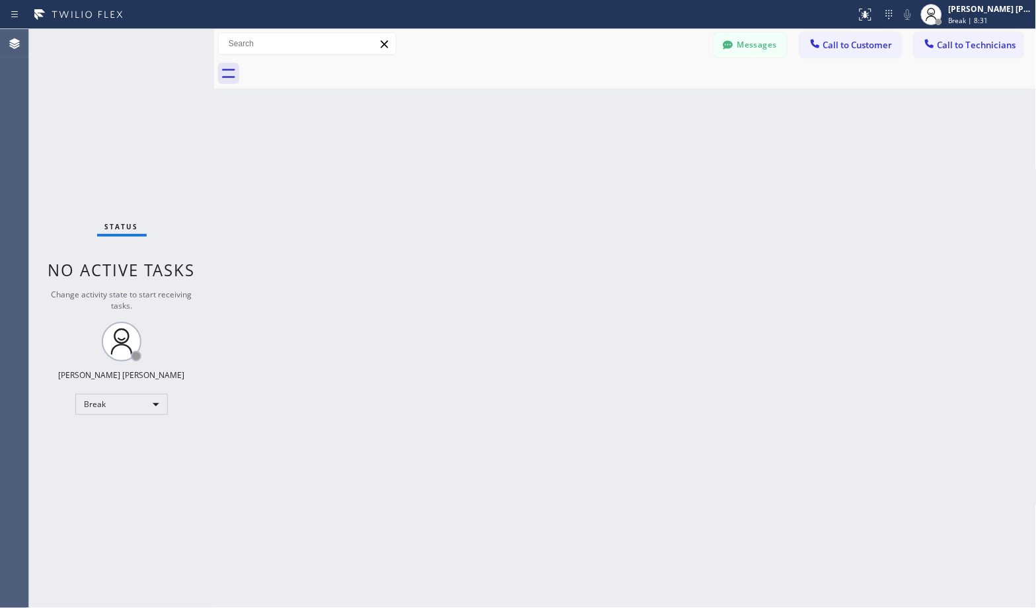
click at [666, 101] on div "Back to Dashboard Change Sender ID Customers Technicians Select a contact Outbo…" at bounding box center [625, 318] width 822 height 579
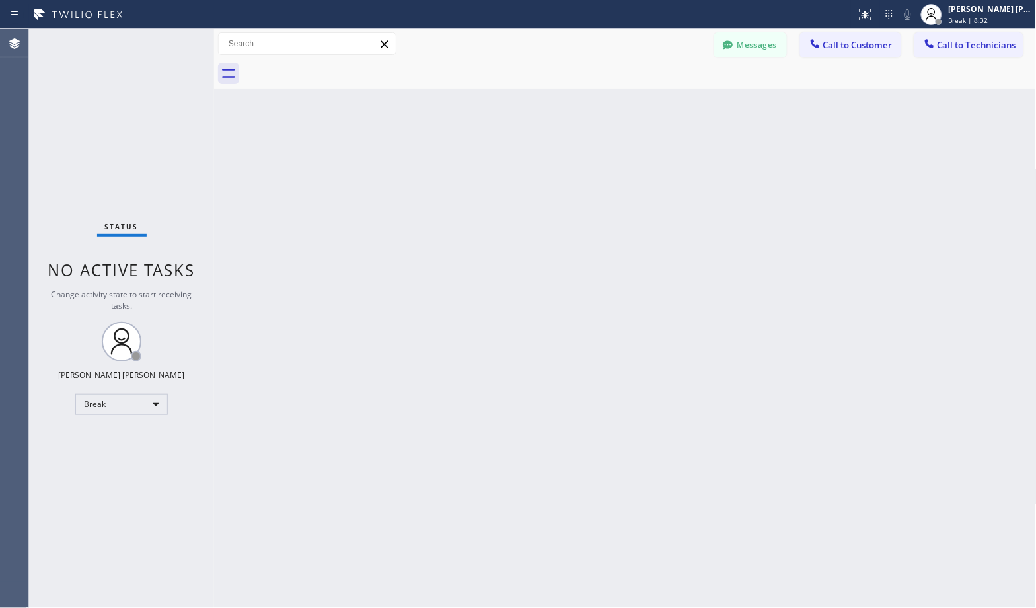
click at [666, 101] on div "Back to Dashboard Change Sender ID Customers Technicians Select a contact Outbo…" at bounding box center [625, 318] width 822 height 579
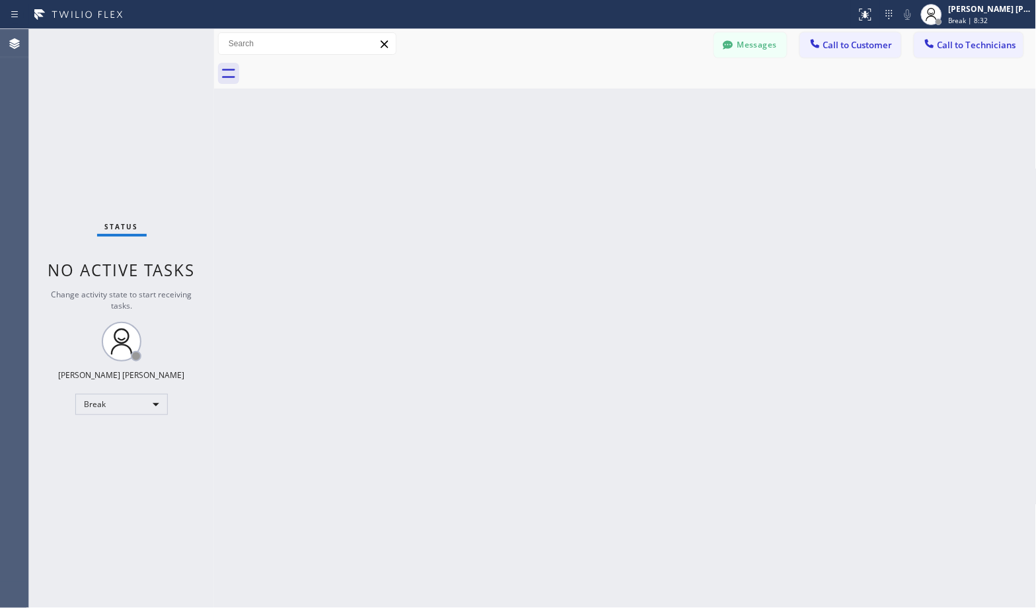
click at [666, 101] on div "Back to Dashboard Change Sender ID Customers Technicians Select a contact Outbo…" at bounding box center [625, 318] width 822 height 579
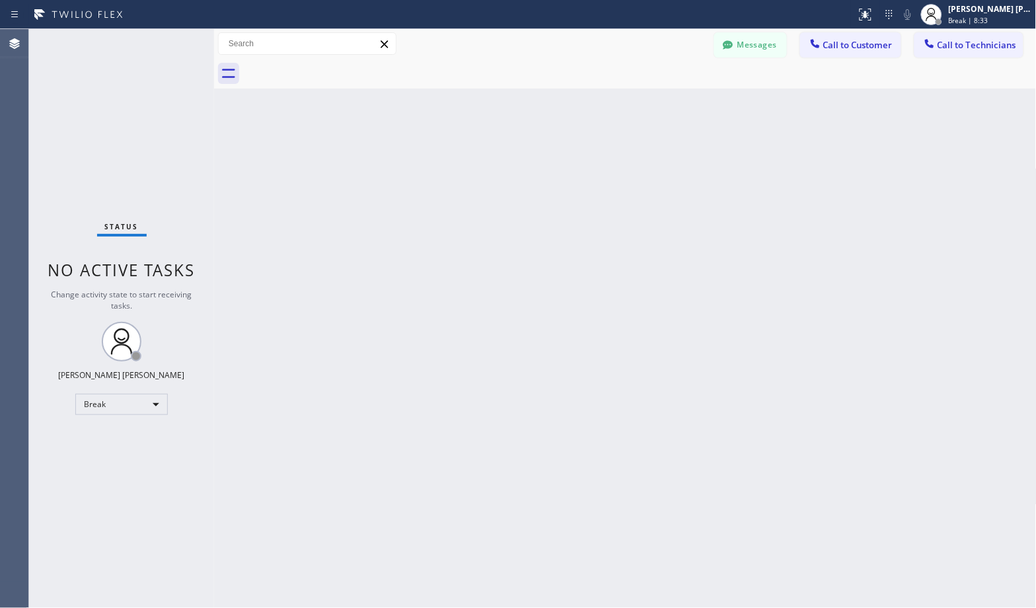
click at [666, 101] on div "Back to Dashboard Change Sender ID Customers Technicians Select a contact Outbo…" at bounding box center [625, 318] width 822 height 579
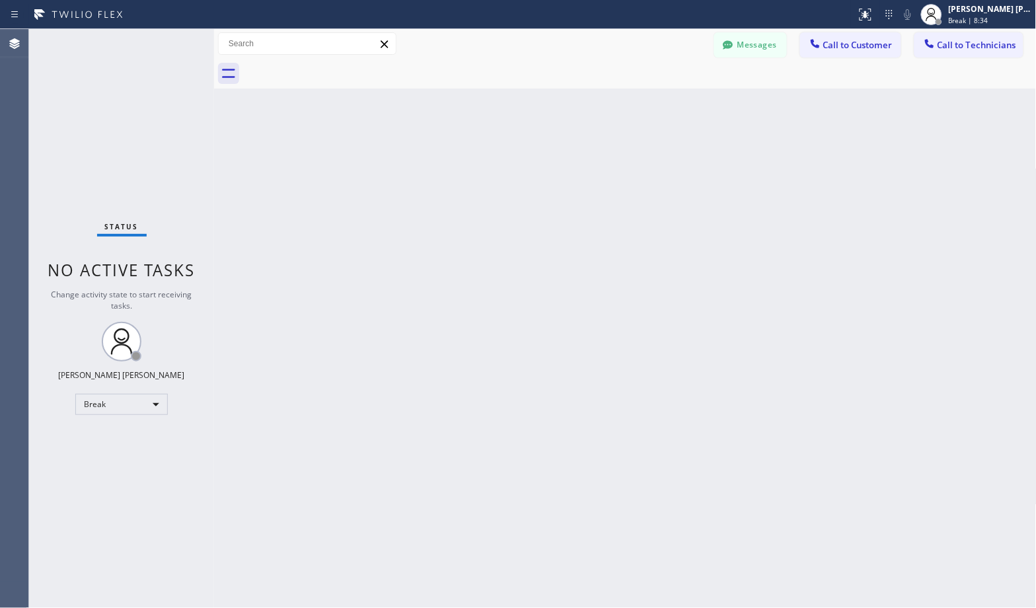
click at [666, 101] on div "Back to Dashboard Change Sender ID Customers Technicians Select a contact Outbo…" at bounding box center [625, 318] width 822 height 579
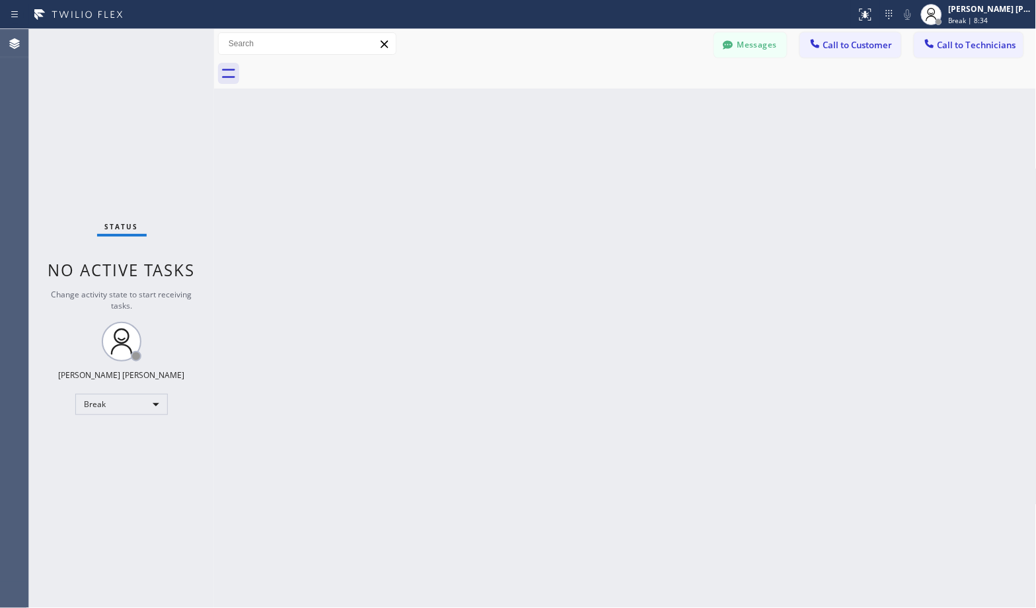
click at [666, 101] on div "Back to Dashboard Change Sender ID Customers Technicians Select a contact Outbo…" at bounding box center [625, 318] width 822 height 579
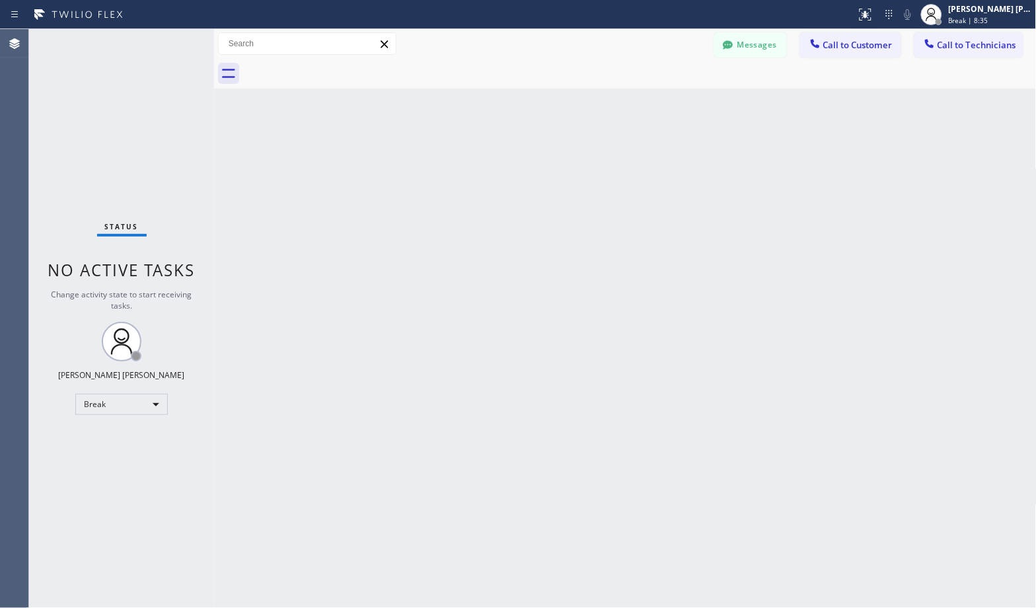
click at [666, 101] on div "Back to Dashboard Change Sender ID Customers Technicians Select a contact Outbo…" at bounding box center [625, 318] width 822 height 579
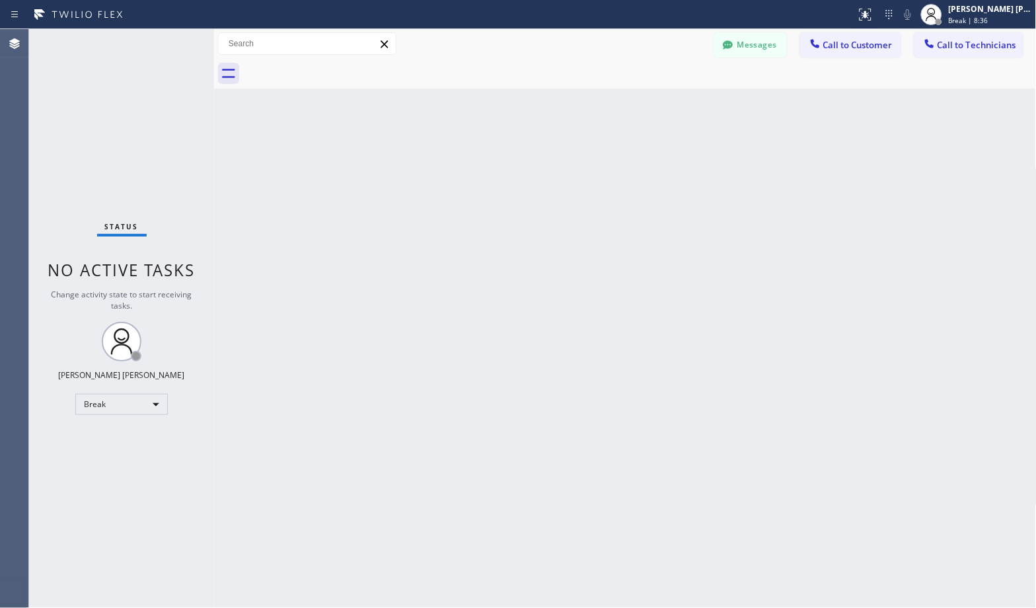
click at [666, 101] on div "Back to Dashboard Change Sender ID Customers Technicians Select a contact Outbo…" at bounding box center [625, 318] width 822 height 579
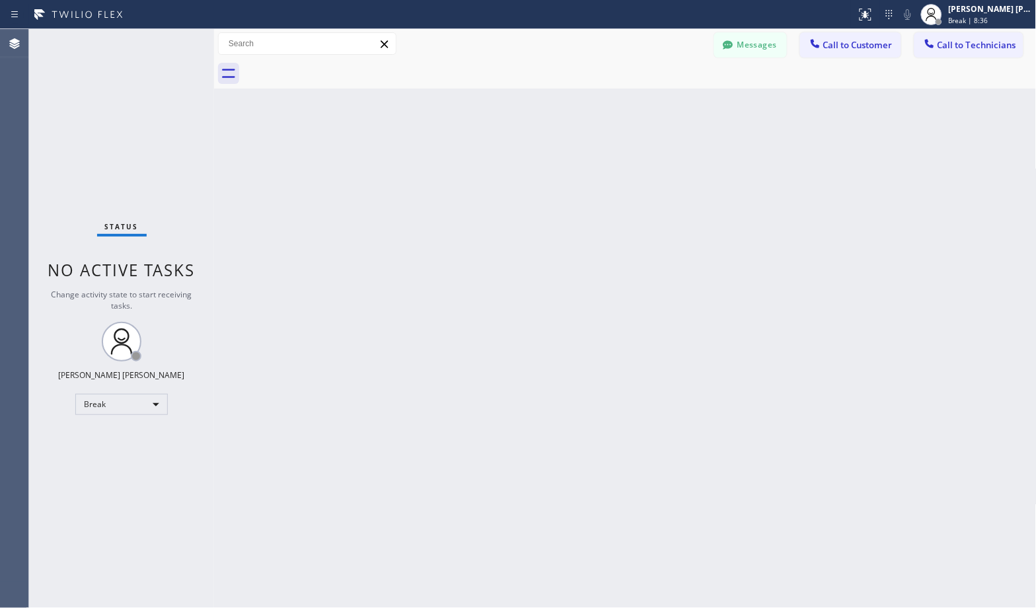
click at [666, 101] on div "Back to Dashboard Change Sender ID Customers Technicians Select a contact Outbo…" at bounding box center [625, 318] width 822 height 579
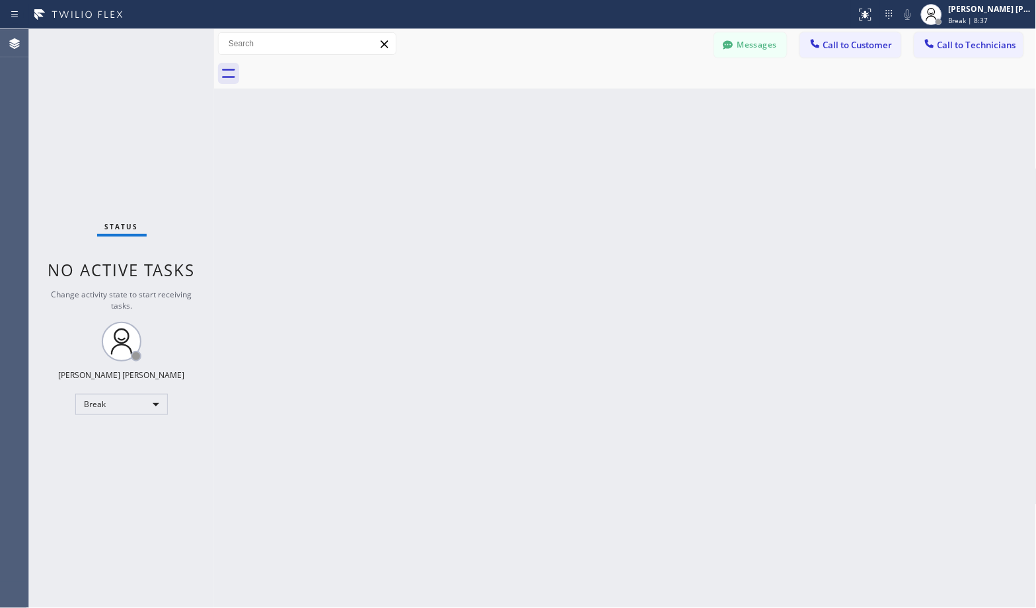
click at [666, 101] on div "Back to Dashboard Change Sender ID Customers Technicians Select a contact Outbo…" at bounding box center [625, 318] width 822 height 579
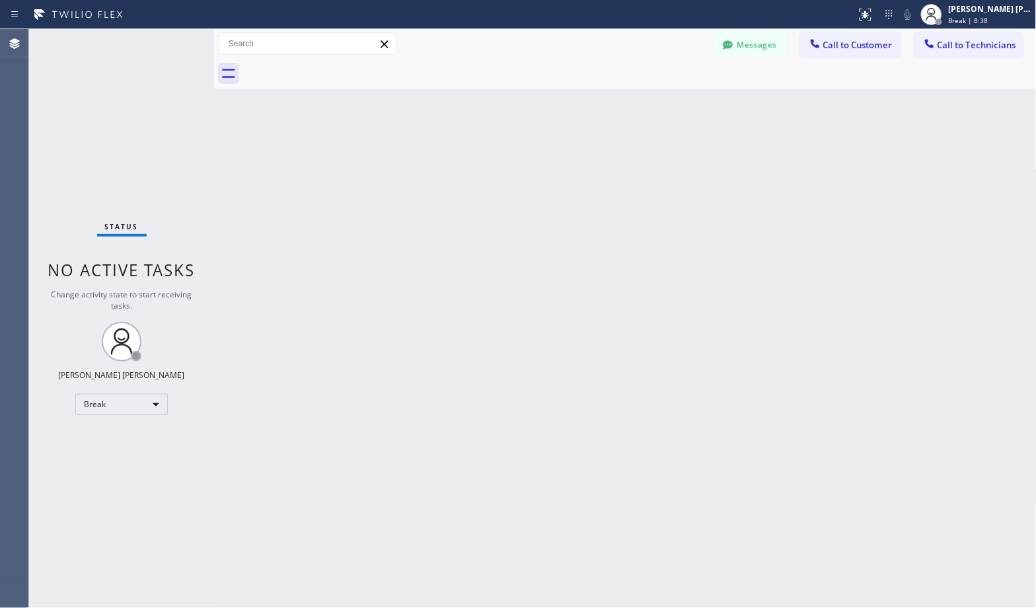
click at [666, 101] on div "Back to Dashboard Change Sender ID Customers Technicians Select a contact Outbo…" at bounding box center [625, 318] width 822 height 579
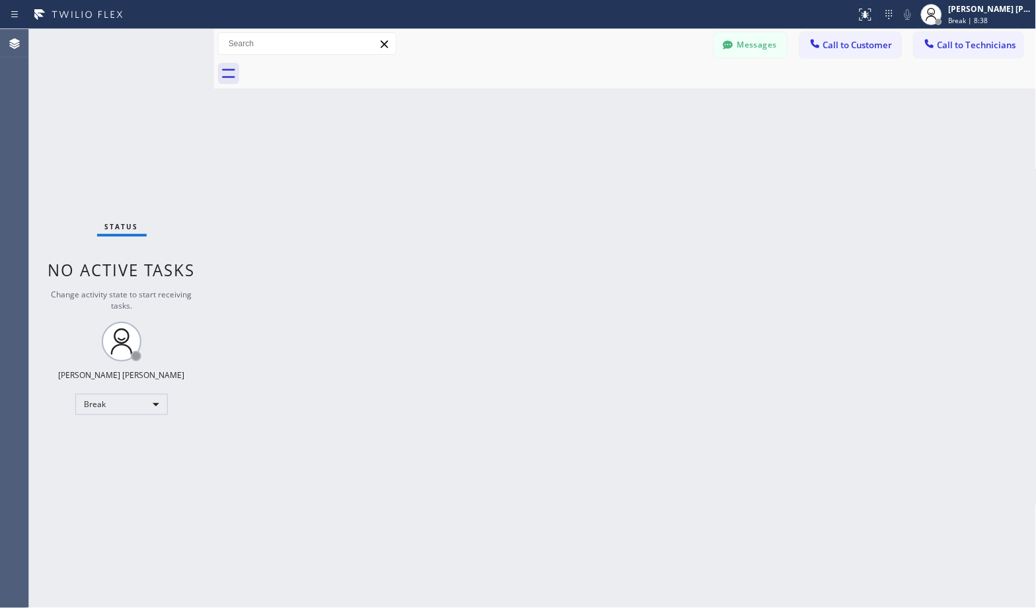
click at [666, 101] on div "Back to Dashboard Change Sender ID Customers Technicians Select a contact Outbo…" at bounding box center [625, 318] width 822 height 579
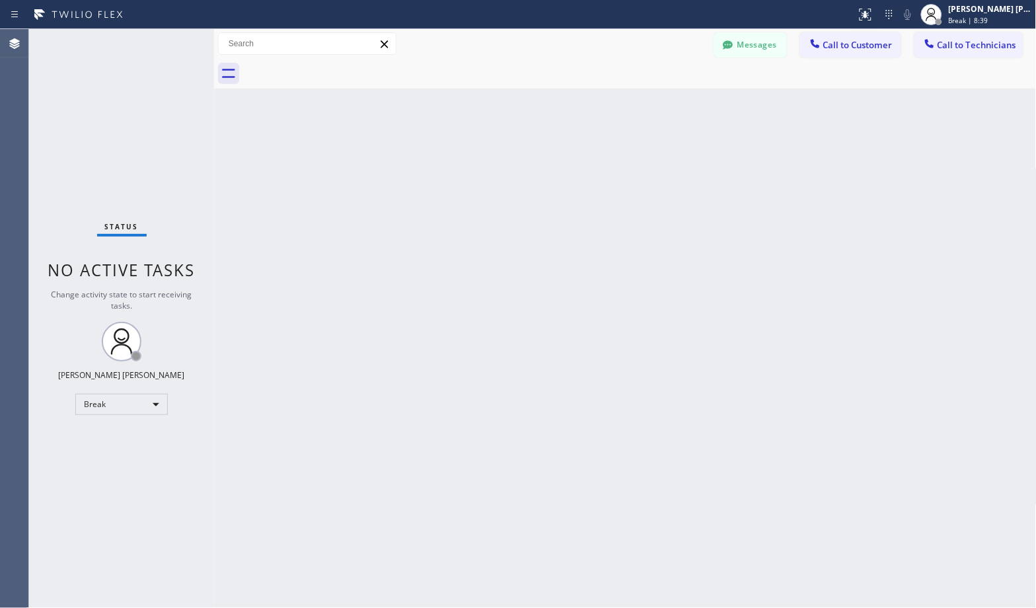
click at [666, 101] on div "Back to Dashboard Change Sender ID Customers Technicians Select a contact Outbo…" at bounding box center [625, 318] width 822 height 579
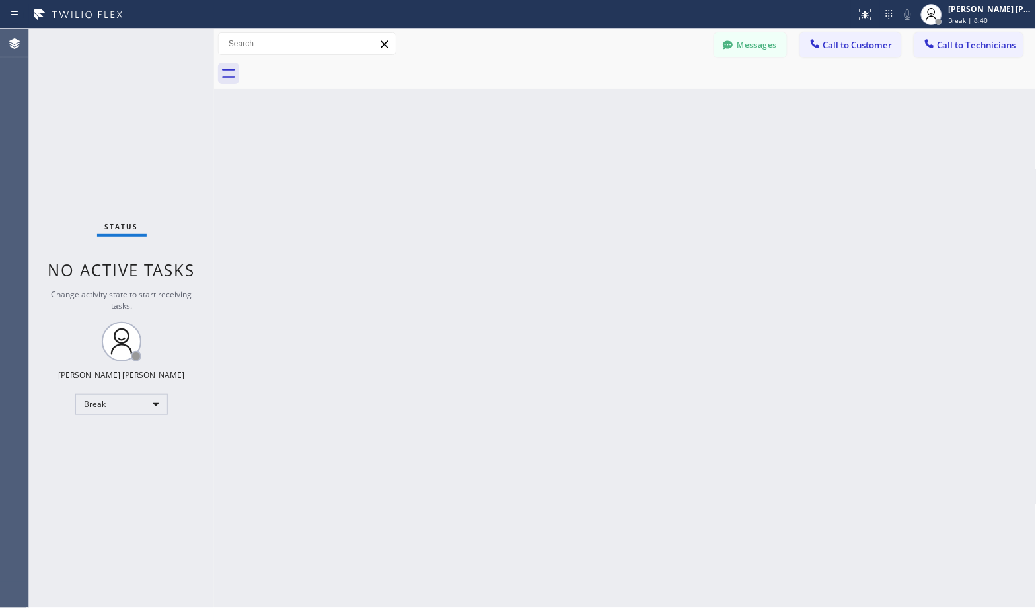
click at [666, 101] on div "Back to Dashboard Change Sender ID Customers Technicians Select a contact Outbo…" at bounding box center [625, 318] width 822 height 579
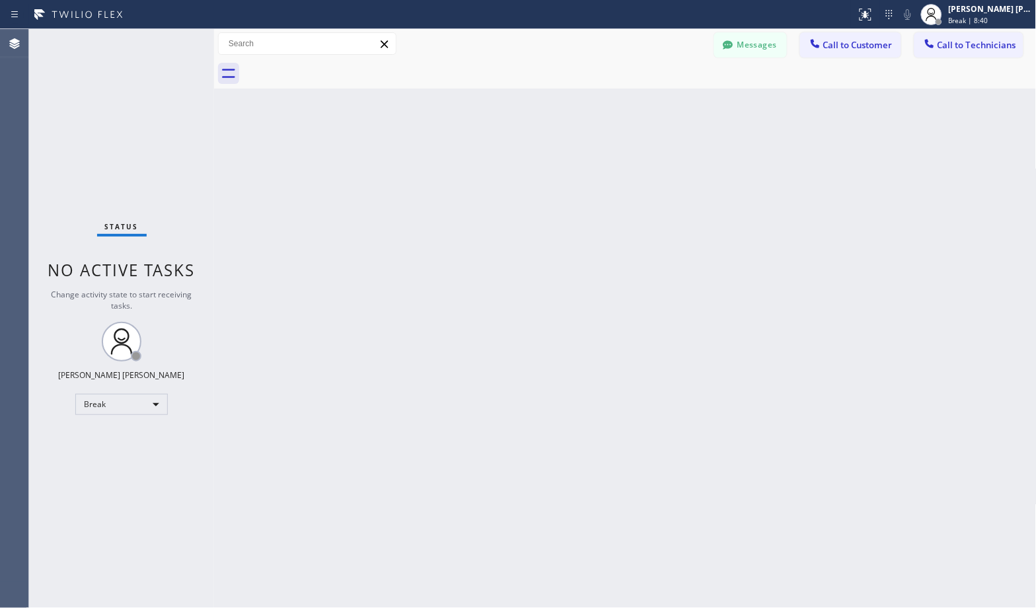
click at [666, 101] on div "Back to Dashboard Change Sender ID Customers Technicians Select a contact Outbo…" at bounding box center [625, 318] width 822 height 579
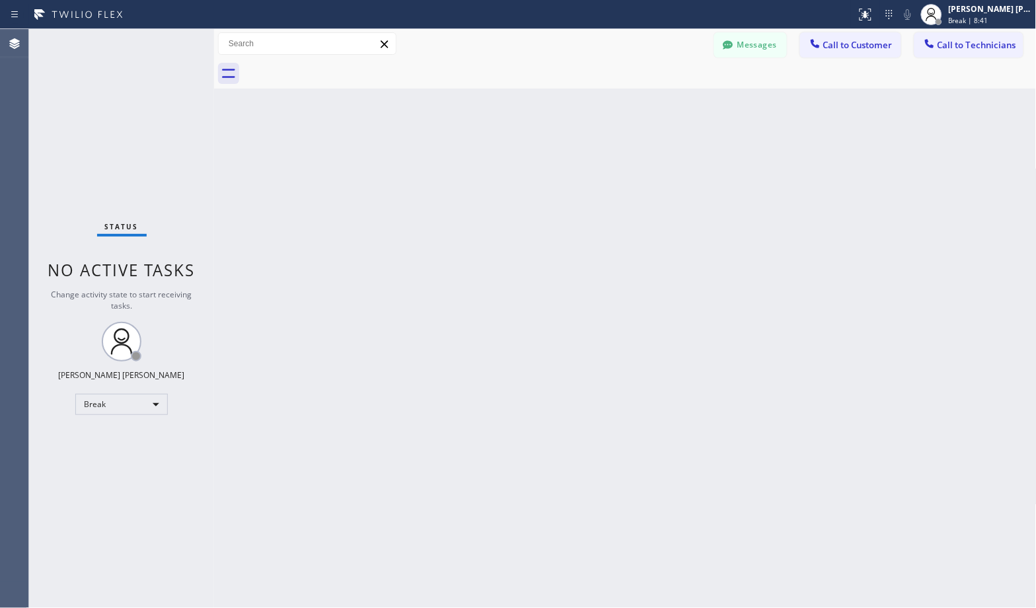
click at [666, 101] on div "Back to Dashboard Change Sender ID Customers Technicians Select a contact Outbo…" at bounding box center [625, 318] width 822 height 579
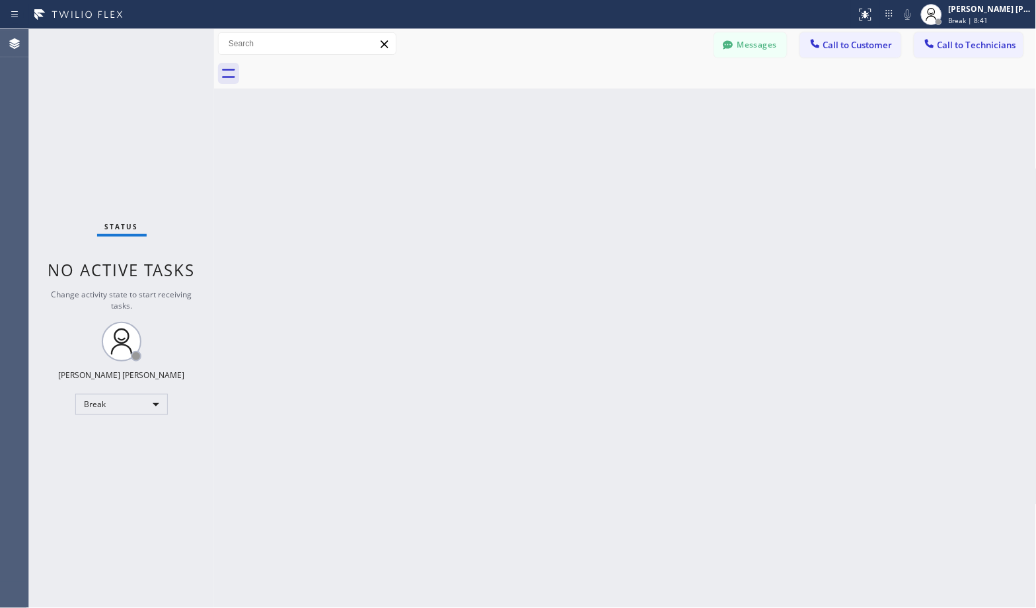
click at [666, 101] on div "Back to Dashboard Change Sender ID Customers Technicians Select a contact Outbo…" at bounding box center [625, 318] width 822 height 579
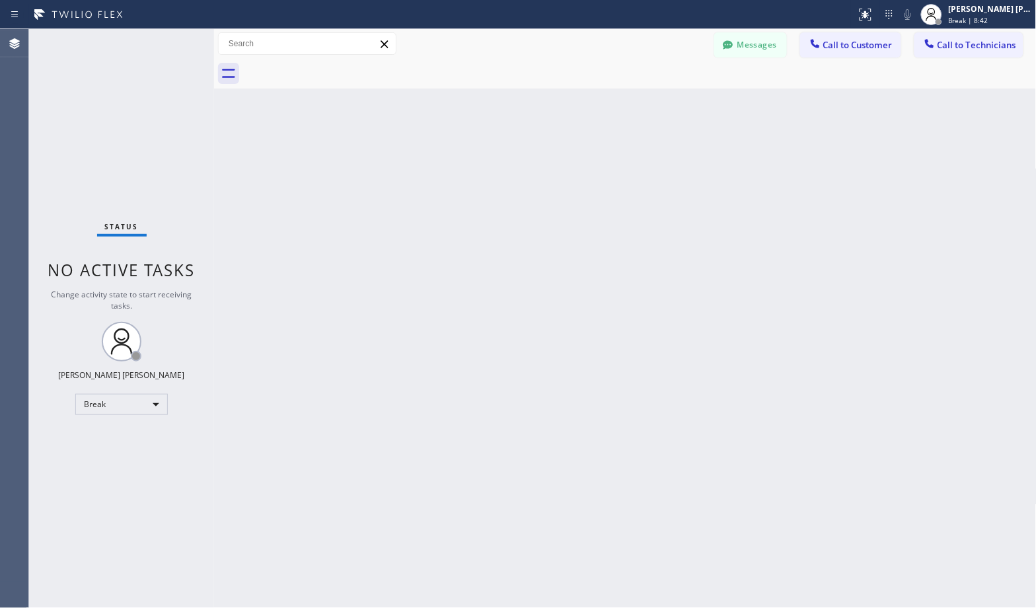
click at [666, 101] on div "Back to Dashboard Change Sender ID Customers Technicians Select a contact Outbo…" at bounding box center [625, 318] width 822 height 579
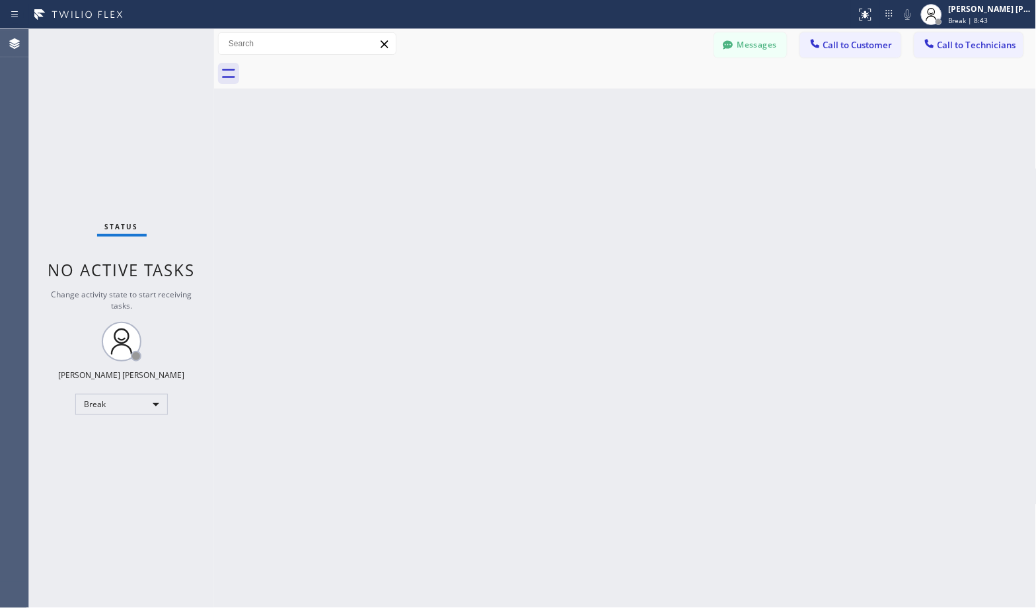
click at [666, 101] on div "Back to Dashboard Change Sender ID Customers Technicians Select a contact Outbo…" at bounding box center [625, 318] width 822 height 579
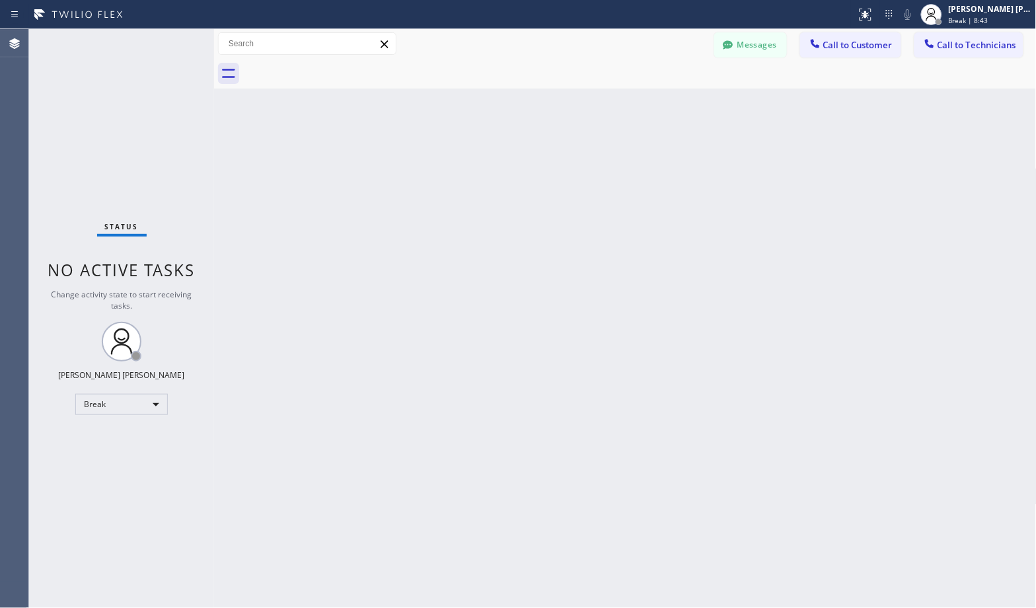
click at [666, 101] on div "Back to Dashboard Change Sender ID Customers Technicians Select a contact Outbo…" at bounding box center [625, 318] width 822 height 579
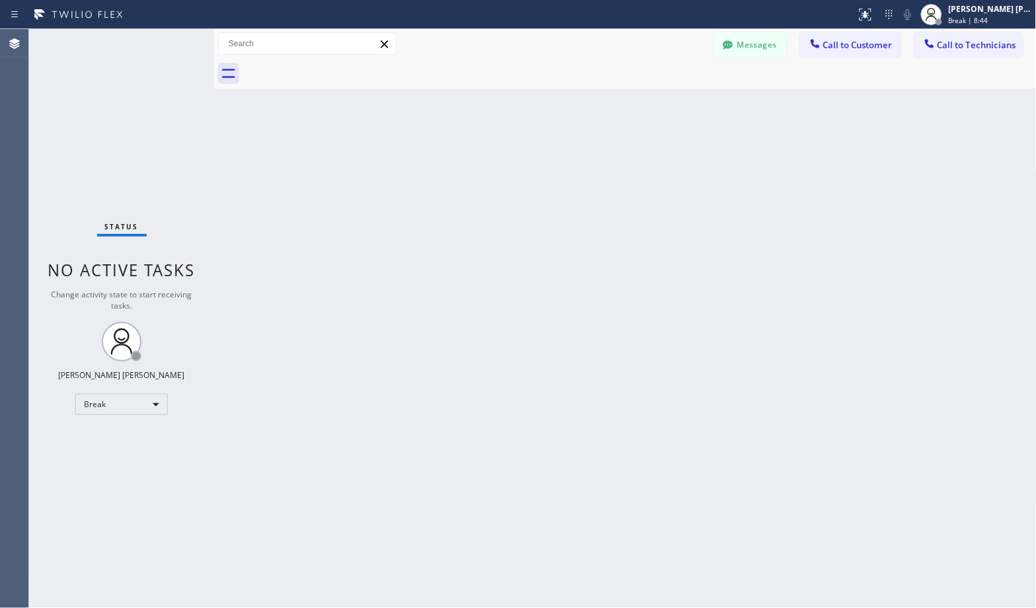
click at [666, 101] on div "Back to Dashboard Change Sender ID Customers Technicians Select a contact Outbo…" at bounding box center [625, 318] width 822 height 579
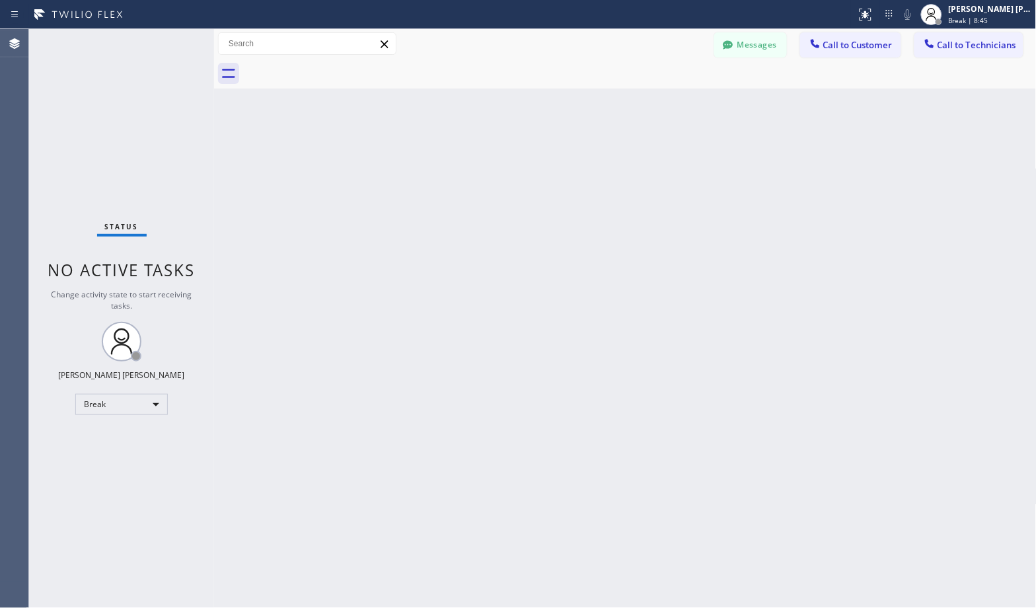
click at [666, 101] on div "Back to Dashboard Change Sender ID Customers Technicians Select a contact Outbo…" at bounding box center [625, 318] width 822 height 579
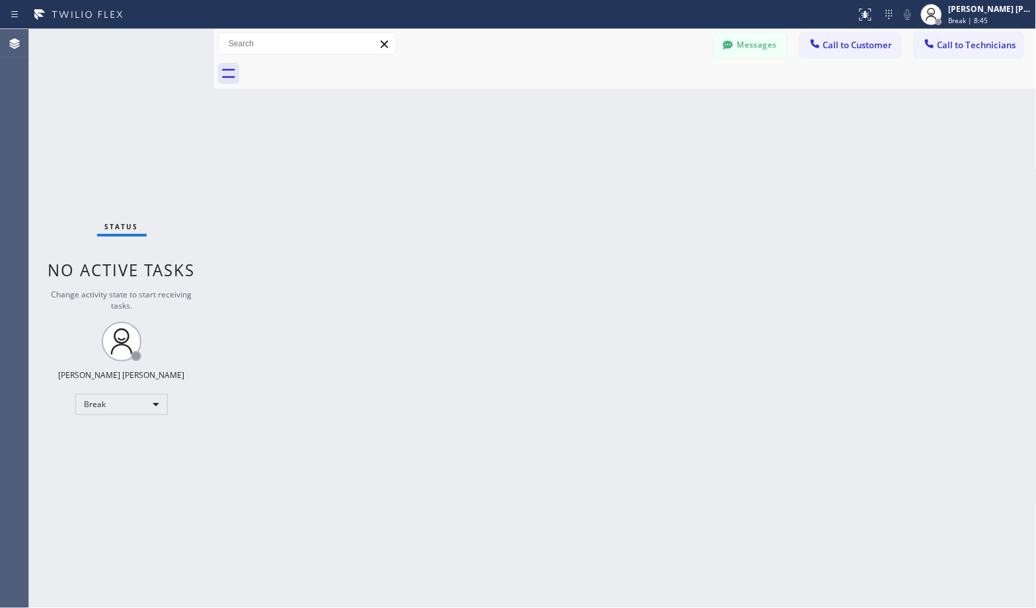
click at [666, 101] on div "Back to Dashboard Change Sender ID Customers Technicians Select a contact Outbo…" at bounding box center [625, 318] width 822 height 579
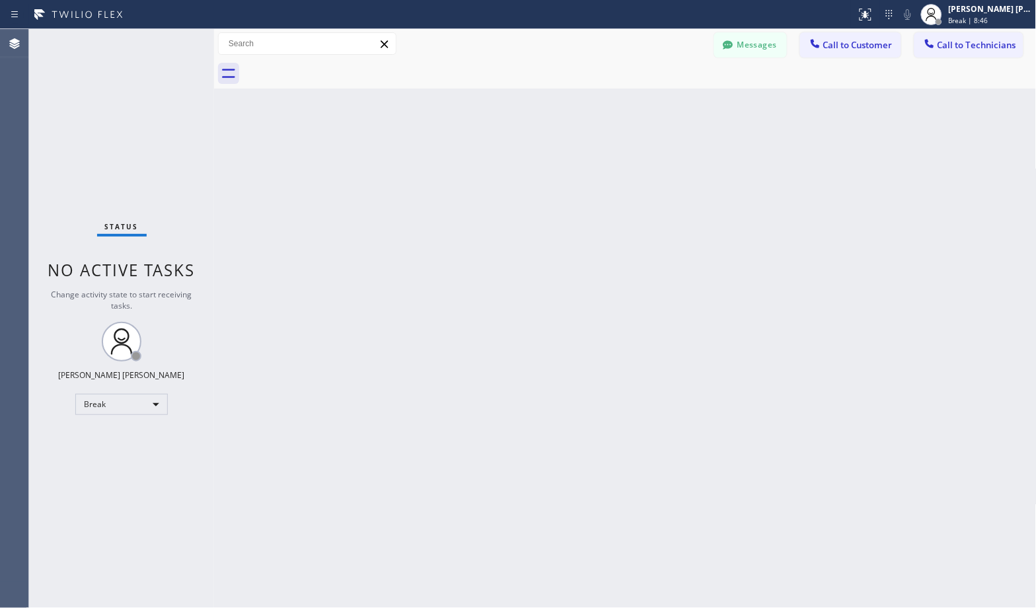
click at [666, 101] on div "Back to Dashboard Change Sender ID Customers Technicians Select a contact Outbo…" at bounding box center [625, 318] width 822 height 579
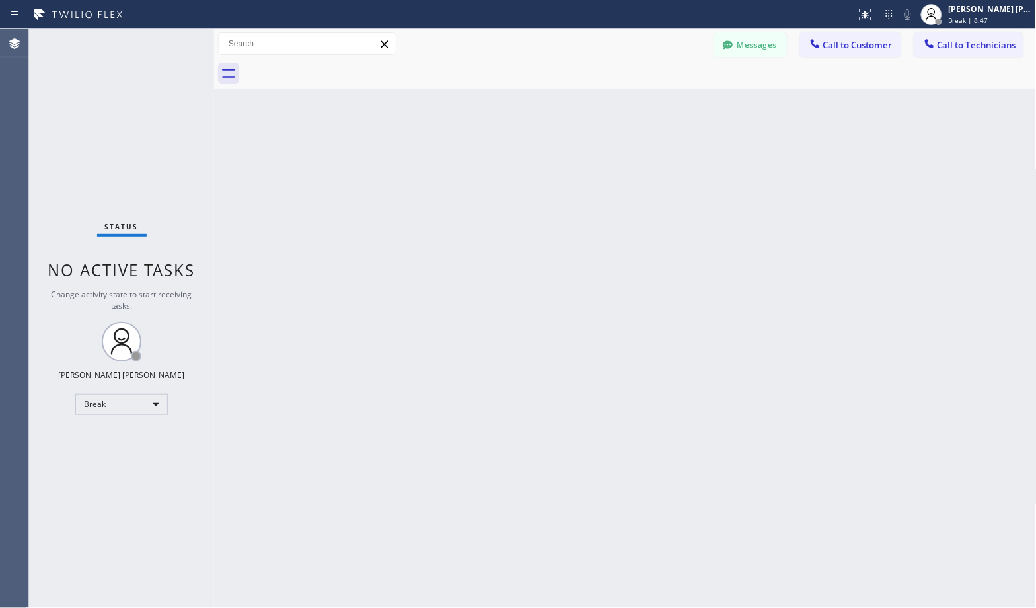
click at [666, 101] on div "Back to Dashboard Change Sender ID Customers Technicians Select a contact Outbo…" at bounding box center [625, 318] width 822 height 579
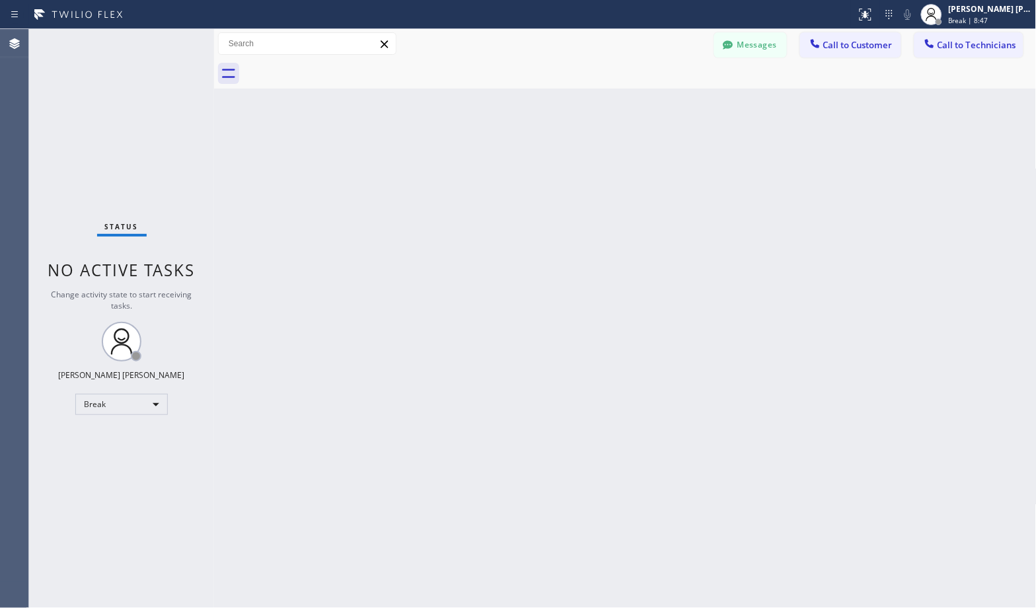
click at [666, 101] on div "Back to Dashboard Change Sender ID Customers Technicians Select a contact Outbo…" at bounding box center [625, 318] width 822 height 579
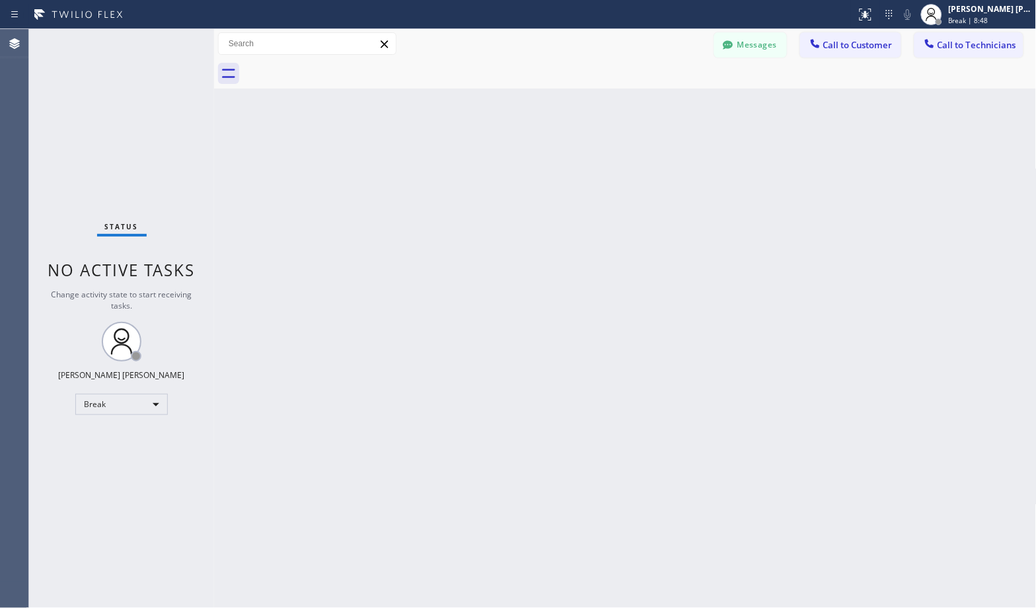
click at [666, 101] on div "Back to Dashboard Change Sender ID Customers Technicians Select a contact Outbo…" at bounding box center [625, 318] width 822 height 579
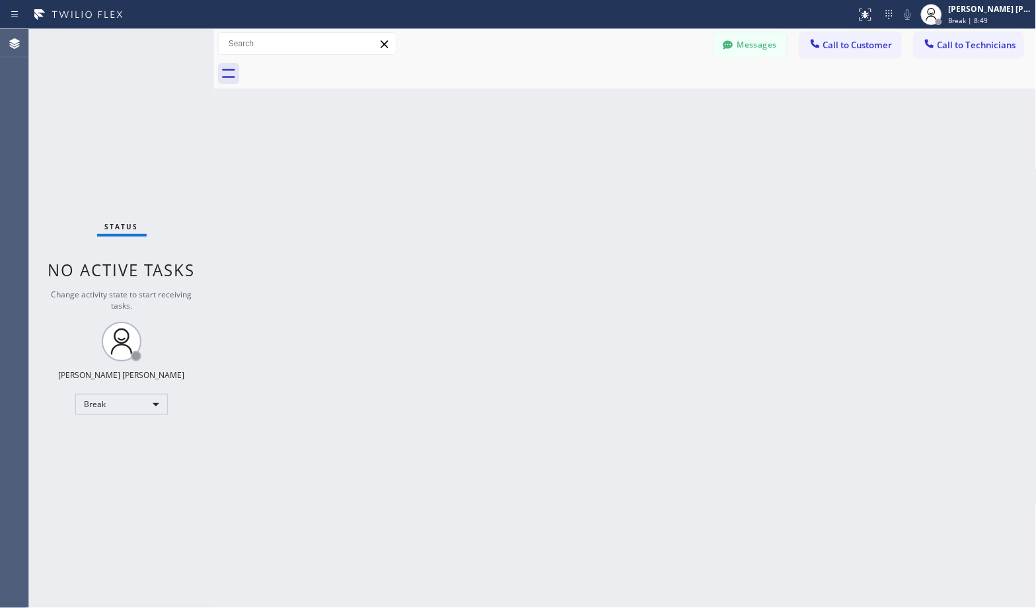
click at [666, 101] on div "Back to Dashboard Change Sender ID Customers Technicians Select a contact Outbo…" at bounding box center [625, 318] width 822 height 579
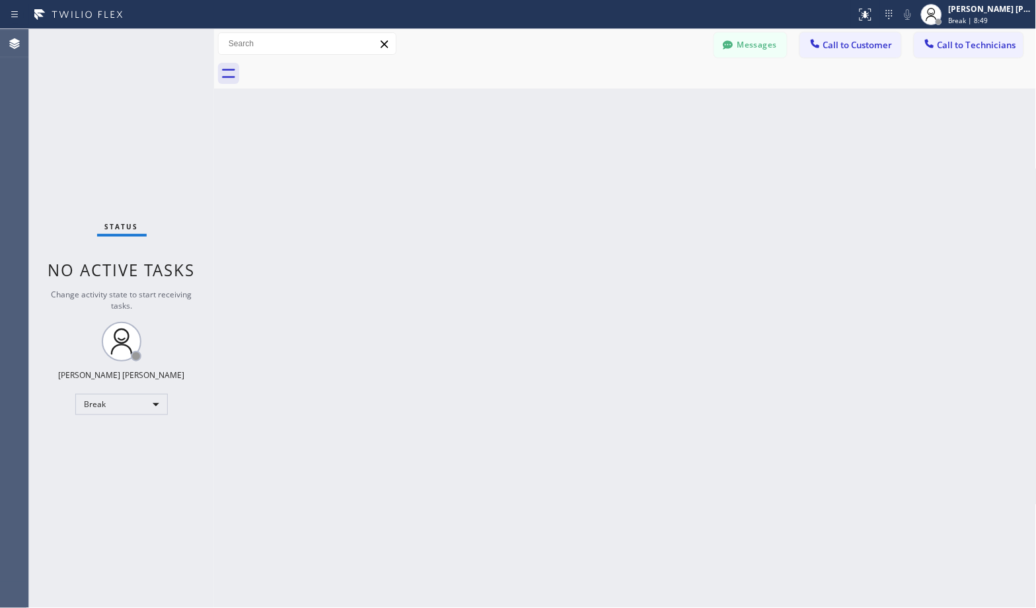
click at [666, 101] on div "Back to Dashboard Change Sender ID Customers Technicians Select a contact Outbo…" at bounding box center [625, 318] width 822 height 579
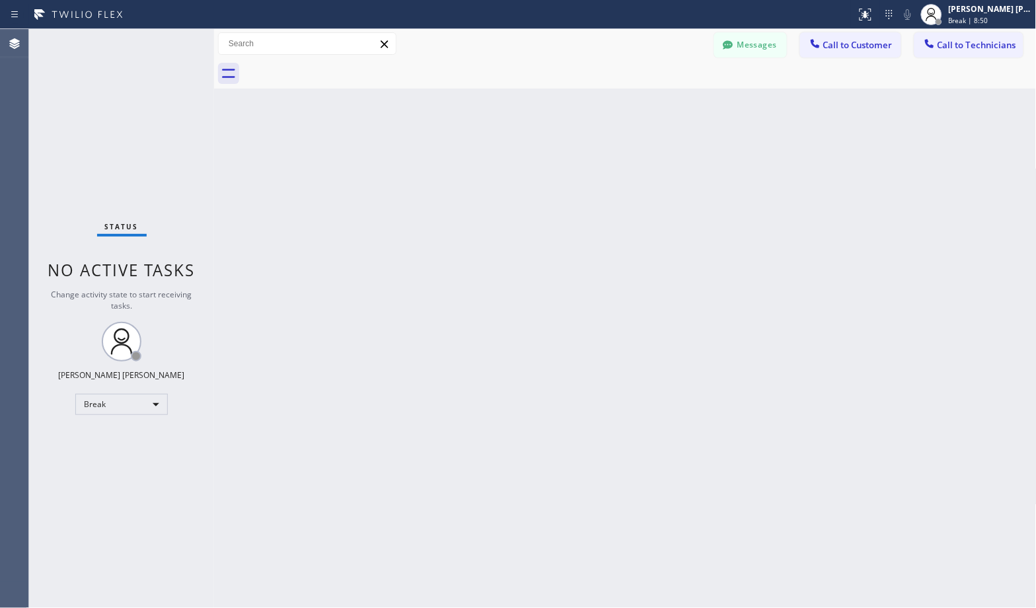
click at [666, 101] on div "Back to Dashboard Change Sender ID Customers Technicians Select a contact Outbo…" at bounding box center [625, 318] width 822 height 579
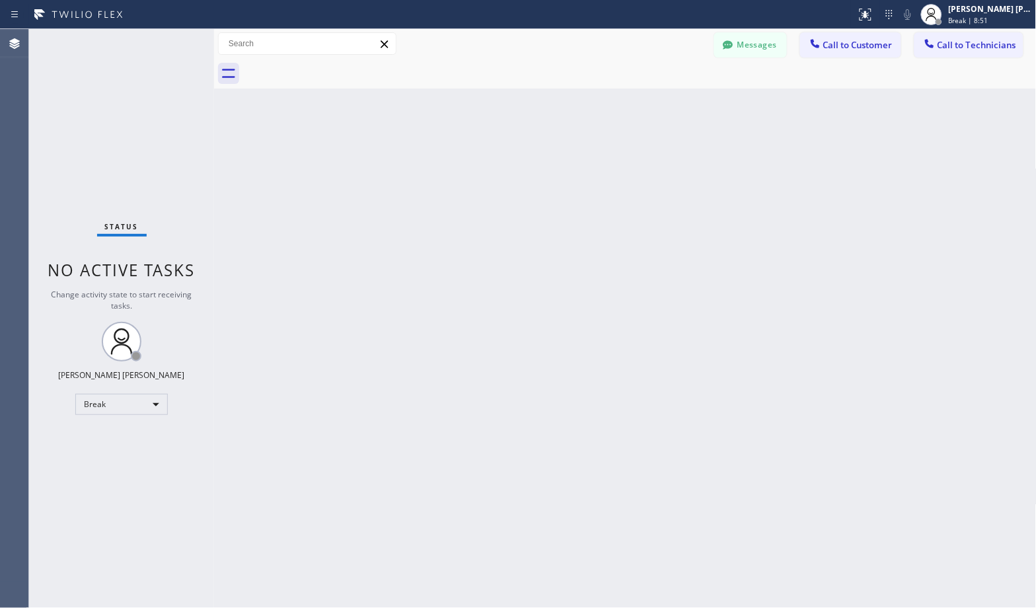
click at [666, 101] on div "Back to Dashboard Change Sender ID Customers Technicians Select a contact Outbo…" at bounding box center [625, 318] width 822 height 579
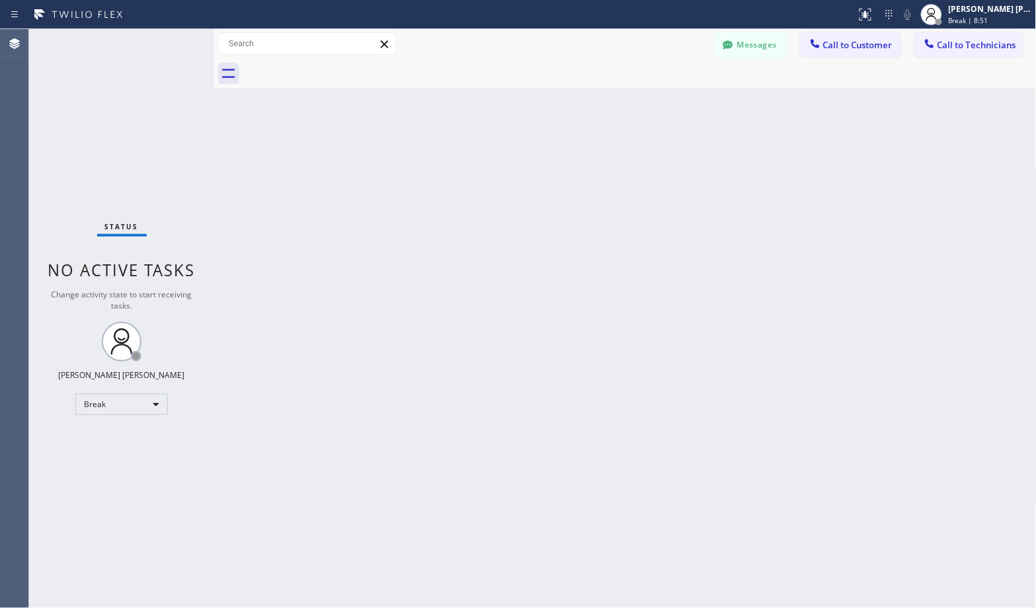
click at [666, 101] on div "Back to Dashboard Change Sender ID Customers Technicians Select a contact Outbo…" at bounding box center [625, 318] width 822 height 579
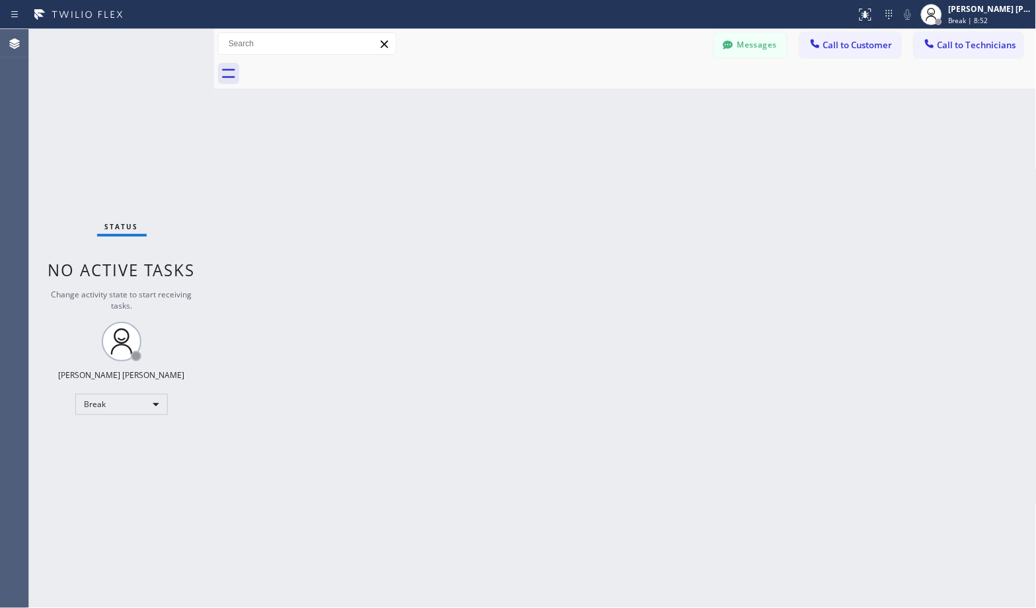
click at [666, 101] on div "Back to Dashboard Change Sender ID Customers Technicians Select a contact Outbo…" at bounding box center [625, 318] width 822 height 579
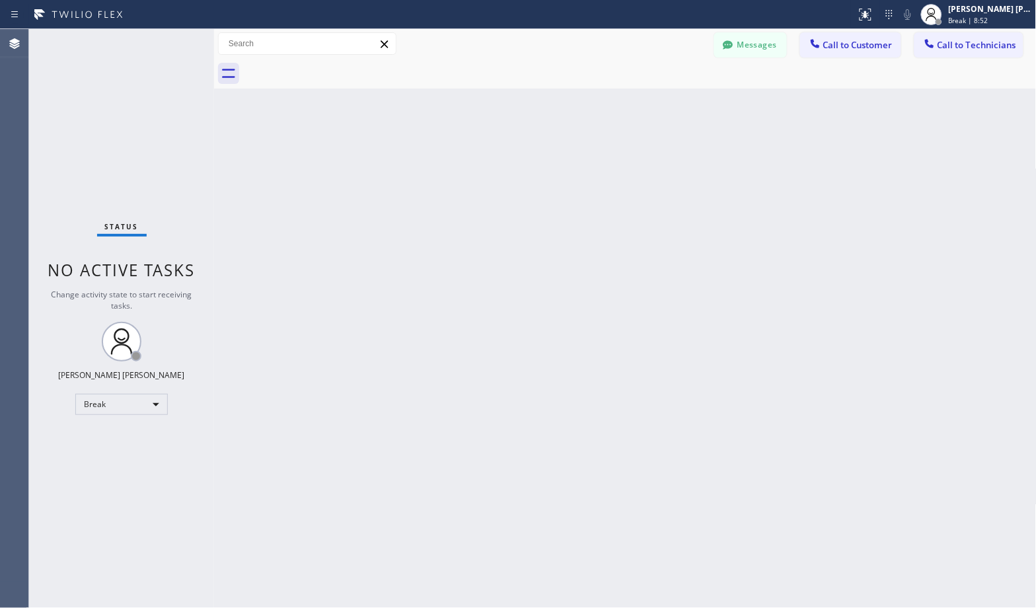
click at [666, 101] on div "Back to Dashboard Change Sender ID Customers Technicians Select a contact Outbo…" at bounding box center [625, 318] width 822 height 579
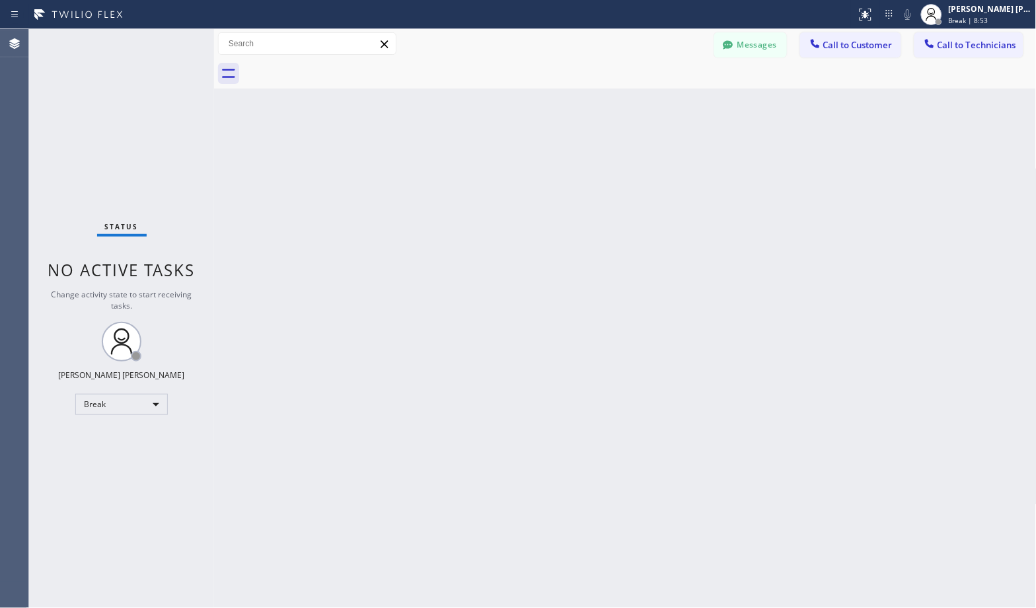
click at [666, 101] on div "Back to Dashboard Change Sender ID Customers Technicians Select a contact Outbo…" at bounding box center [625, 318] width 822 height 579
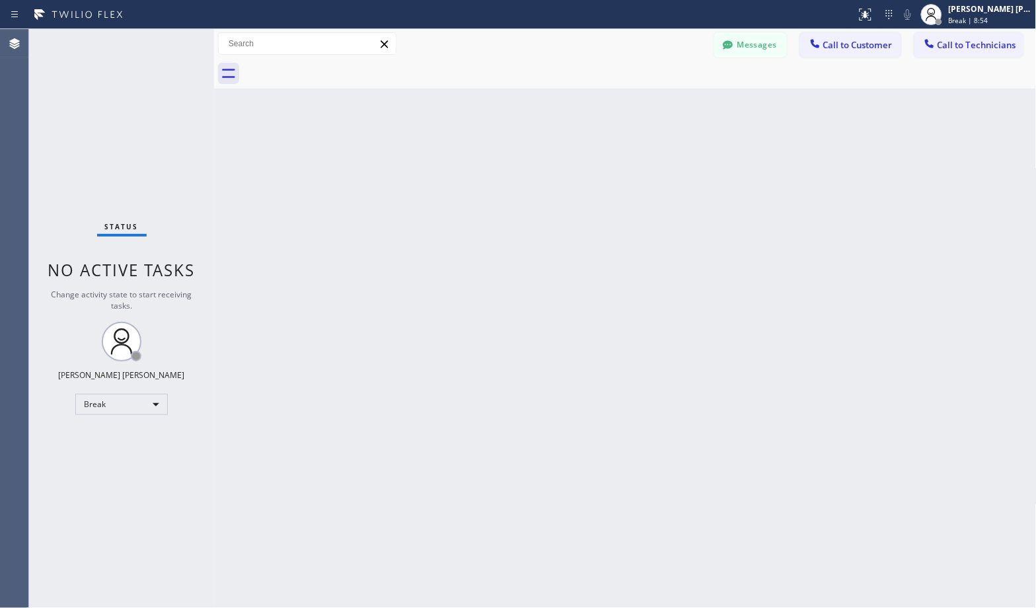
click at [666, 101] on div "Back to Dashboard Change Sender ID Customers Technicians Select a contact Outbo…" at bounding box center [625, 318] width 822 height 579
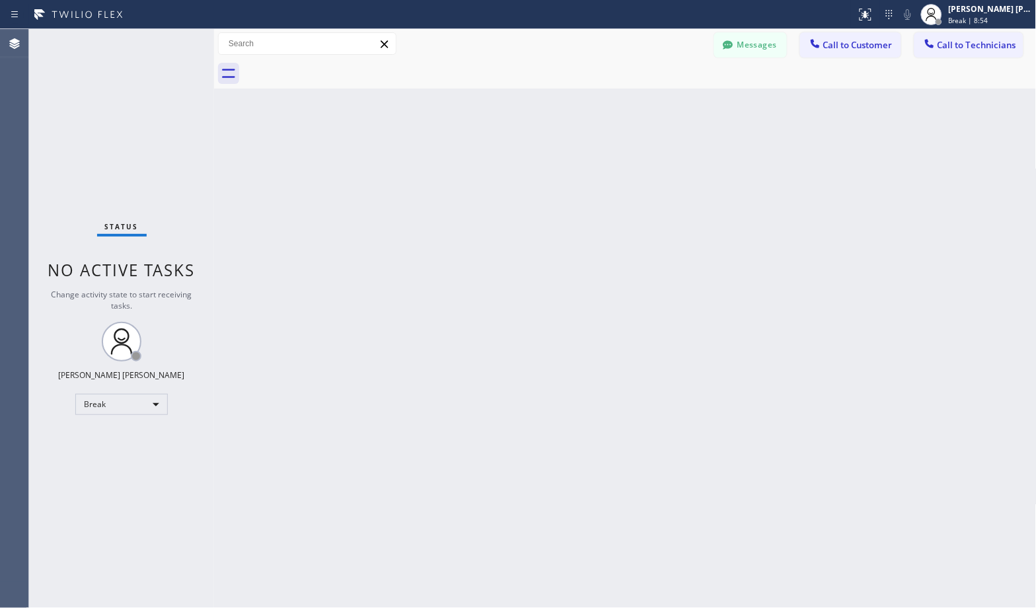
click at [666, 101] on div "Back to Dashboard Change Sender ID Customers Technicians Select a contact Outbo…" at bounding box center [625, 318] width 822 height 579
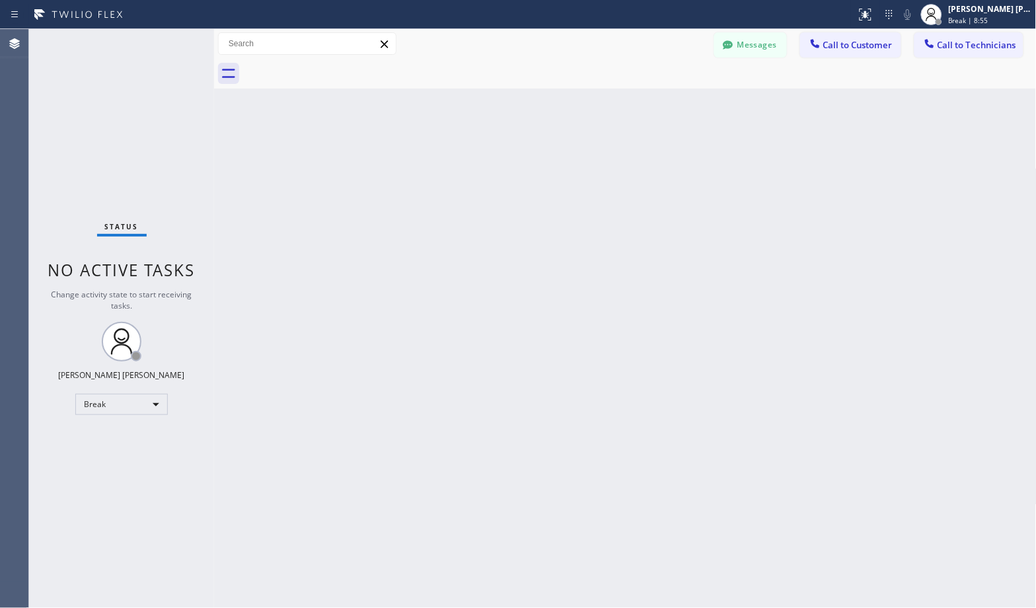
click at [666, 101] on div "Back to Dashboard Change Sender ID Customers Technicians Select a contact Outbo…" at bounding box center [625, 318] width 822 height 579
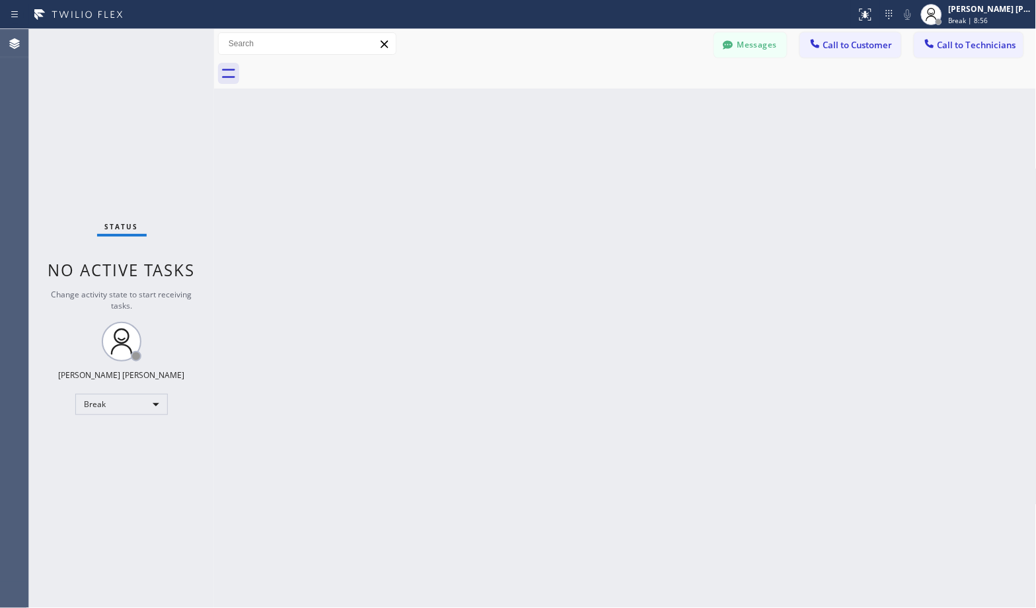
click at [666, 101] on div "Back to Dashboard Change Sender ID Customers Technicians Select a contact Outbo…" at bounding box center [625, 318] width 822 height 579
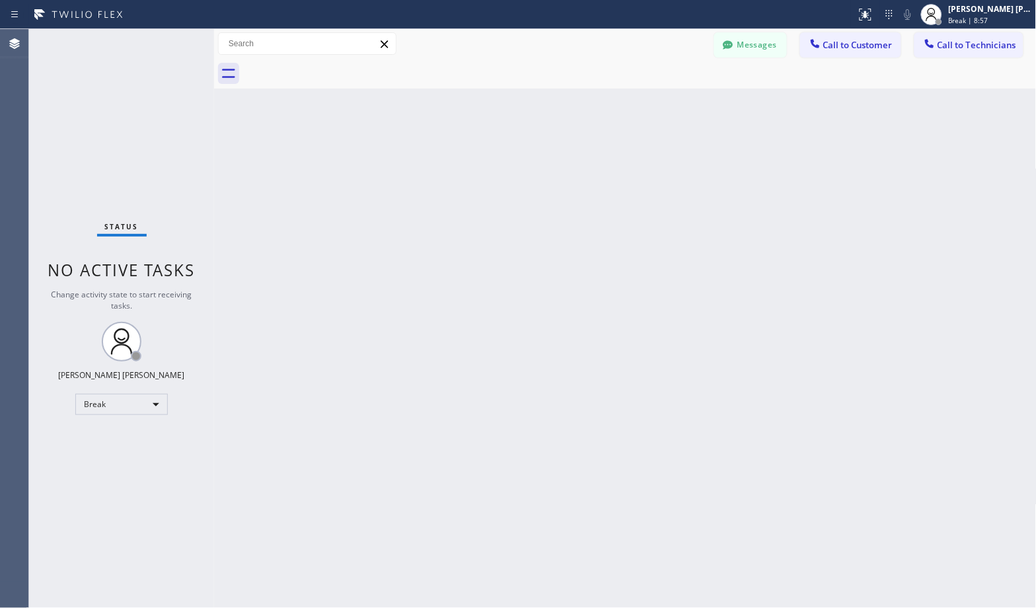
click at [666, 101] on div "Back to Dashboard Change Sender ID Customers Technicians Select a contact Outbo…" at bounding box center [625, 318] width 822 height 579
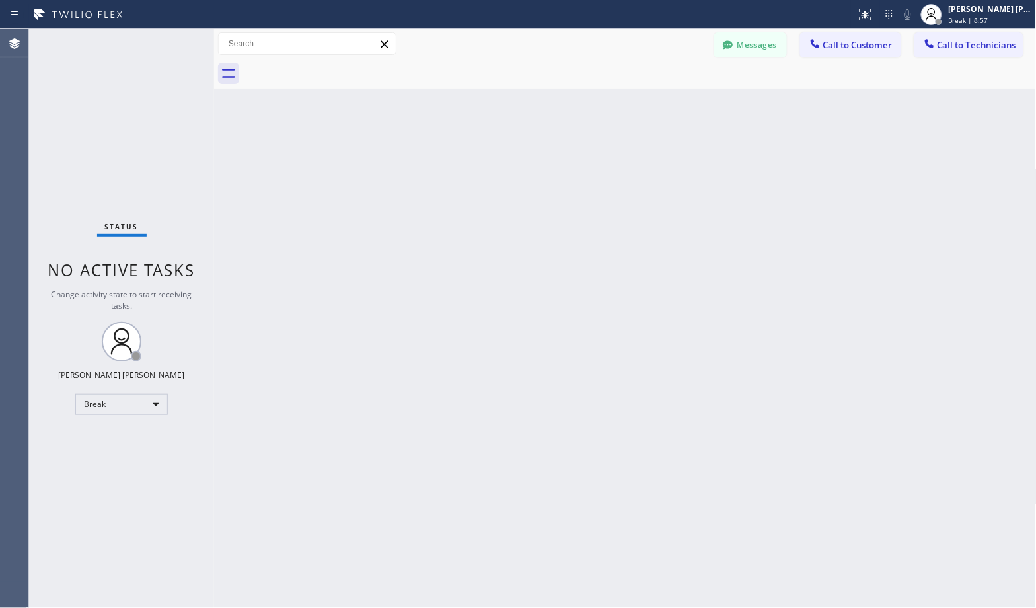
click at [666, 101] on div "Back to Dashboard Change Sender ID Customers Technicians Select a contact Outbo…" at bounding box center [625, 318] width 822 height 579
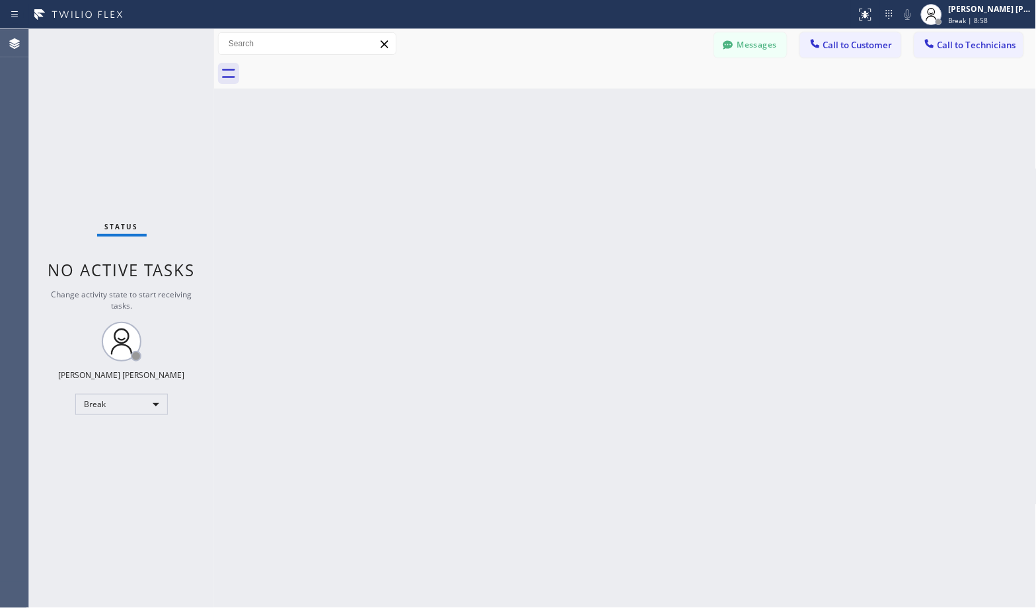
click at [666, 101] on div "Back to Dashboard Change Sender ID Customers Technicians Select a contact Outbo…" at bounding box center [625, 318] width 822 height 579
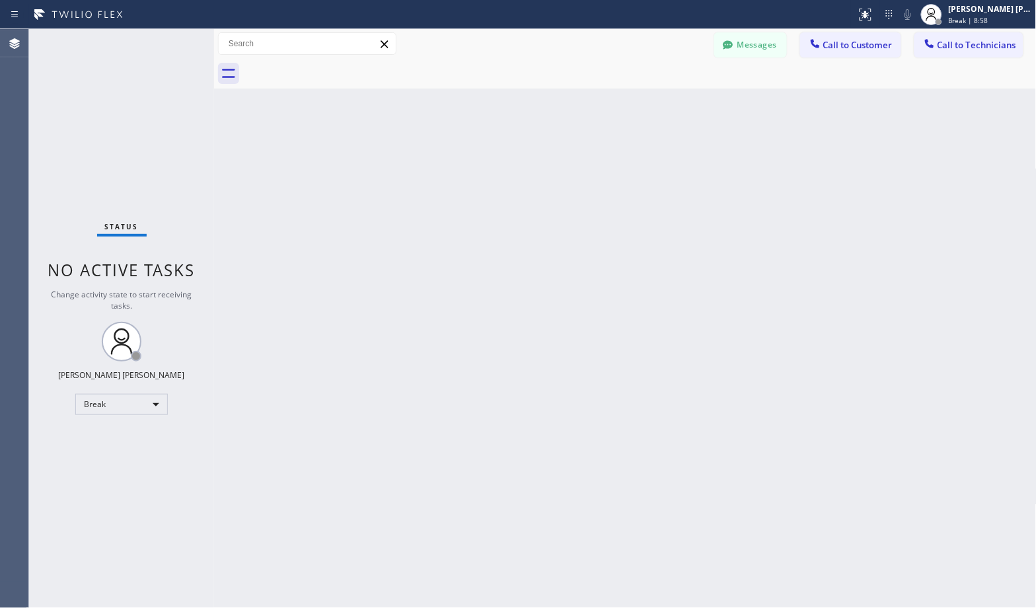
click at [666, 101] on div "Back to Dashboard Change Sender ID Customers Technicians Select a contact Outbo…" at bounding box center [625, 318] width 822 height 579
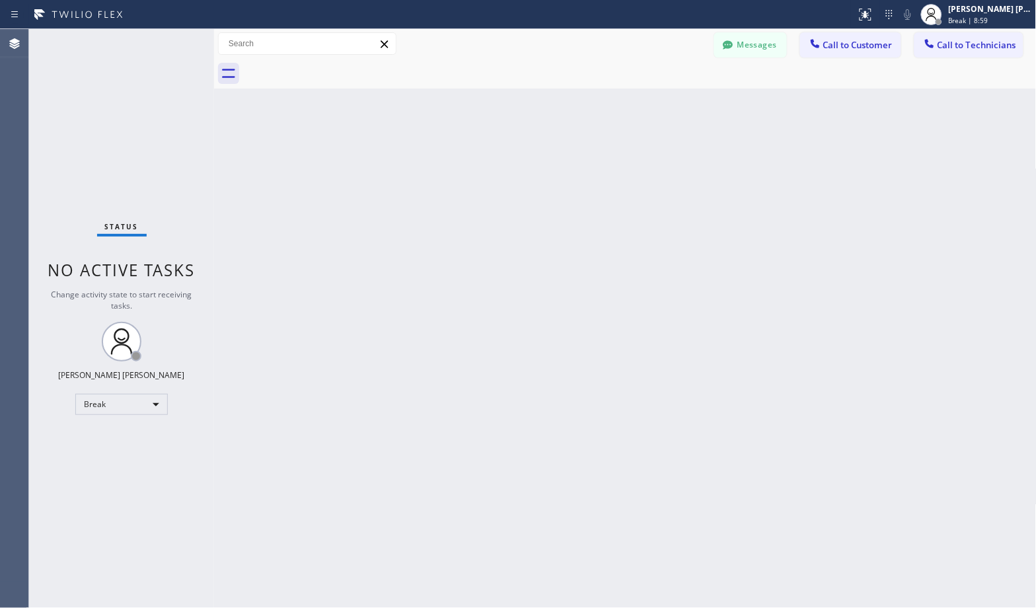
click at [666, 101] on div "Back to Dashboard Change Sender ID Customers Technicians Select a contact Outbo…" at bounding box center [625, 318] width 822 height 579
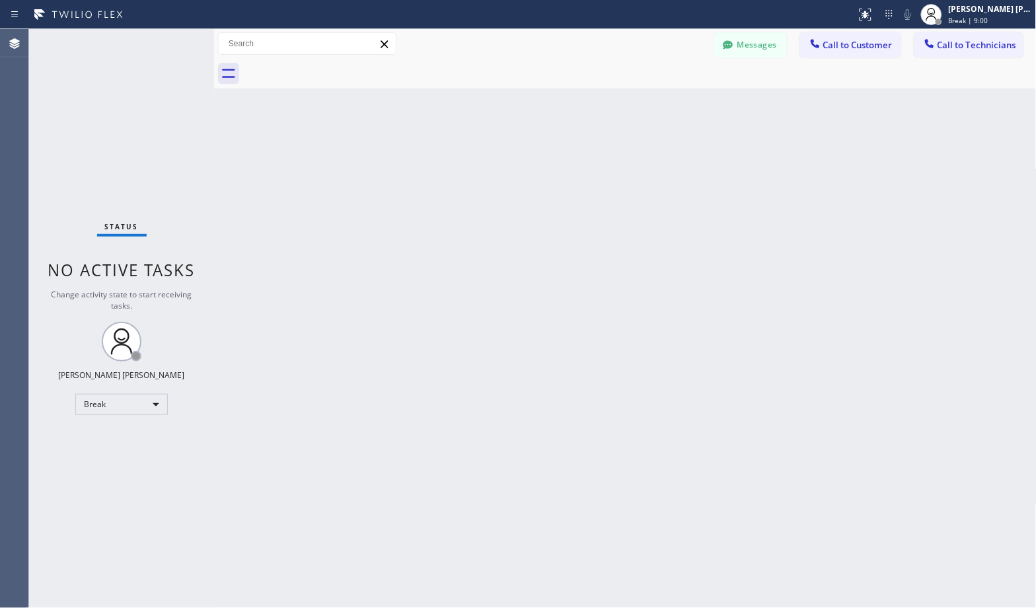
click at [666, 101] on div "Back to Dashboard Change Sender ID Customers Technicians Select a contact Outbo…" at bounding box center [625, 318] width 822 height 579
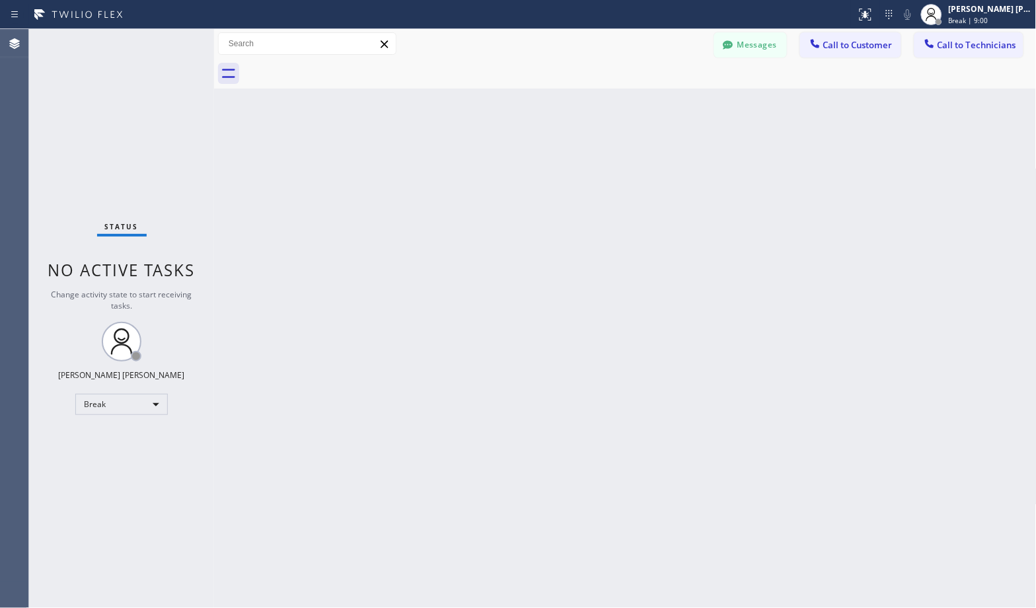
click at [666, 101] on div "Back to Dashboard Change Sender ID Customers Technicians Select a contact Outbo…" at bounding box center [625, 318] width 822 height 579
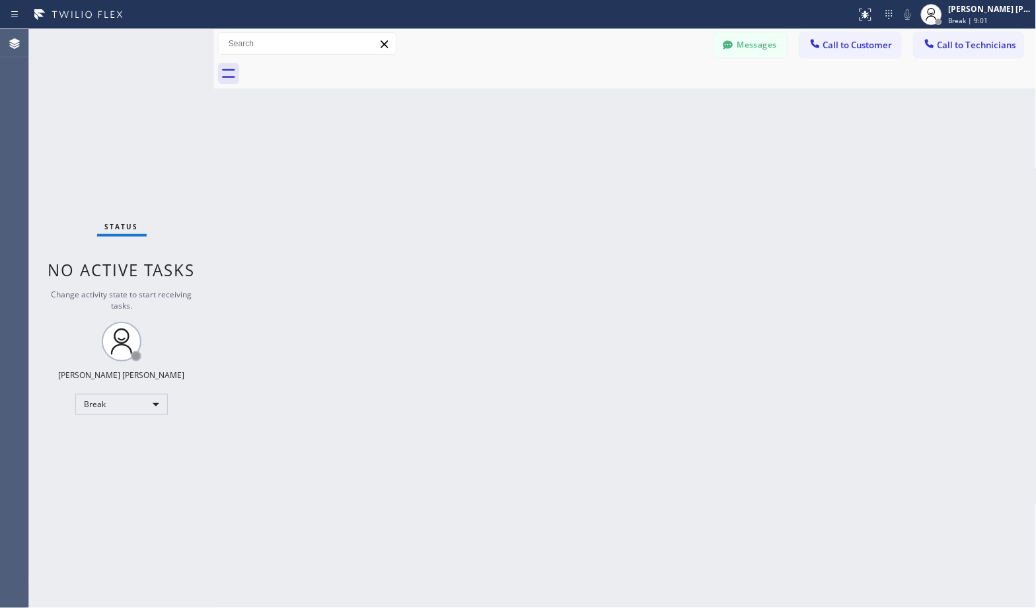
click at [666, 101] on div "Back to Dashboard Change Sender ID Customers Technicians Select a contact Outbo…" at bounding box center [625, 318] width 822 height 579
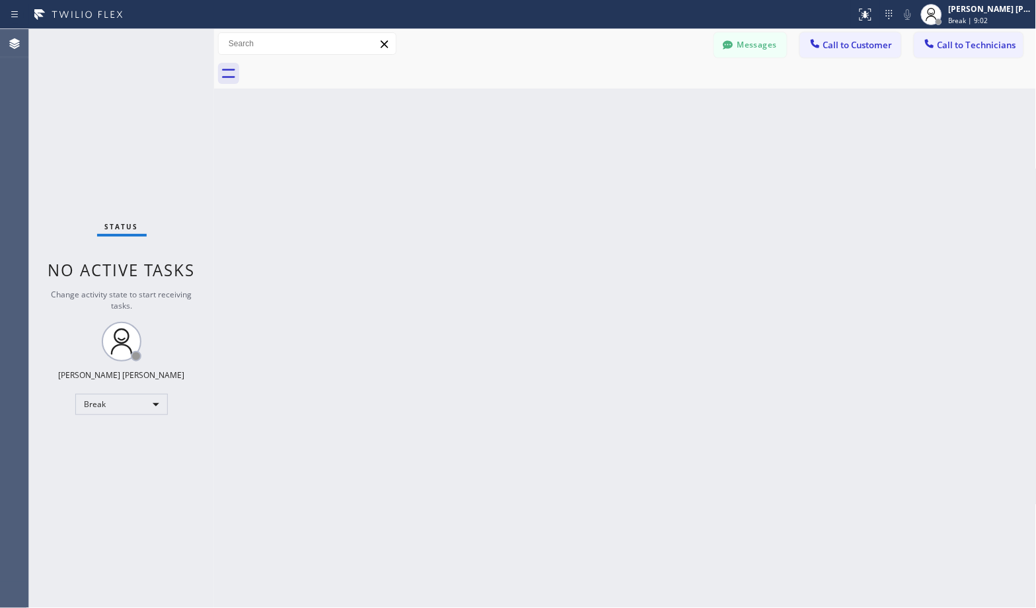
click at [666, 101] on div "Back to Dashboard Change Sender ID Customers Technicians Select a contact Outbo…" at bounding box center [625, 318] width 822 height 579
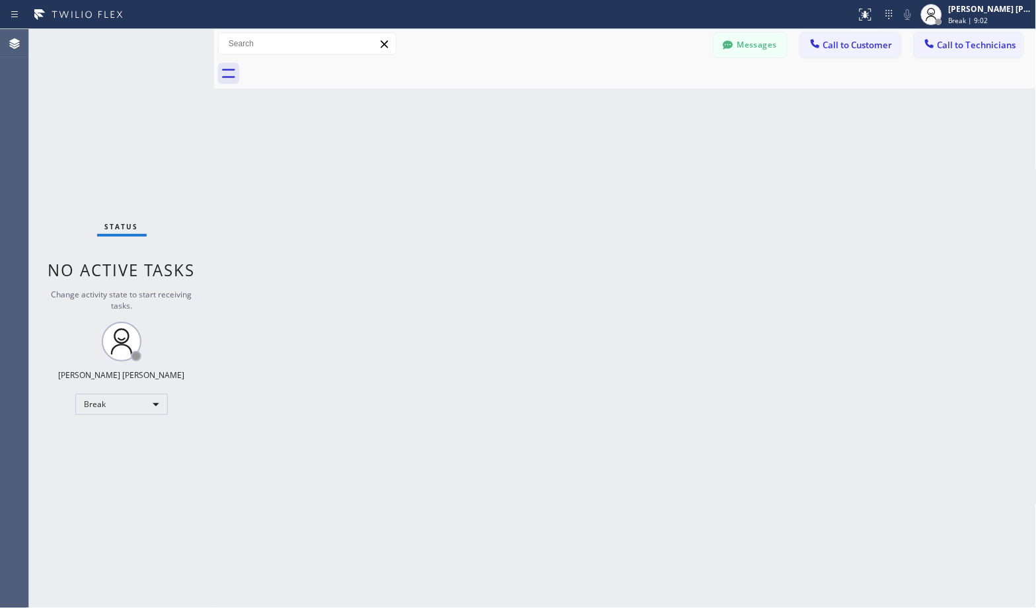
click at [666, 101] on div "Back to Dashboard Change Sender ID Customers Technicians Select a contact Outbo…" at bounding box center [625, 318] width 822 height 579
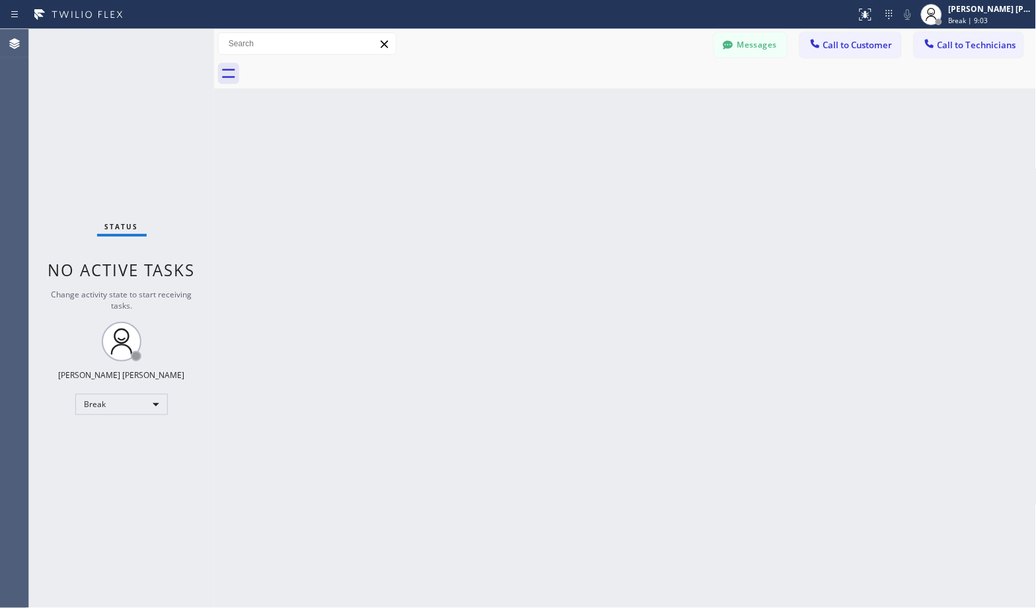
click at [666, 101] on div "Back to Dashboard Change Sender ID Customers Technicians Select a contact Outbo…" at bounding box center [625, 318] width 822 height 579
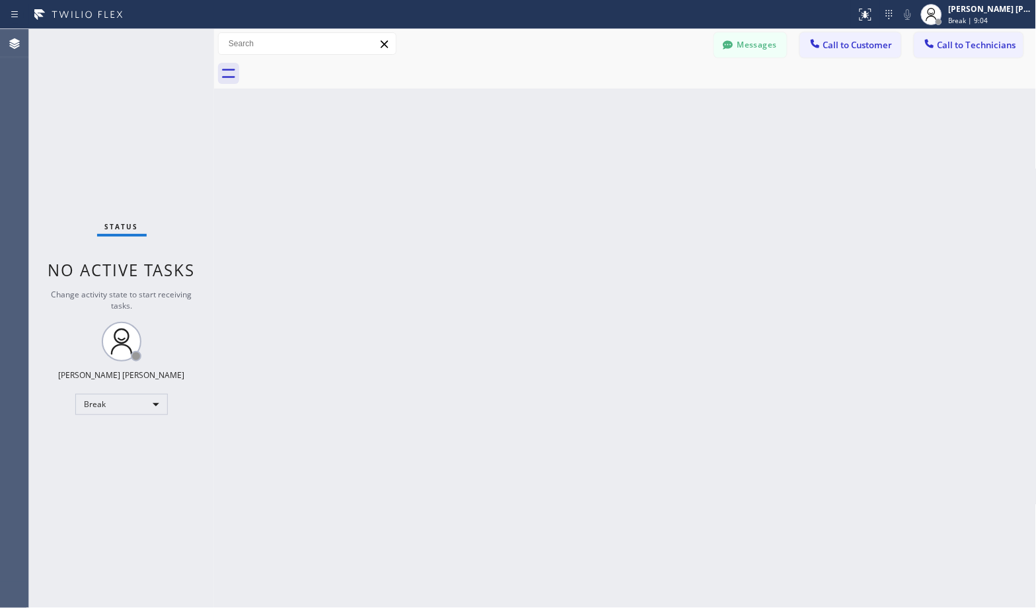
click at [666, 101] on div "Back to Dashboard Change Sender ID Customers Technicians Select a contact Outbo…" at bounding box center [625, 318] width 822 height 579
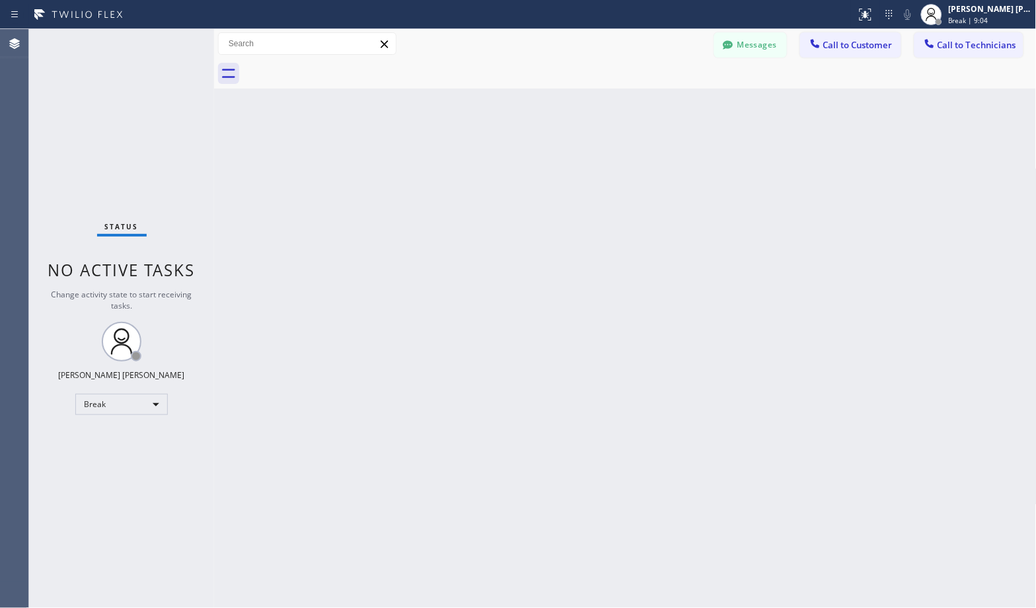
click at [666, 101] on div "Back to Dashboard Change Sender ID Customers Technicians Select a contact Outbo…" at bounding box center [625, 318] width 822 height 579
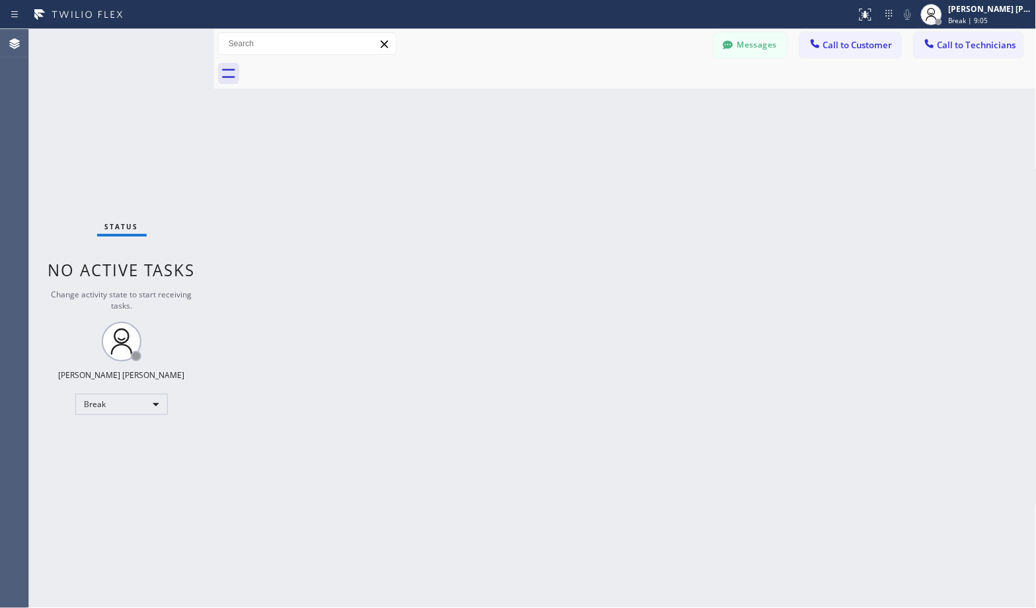
click at [666, 101] on div "Back to Dashboard Change Sender ID Customers Technicians Select a contact Outbo…" at bounding box center [625, 318] width 822 height 579
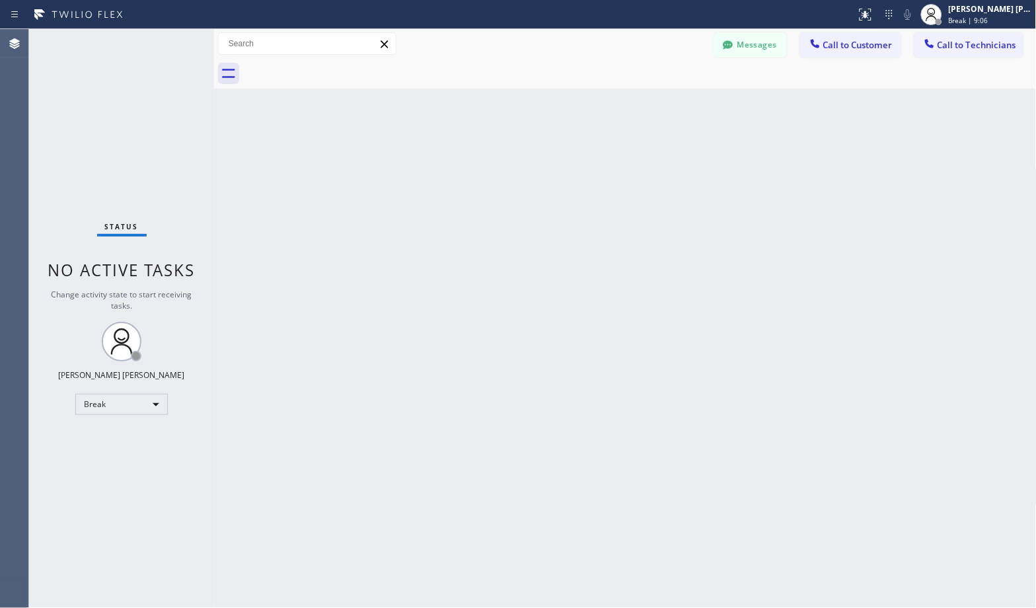
click at [666, 101] on div "Back to Dashboard Change Sender ID Customers Technicians Select a contact Outbo…" at bounding box center [625, 318] width 822 height 579
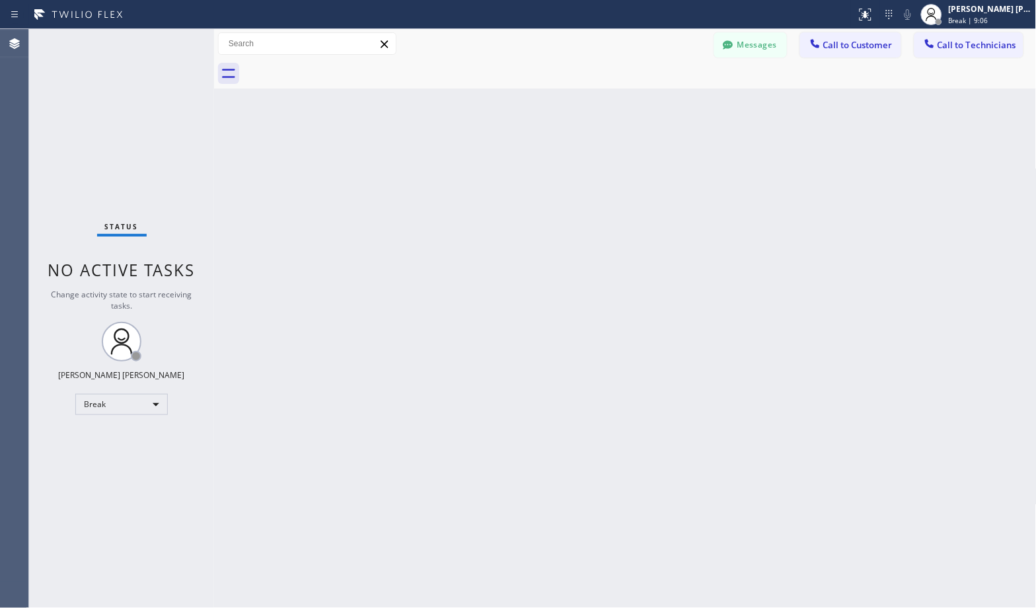
click at [666, 101] on div "Back to Dashboard Change Sender ID Customers Technicians Select a contact Outbo…" at bounding box center [625, 318] width 822 height 579
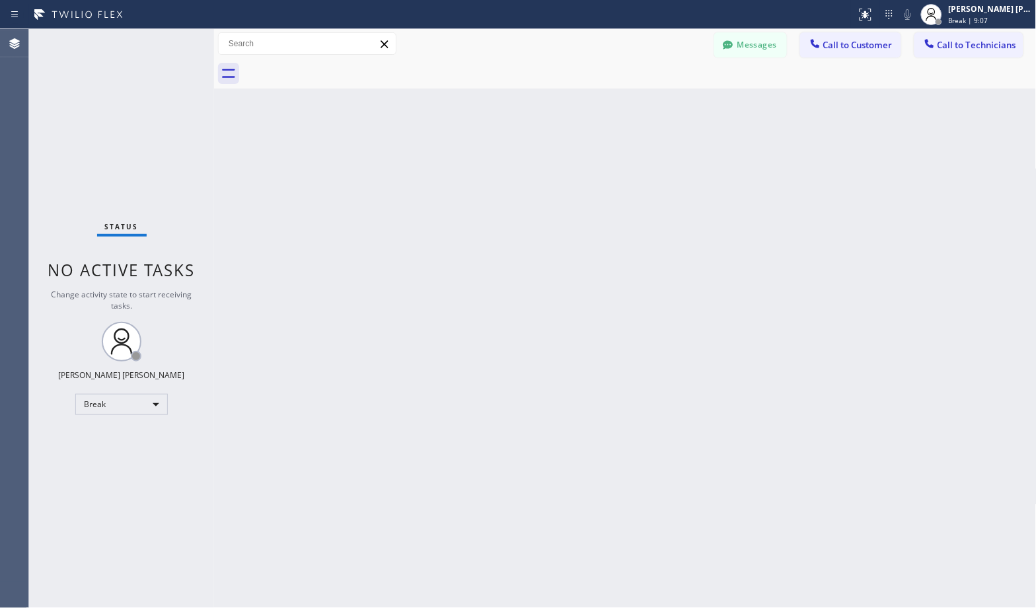
click at [666, 101] on div "Back to Dashboard Change Sender ID Customers Technicians Select a contact Outbo…" at bounding box center [625, 318] width 822 height 579
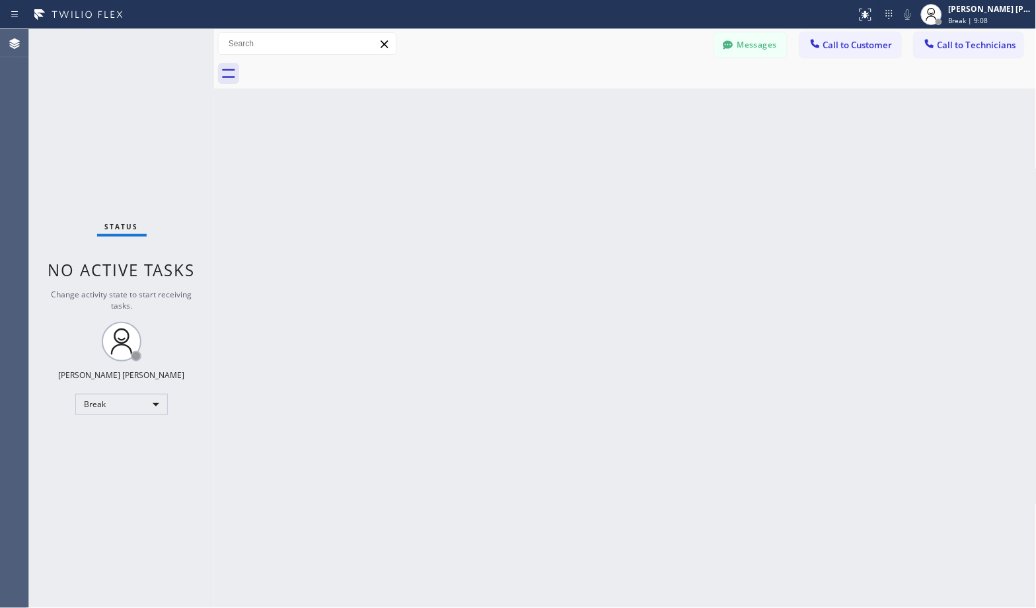
click at [666, 101] on div "Back to Dashboard Change Sender ID Customers Technicians Select a contact Outbo…" at bounding box center [625, 318] width 822 height 579
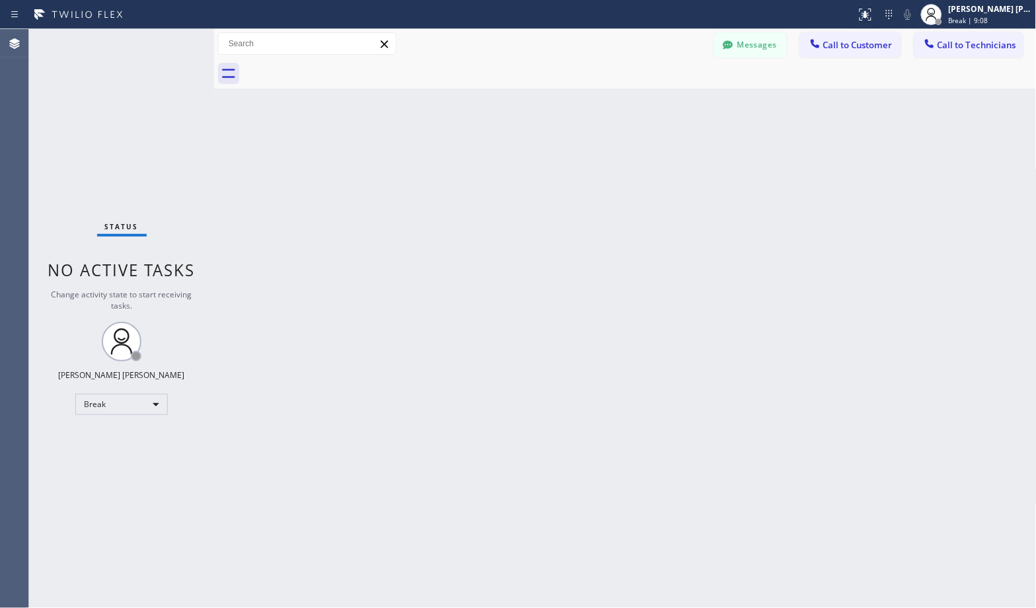
click at [666, 101] on div "Back to Dashboard Change Sender ID Customers Technicians Select a contact Outbo…" at bounding box center [625, 318] width 822 height 579
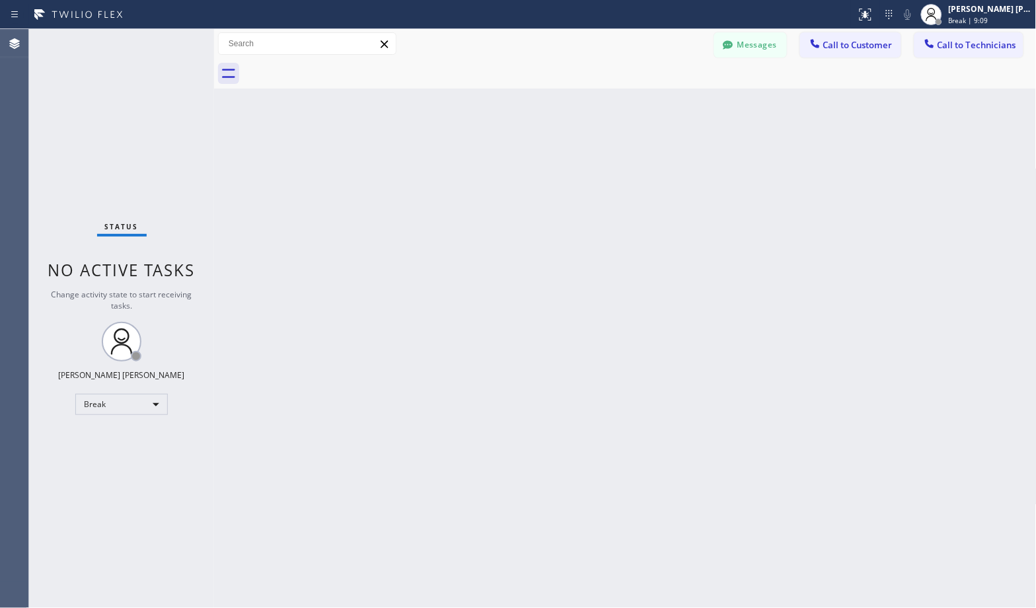
click at [666, 101] on div "Back to Dashboard Change Sender ID Customers Technicians Select a contact Outbo…" at bounding box center [625, 318] width 822 height 579
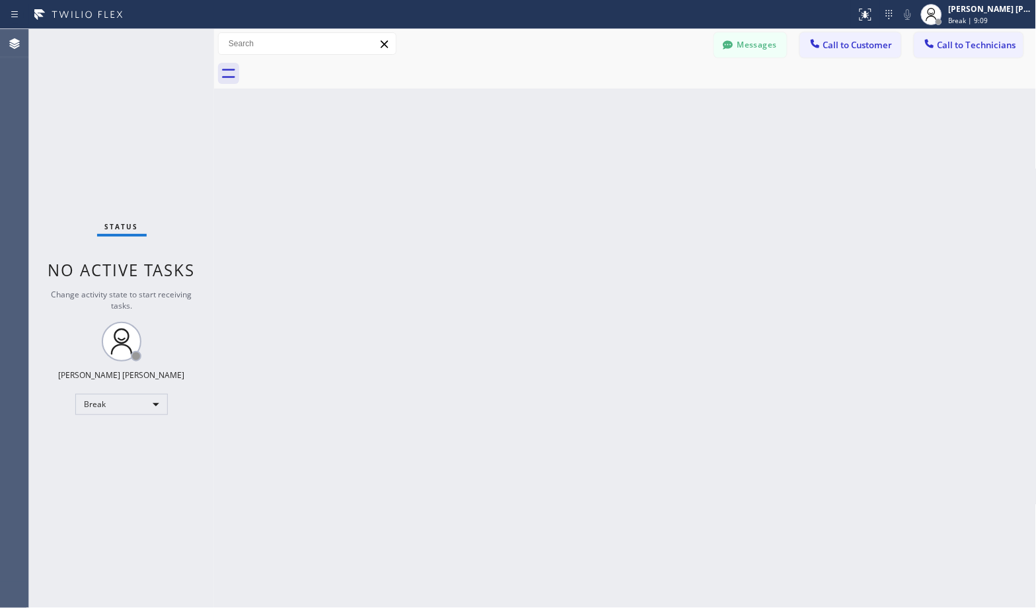
click at [666, 101] on div "Back to Dashboard Change Sender ID Customers Technicians Select a contact Outbo…" at bounding box center [625, 318] width 822 height 579
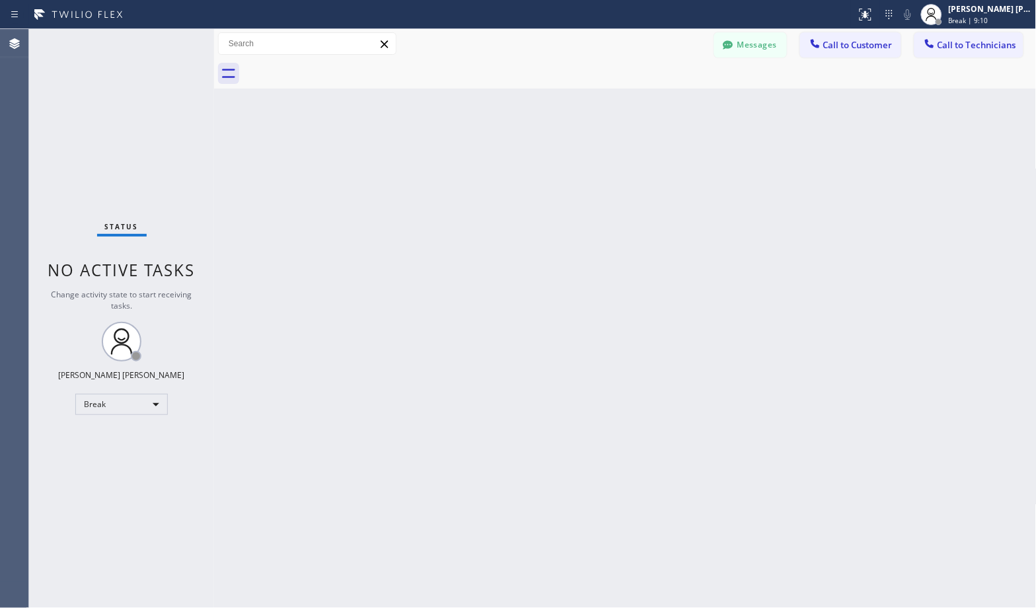
click at [666, 101] on div "Back to Dashboard Change Sender ID Customers Technicians Select a contact Outbo…" at bounding box center [625, 318] width 822 height 579
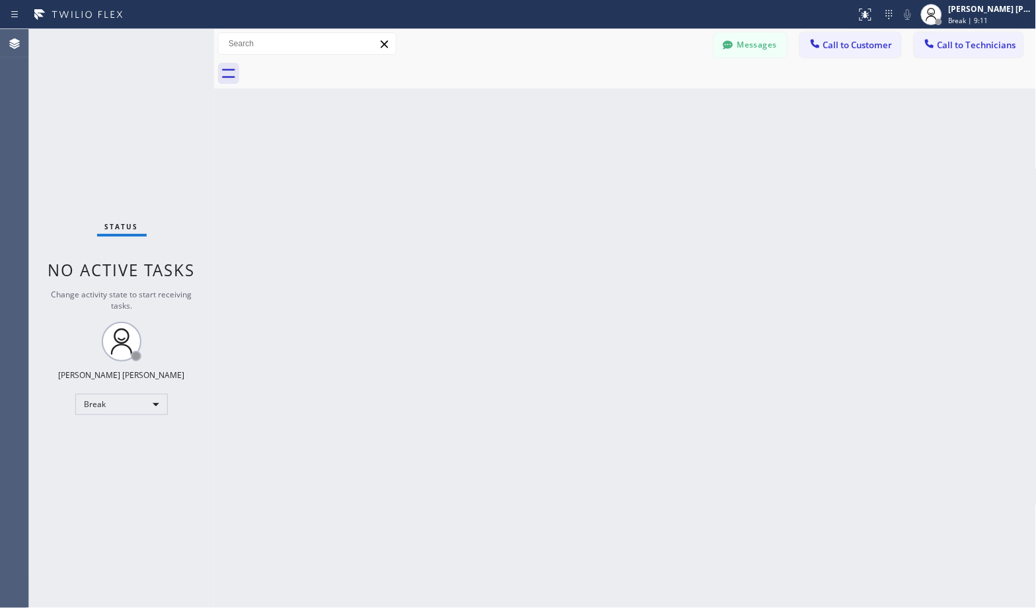
click at [666, 101] on div "Back to Dashboard Change Sender ID Customers Technicians Select a contact Outbo…" at bounding box center [625, 318] width 822 height 579
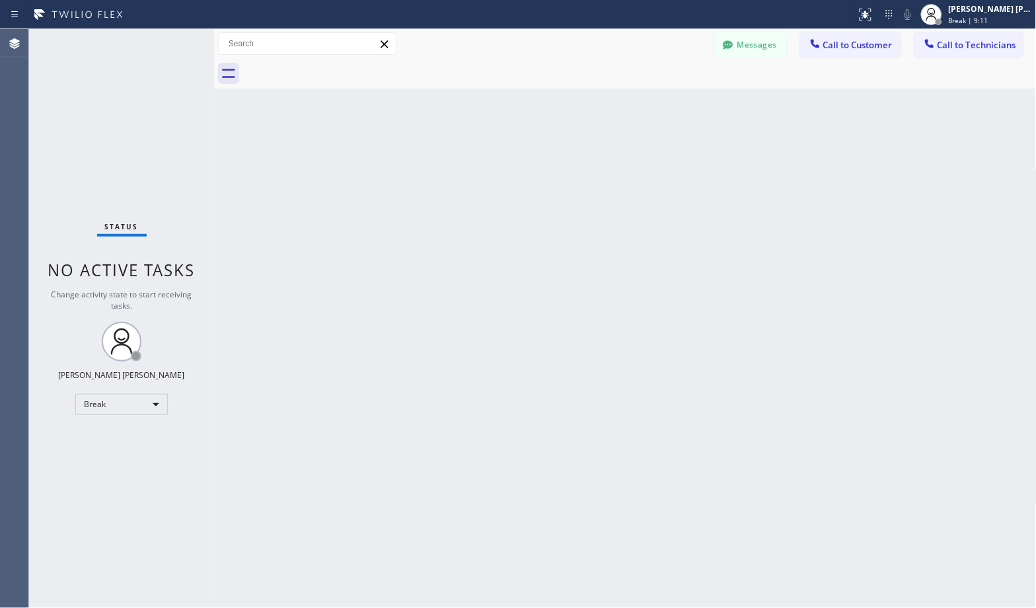
click at [666, 101] on div "Back to Dashboard Change Sender ID Customers Technicians Select a contact Outbo…" at bounding box center [625, 318] width 822 height 579
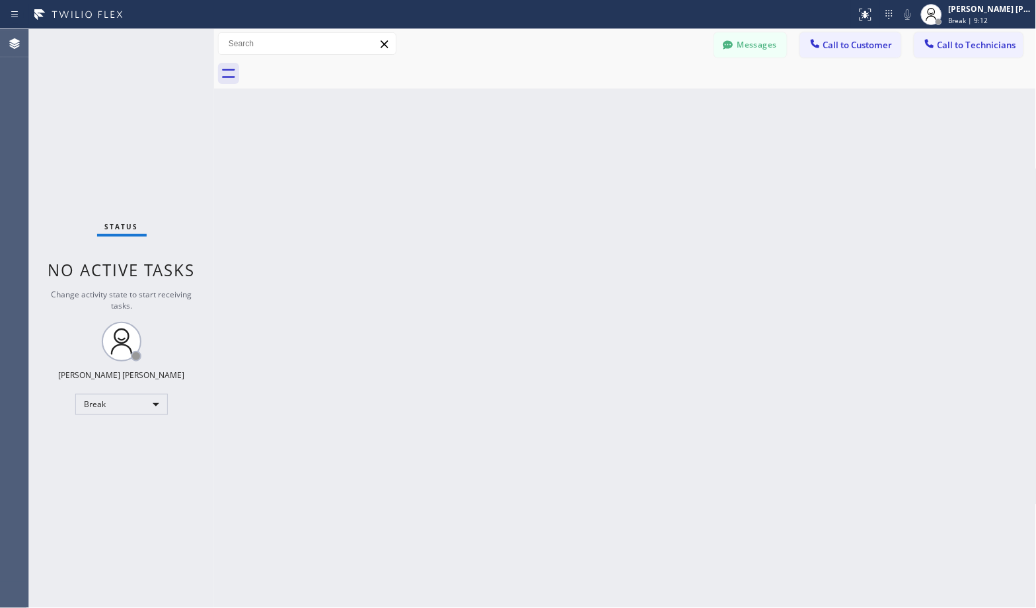
click at [666, 101] on div "Back to Dashboard Change Sender ID Customers Technicians Select a contact Outbo…" at bounding box center [625, 318] width 822 height 579
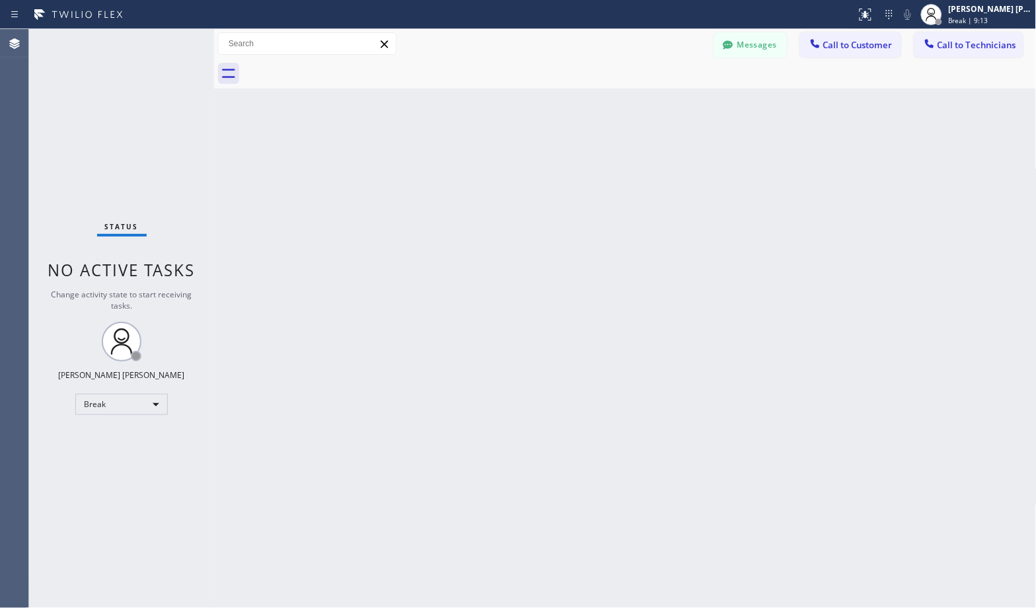
click at [666, 101] on div "Back to Dashboard Change Sender ID Customers Technicians Select a contact Outbo…" at bounding box center [625, 318] width 822 height 579
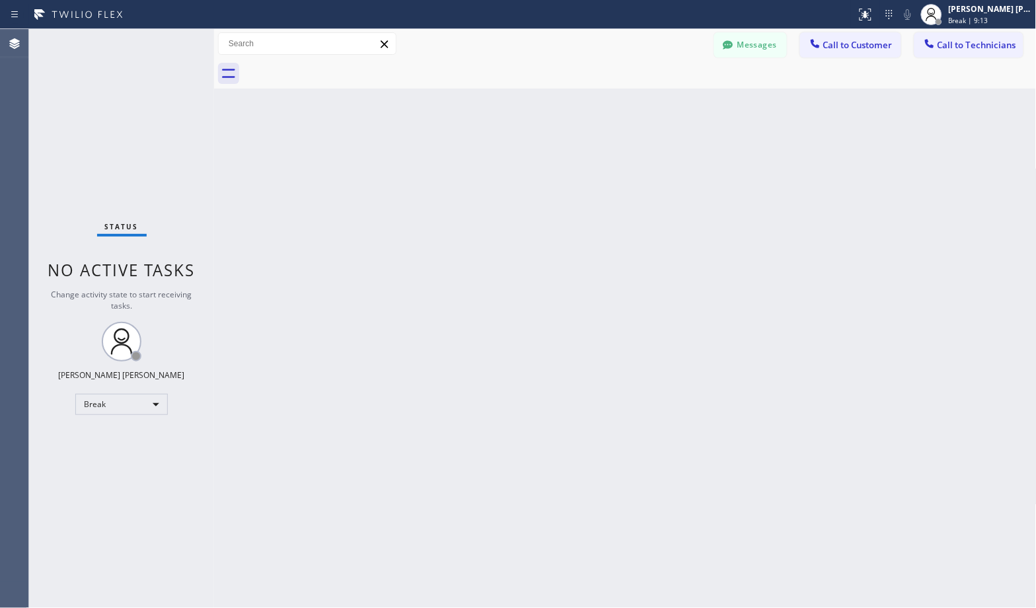
click at [666, 101] on div "Back to Dashboard Change Sender ID Customers Technicians Select a contact Outbo…" at bounding box center [625, 318] width 822 height 579
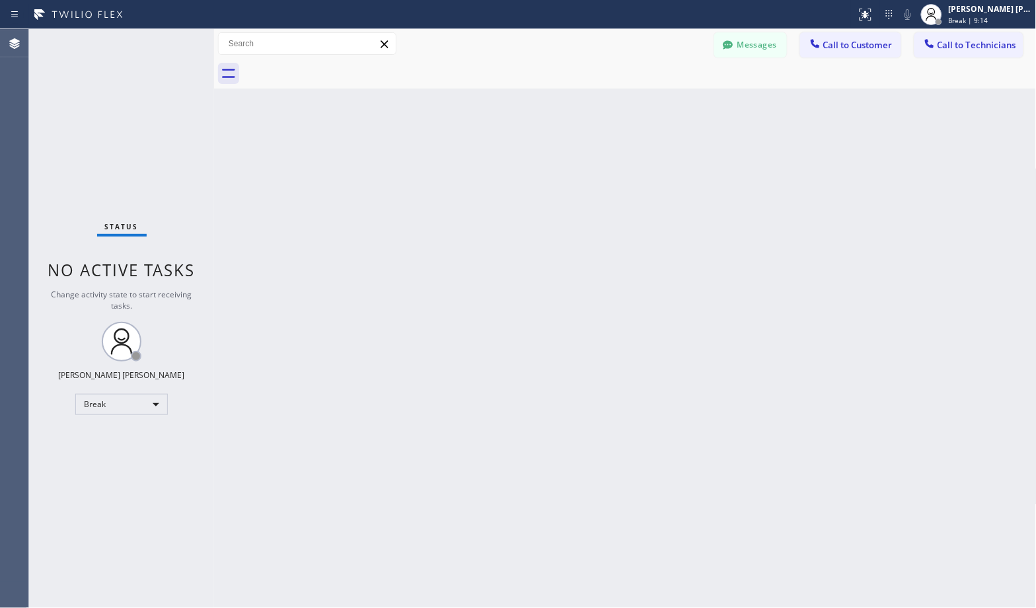
click at [666, 101] on div "Back to Dashboard Change Sender ID Customers Technicians Select a contact Outbo…" at bounding box center [625, 318] width 822 height 579
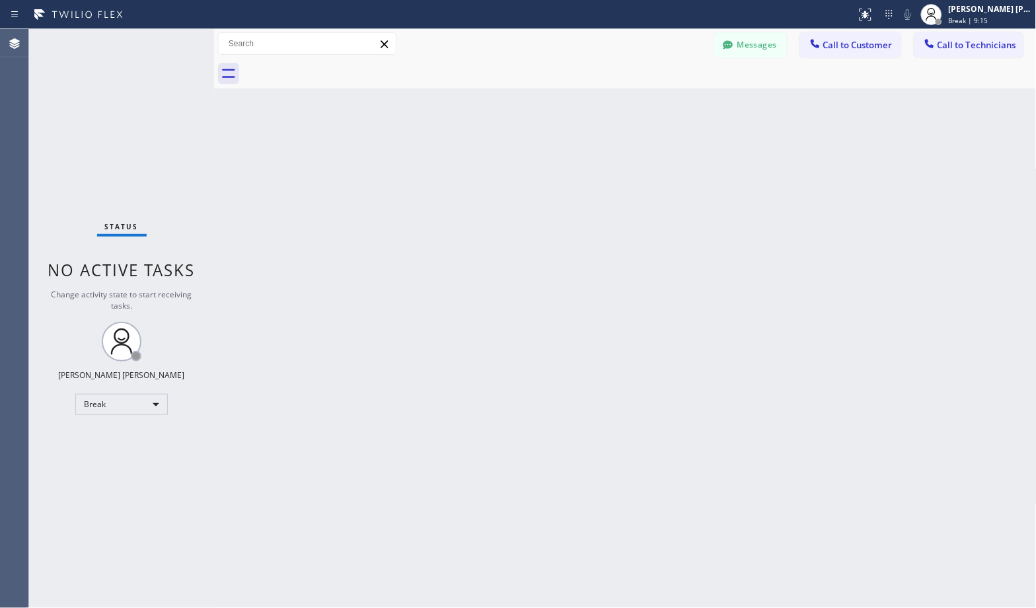
click at [666, 101] on div "Back to Dashboard Change Sender ID Customers Technicians Select a contact Outbo…" at bounding box center [625, 318] width 822 height 579
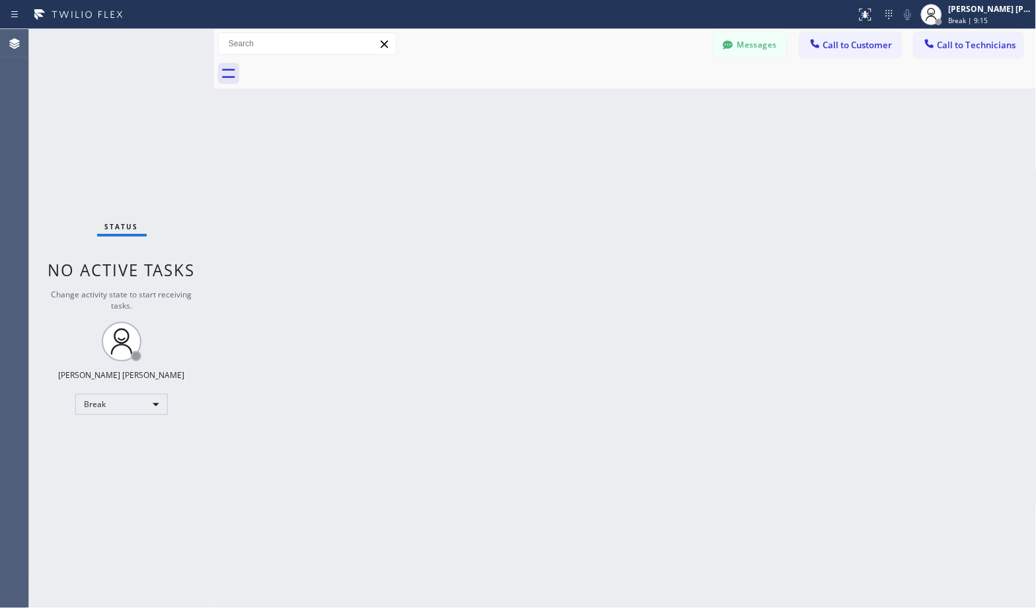
click at [666, 101] on div "Back to Dashboard Change Sender ID Customers Technicians Select a contact Outbo…" at bounding box center [625, 318] width 822 height 579
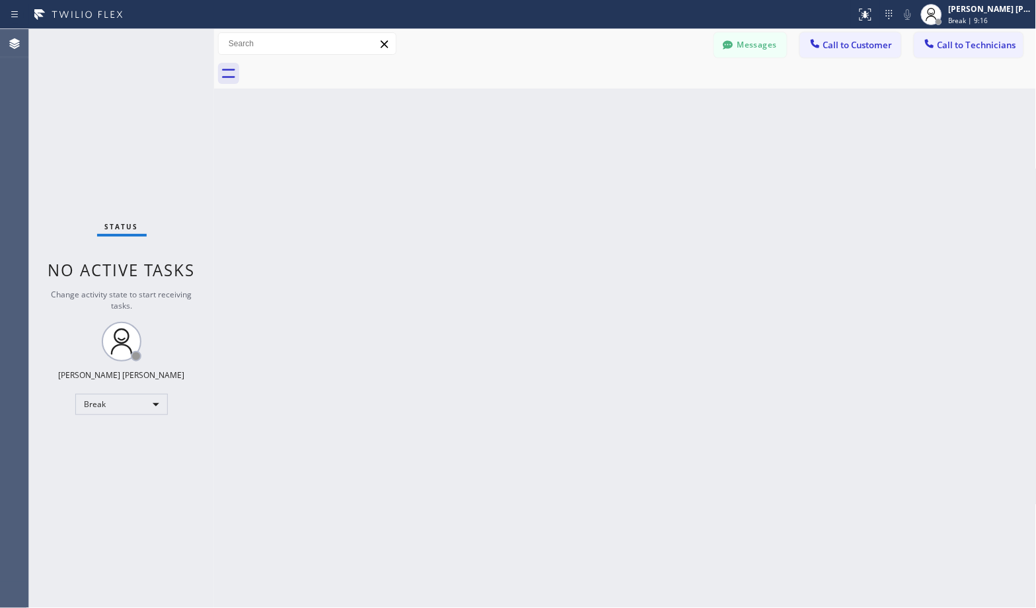
click at [666, 101] on div "Back to Dashboard Change Sender ID Customers Technicians Select a contact Outbo…" at bounding box center [625, 318] width 822 height 579
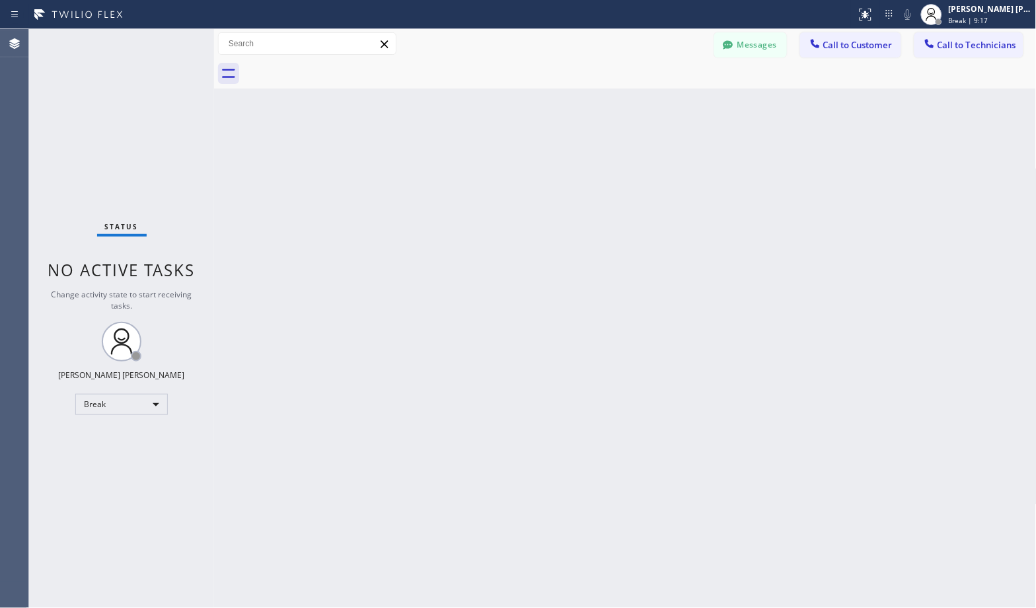
click at [666, 101] on div "Back to Dashboard Change Sender ID Customers Technicians Select a contact Outbo…" at bounding box center [625, 318] width 822 height 579
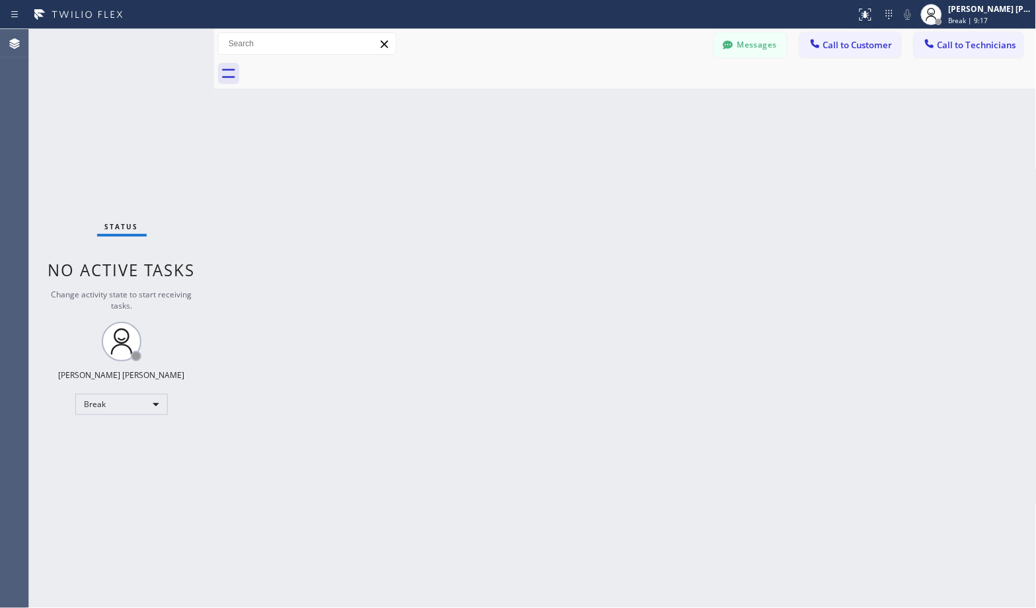
click at [666, 101] on div "Back to Dashboard Change Sender ID Customers Technicians Select a contact Outbo…" at bounding box center [625, 318] width 822 height 579
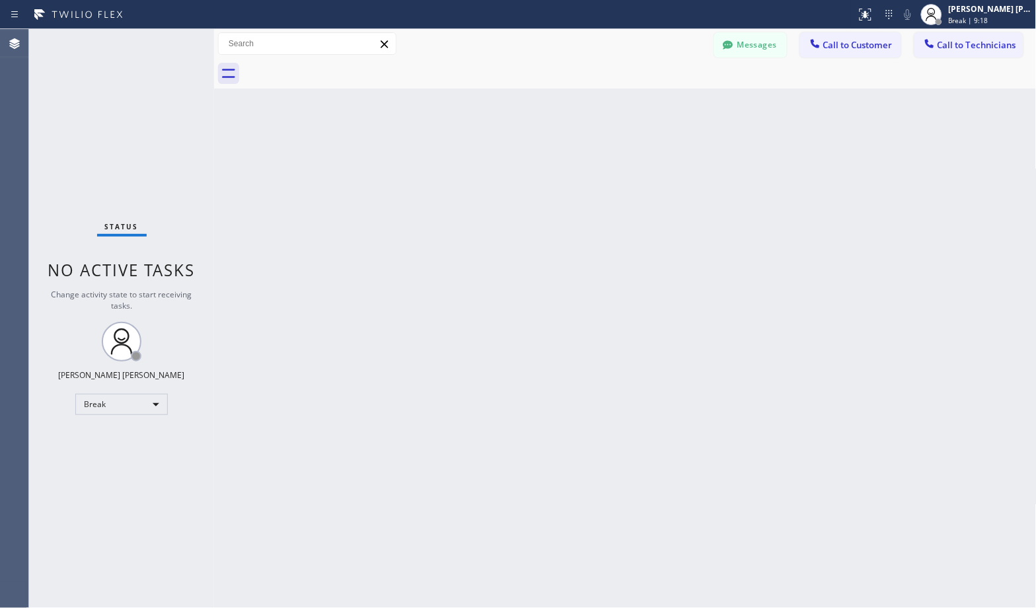
click at [666, 101] on div "Back to Dashboard Change Sender ID Customers Technicians Select a contact Outbo…" at bounding box center [625, 318] width 822 height 579
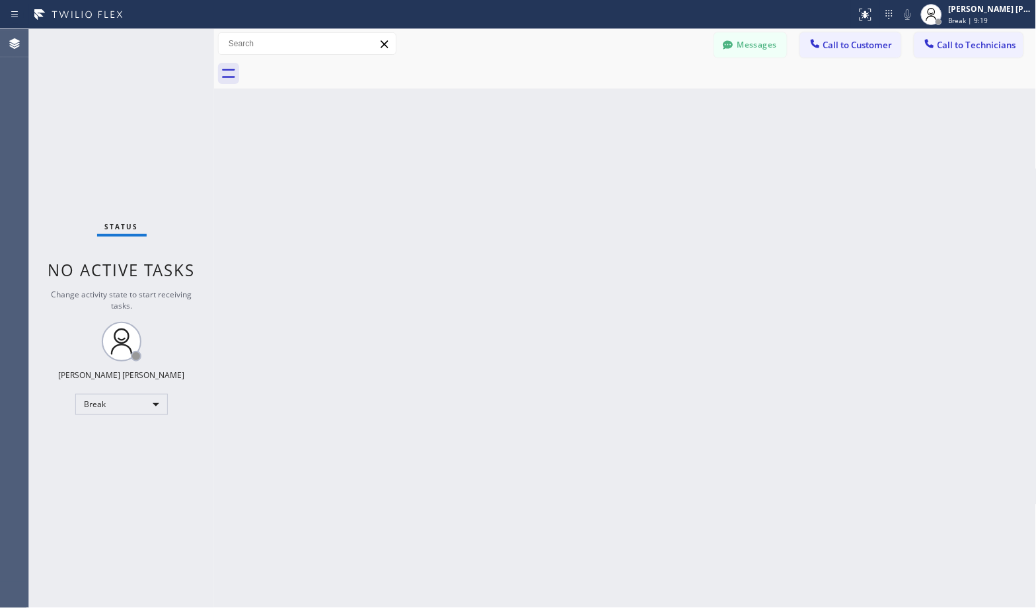
click at [666, 101] on div "Back to Dashboard Change Sender ID Customers Technicians Select a contact Outbo…" at bounding box center [625, 318] width 822 height 579
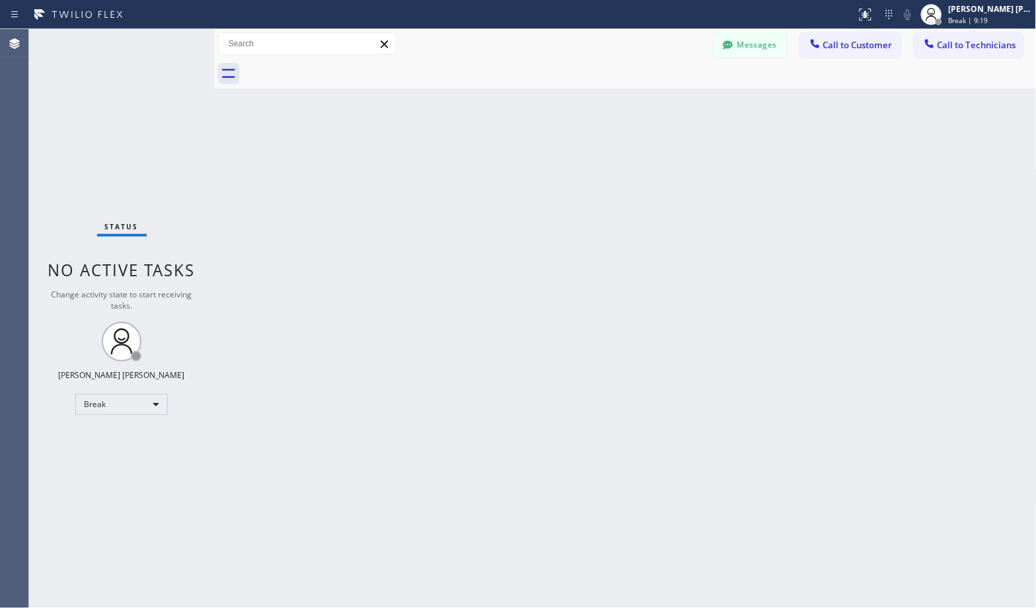
click at [666, 101] on div "Back to Dashboard Change Sender ID Customers Technicians Select a contact Outbo…" at bounding box center [625, 318] width 822 height 579
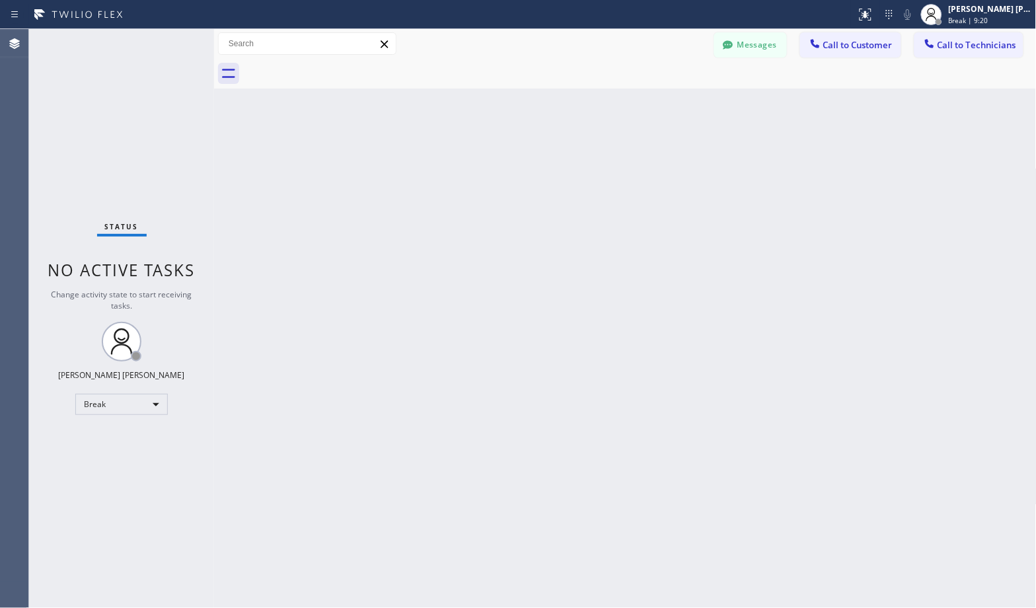
click at [666, 101] on div "Back to Dashboard Change Sender ID Customers Technicians Select a contact Outbo…" at bounding box center [625, 318] width 822 height 579
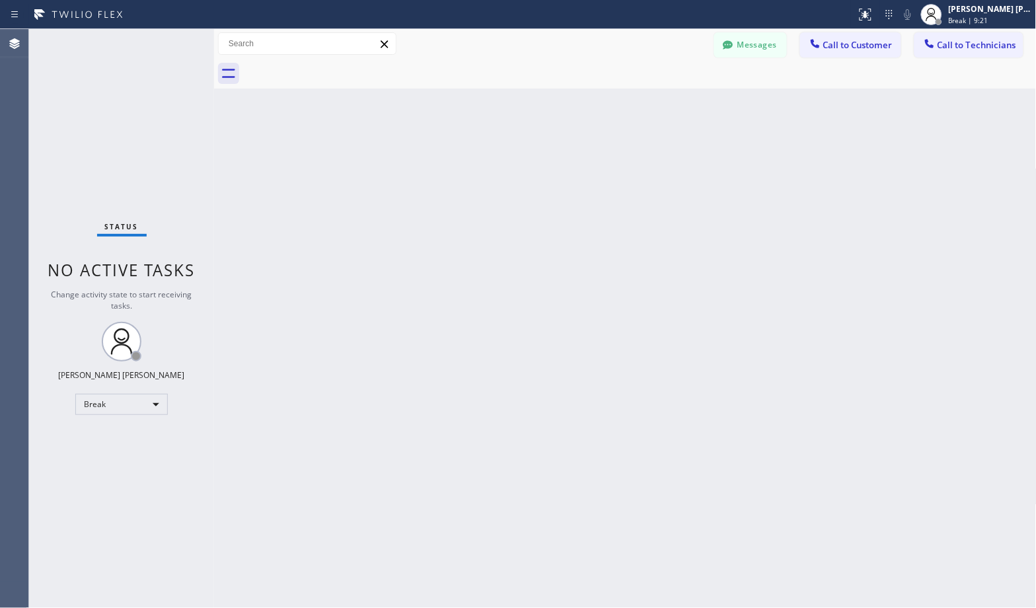
click at [666, 101] on div "Back to Dashboard Change Sender ID Customers Technicians Select a contact Outbo…" at bounding box center [625, 318] width 822 height 579
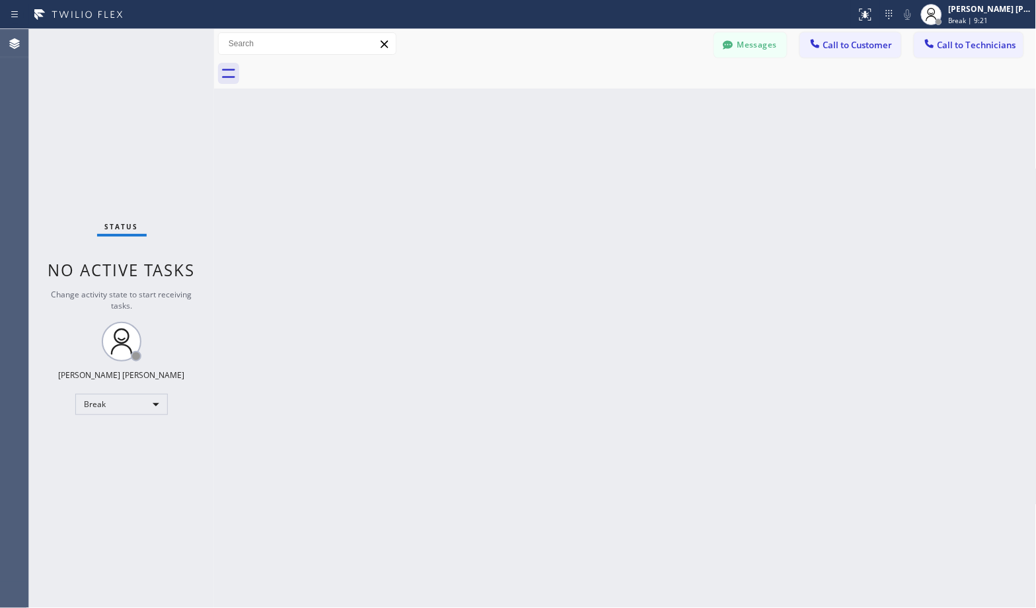
click at [666, 101] on div "Back to Dashboard Change Sender ID Customers Technicians Select a contact Outbo…" at bounding box center [625, 318] width 822 height 579
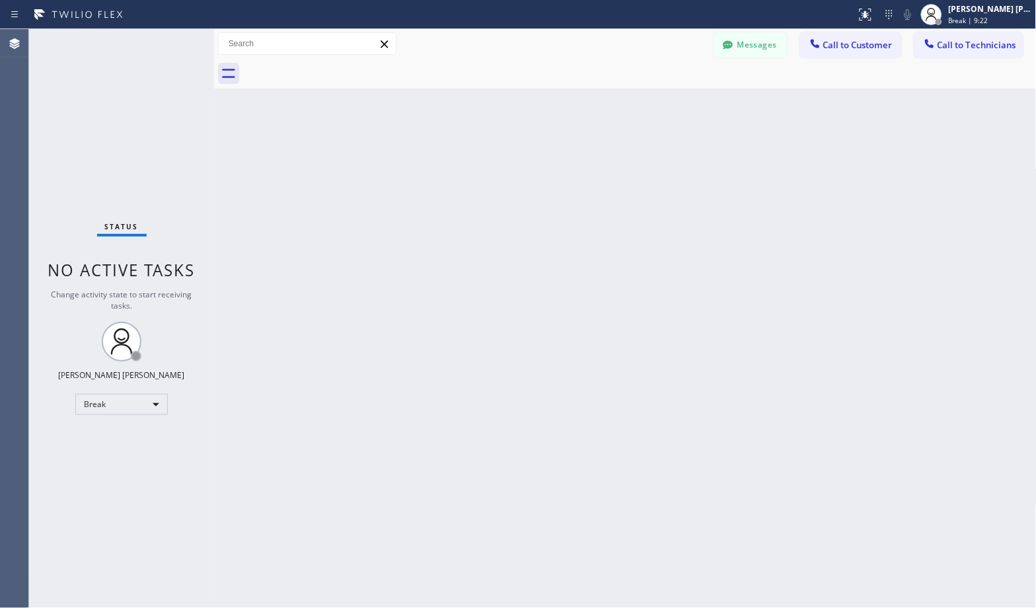
click at [666, 101] on div "Back to Dashboard Change Sender ID Customers Technicians Select a contact Outbo…" at bounding box center [625, 318] width 822 height 579
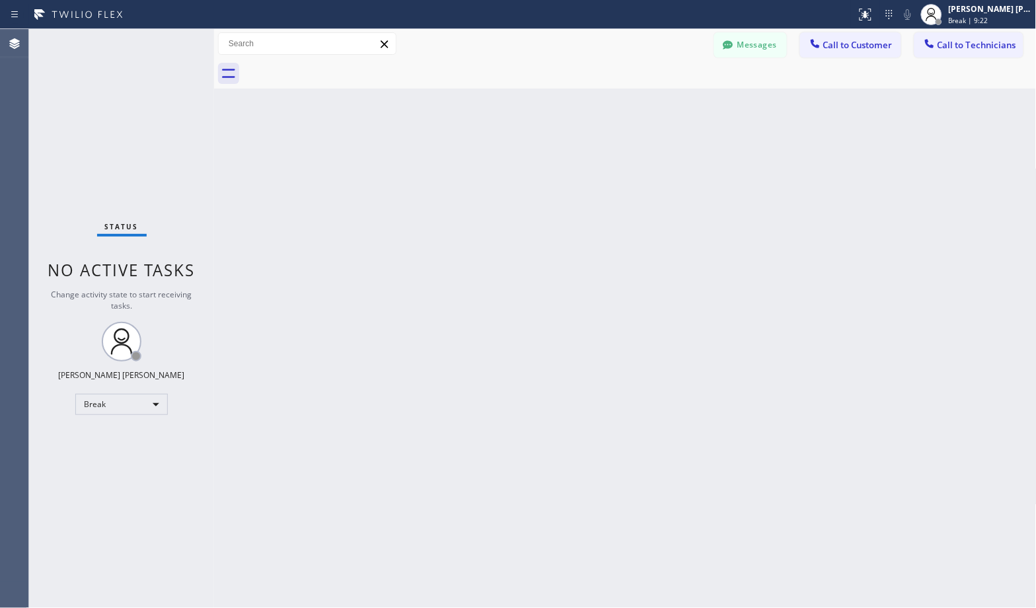
click at [666, 101] on div "Back to Dashboard Change Sender ID Customers Technicians Select a contact Outbo…" at bounding box center [625, 318] width 822 height 579
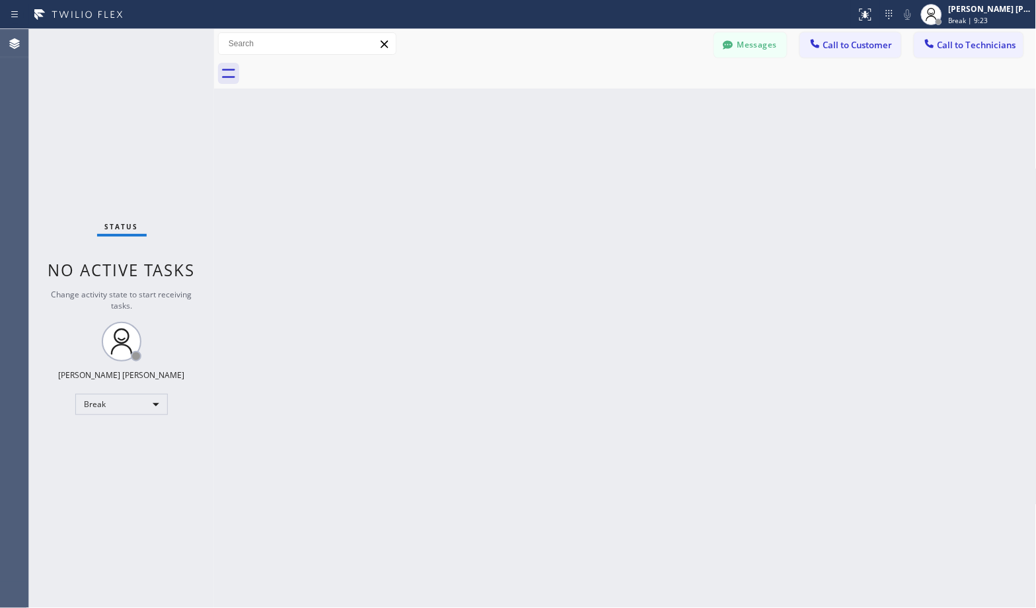
click at [666, 101] on div "Back to Dashboard Change Sender ID Customers Technicians Select a contact Outbo…" at bounding box center [625, 318] width 822 height 579
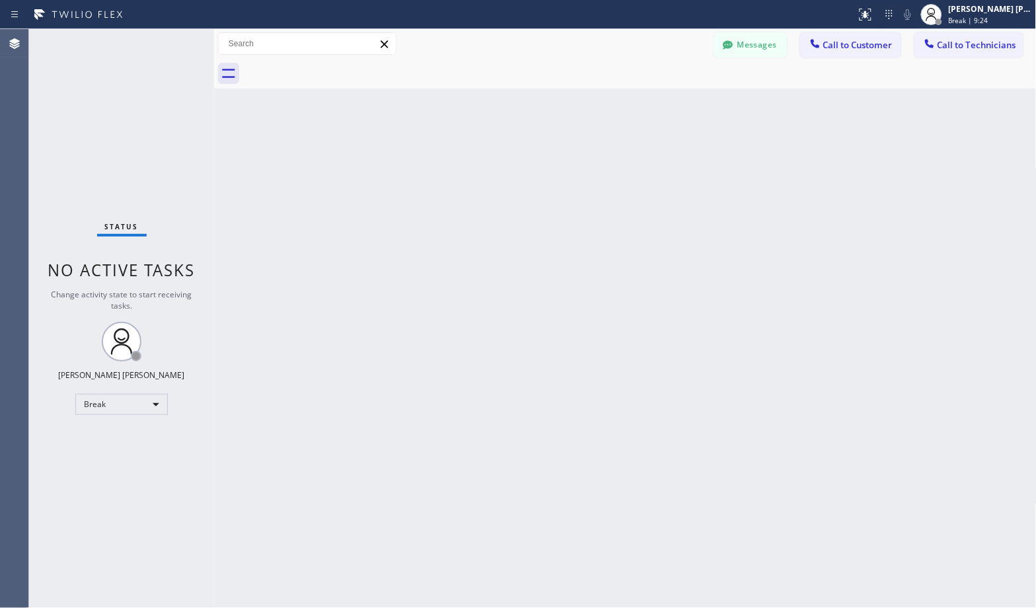
click at [666, 101] on div "Back to Dashboard Change Sender ID Customers Technicians Select a contact Outbo…" at bounding box center [625, 318] width 822 height 579
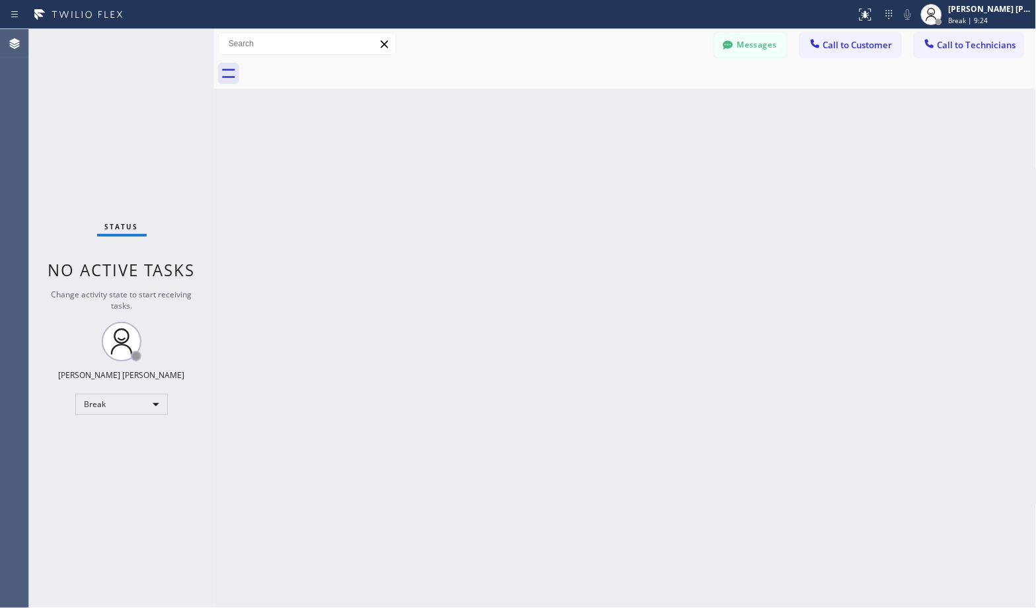
click at [666, 101] on div "Back to Dashboard Change Sender ID Customers Technicians Select a contact Outbo…" at bounding box center [625, 318] width 822 height 579
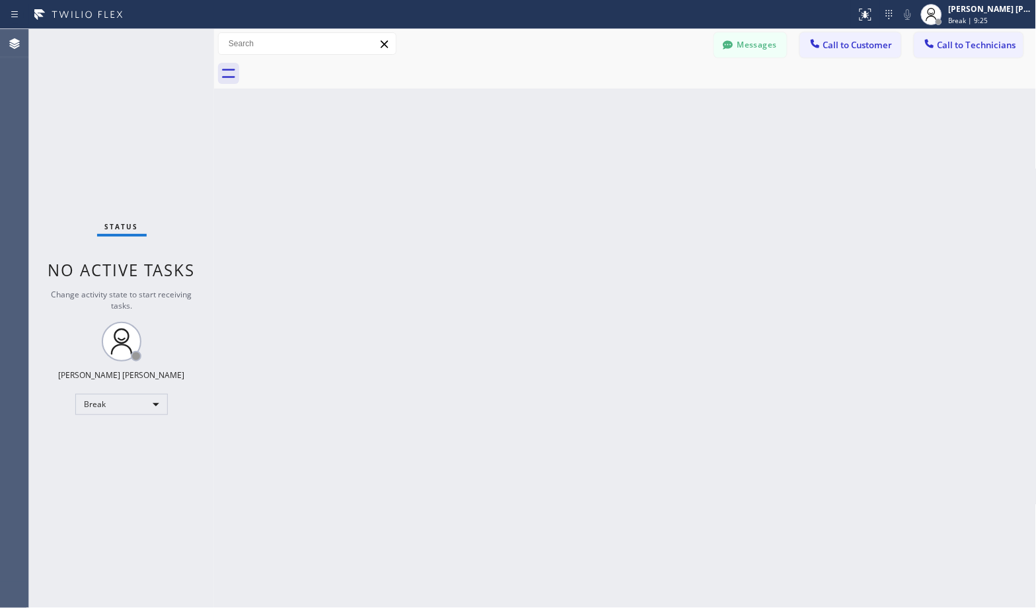
click at [666, 101] on div "Back to Dashboard Change Sender ID Customers Technicians Select a contact Outbo…" at bounding box center [625, 318] width 822 height 579
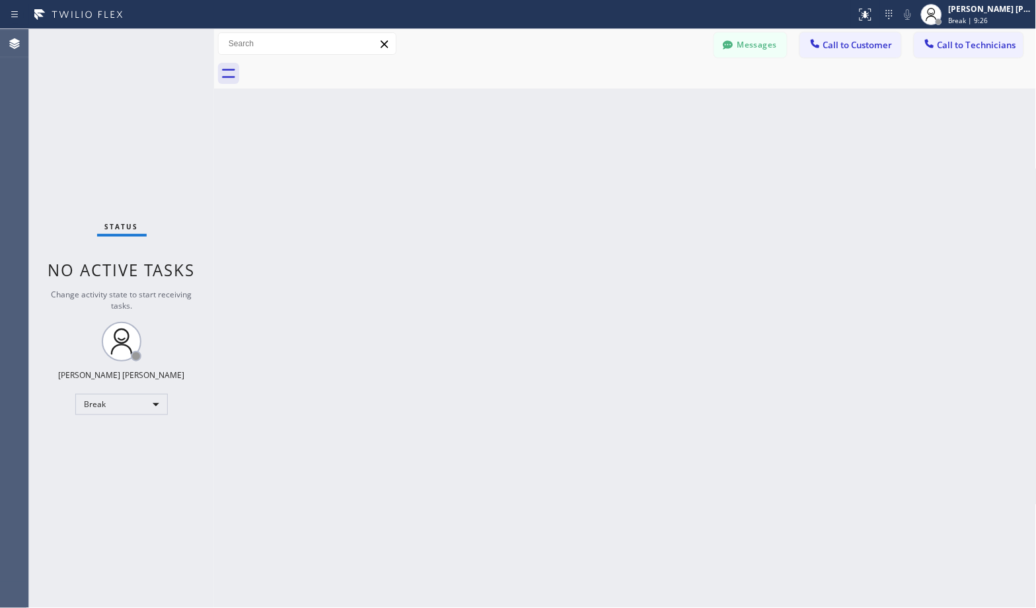
click at [666, 101] on div "Back to Dashboard Change Sender ID Customers Technicians Select a contact Outbo…" at bounding box center [625, 318] width 822 height 579
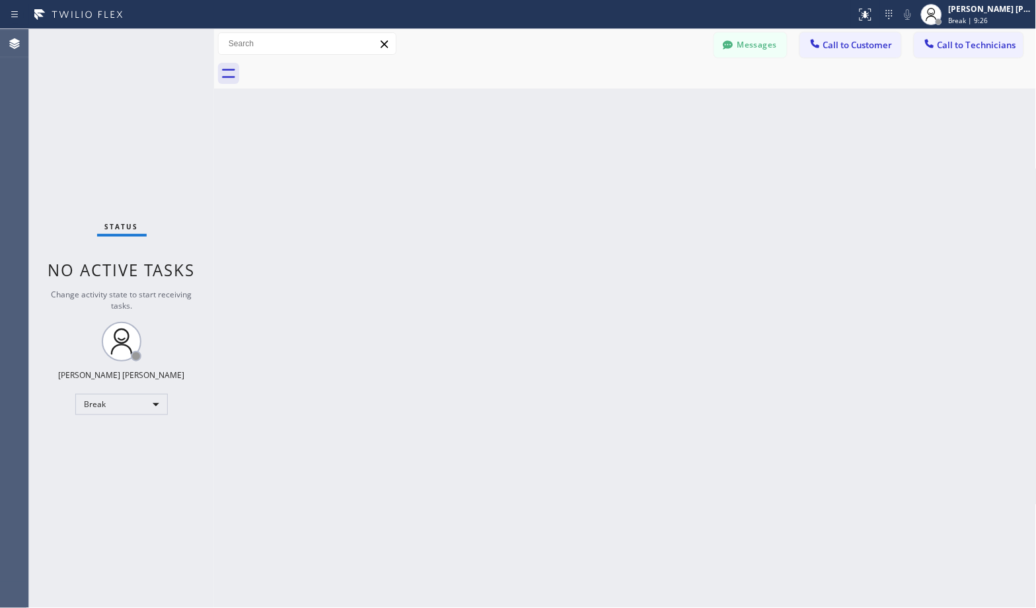
click at [666, 101] on div "Back to Dashboard Change Sender ID Customers Technicians Select a contact Outbo…" at bounding box center [625, 318] width 822 height 579
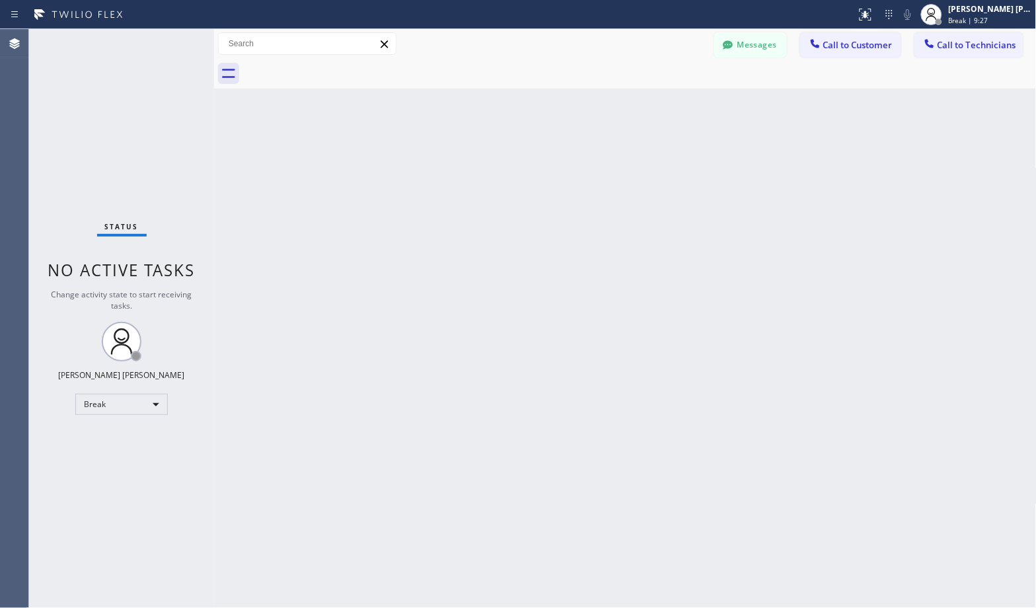
click at [666, 101] on div "Back to Dashboard Change Sender ID Customers Technicians Select a contact Outbo…" at bounding box center [625, 318] width 822 height 579
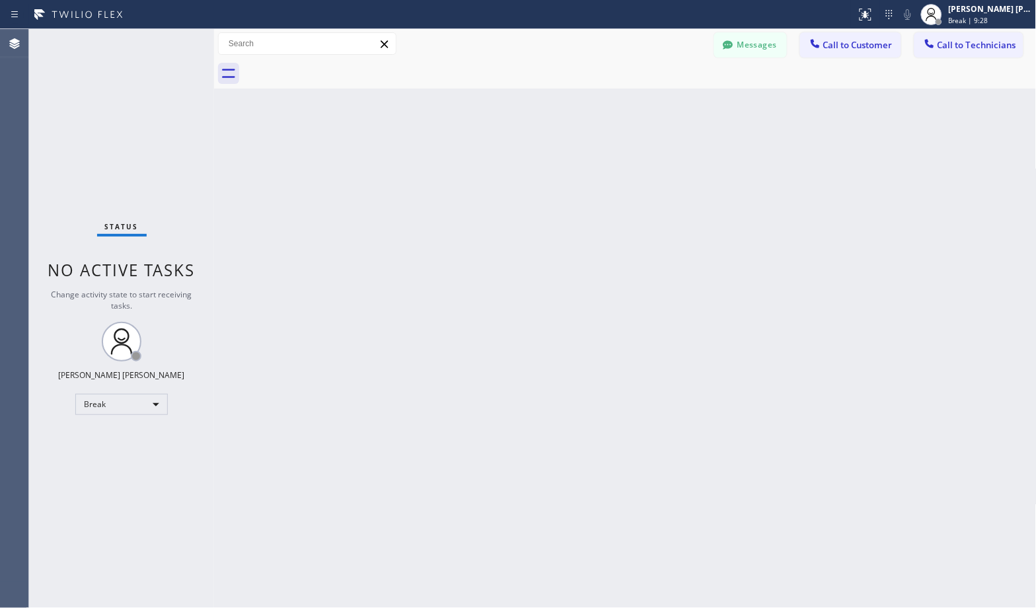
click at [666, 101] on div "Back to Dashboard Change Sender ID Customers Technicians Select a contact Outbo…" at bounding box center [625, 318] width 822 height 579
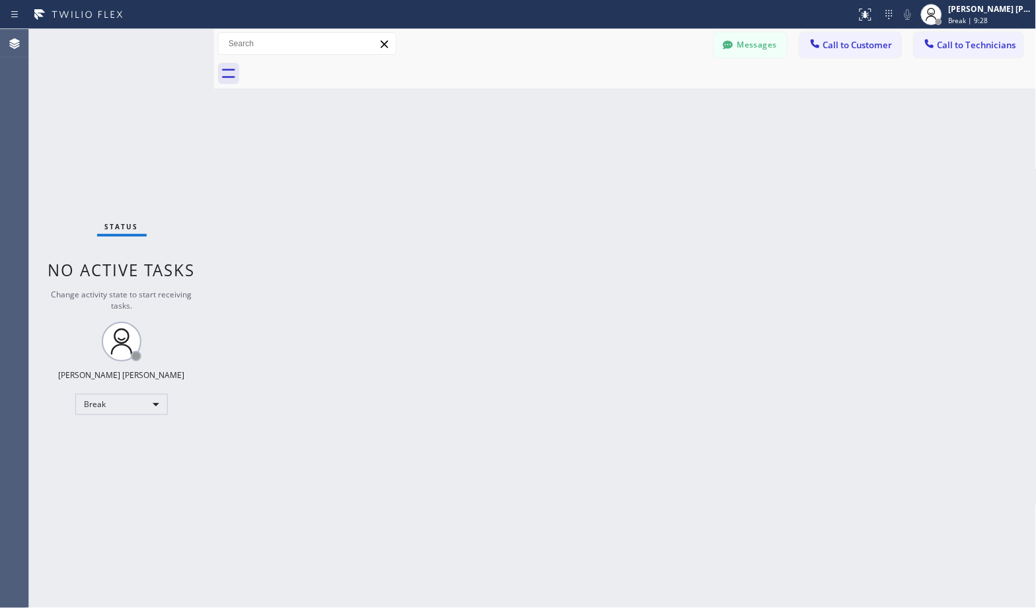
click at [666, 101] on div "Back to Dashboard Change Sender ID Customers Technicians Select a contact Outbo…" at bounding box center [625, 318] width 822 height 579
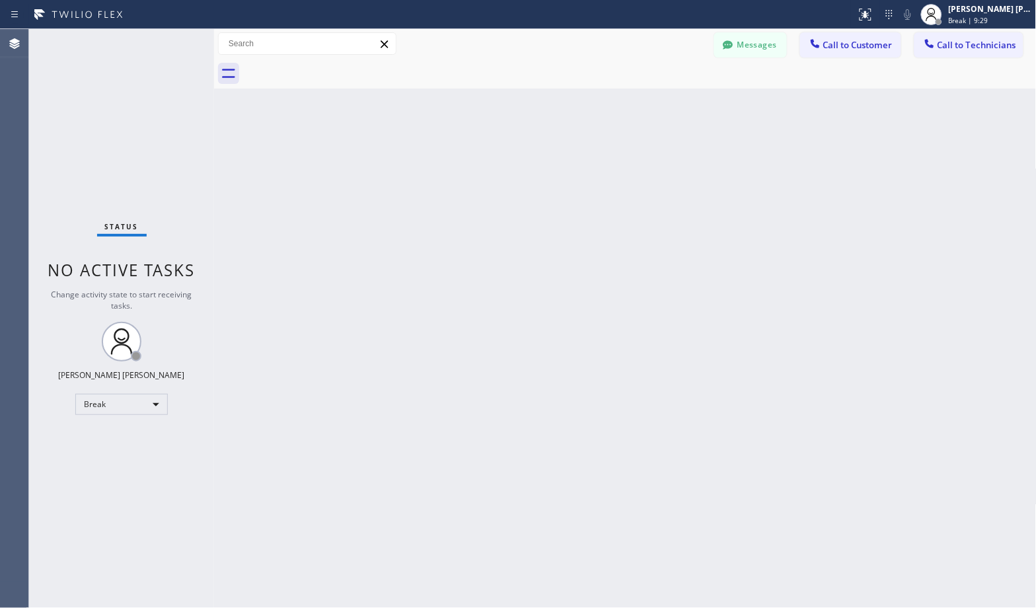
click at [666, 101] on div "Back to Dashboard Change Sender ID Customers Technicians Select a contact Outbo…" at bounding box center [625, 318] width 822 height 579
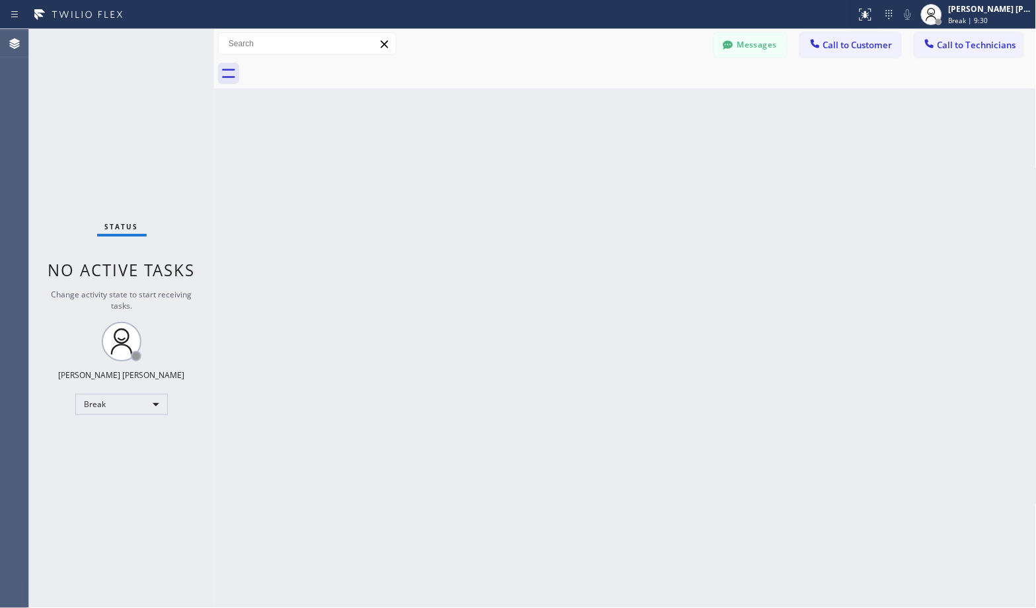
click at [666, 101] on div "Back to Dashboard Change Sender ID Customers Technicians Select a contact Outbo…" at bounding box center [625, 318] width 822 height 579
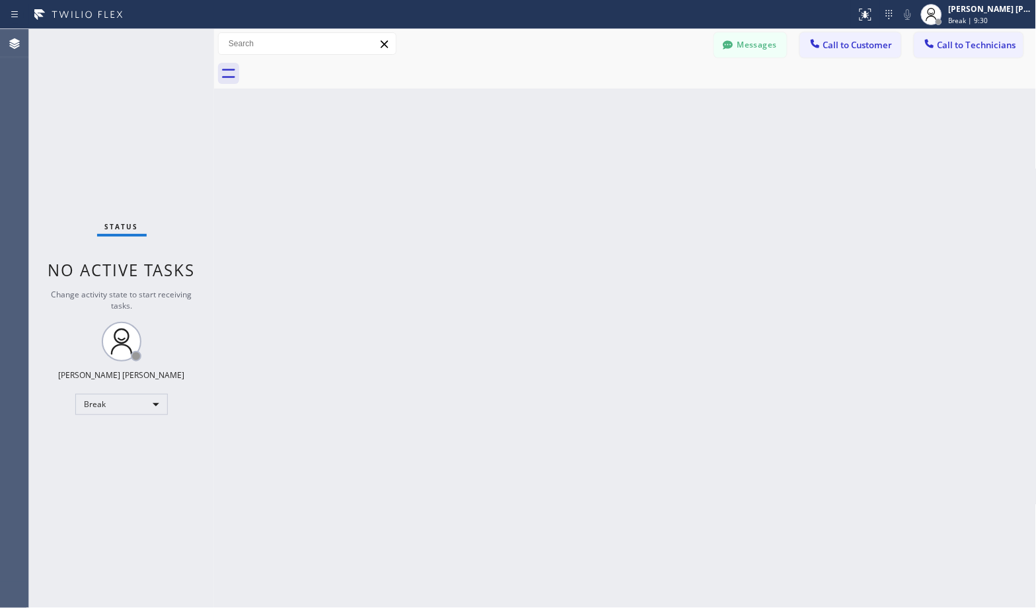
click at [666, 101] on div "Back to Dashboard Change Sender ID Customers Technicians Select a contact Outbo…" at bounding box center [625, 318] width 822 height 579
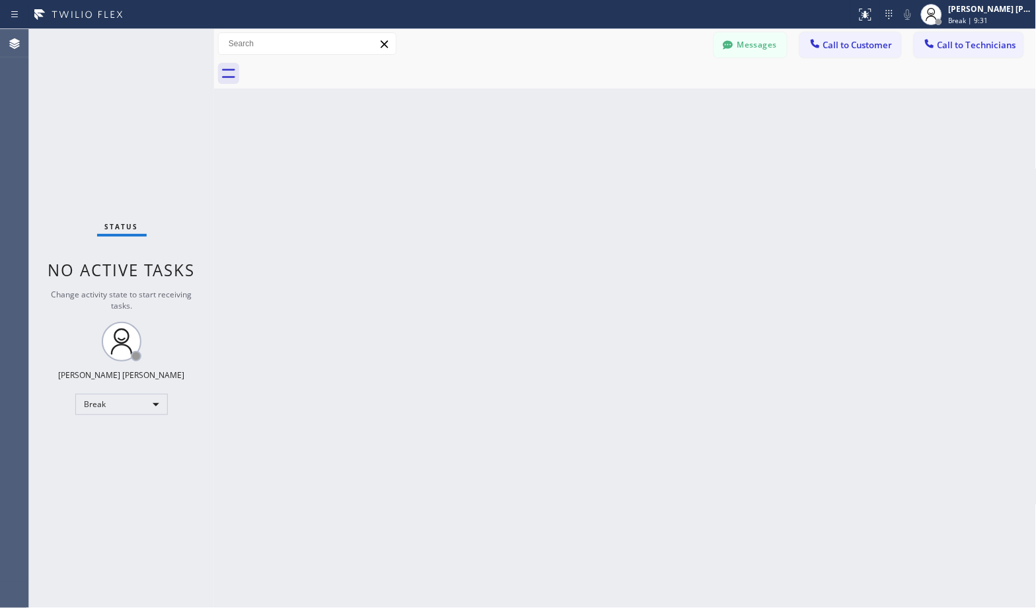
click at [666, 101] on div "Back to Dashboard Change Sender ID Customers Technicians Select a contact Outbo…" at bounding box center [625, 318] width 822 height 579
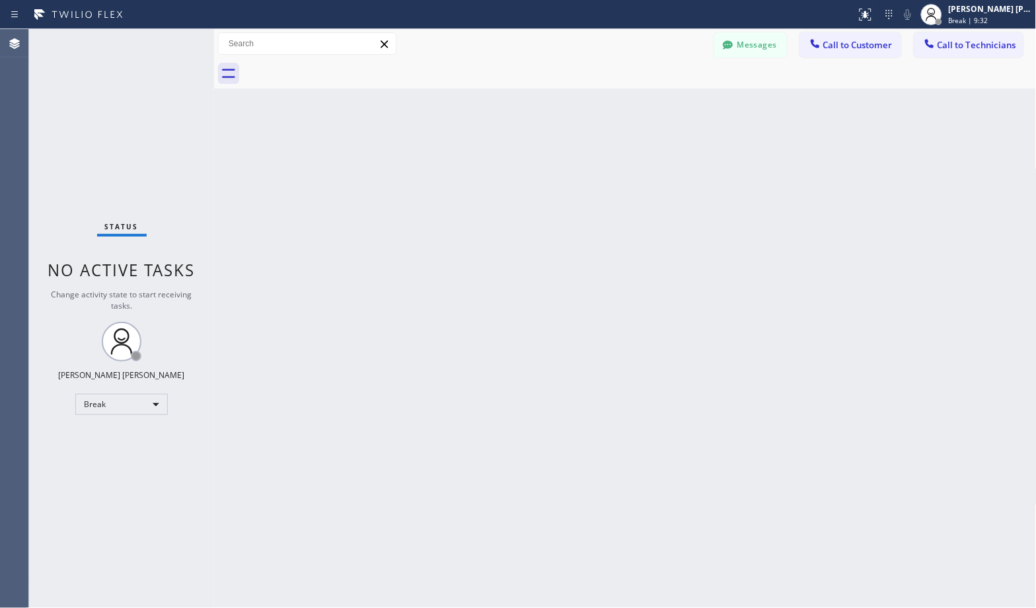
click at [666, 101] on div "Back to Dashboard Change Sender ID Customers Technicians Select a contact Outbo…" at bounding box center [625, 318] width 822 height 579
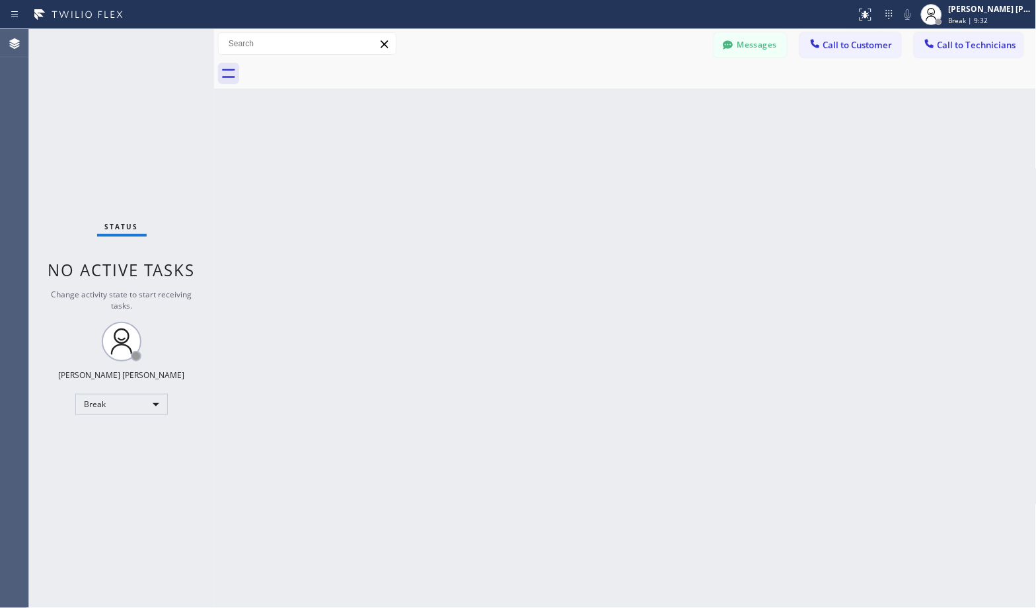
click at [666, 101] on div "Back to Dashboard Change Sender ID Customers Technicians Select a contact Outbo…" at bounding box center [625, 318] width 822 height 579
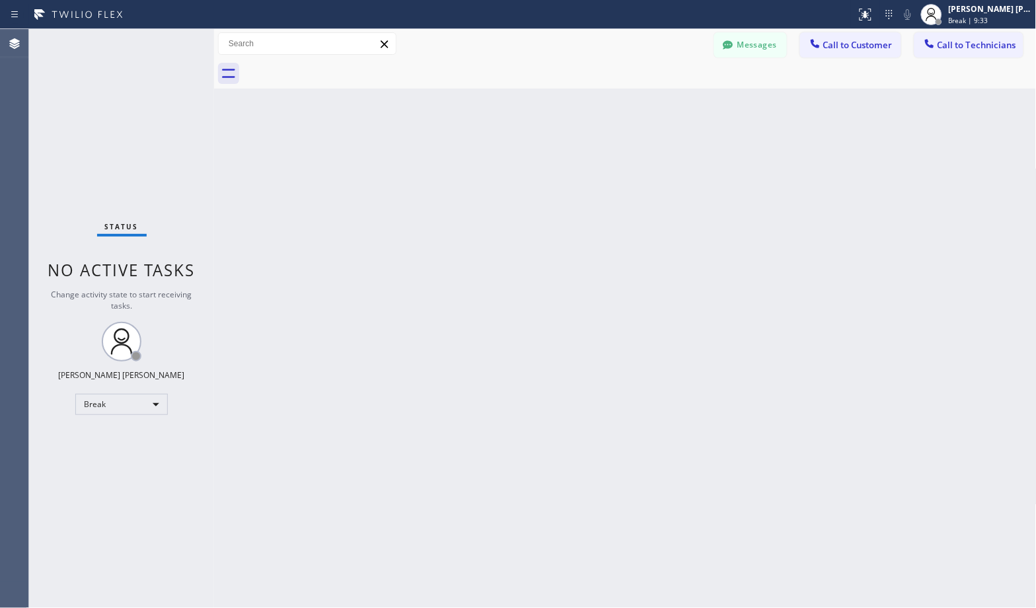
click at [666, 101] on div "Back to Dashboard Change Sender ID Customers Technicians Select a contact Outbo…" at bounding box center [625, 318] width 822 height 579
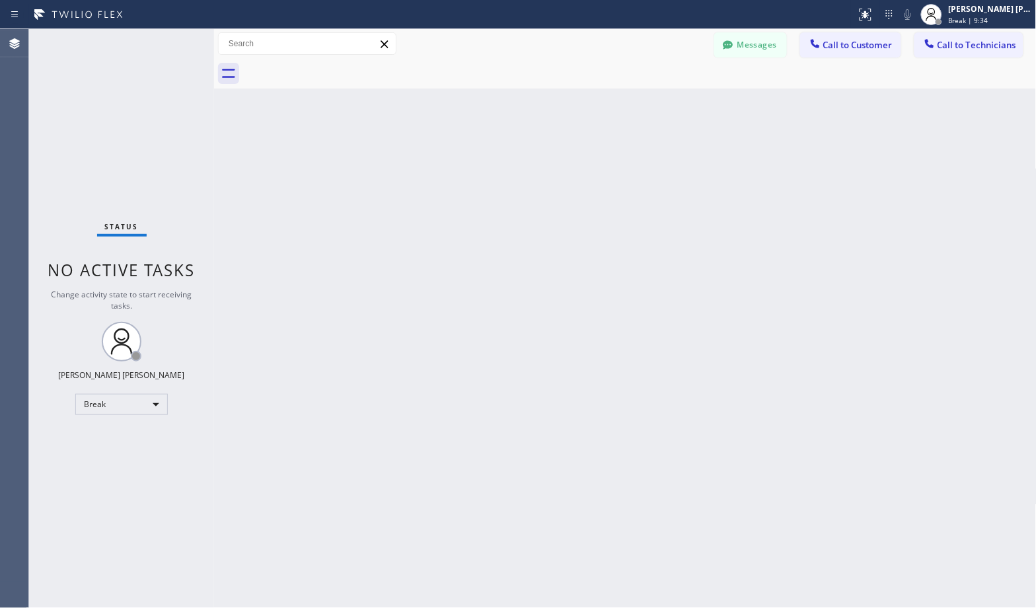
click at [666, 101] on div "Back to Dashboard Change Sender ID Customers Technicians Select a contact Outbo…" at bounding box center [625, 318] width 822 height 579
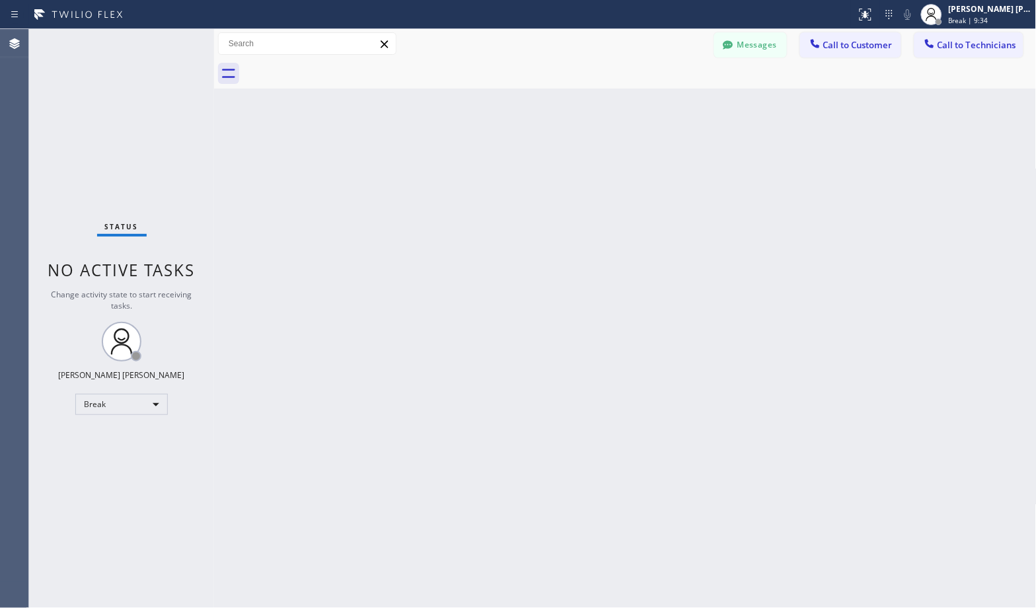
click at [666, 101] on div "Back to Dashboard Change Sender ID Customers Technicians Select a contact Outbo…" at bounding box center [625, 318] width 822 height 579
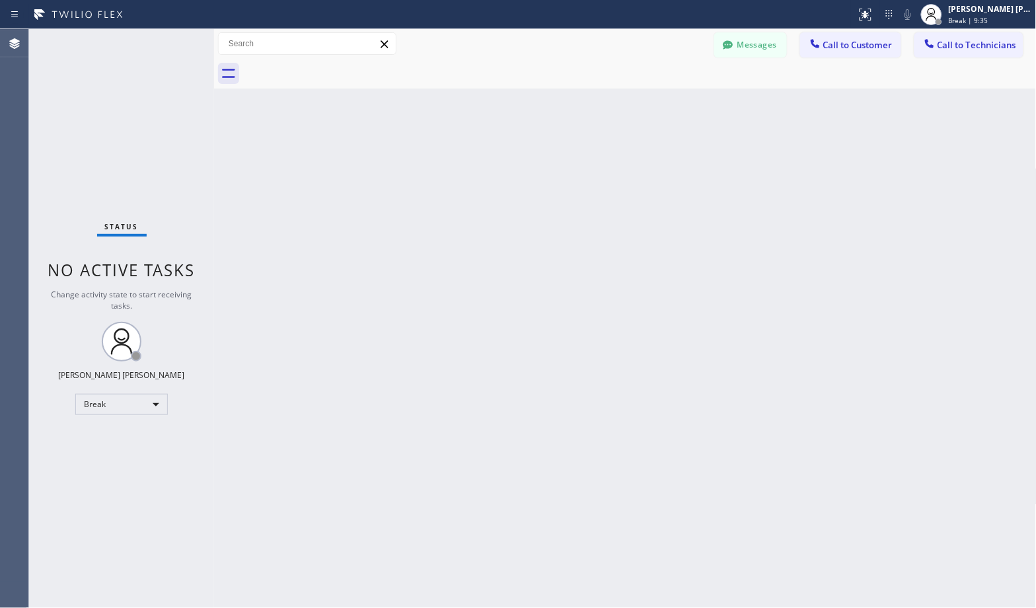
click at [666, 101] on div "Back to Dashboard Change Sender ID Customers Technicians Select a contact Outbo…" at bounding box center [625, 318] width 822 height 579
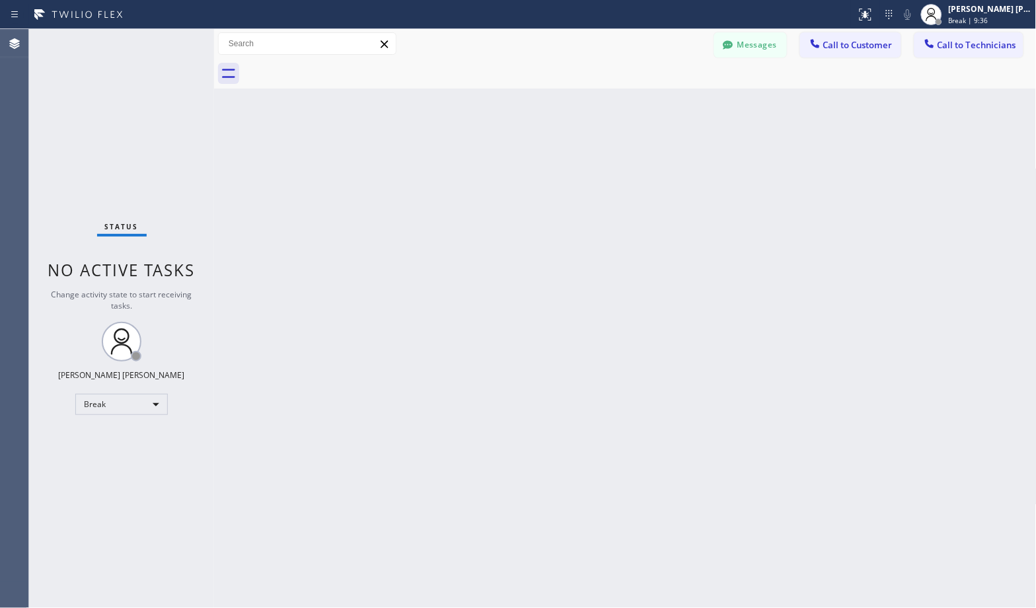
click at [666, 101] on div "Back to Dashboard Change Sender ID Customers Technicians Select a contact Outbo…" at bounding box center [625, 318] width 822 height 579
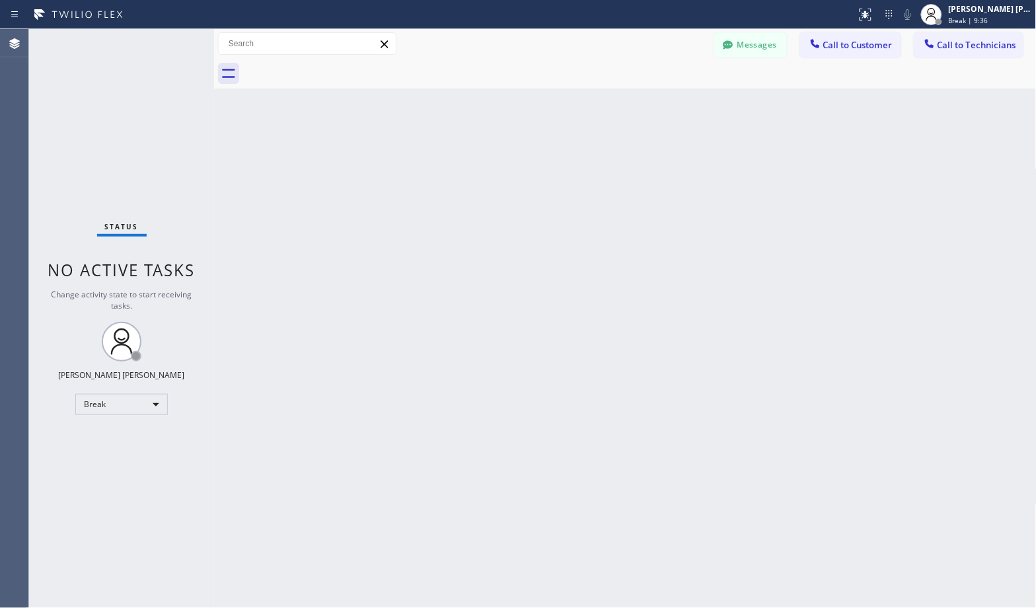
click at [666, 101] on div "Back to Dashboard Change Sender ID Customers Technicians Select a contact Outbo…" at bounding box center [625, 318] width 822 height 579
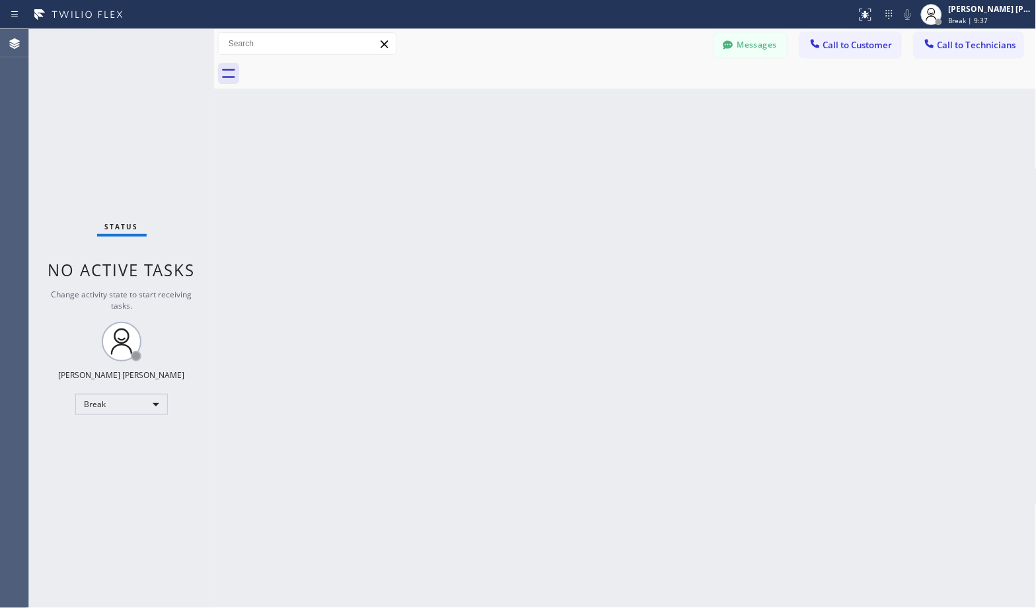
click at [666, 101] on div "Back to Dashboard Change Sender ID Customers Technicians Select a contact Outbo…" at bounding box center [625, 318] width 822 height 579
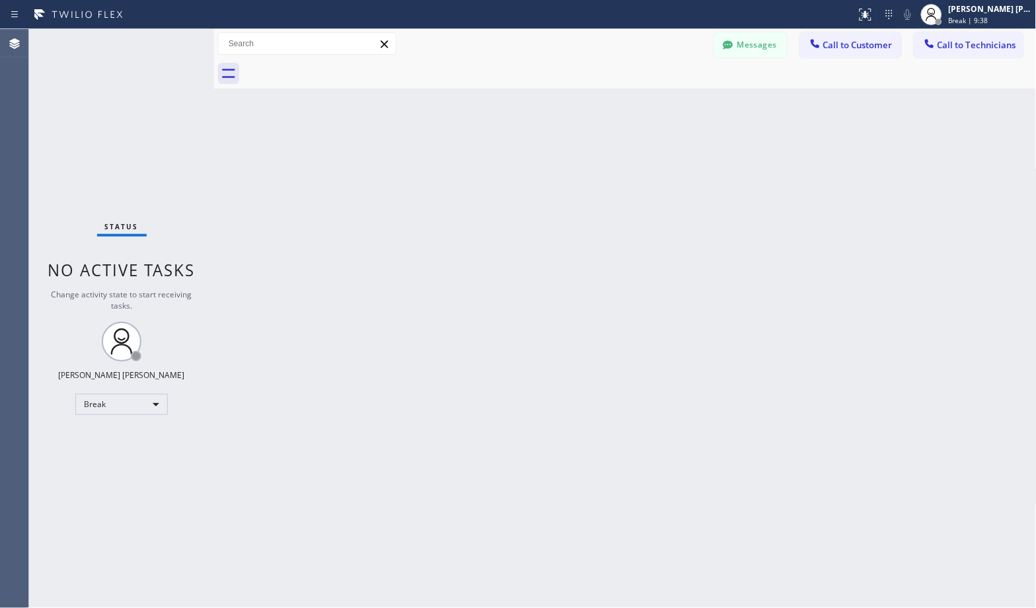
click at [666, 101] on div "Back to Dashboard Change Sender ID Customers Technicians Select a contact Outbo…" at bounding box center [625, 318] width 822 height 579
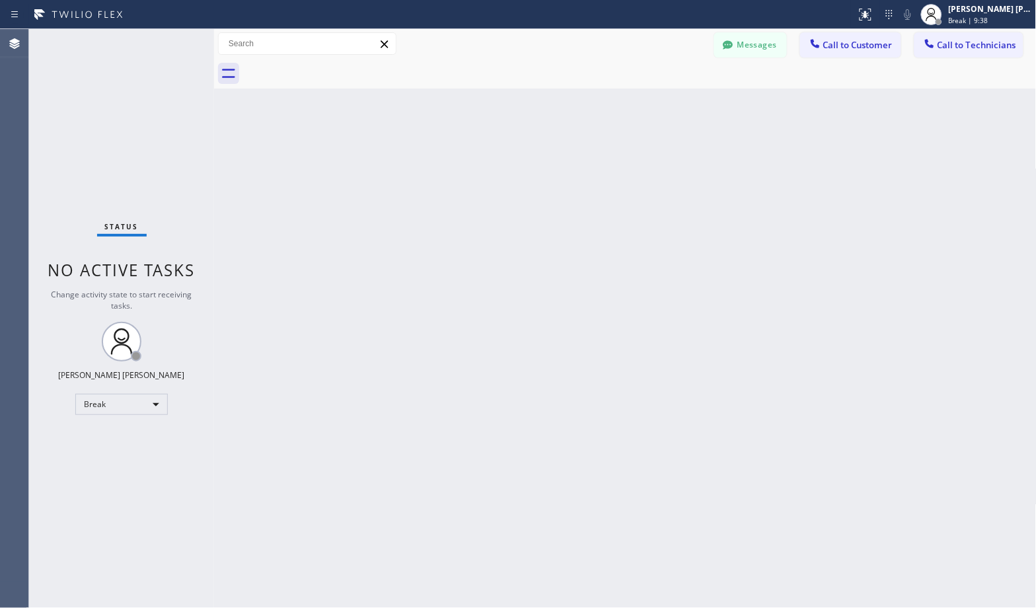
click at [666, 101] on div "Back to Dashboard Change Sender ID Customers Technicians Select a contact Outbo…" at bounding box center [625, 318] width 822 height 579
click
